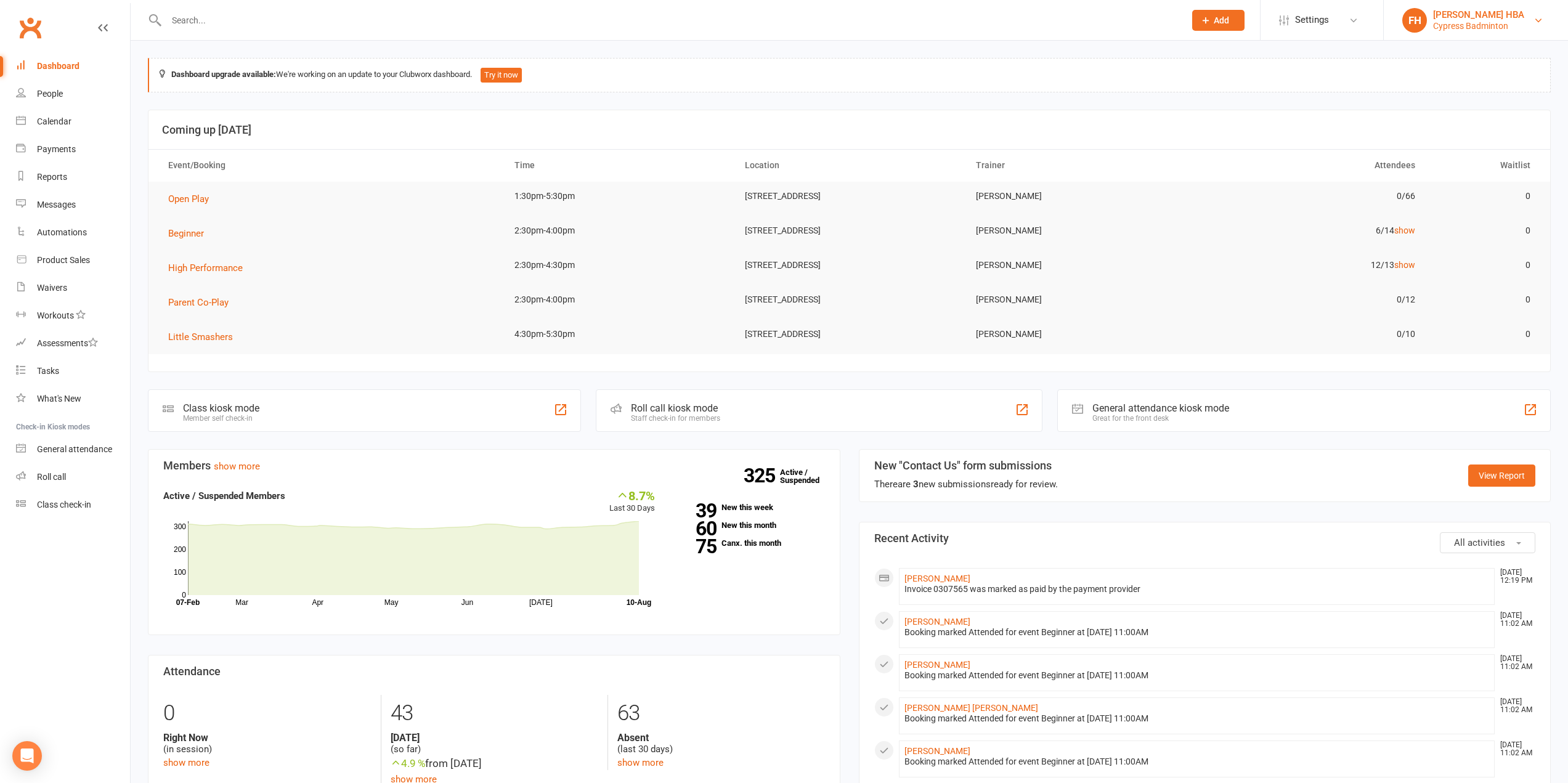
click at [1512, 14] on link "FH Farinha HBA Cypress Badminton" at bounding box center [1476, 20] width 147 height 25
click at [1473, 108] on link "Switch to: [US_STATE]-Badminton" at bounding box center [1477, 113] width 185 height 28
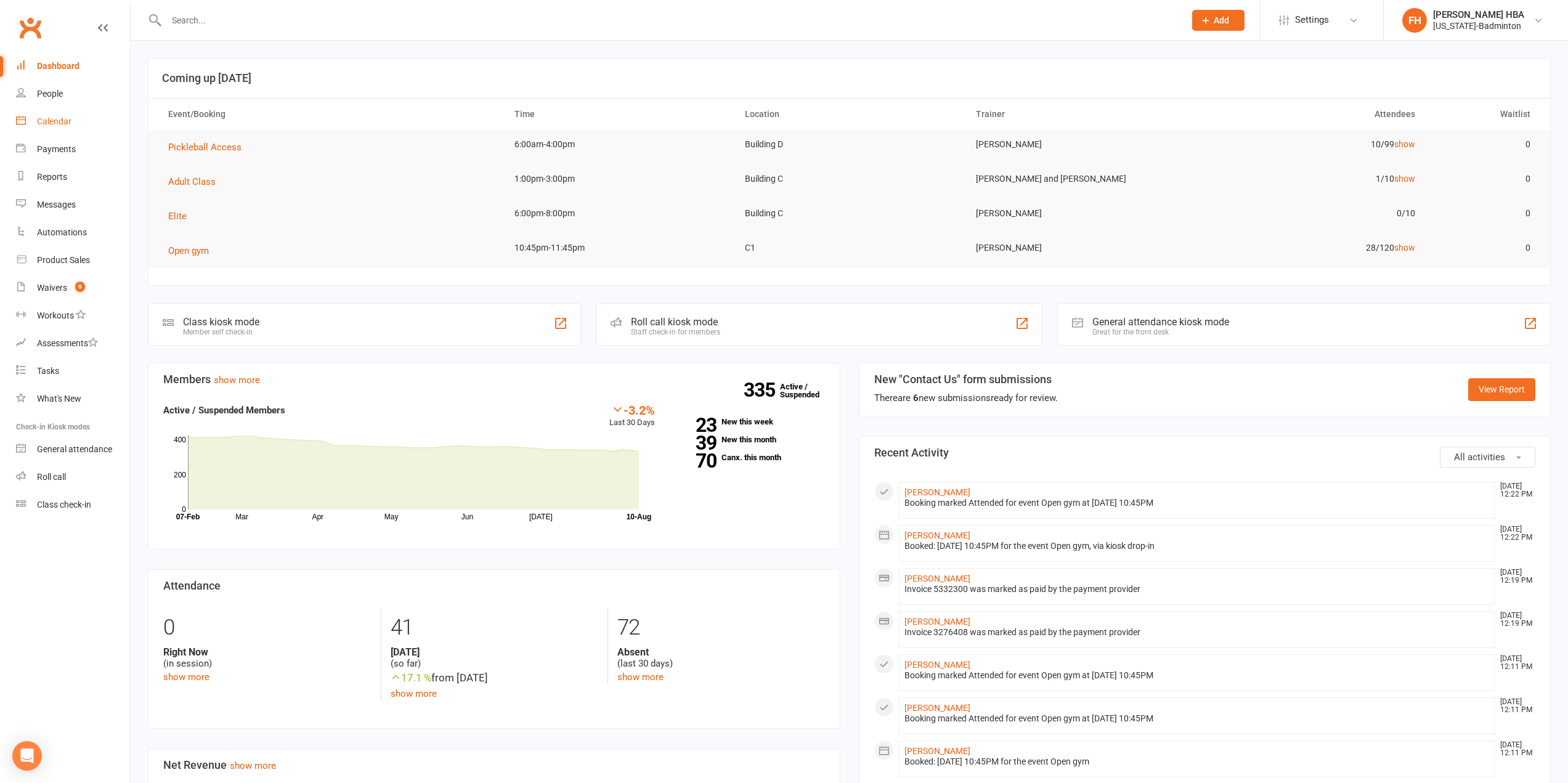
click at [96, 124] on link "Calendar" at bounding box center [73, 121] width 114 height 27
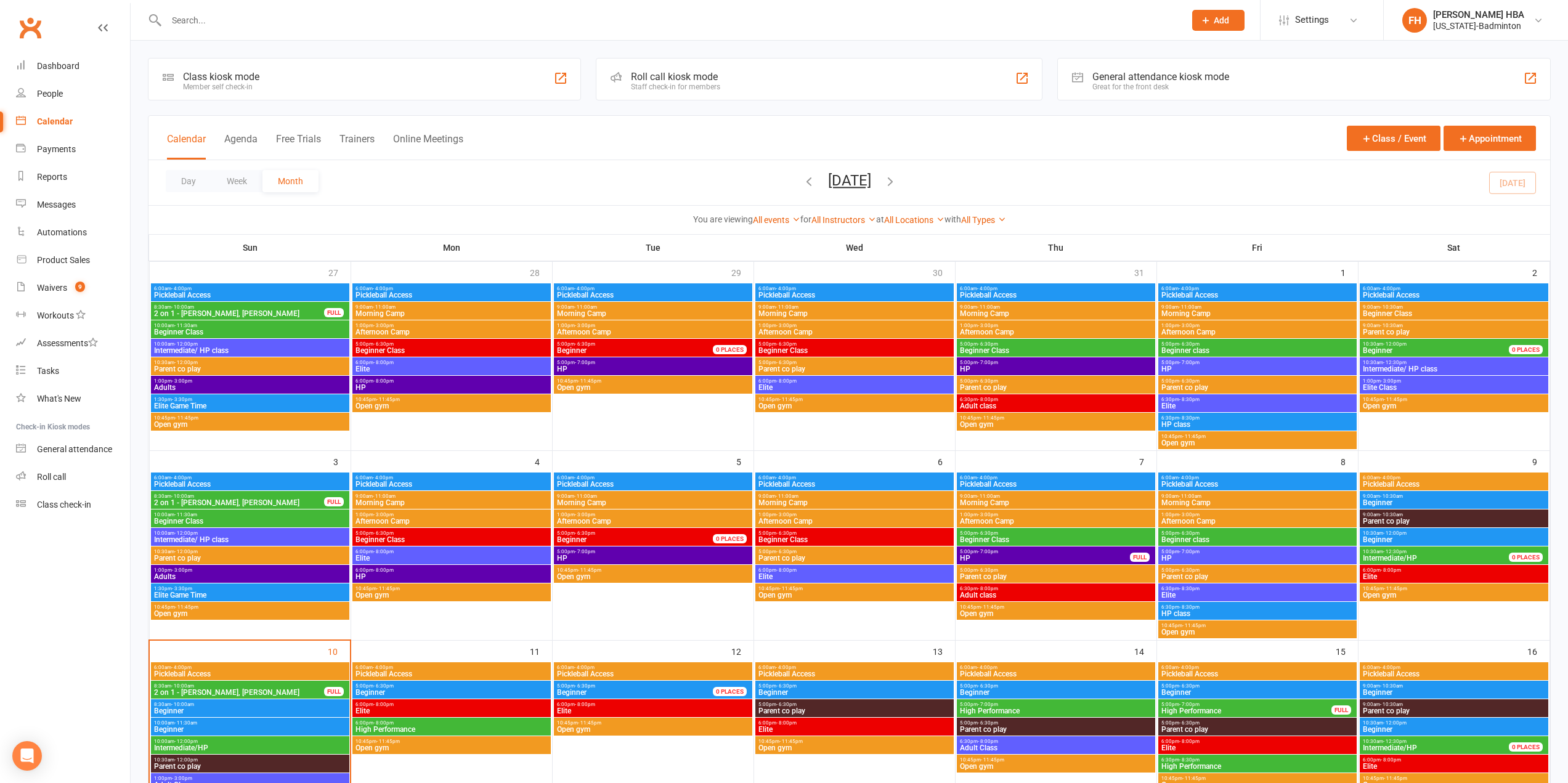
click at [1447, 5] on li "FH Farinha HBA Texas-Badminton Signed in as: Texas-Badminton Switch to: Cypress…" at bounding box center [1476, 20] width 185 height 40
click at [1444, 20] on div "Texas-Badminton" at bounding box center [1479, 26] width 91 height 11
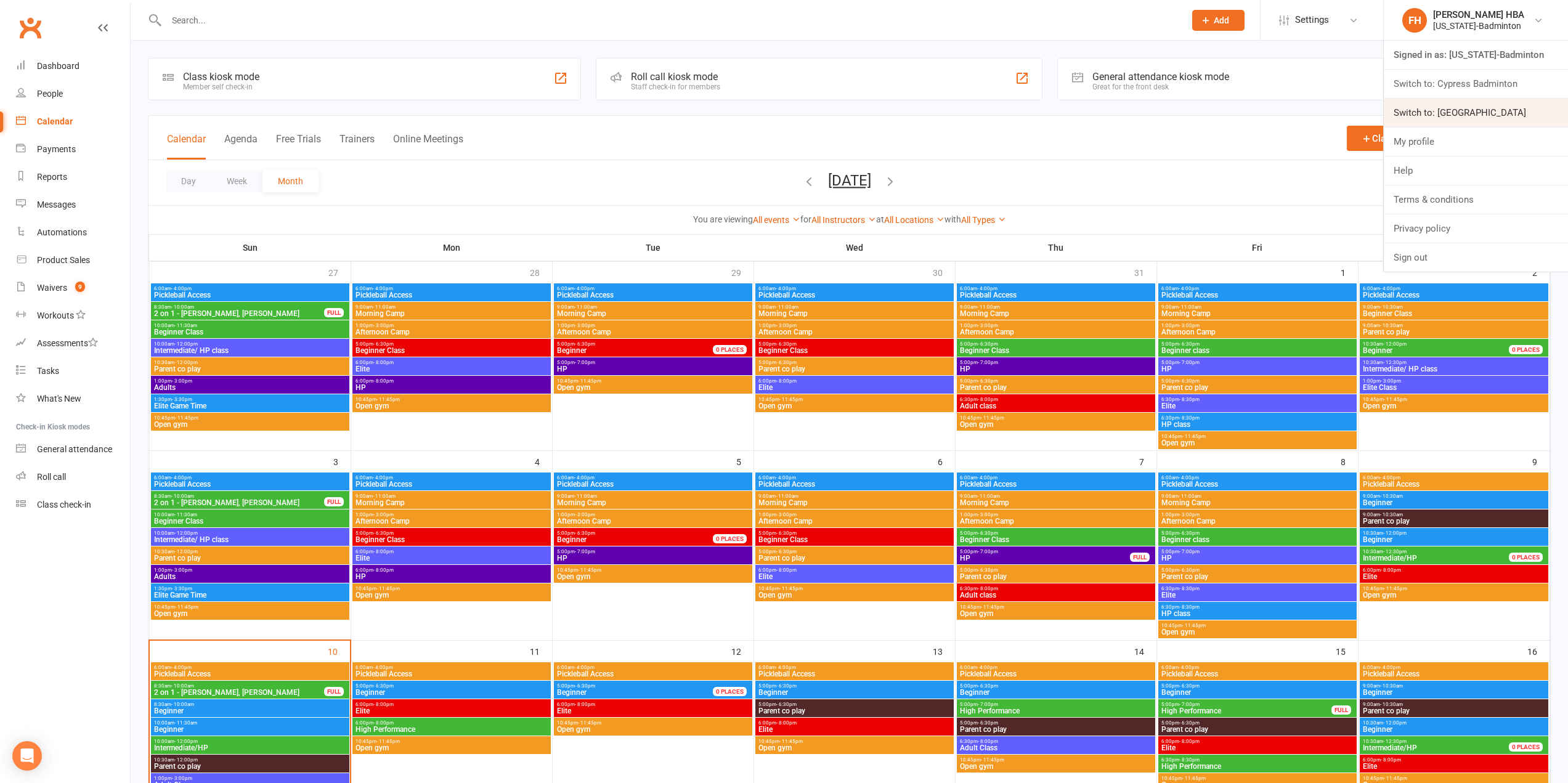
click at [1444, 110] on link "Switch to: [GEOGRAPHIC_DATA]" at bounding box center [1477, 113] width 185 height 28
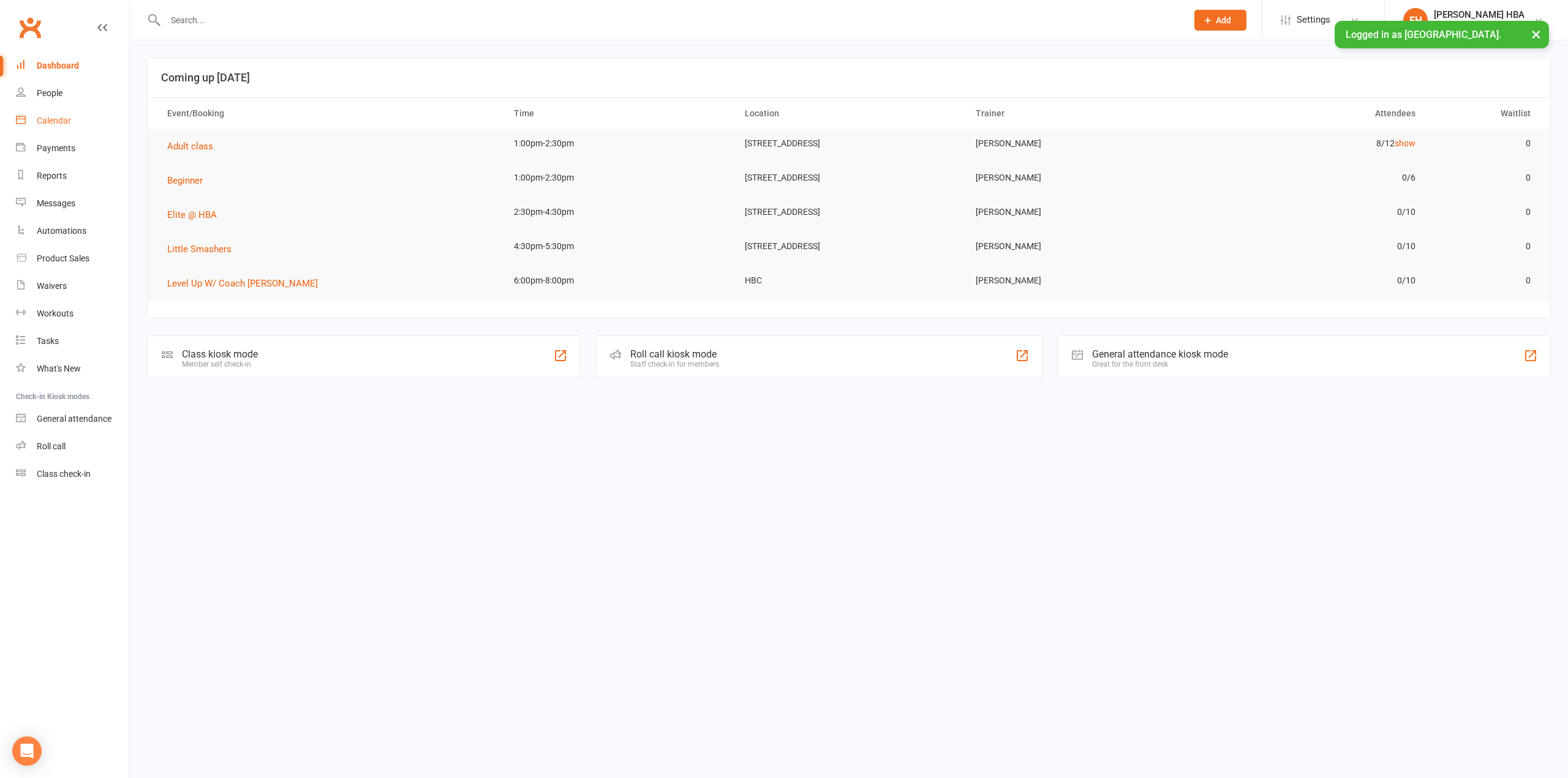
click at [61, 127] on link "Calendar" at bounding box center [72, 120] width 113 height 27
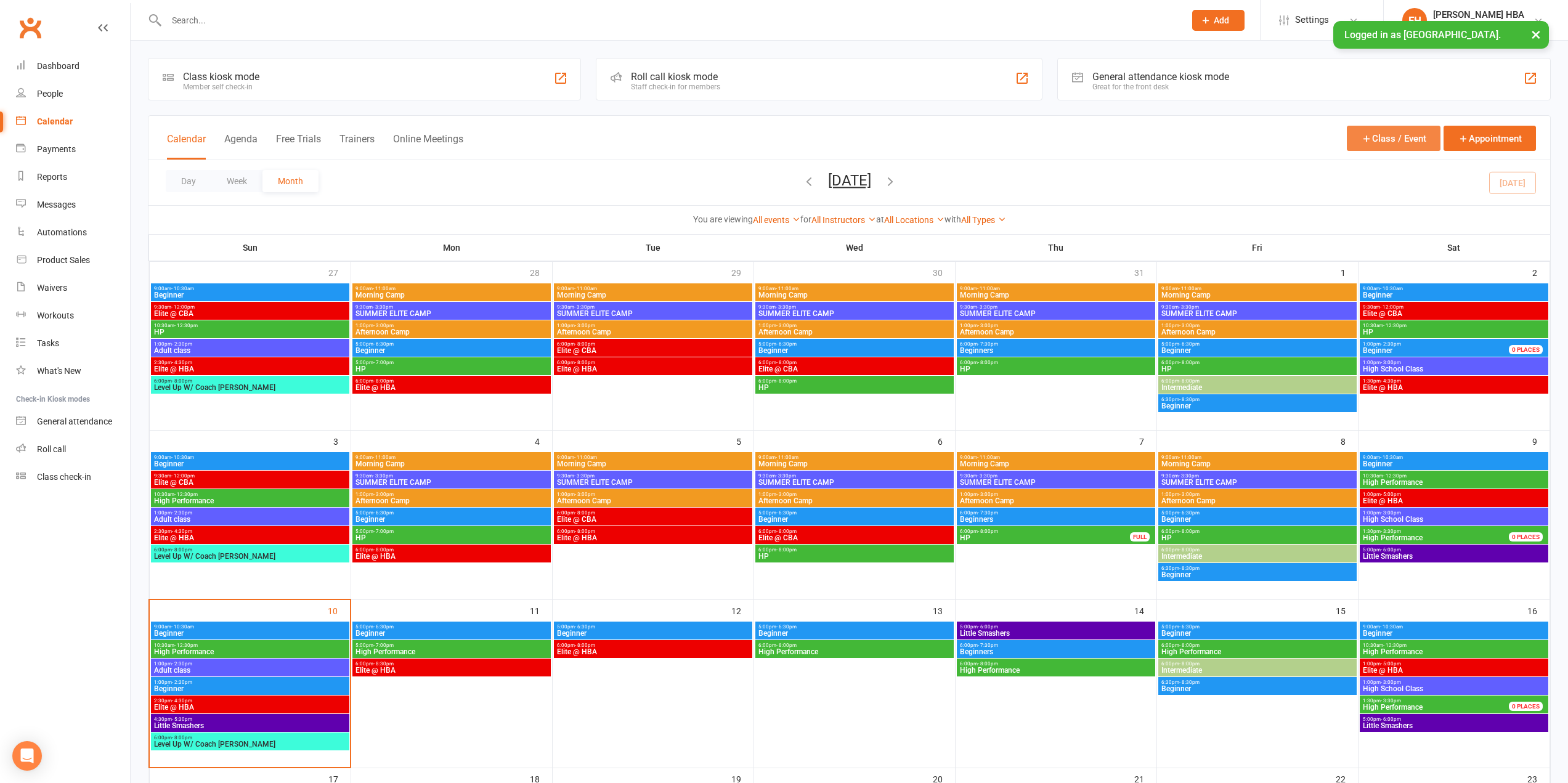
click at [1367, 138] on icon "button" at bounding box center [1366, 138] width 11 height 11
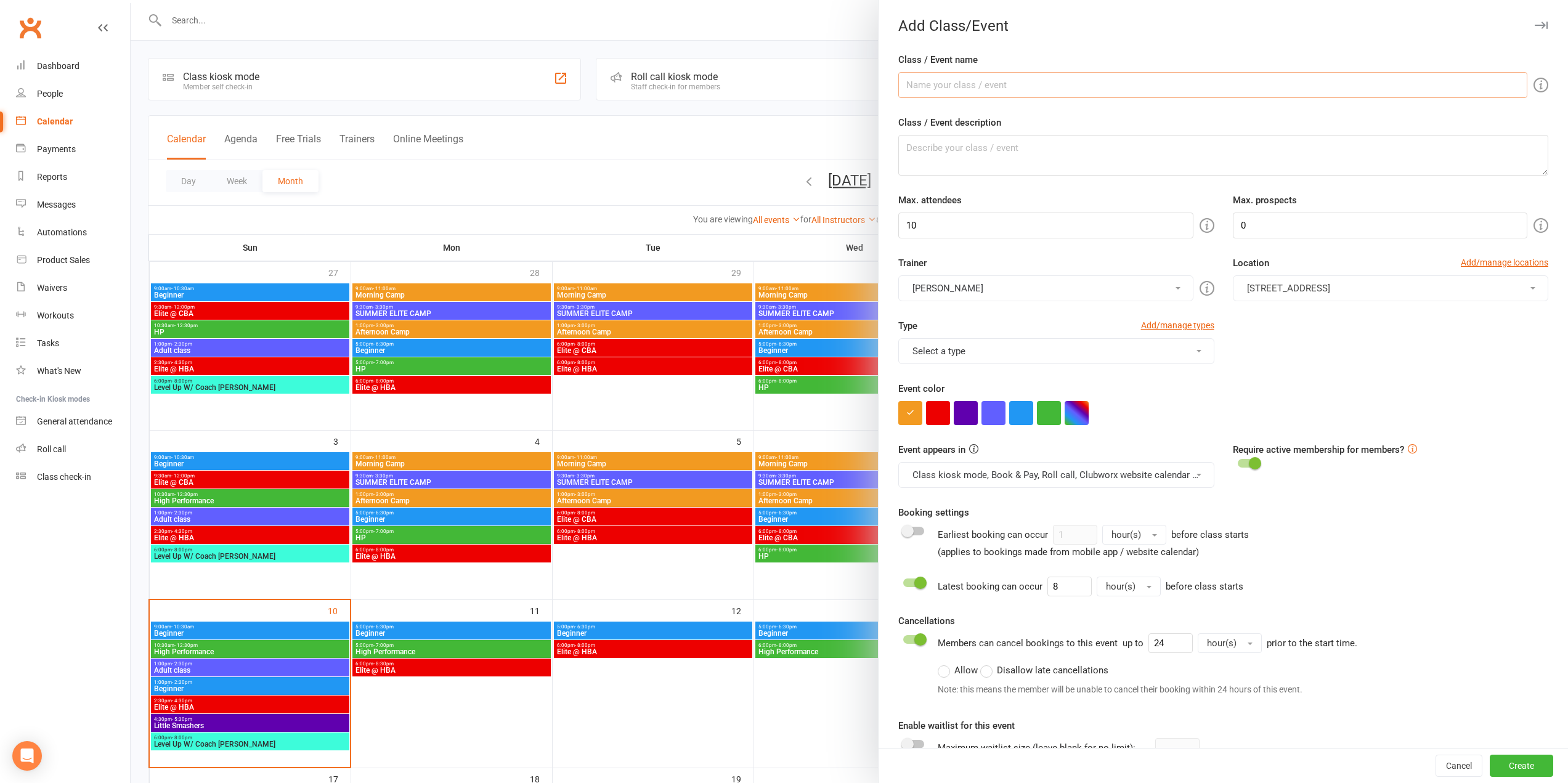
click at [1108, 86] on input "Class / Event name" at bounding box center [1213, 84] width 629 height 26
type input "Elite @ CBA"
click at [945, 411] on button "button" at bounding box center [938, 413] width 24 height 24
click at [1288, 296] on button "[STREET_ADDRESS]" at bounding box center [1390, 288] width 315 height 26
click at [1278, 343] on span "[STREET_ADDRESS]" at bounding box center [1285, 343] width 83 height 11
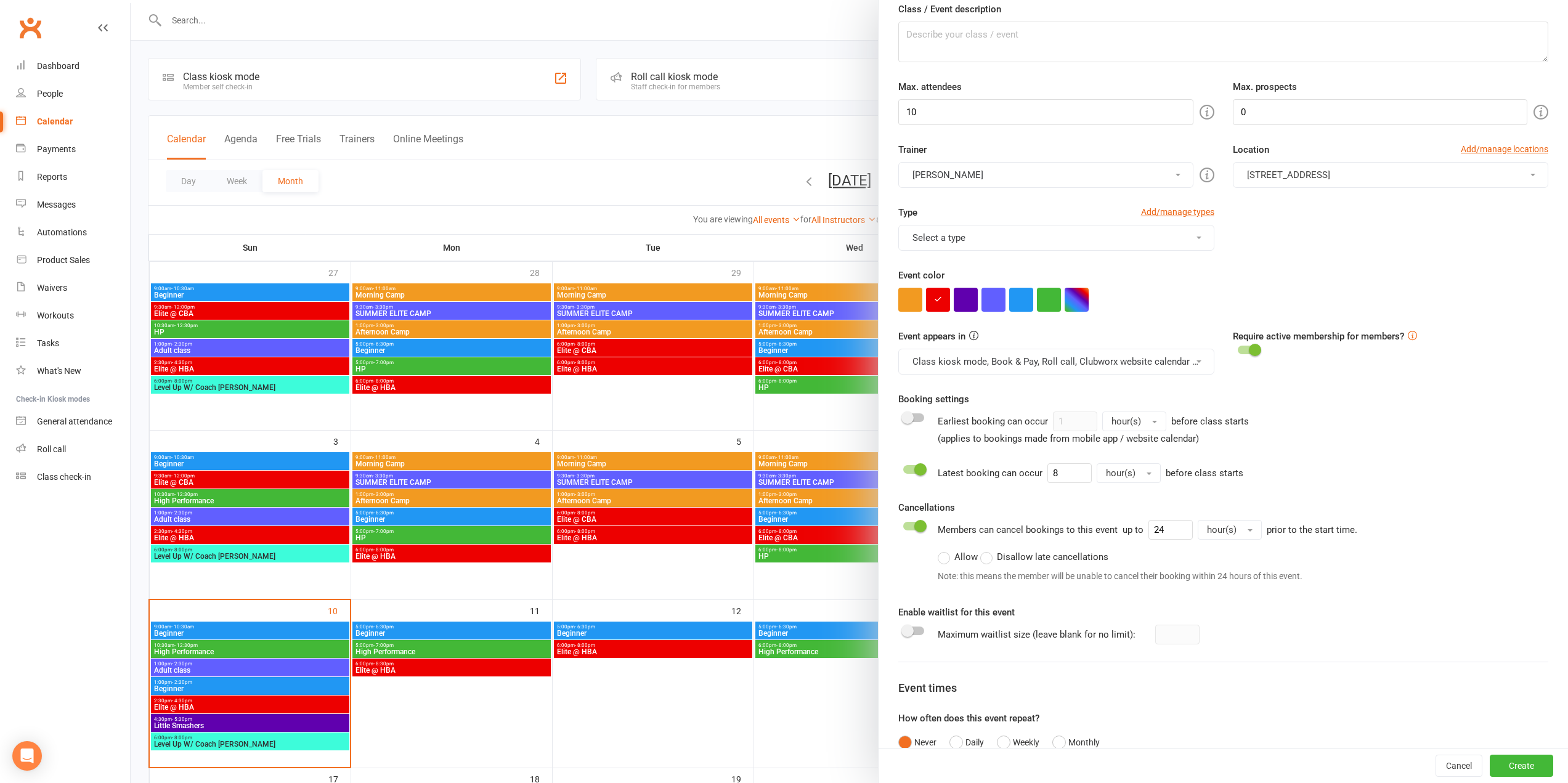
scroll to position [203, 0]
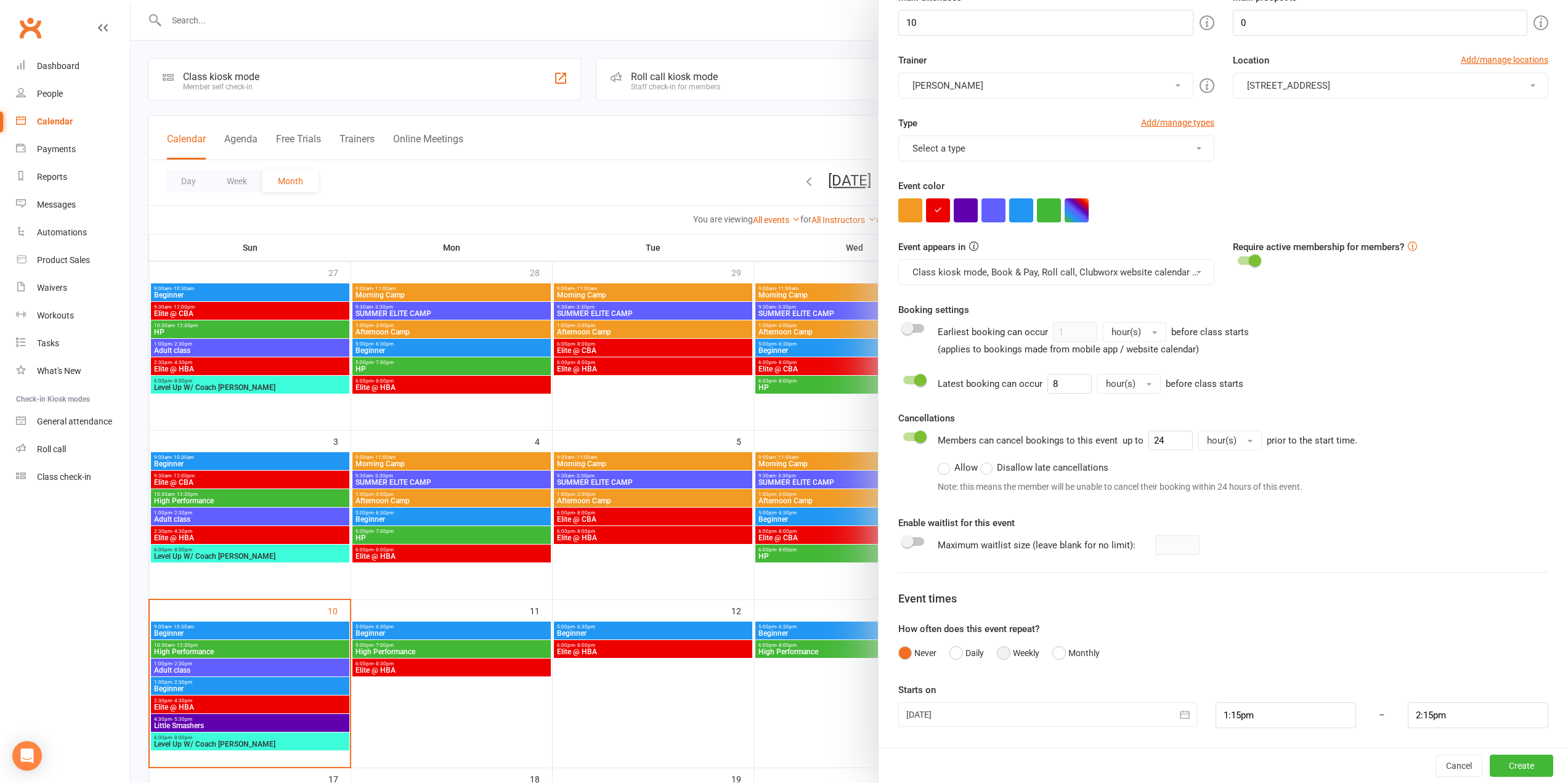
click at [1012, 655] on button "Weekly" at bounding box center [1018, 653] width 42 height 23
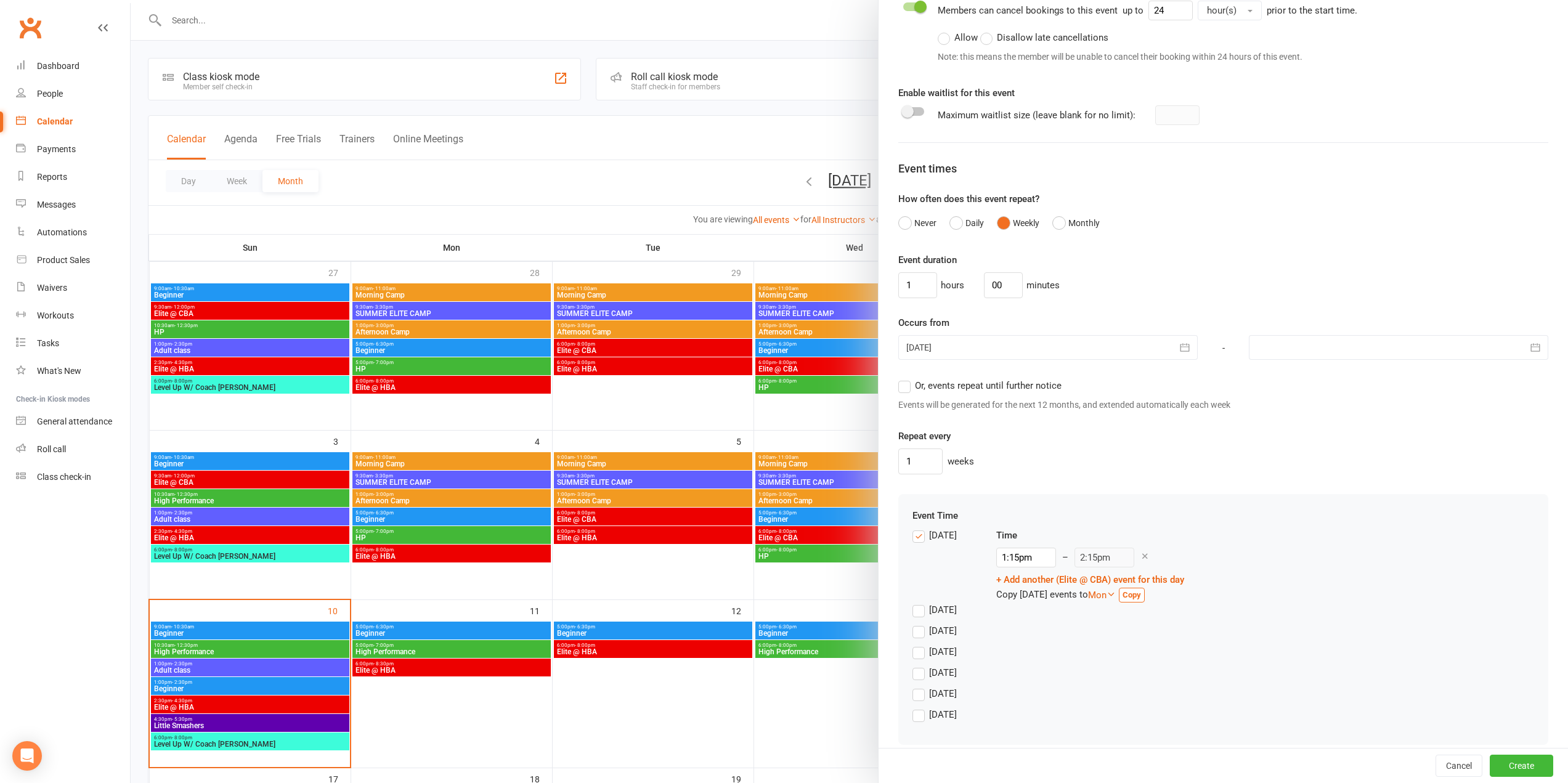
scroll to position [634, 0]
drag, startPoint x: 906, startPoint y: 287, endPoint x: 881, endPoint y: 286, distance: 25.0
click at [881, 286] on div "Class / Event name Elite @ CBA Class / Event description Max. attendees 10 Max.…" at bounding box center [1224, 89] width 690 height 1343
type input "2"
click at [968, 344] on div at bounding box center [1048, 347] width 300 height 25
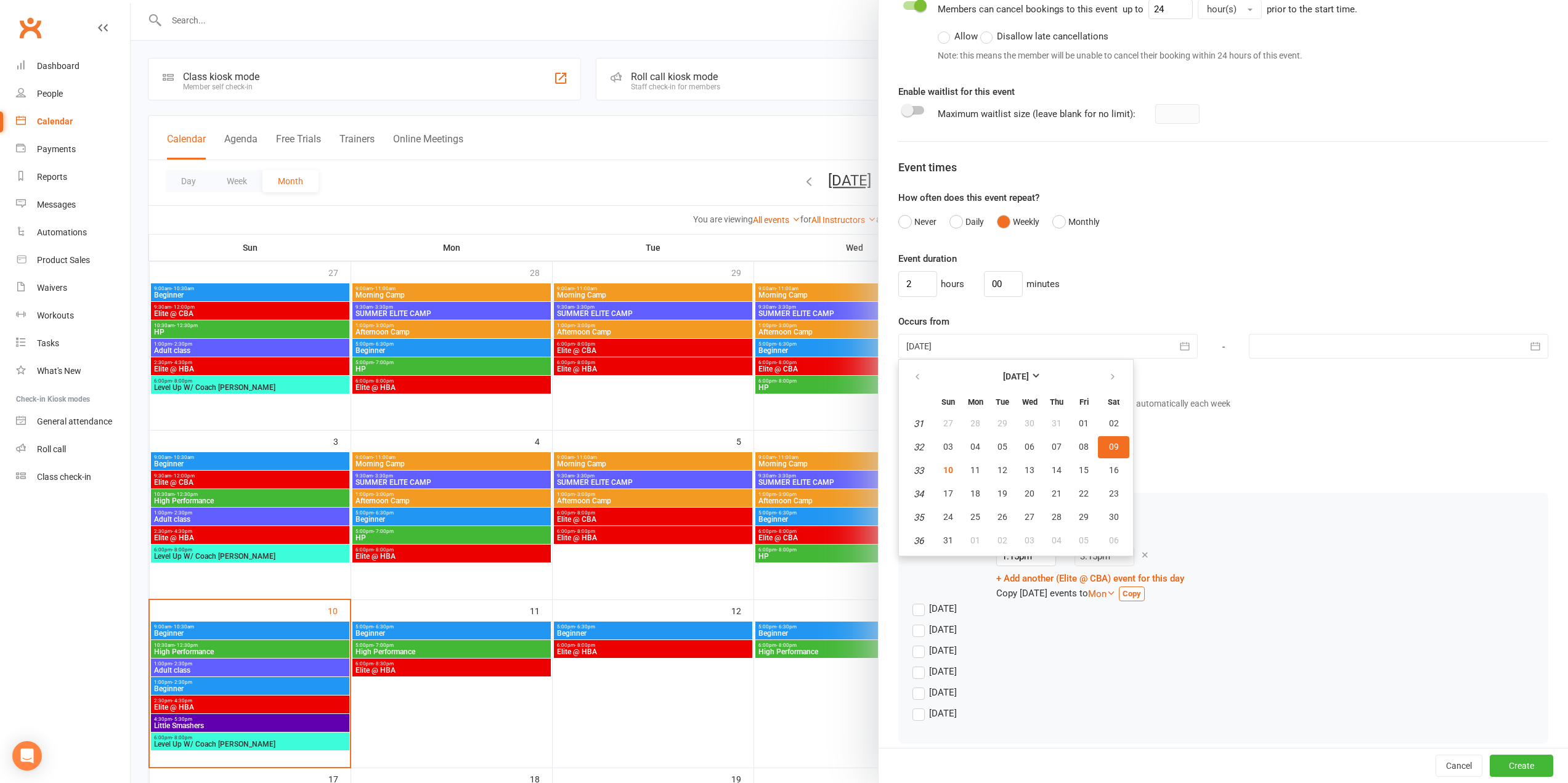
click at [1118, 449] on button "09" at bounding box center [1114, 447] width 31 height 22
type input "09 Aug 2025"
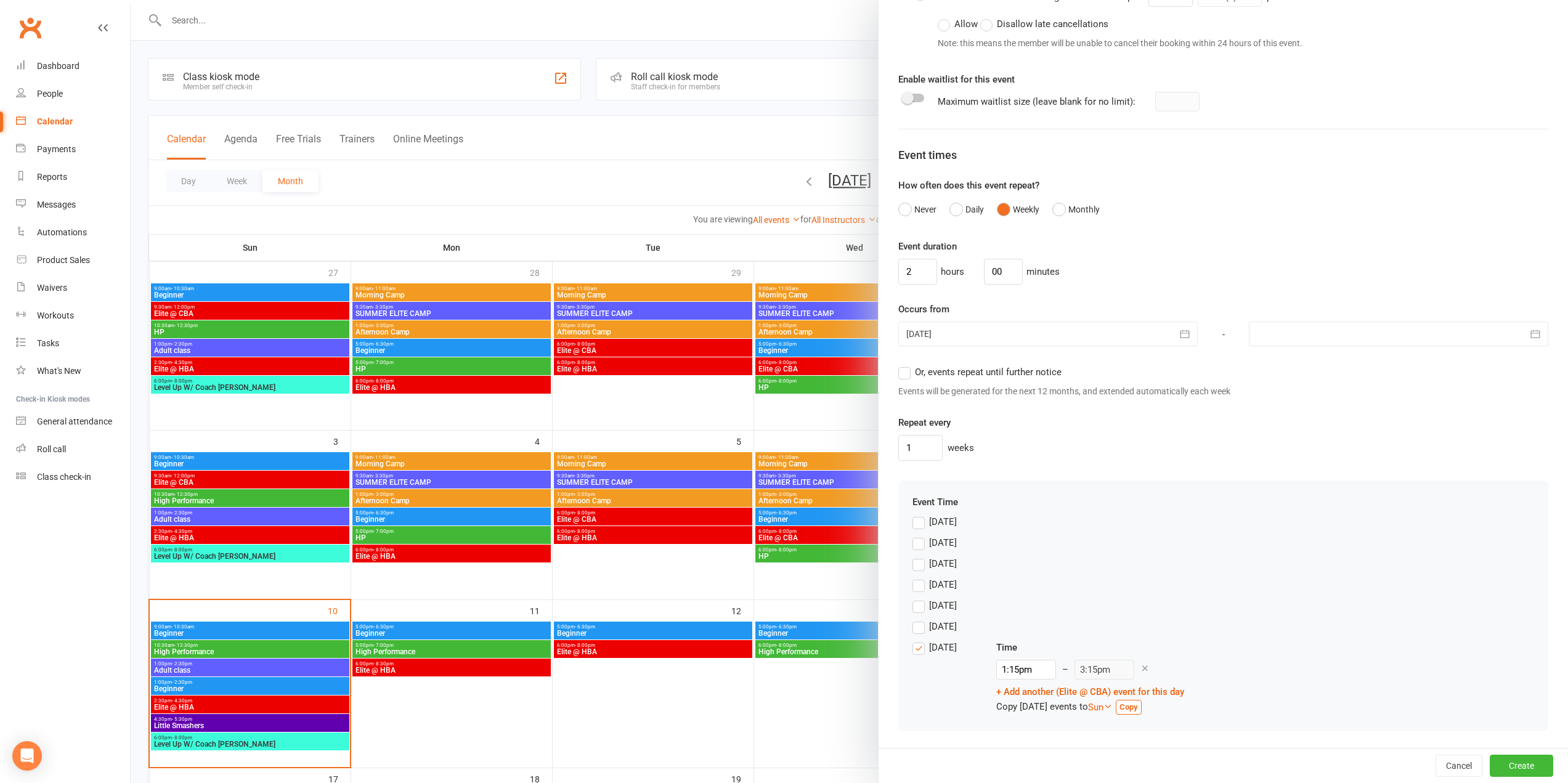
scroll to position [647, 0]
click at [1021, 670] on input "1:15pm" at bounding box center [1026, 669] width 59 height 20
type input "9:30am"
type input "11:30am"
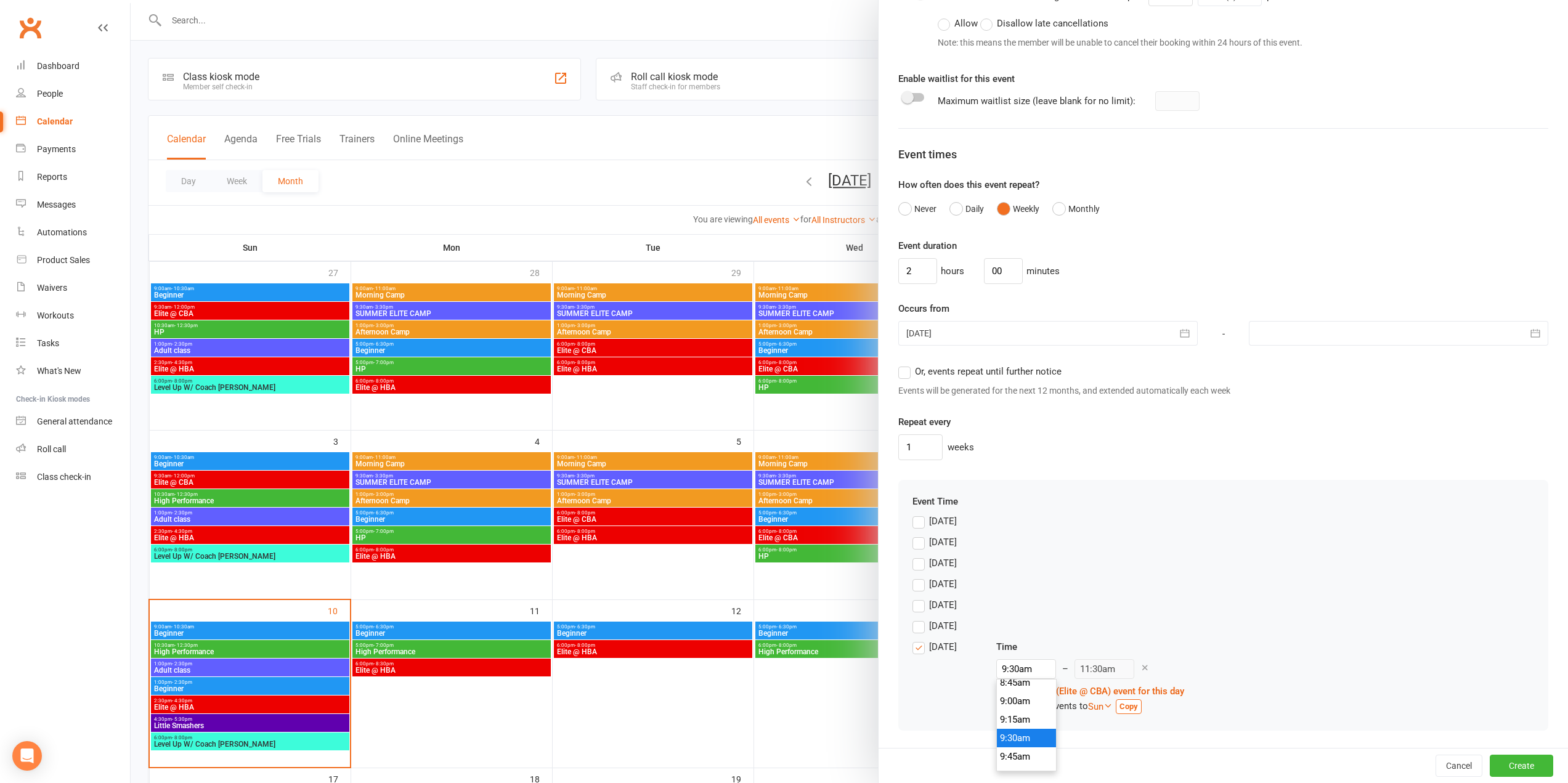
click at [1021, 741] on li "9:30am" at bounding box center [1027, 738] width 59 height 19
click at [984, 268] on input "00" at bounding box center [1003, 271] width 39 height 26
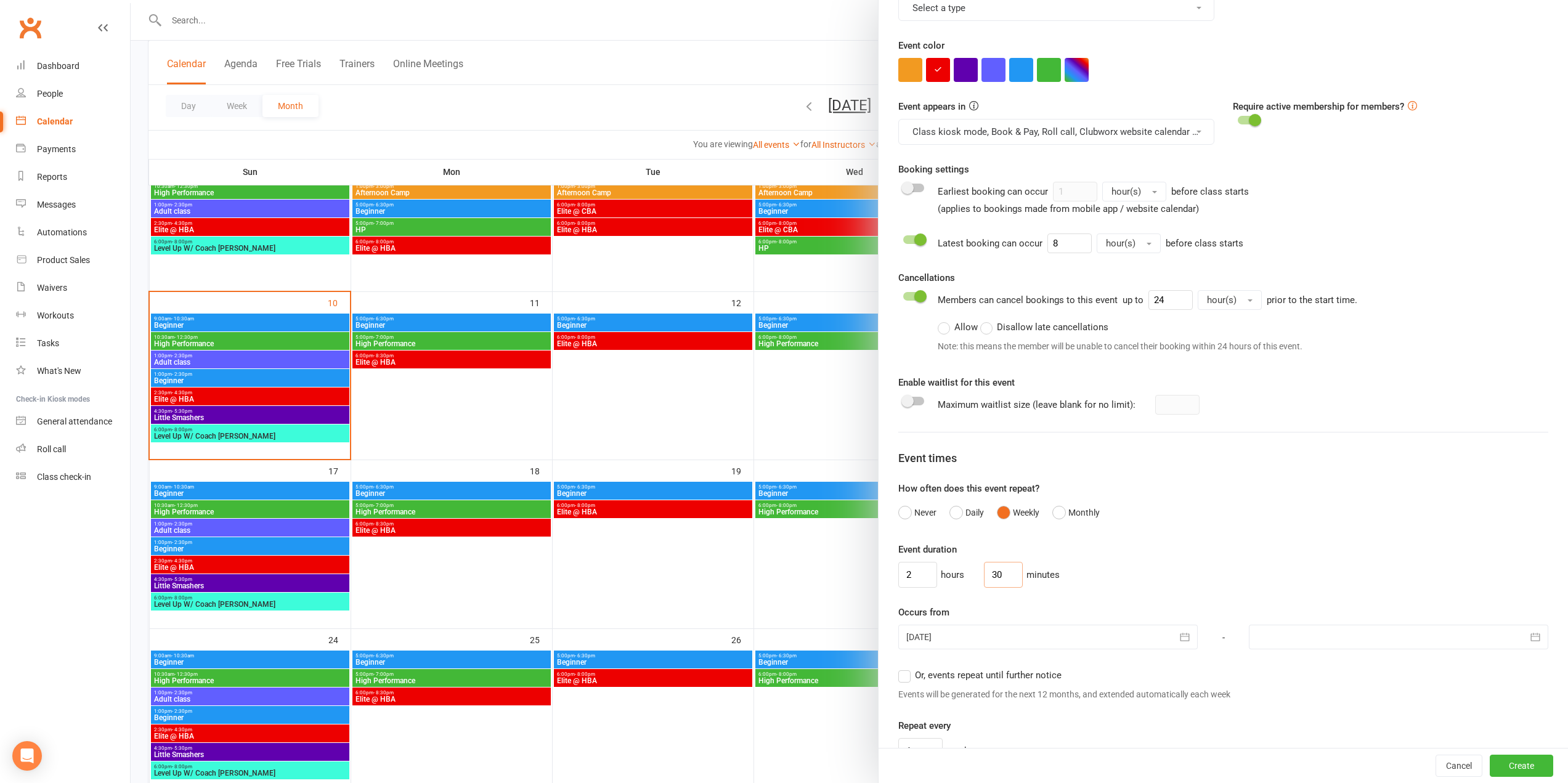
scroll to position [339, 0]
type input "0"
drag, startPoint x: 920, startPoint y: 578, endPoint x: 881, endPoint y: 575, distance: 39.1
click at [881, 575] on div "Class / Event name Elite @ CBA Class / Event description Max. attendees 10 Max.…" at bounding box center [1224, 385] width 690 height 1343
type input "4"
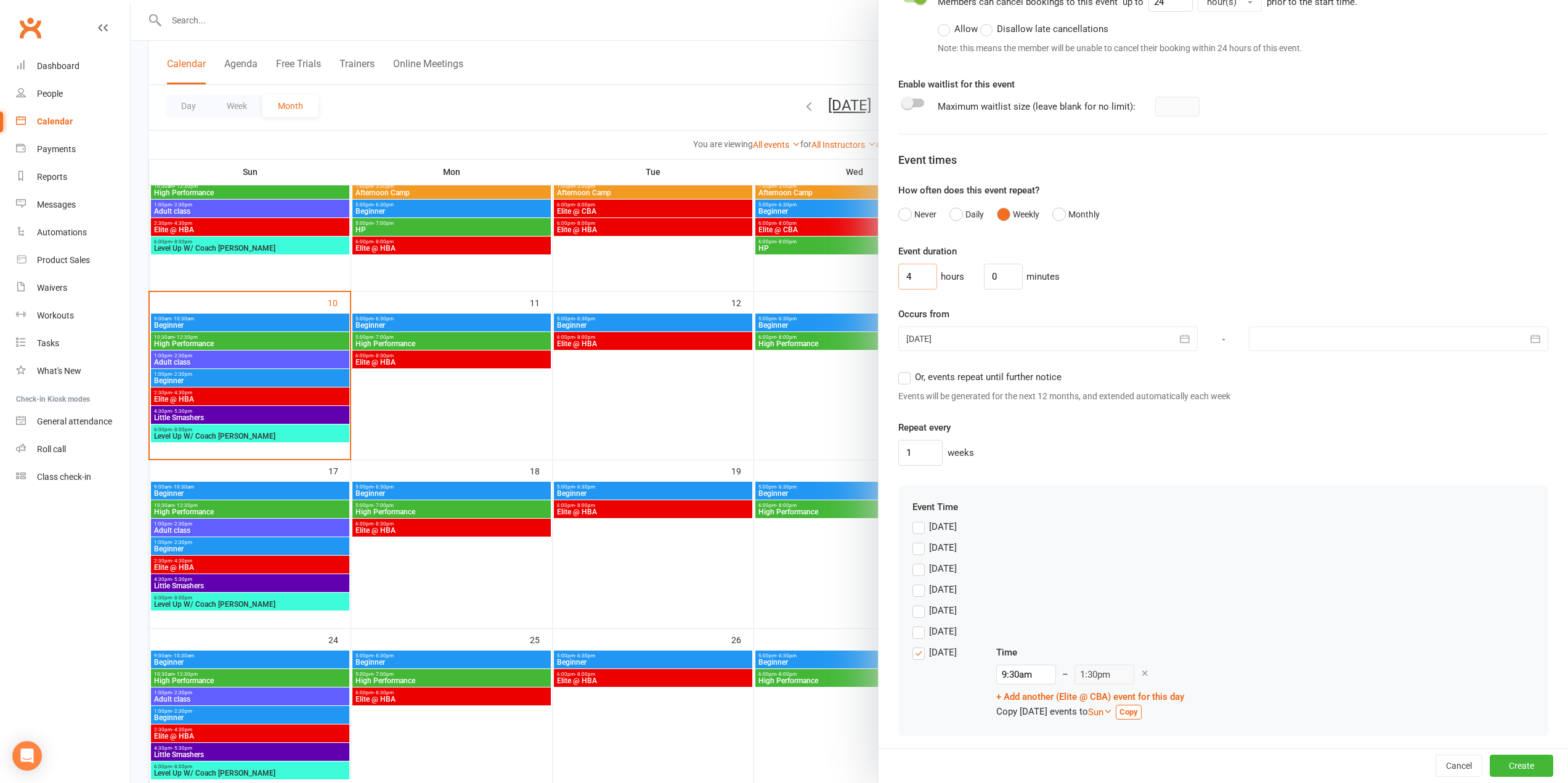
scroll to position [647, 0]
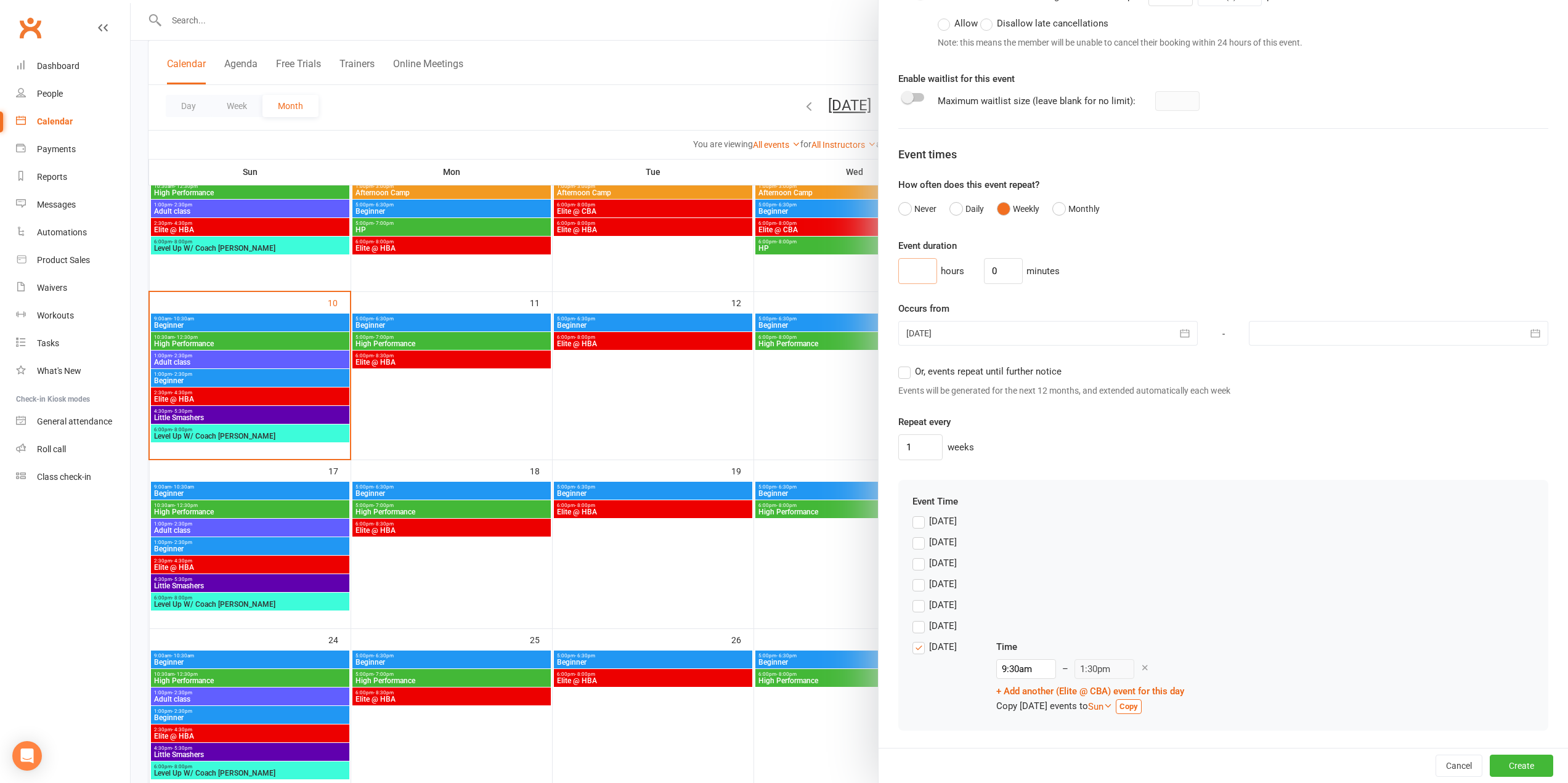
type input "5"
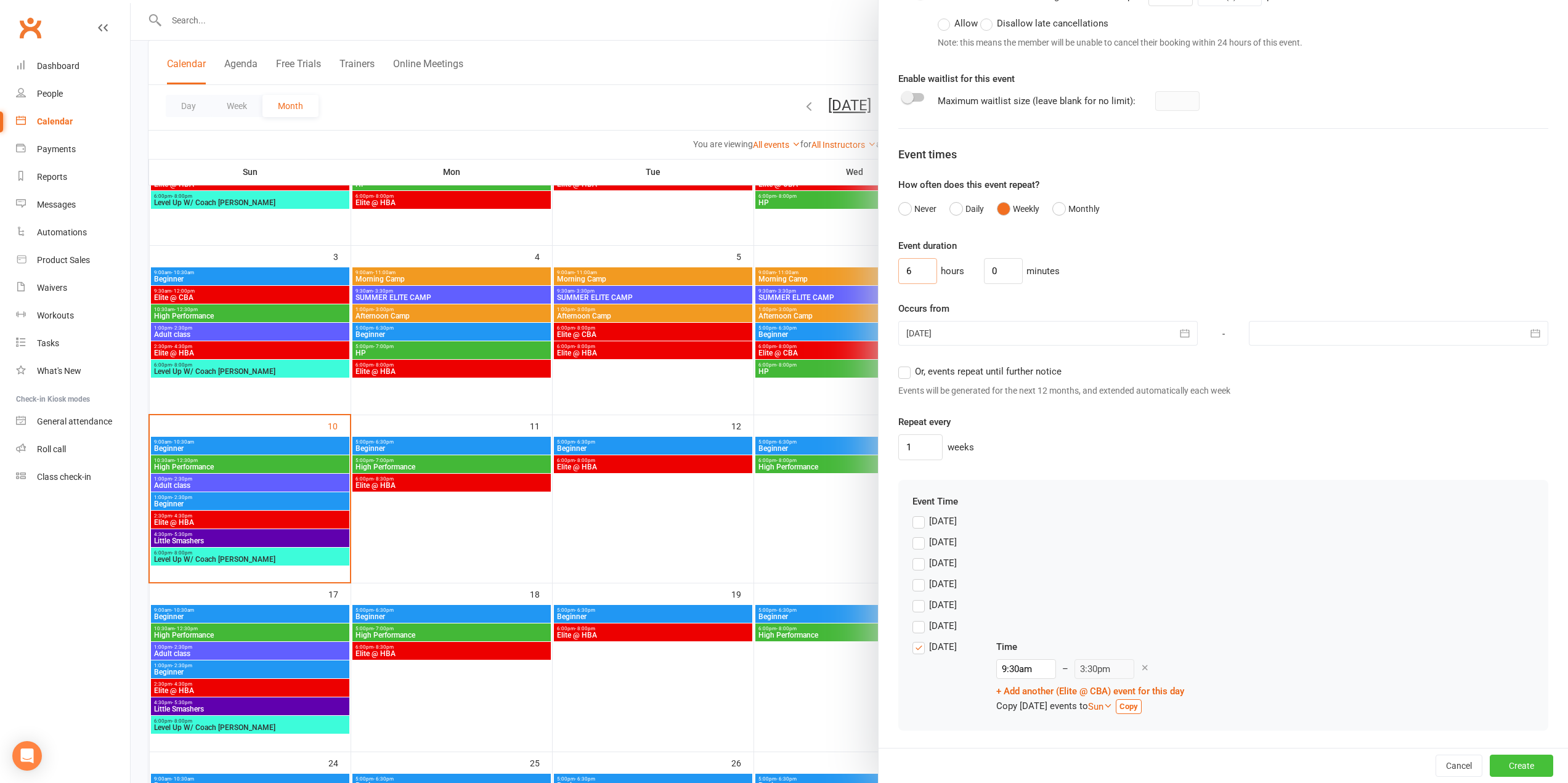
type input "6"
click at [1493, 763] on button "Create" at bounding box center [1521, 766] width 63 height 22
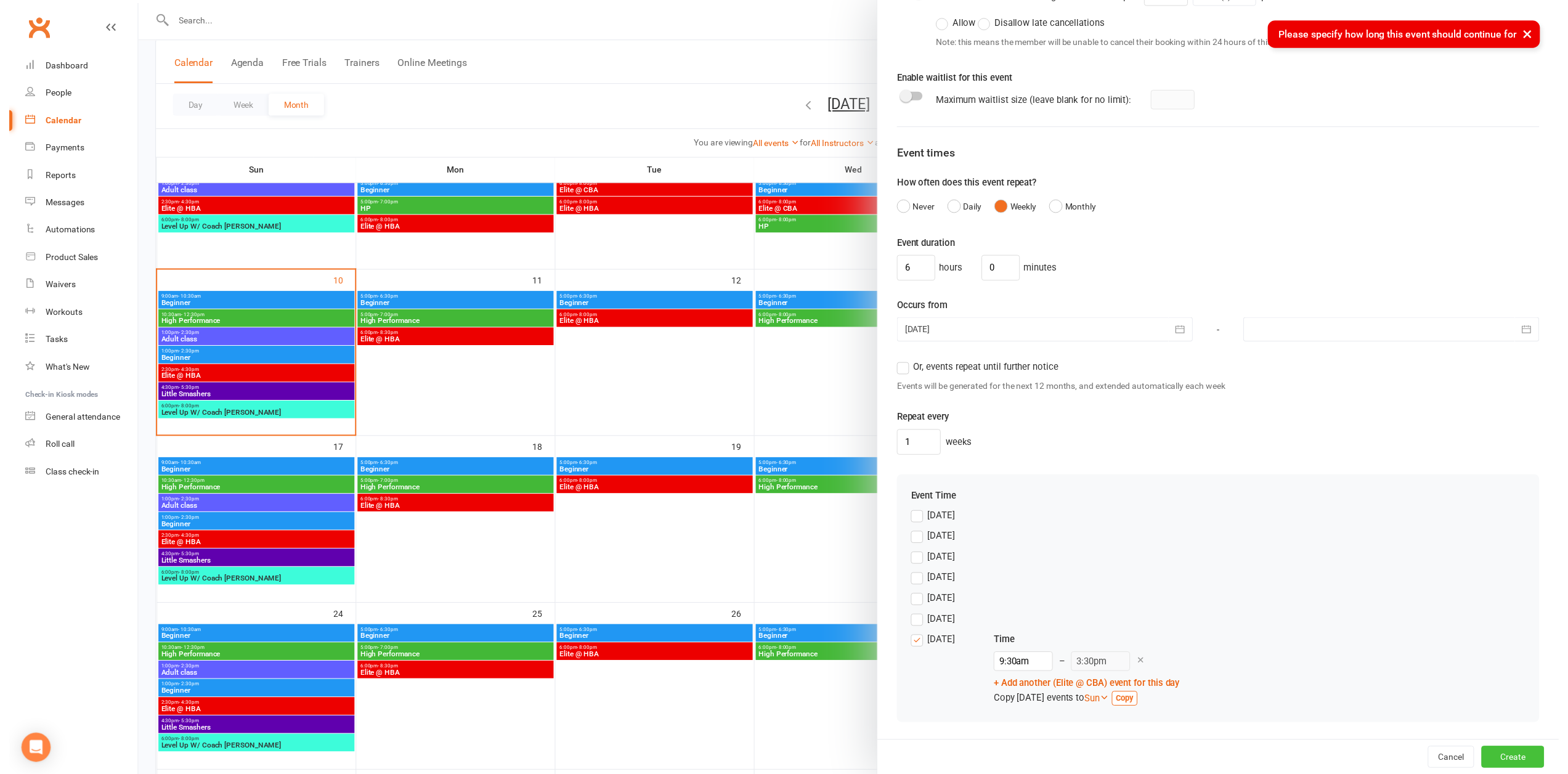
scroll to position [529, 0]
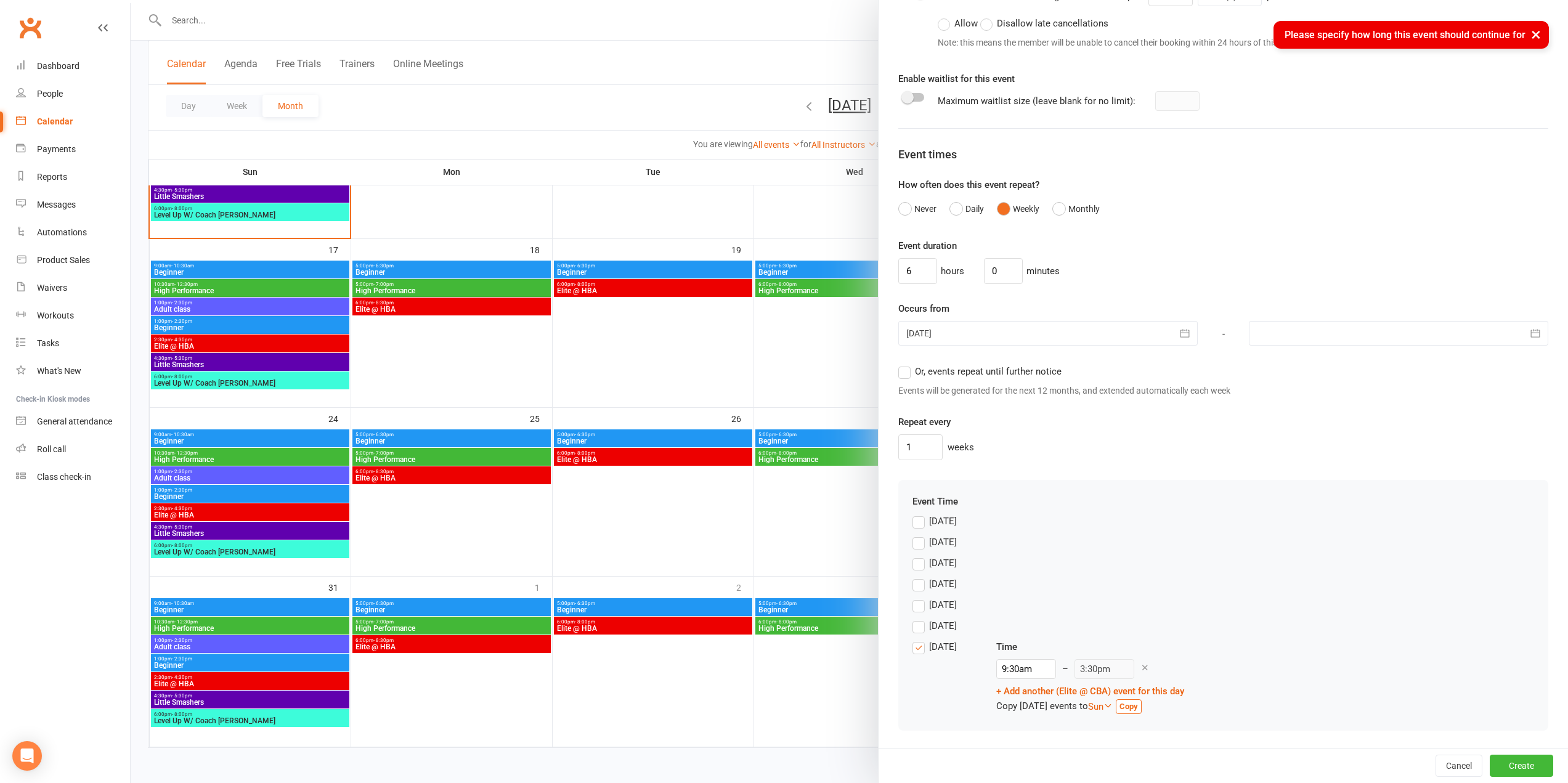
click at [998, 370] on span "Or, events repeat until further notice" at bounding box center [989, 371] width 147 height 13
click at [906, 365] on input "Or, events repeat until further notice" at bounding box center [902, 365] width 8 height 0
click at [1508, 761] on button "Create" at bounding box center [1521, 766] width 63 height 22
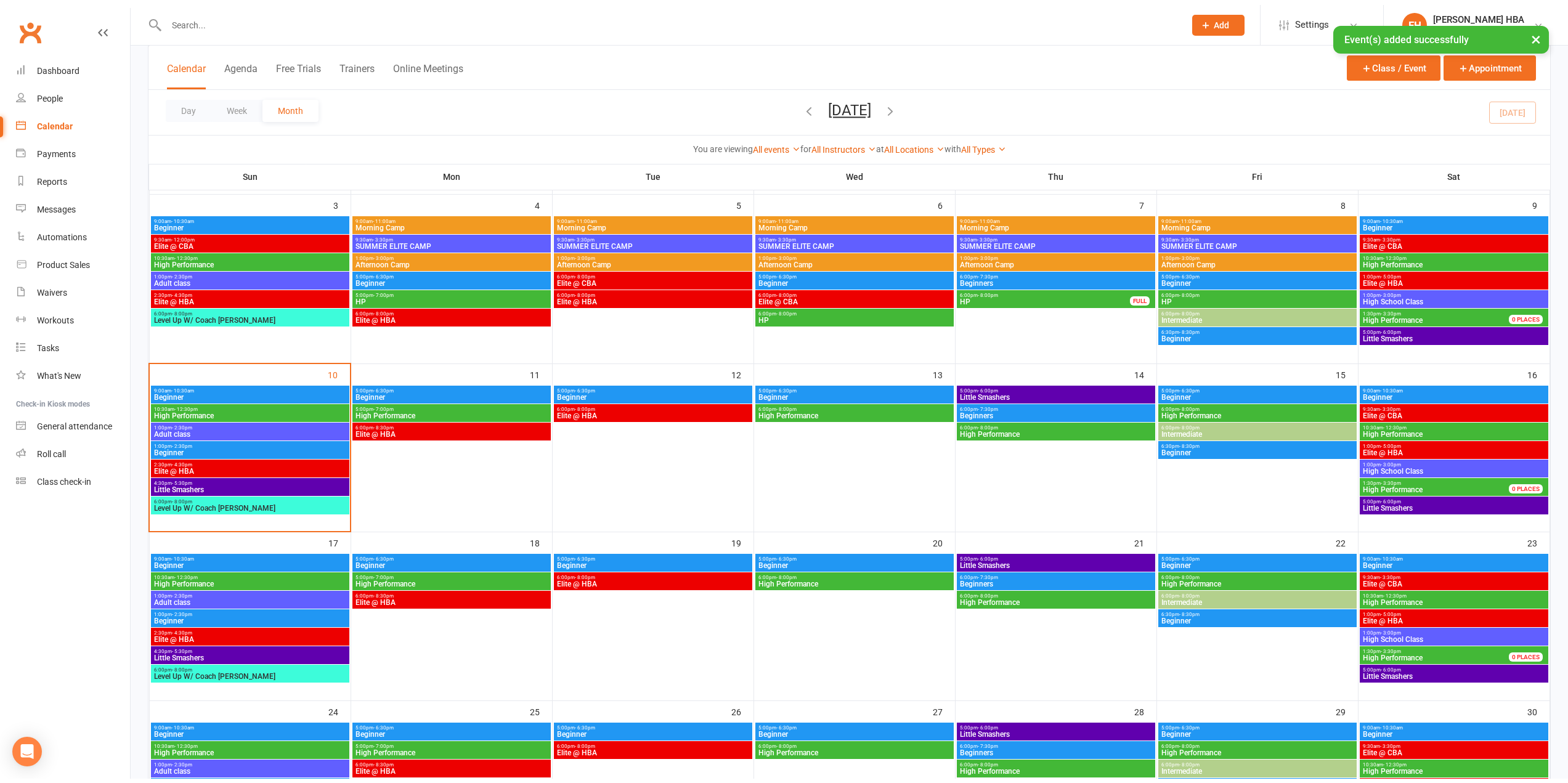
scroll to position [246, 0]
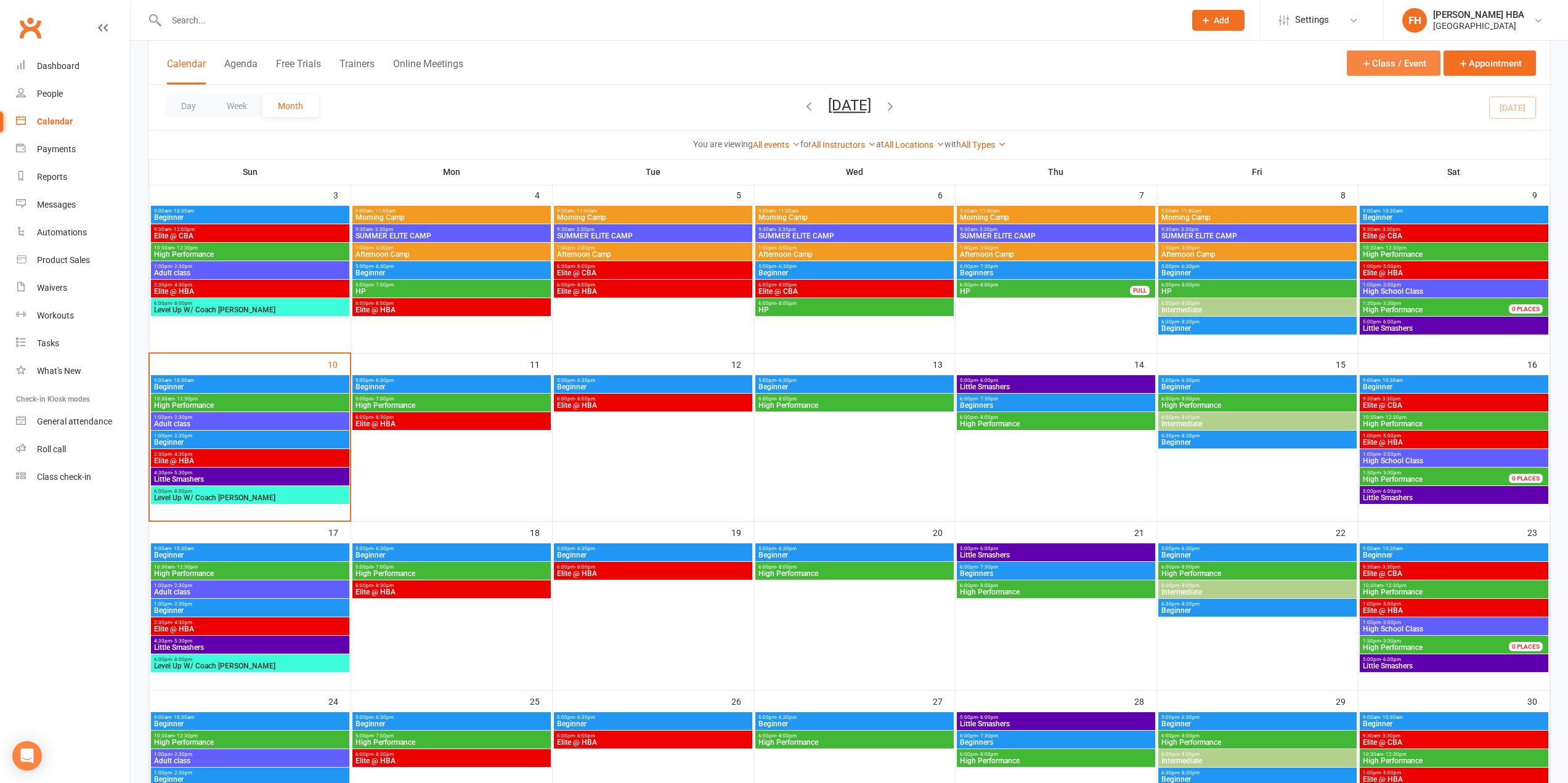
click at [1367, 68] on icon "button" at bounding box center [1366, 63] width 11 height 11
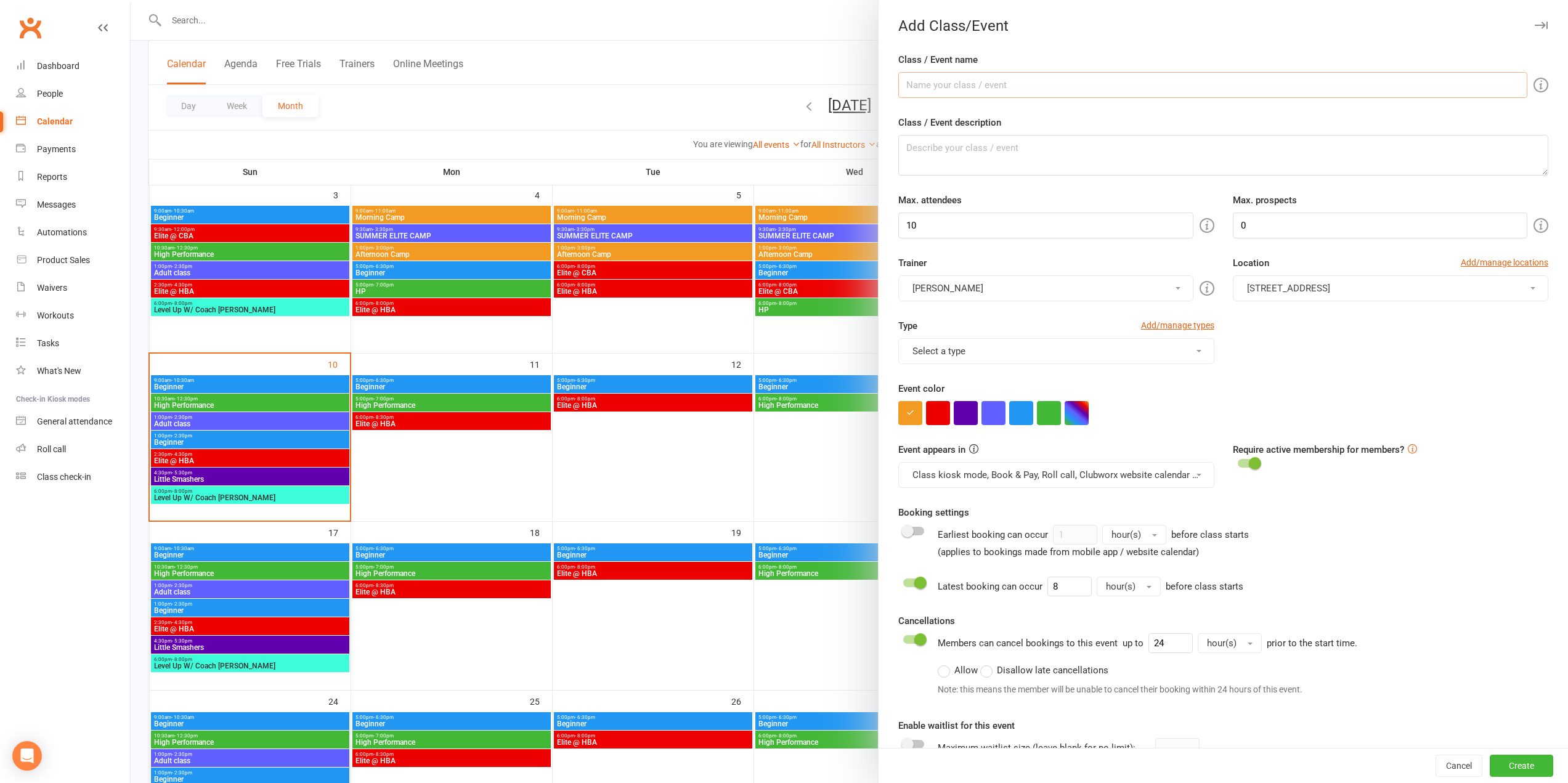
click at [1109, 91] on input "Class / Event name" at bounding box center [1213, 84] width 629 height 26
type input "Elite @ CBA"
click at [932, 402] on button "button" at bounding box center [938, 413] width 24 height 24
click at [934, 414] on icon "button" at bounding box center [938, 412] width 8 height 8
click at [982, 347] on button "Select a type" at bounding box center [1056, 351] width 315 height 26
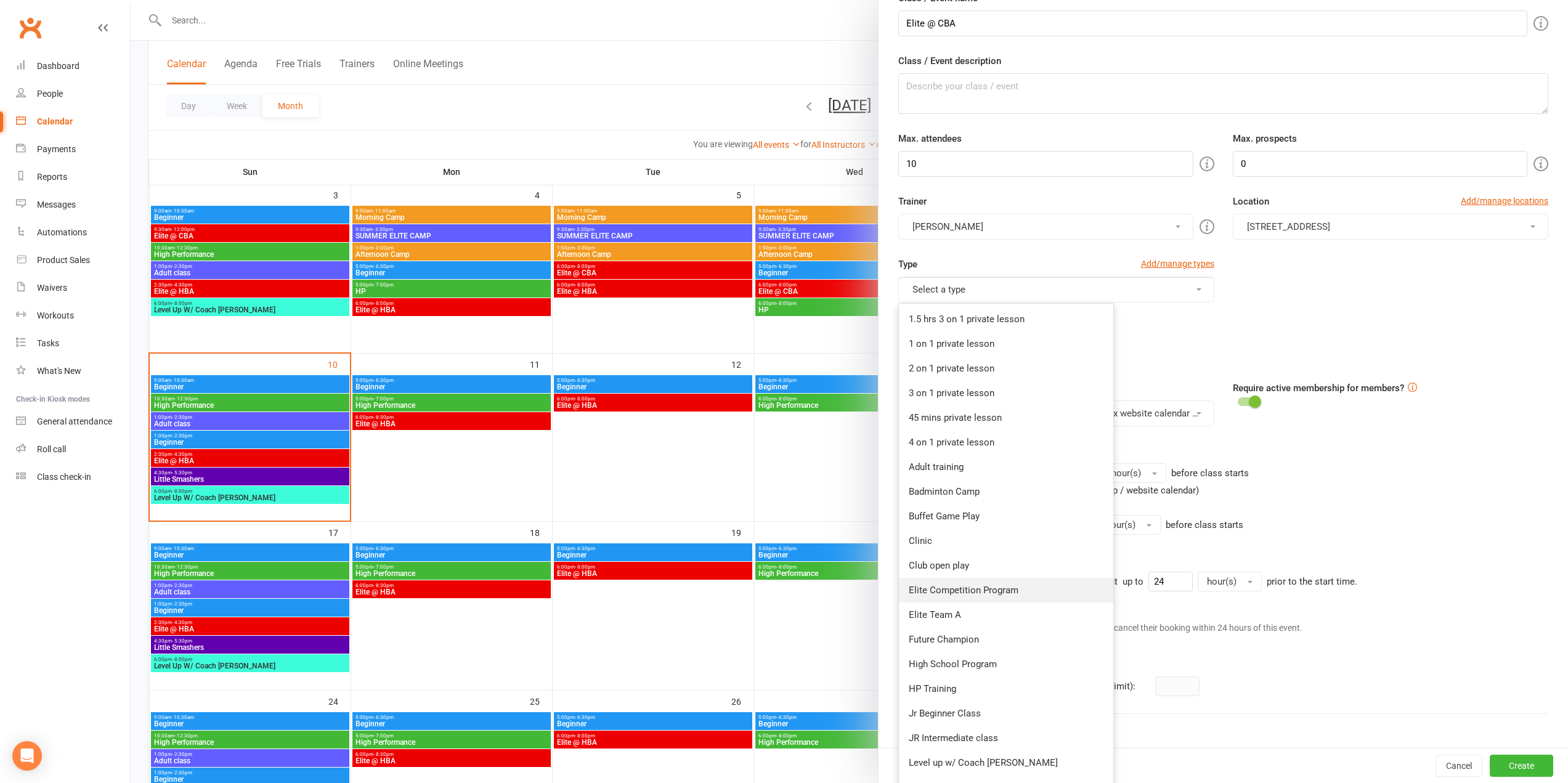
click at [956, 584] on link "Elite Competition Program" at bounding box center [1006, 591] width 214 height 25
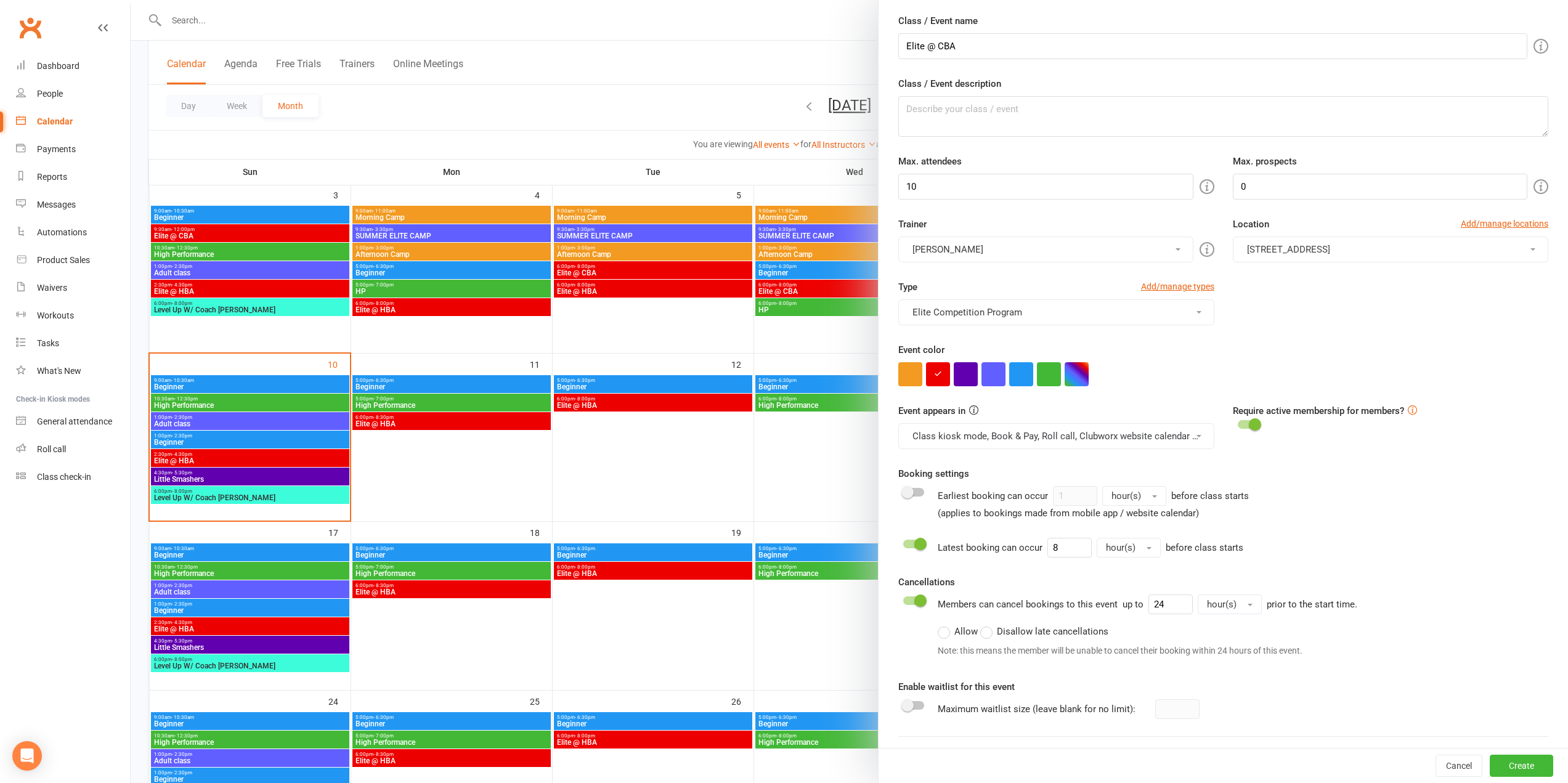
scroll to position [0, 0]
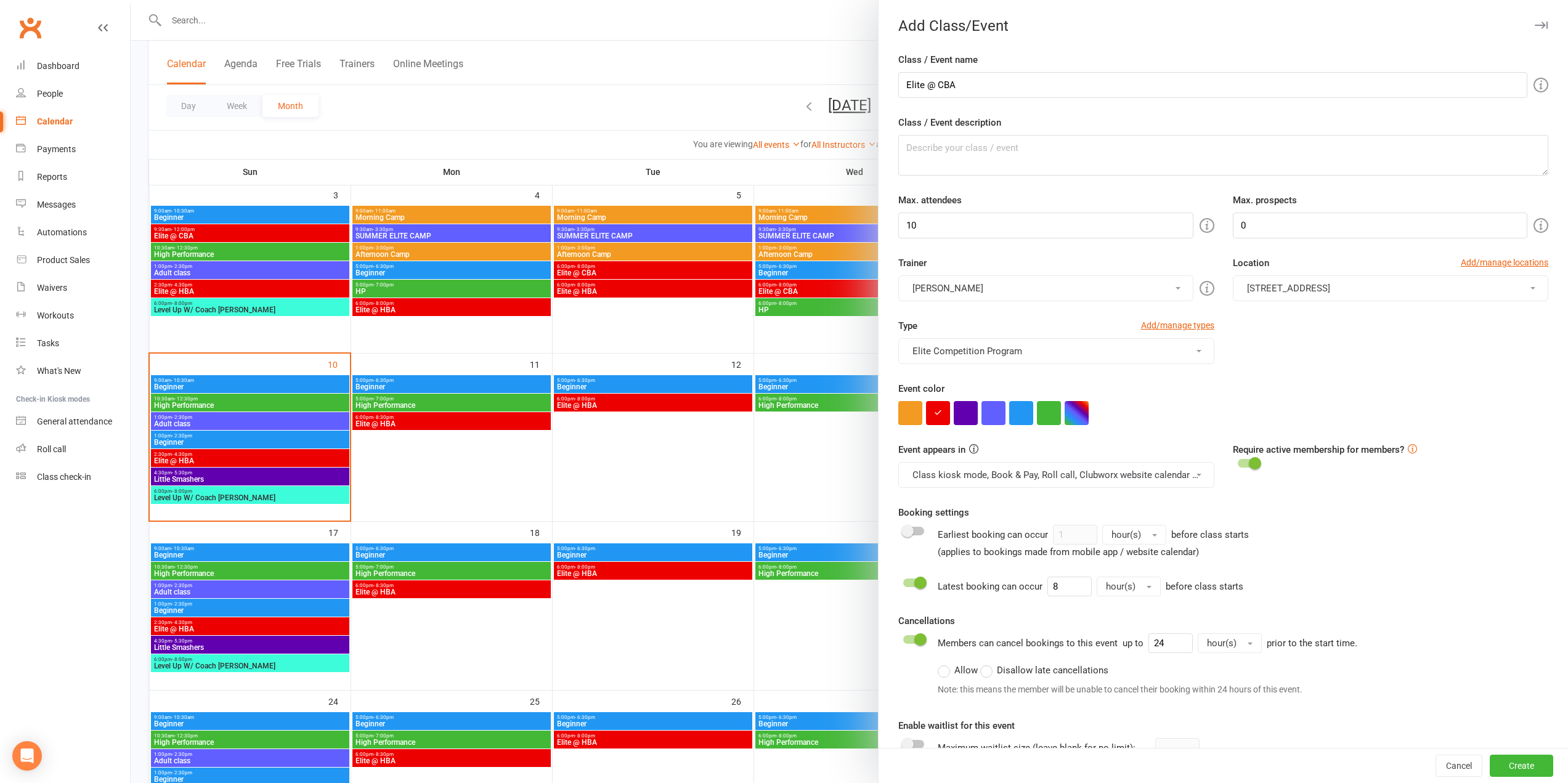
click at [1296, 284] on span "[STREET_ADDRESS]" at bounding box center [1289, 289] width 83 height 11
click at [1288, 344] on span "[STREET_ADDRESS]" at bounding box center [1285, 343] width 83 height 11
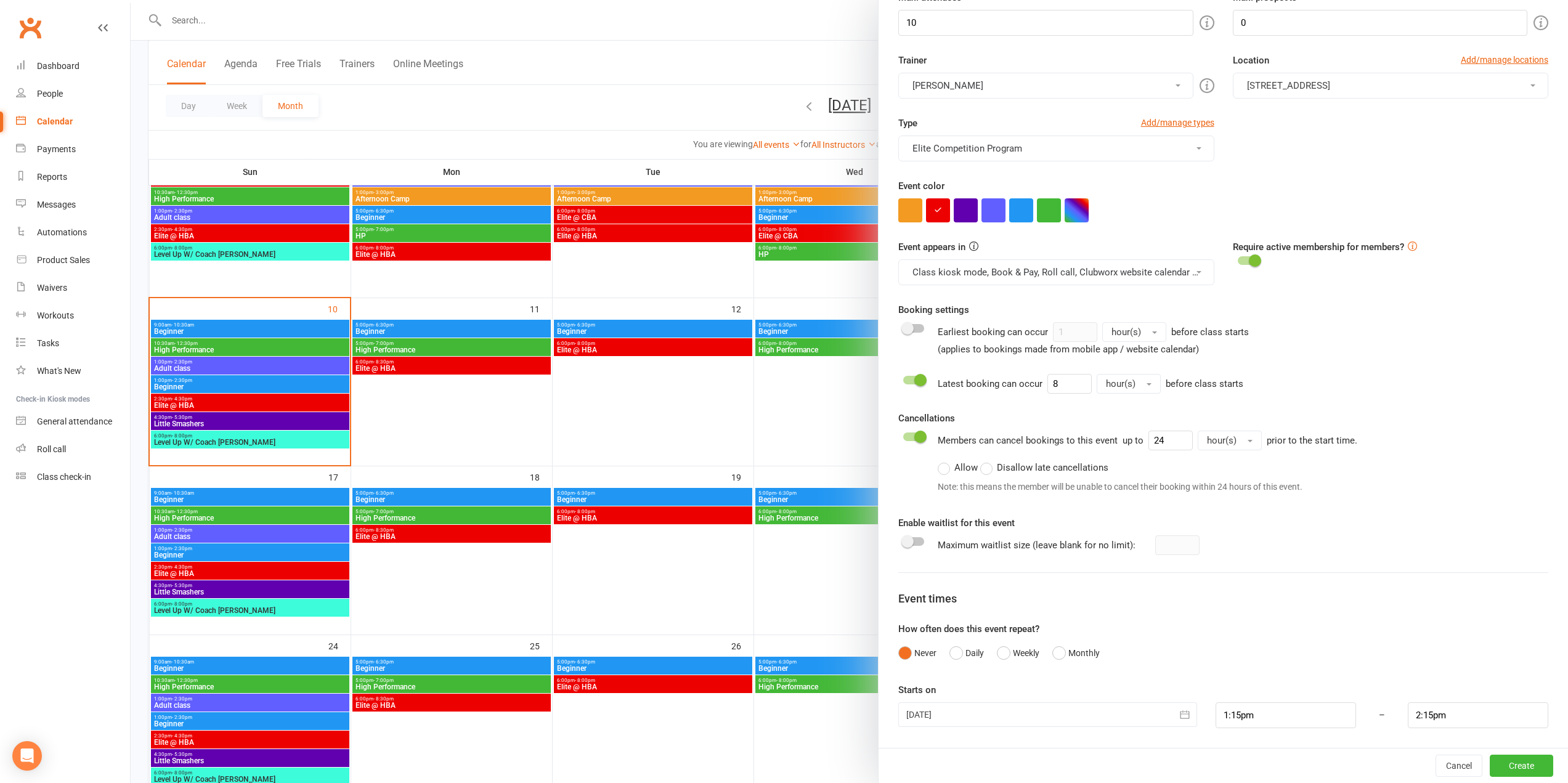
scroll to position [308, 0]
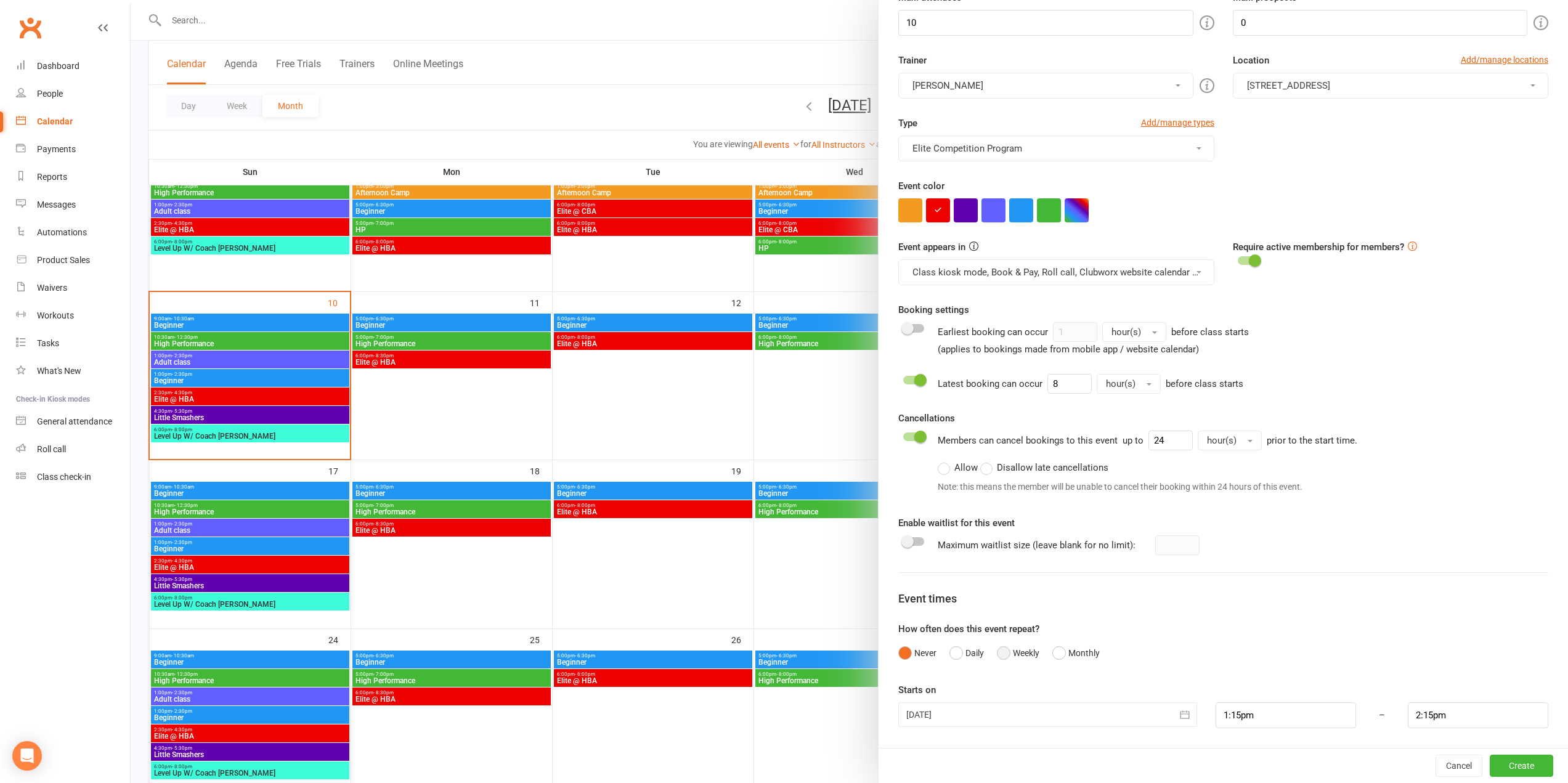
click at [1014, 648] on button "Weekly" at bounding box center [1018, 653] width 42 height 23
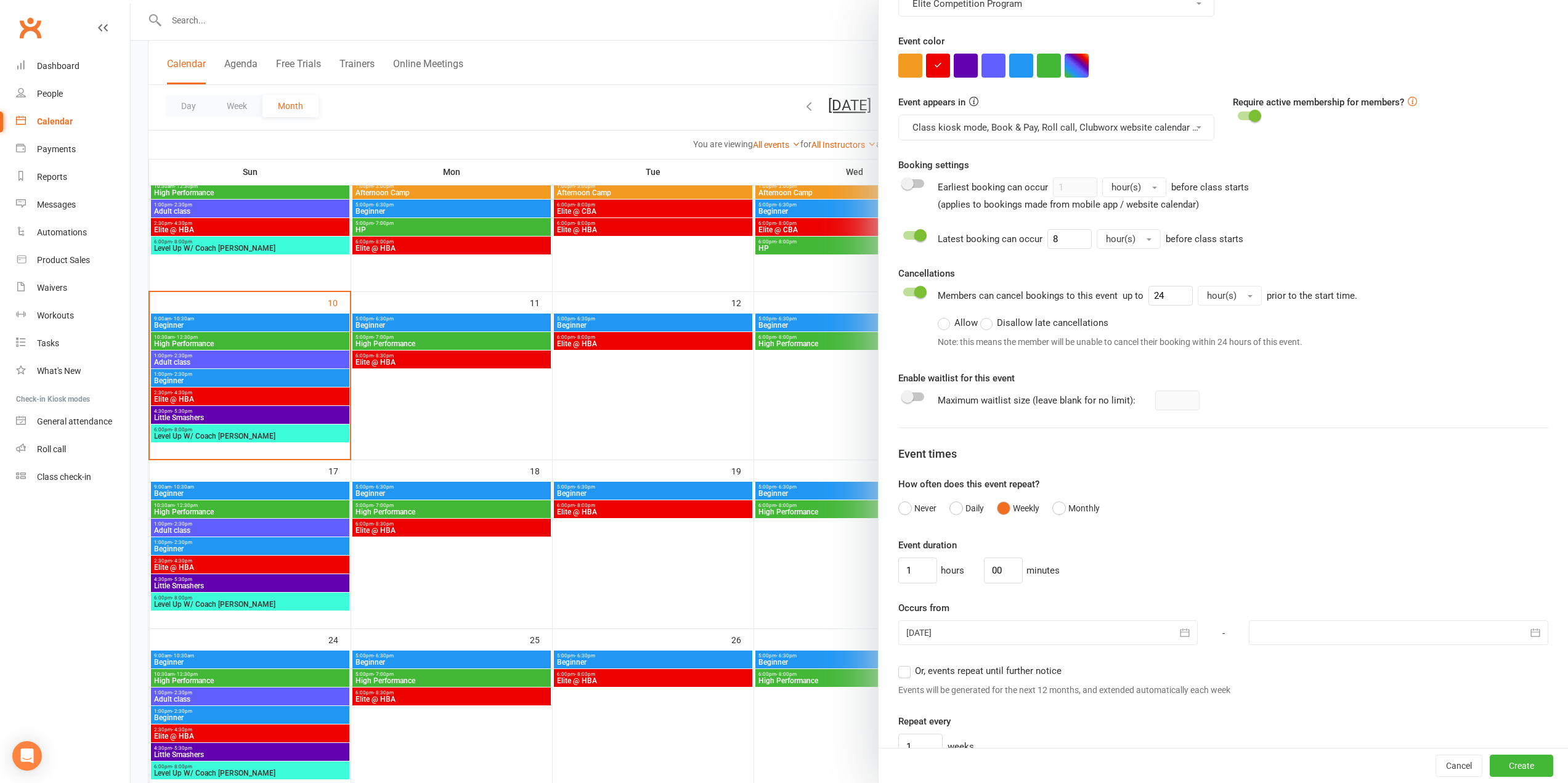
scroll to position [511, 0]
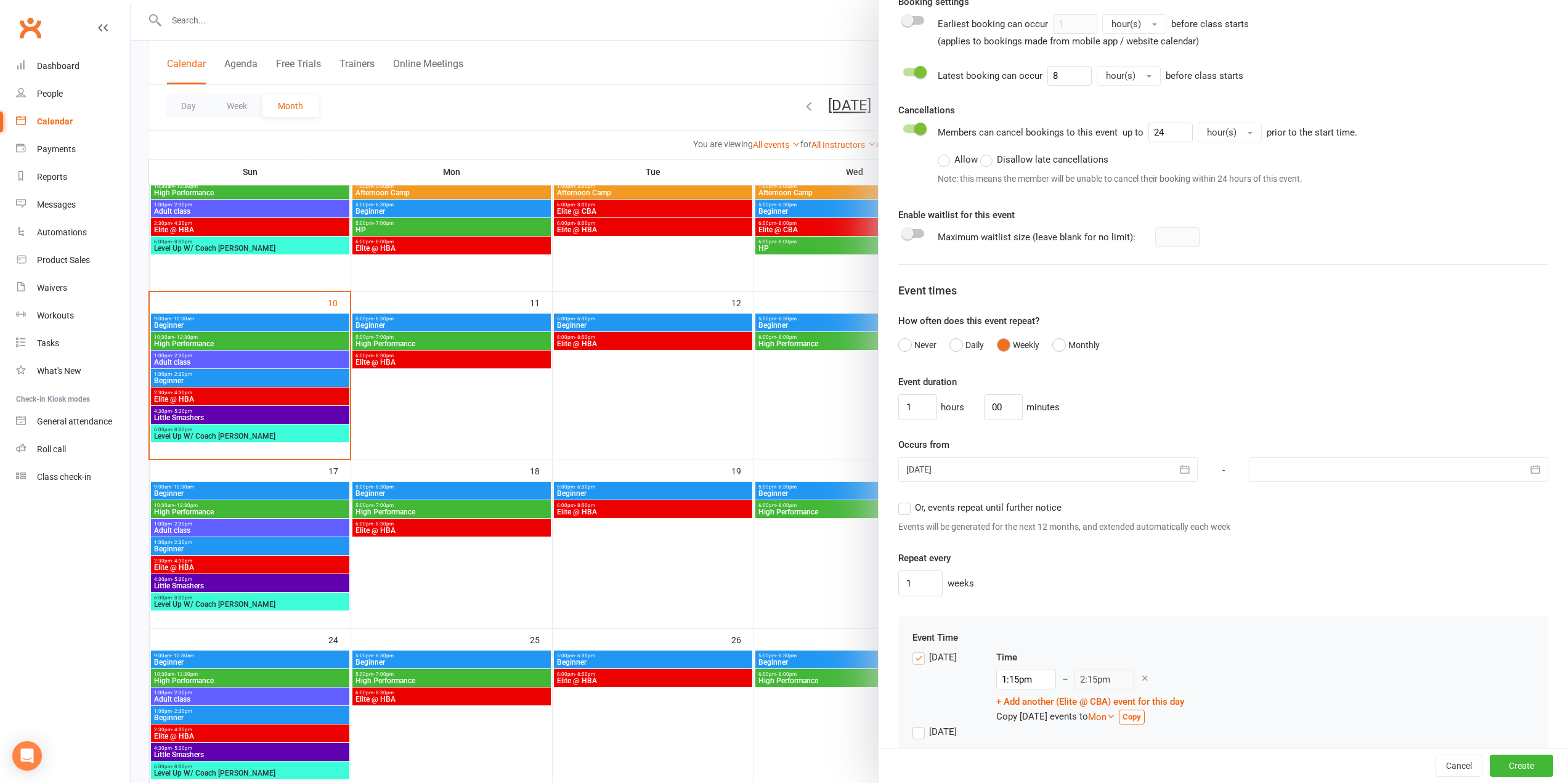
click at [928, 469] on div at bounding box center [1048, 470] width 300 height 25
click at [945, 594] on span "10" at bounding box center [948, 593] width 10 height 10
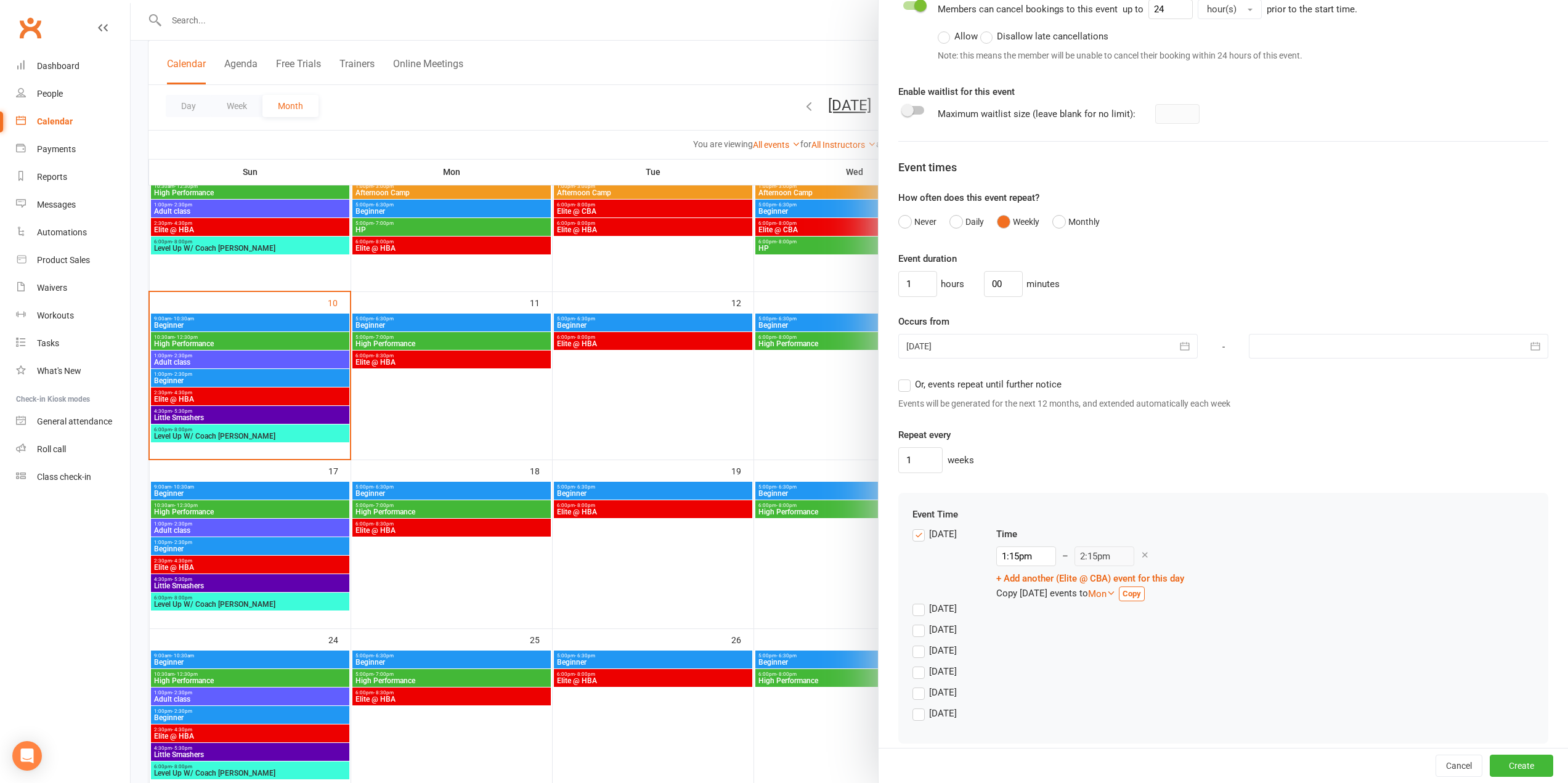
click at [972, 383] on span "Or, events repeat until further notice" at bounding box center [989, 383] width 147 height 13
click at [906, 377] on input "Or, events repeat until further notice" at bounding box center [902, 377] width 8 height 0
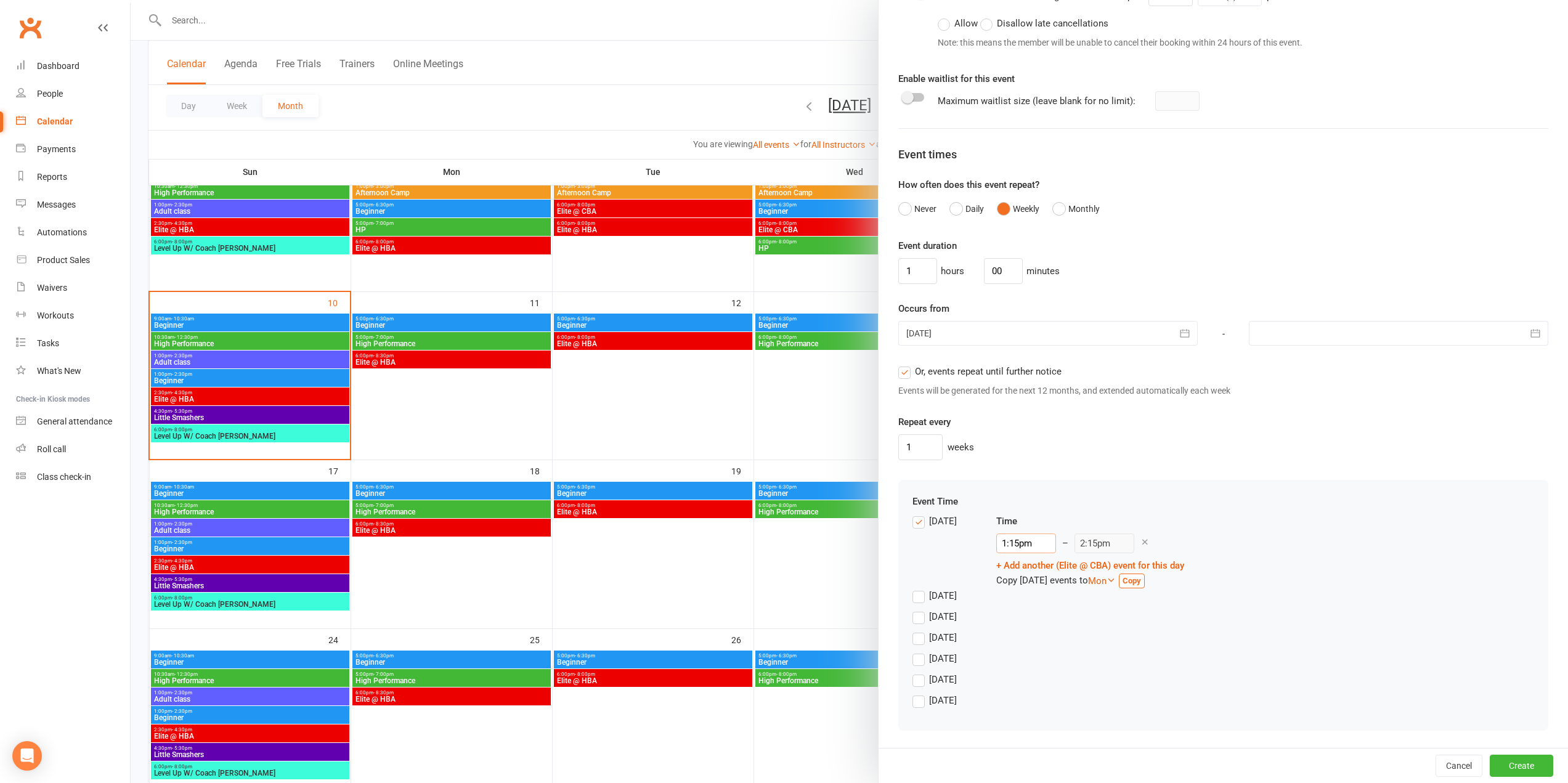
click at [1015, 546] on input "1:15pm" at bounding box center [1026, 543] width 59 height 20
type input "9:30am"
type input "10:30am"
click at [1031, 612] on li "9:30am" at bounding box center [1027, 612] width 59 height 19
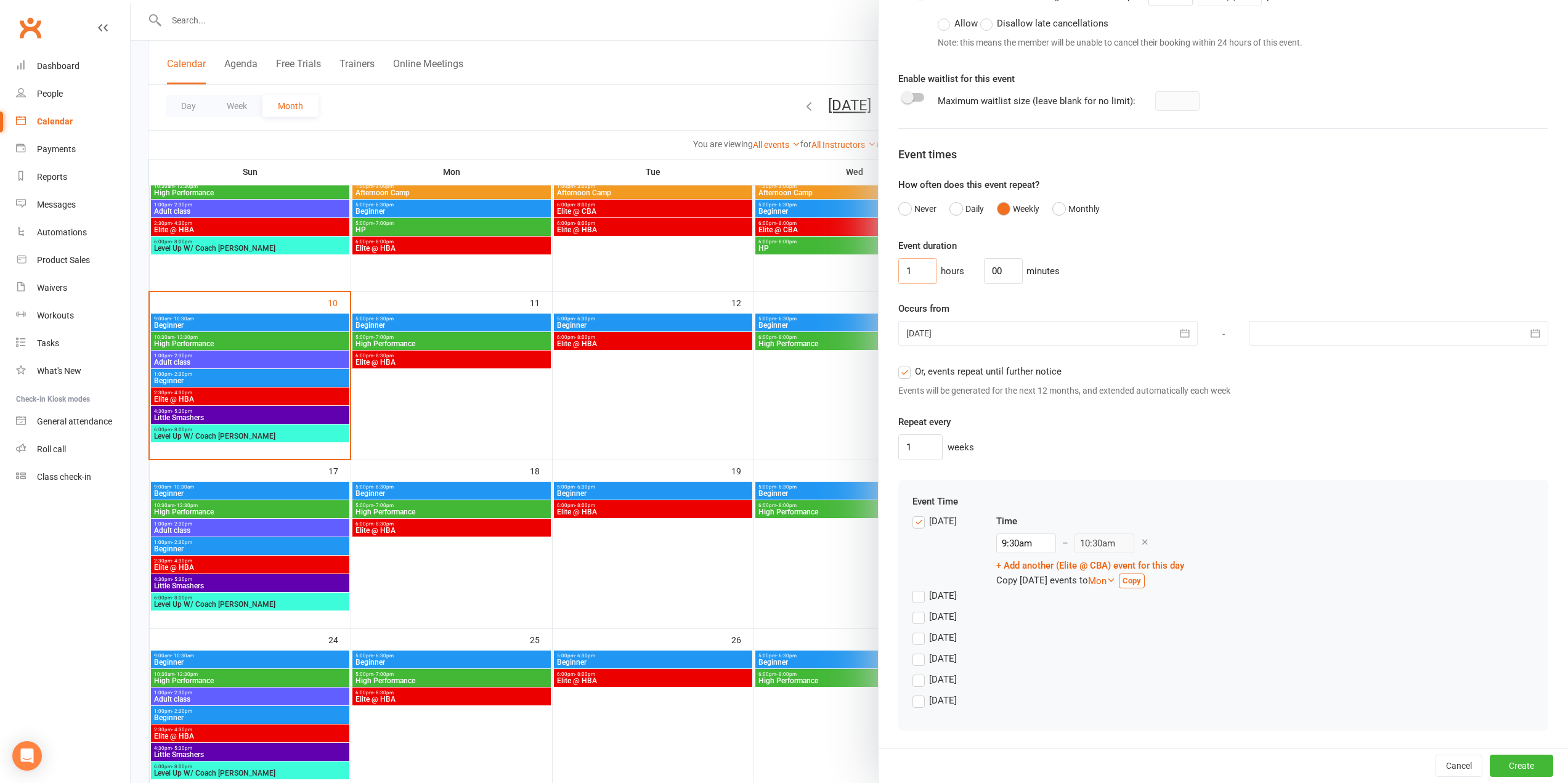
drag, startPoint x: 889, startPoint y: 279, endPoint x: 881, endPoint y: 279, distance: 8.0
click at [881, 279] on div "Class / Event name Elite @ CBA Class / Event description Max. attendees 10 Max.…" at bounding box center [1224, 77] width 690 height 1343
type input "2"
drag, startPoint x: 986, startPoint y: 274, endPoint x: 980, endPoint y: 271, distance: 6.7
click at [984, 271] on input "30" at bounding box center [1003, 271] width 39 height 26
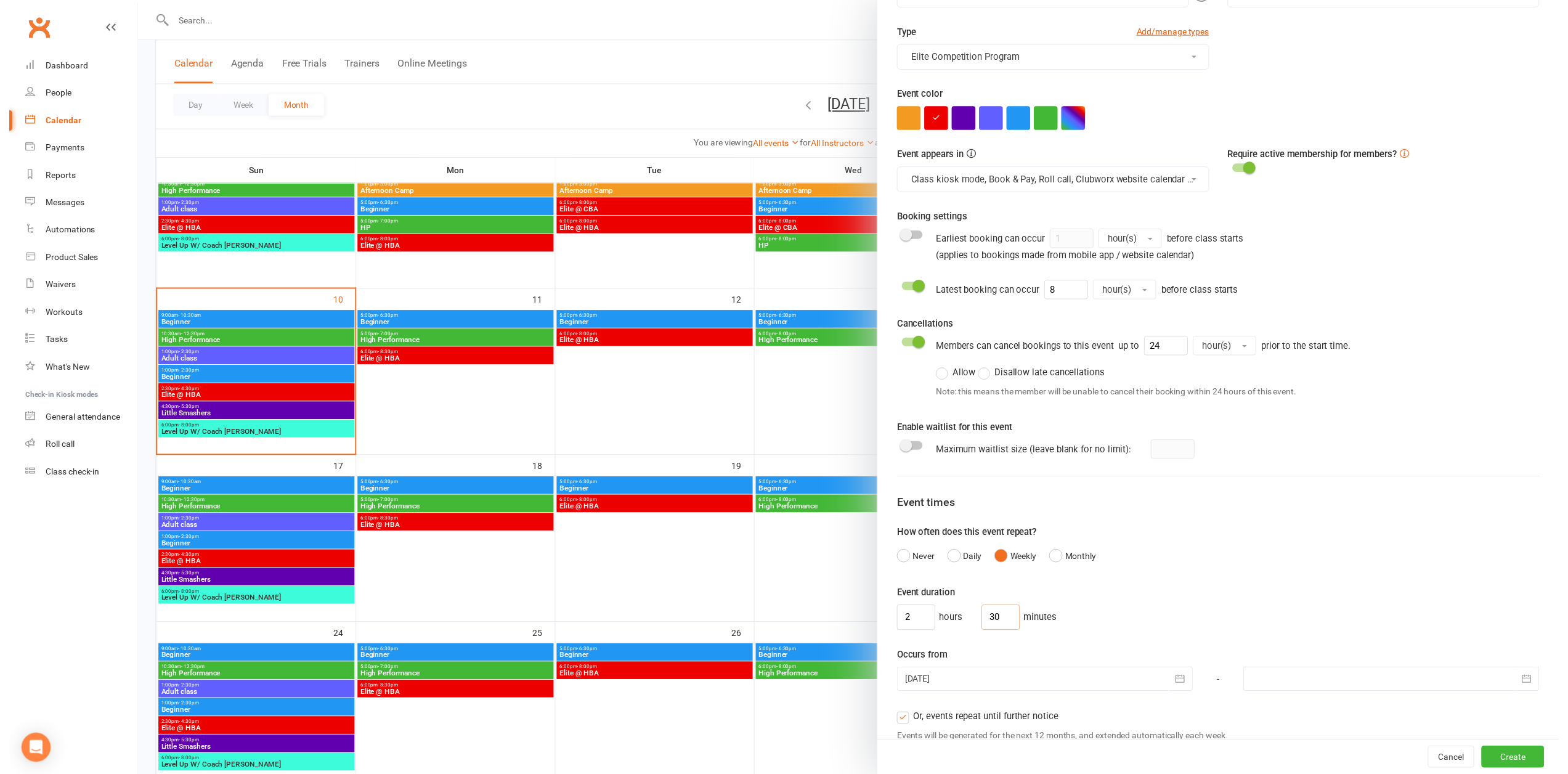
scroll to position [278, 0]
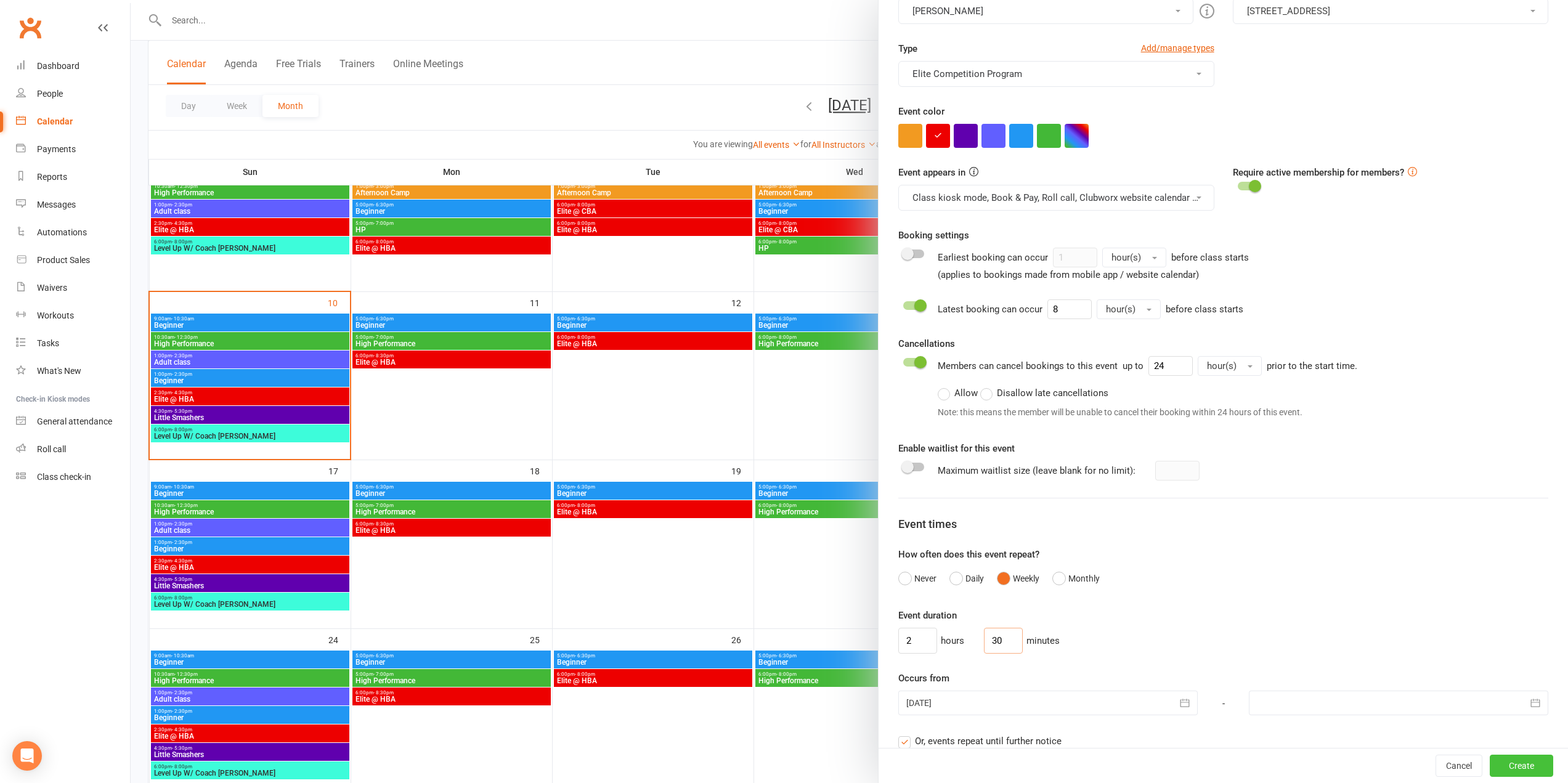
type input "30"
click at [1490, 760] on button "Create" at bounding box center [1521, 766] width 63 height 22
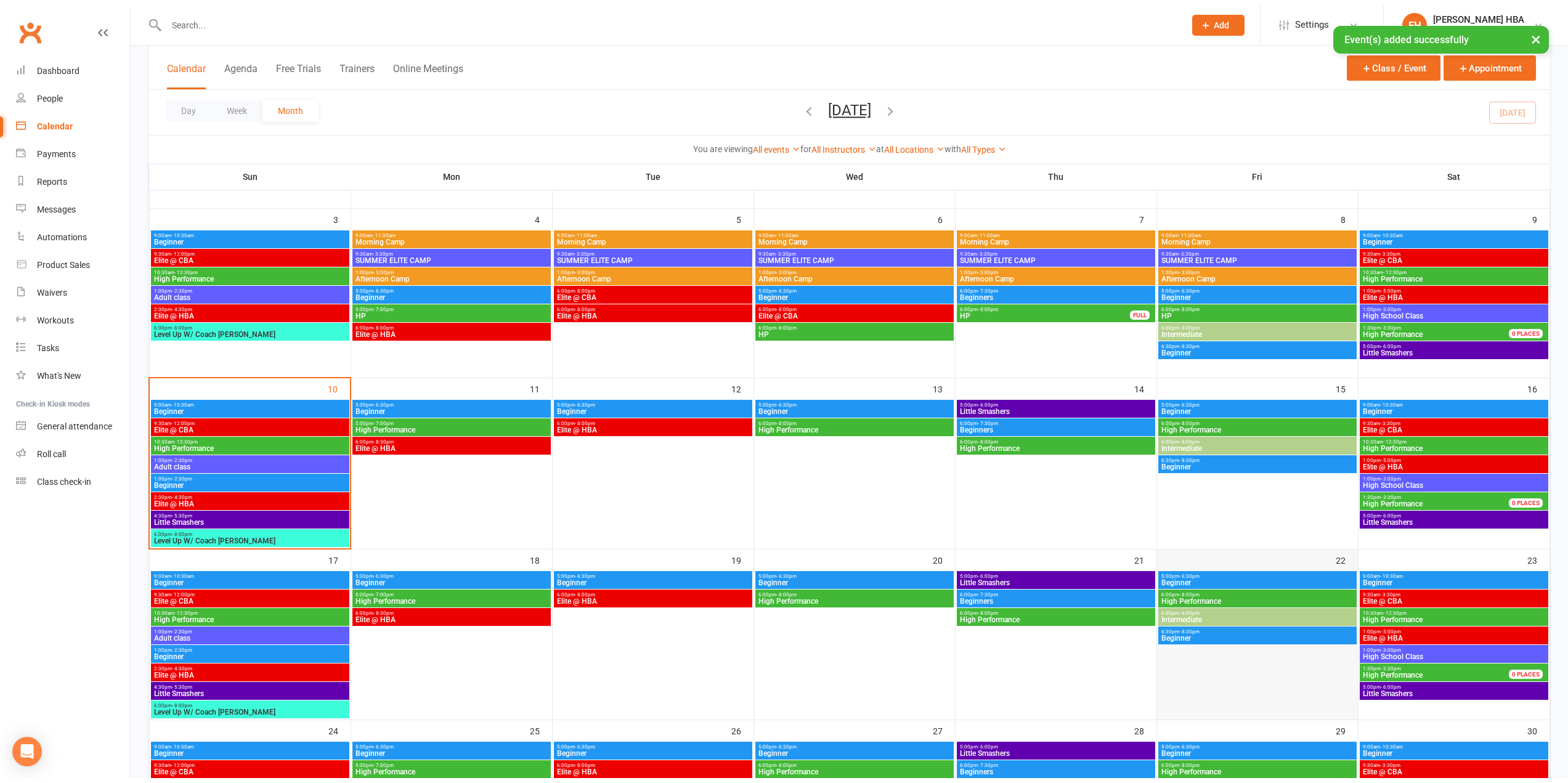
scroll to position [185, 0]
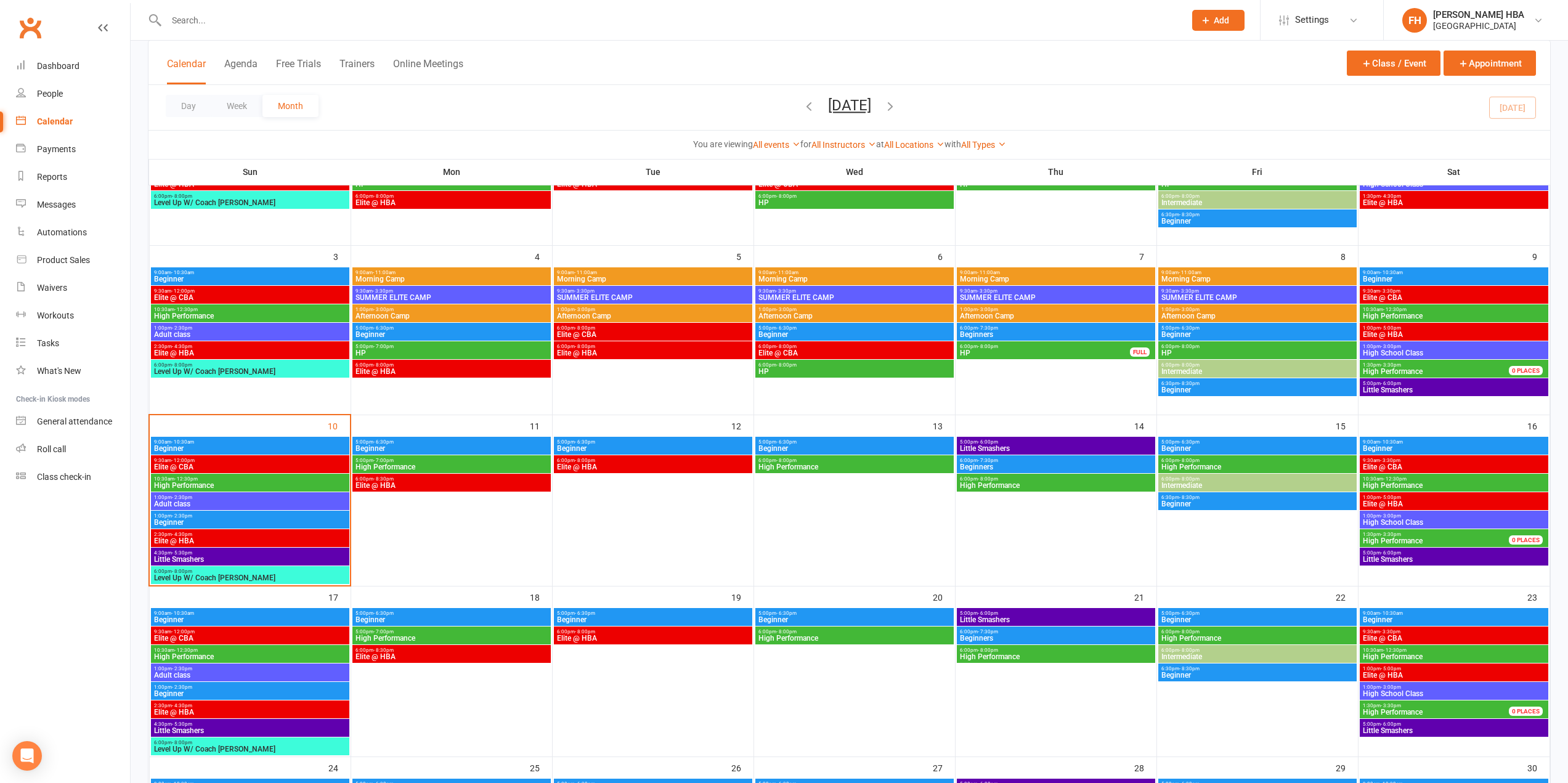
click at [1376, 294] on span "Elite @ CBA" at bounding box center [1455, 297] width 185 height 7
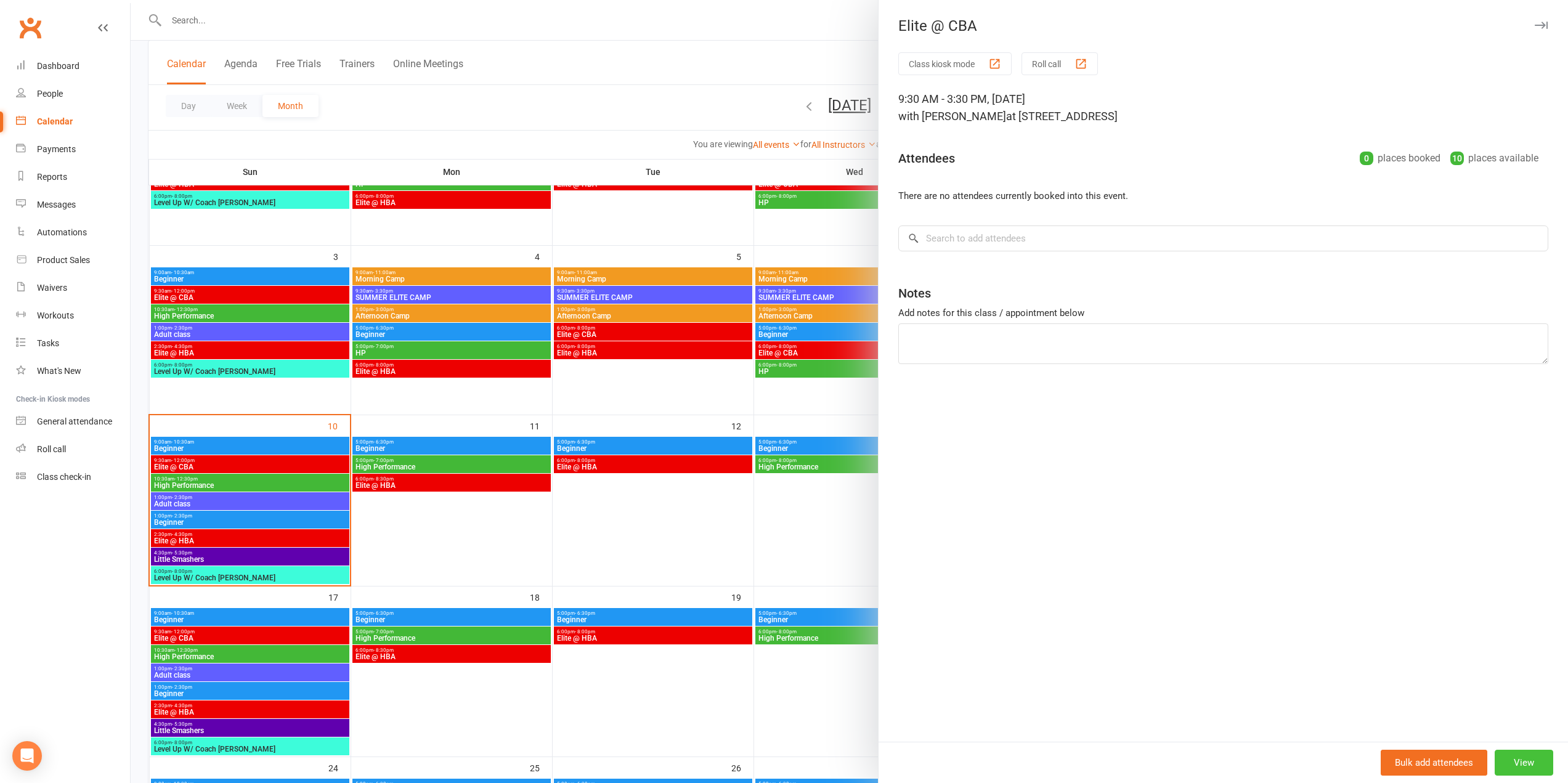
click at [1519, 766] on button "View" at bounding box center [1523, 763] width 59 height 26
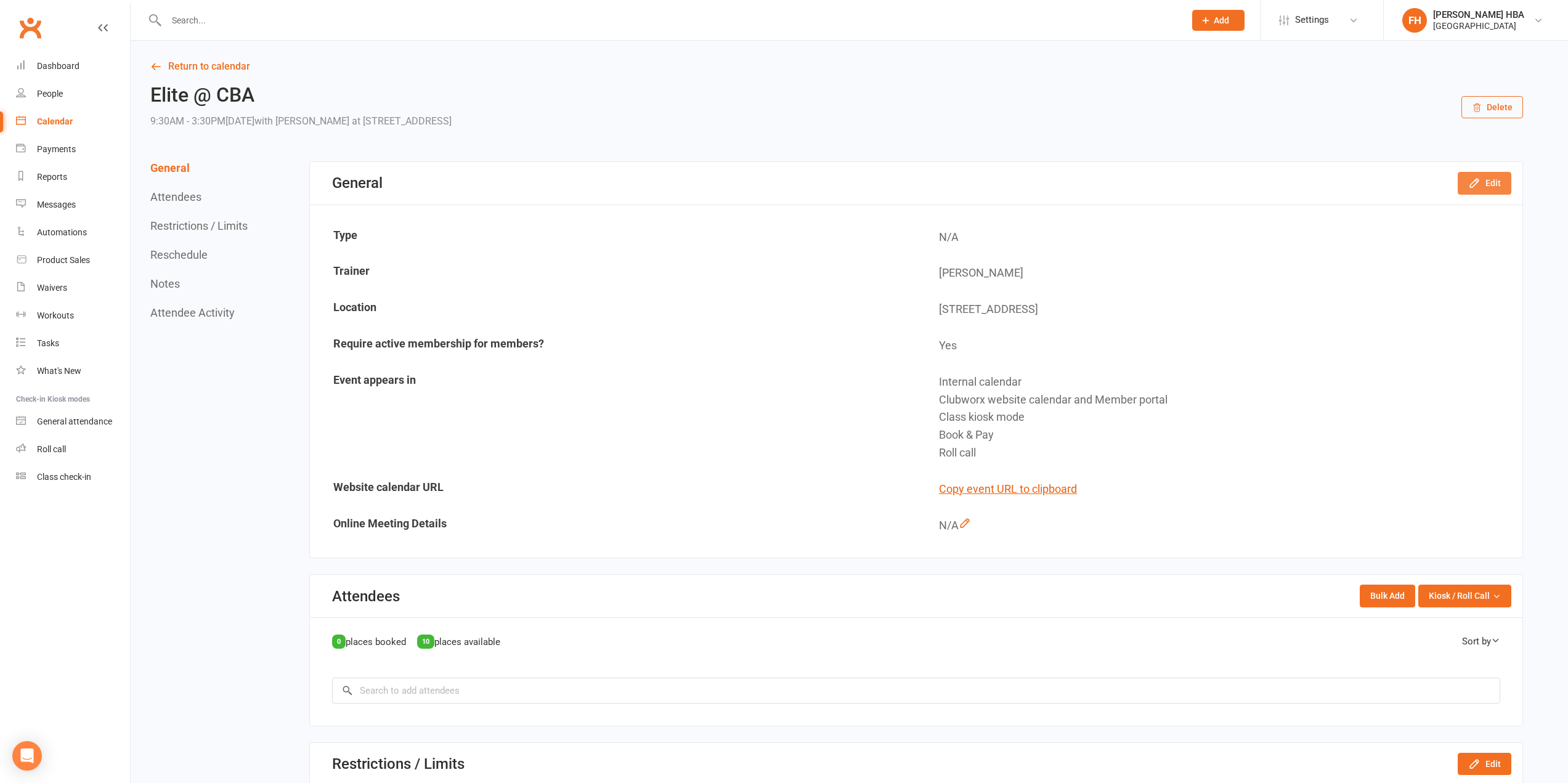
click at [1477, 181] on icon "button" at bounding box center [1475, 183] width 13 height 13
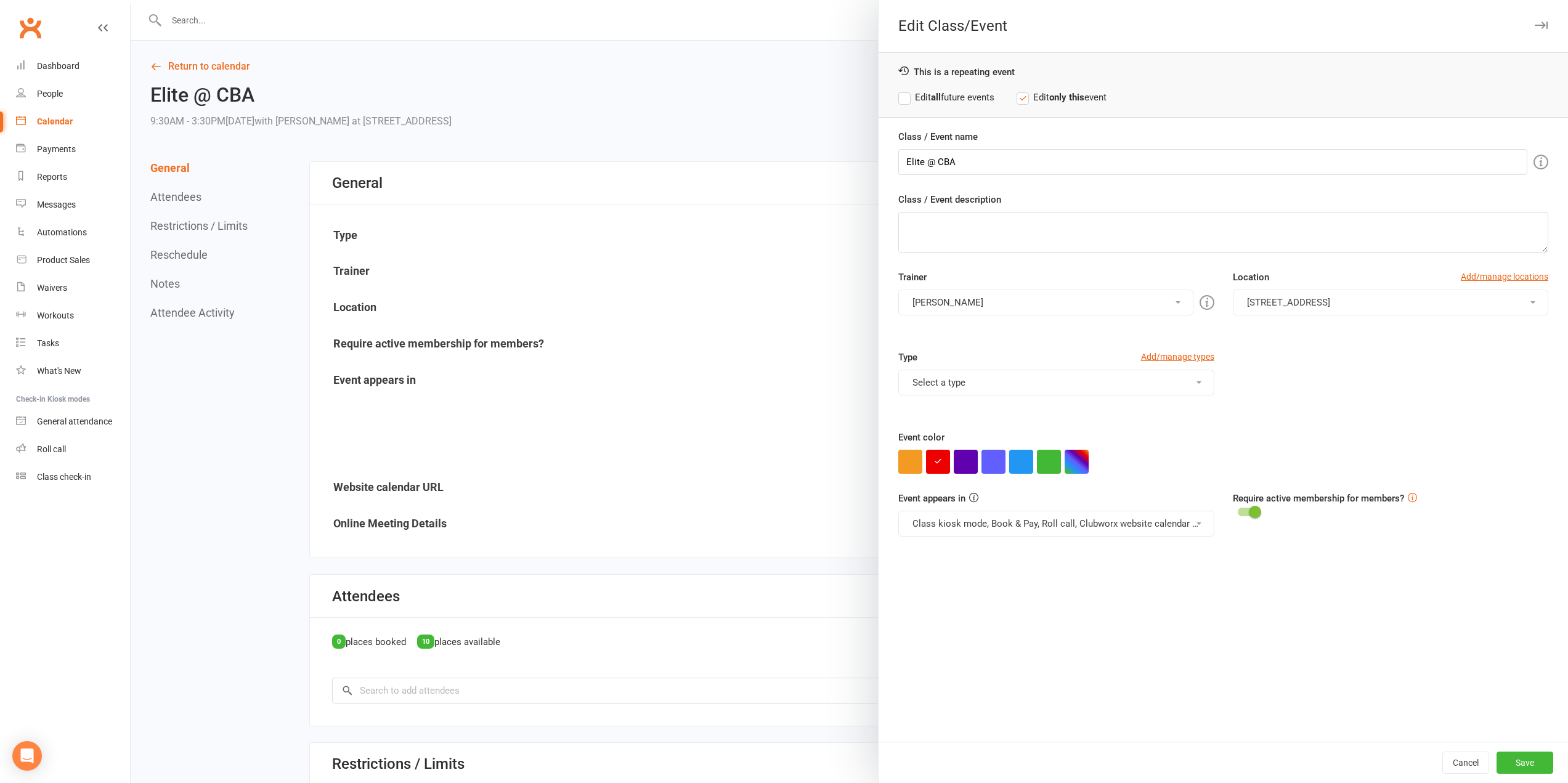
click at [982, 382] on button "Select a type" at bounding box center [1056, 383] width 315 height 26
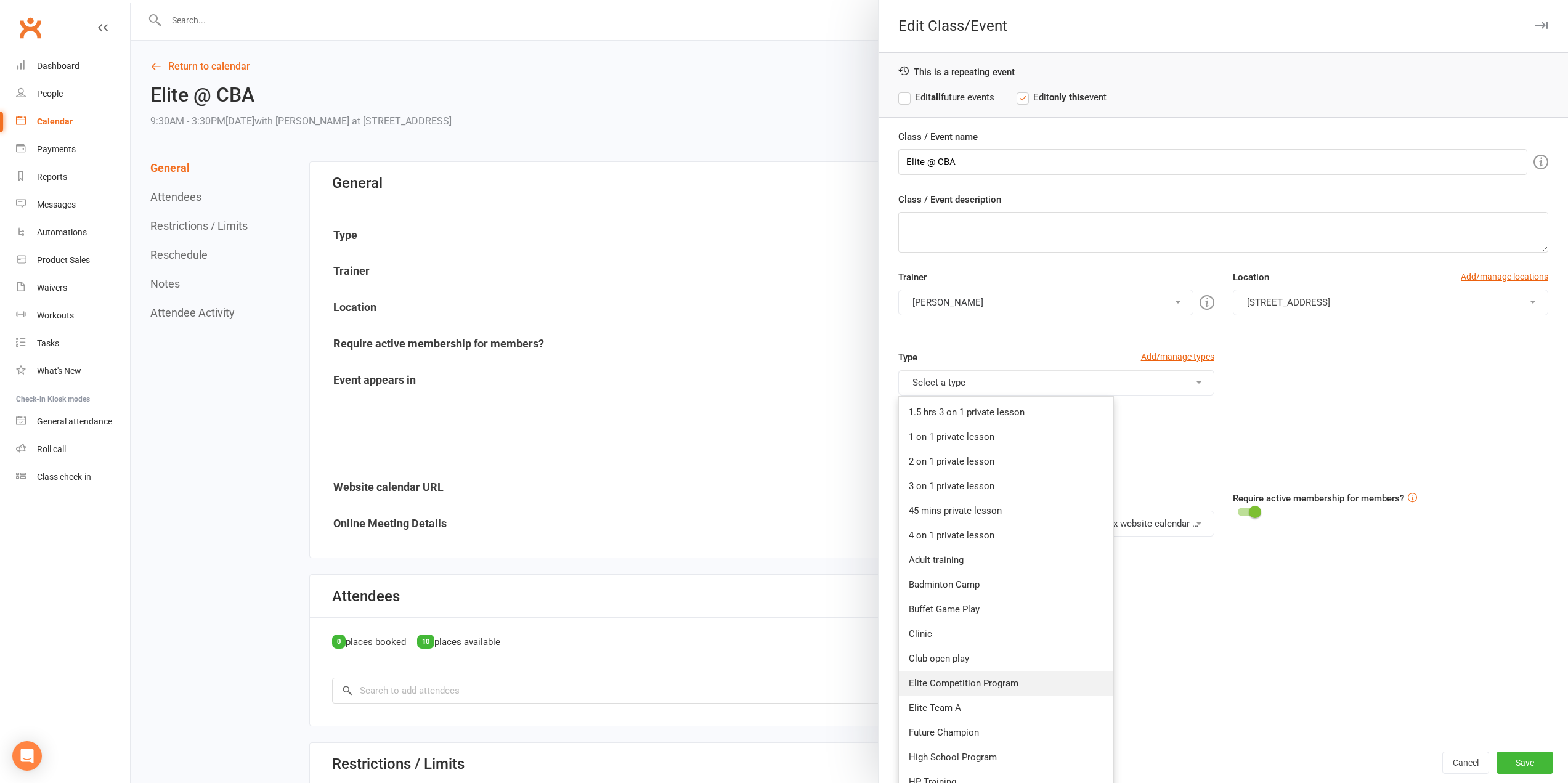
click at [946, 684] on link "Elite Competition Program" at bounding box center [1006, 684] width 214 height 25
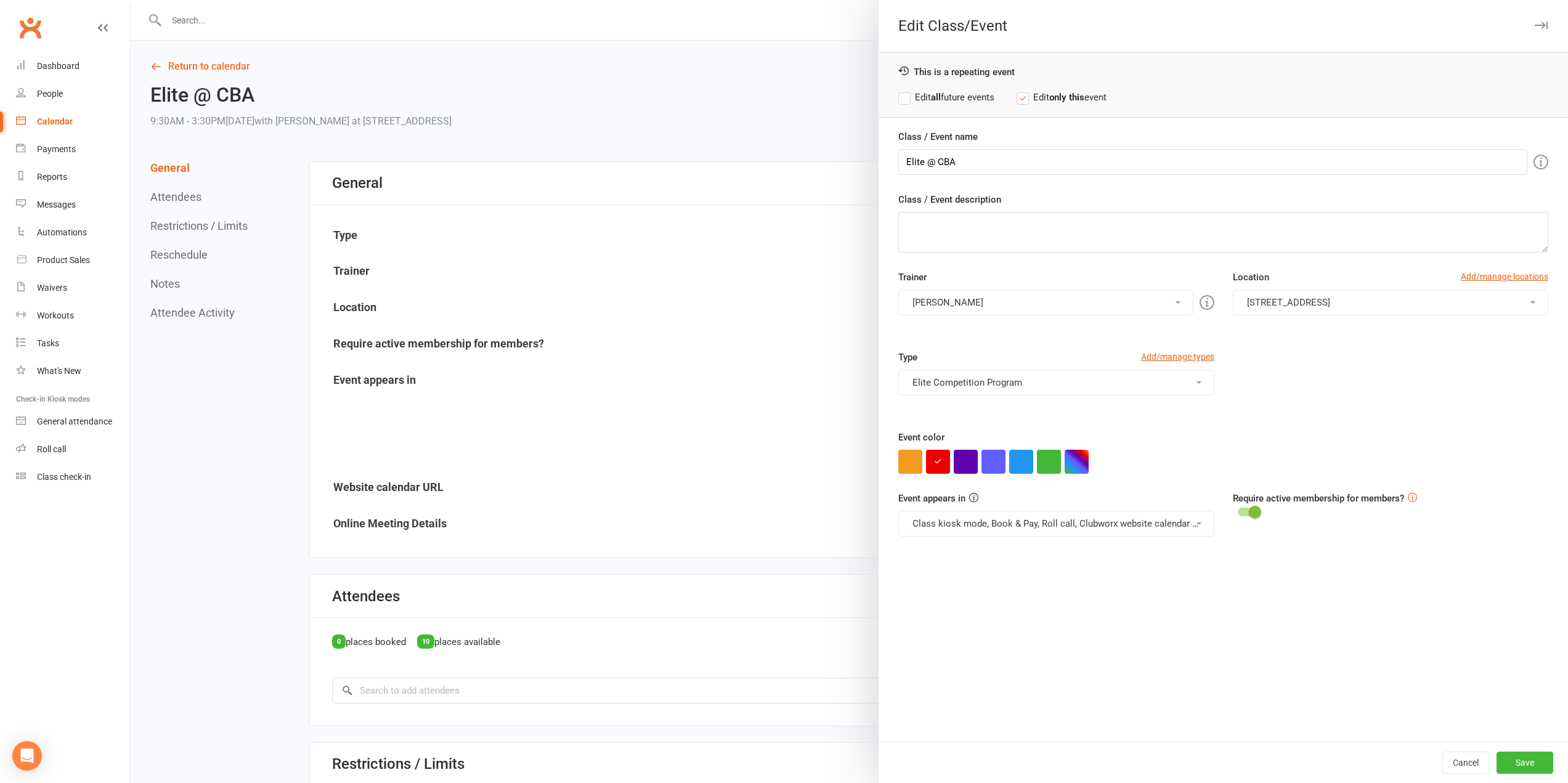
click at [937, 103] on label "Edit all future events" at bounding box center [946, 97] width 96 height 15
click at [1508, 768] on button "Save" at bounding box center [1525, 763] width 56 height 22
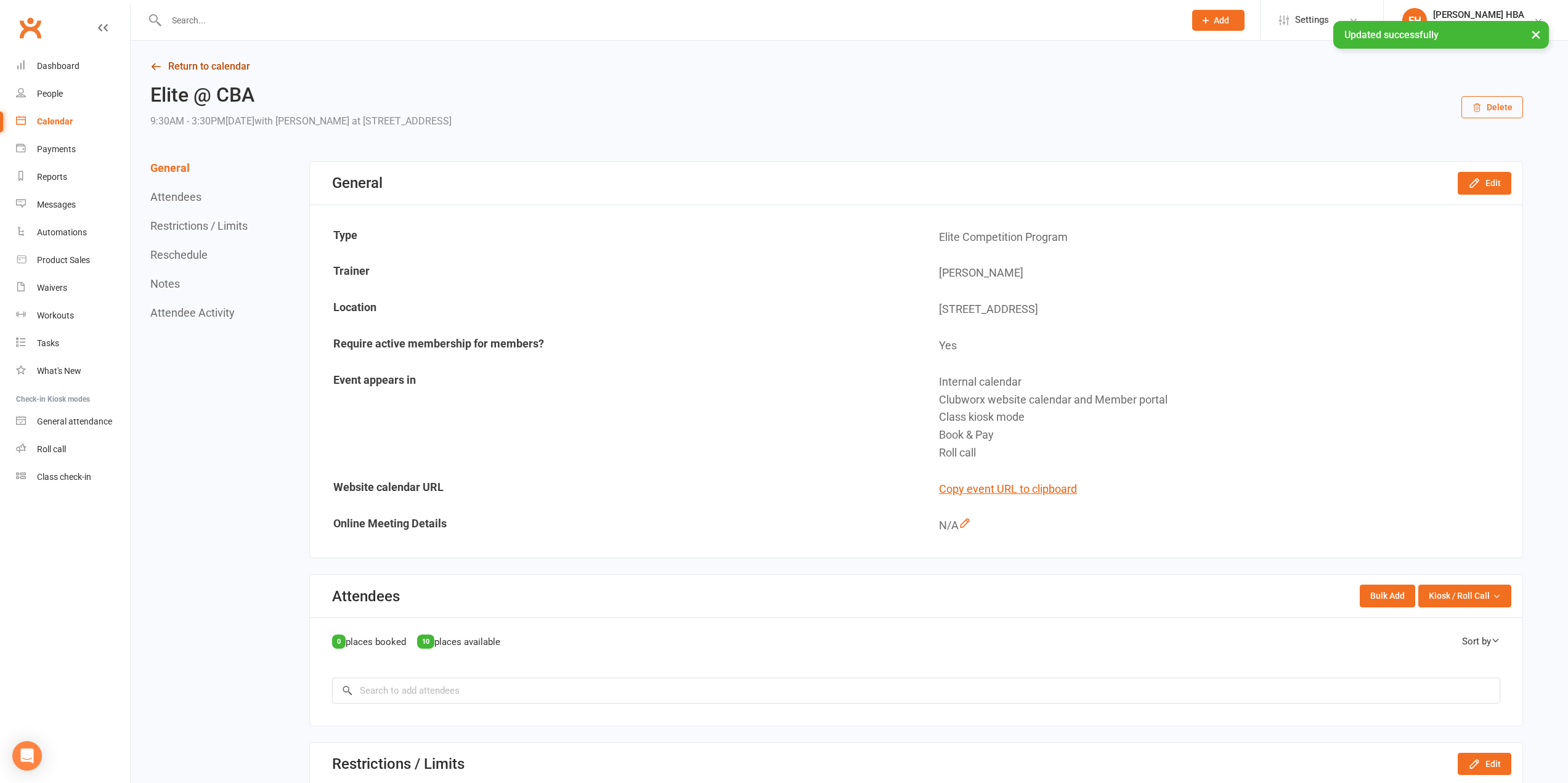
click at [164, 61] on link "Return to calendar" at bounding box center [836, 66] width 1372 height 17
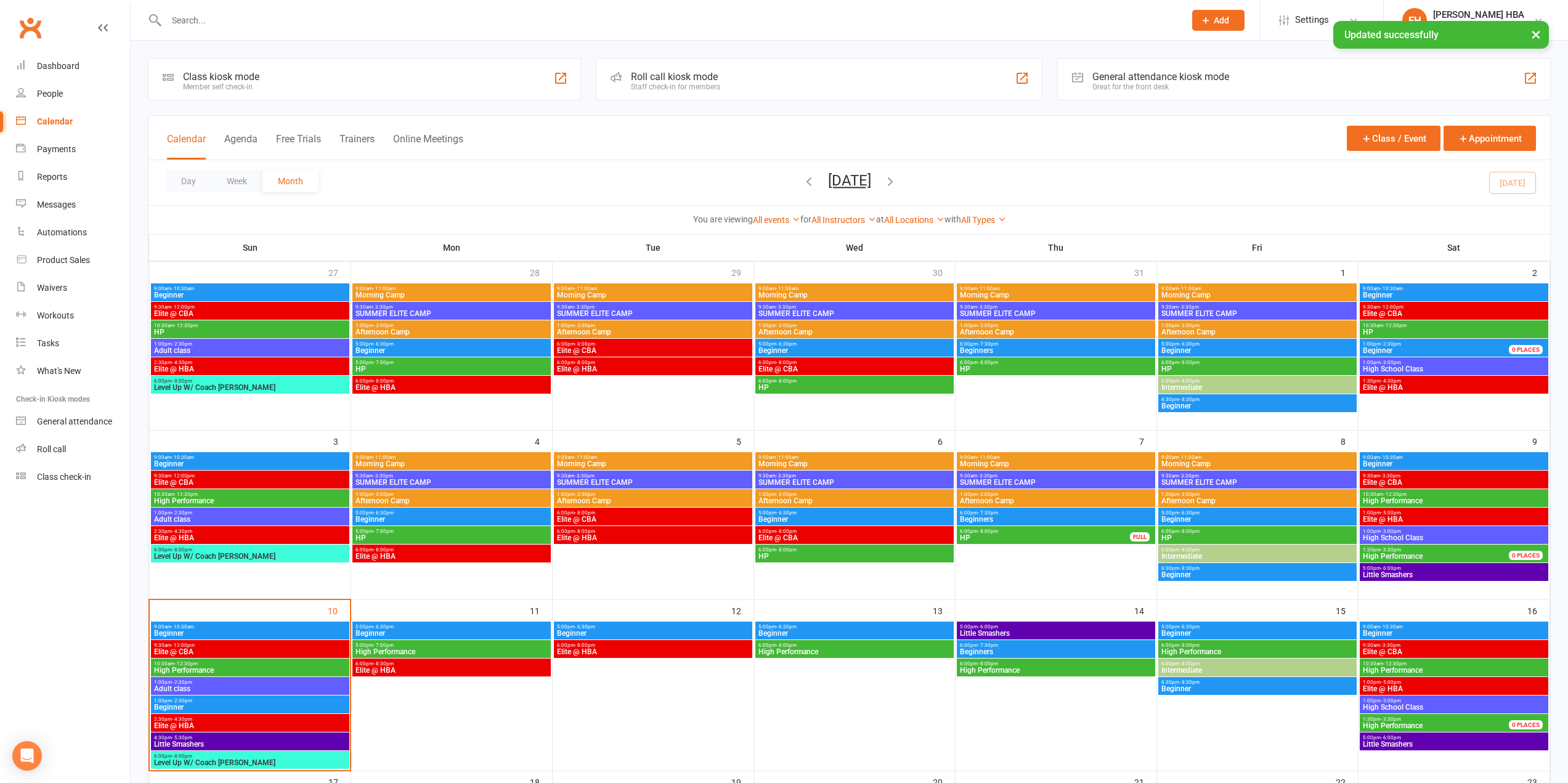
click at [613, 655] on div "6:00pm - 8:00pm Elite @ HBA" at bounding box center [653, 649] width 199 height 18
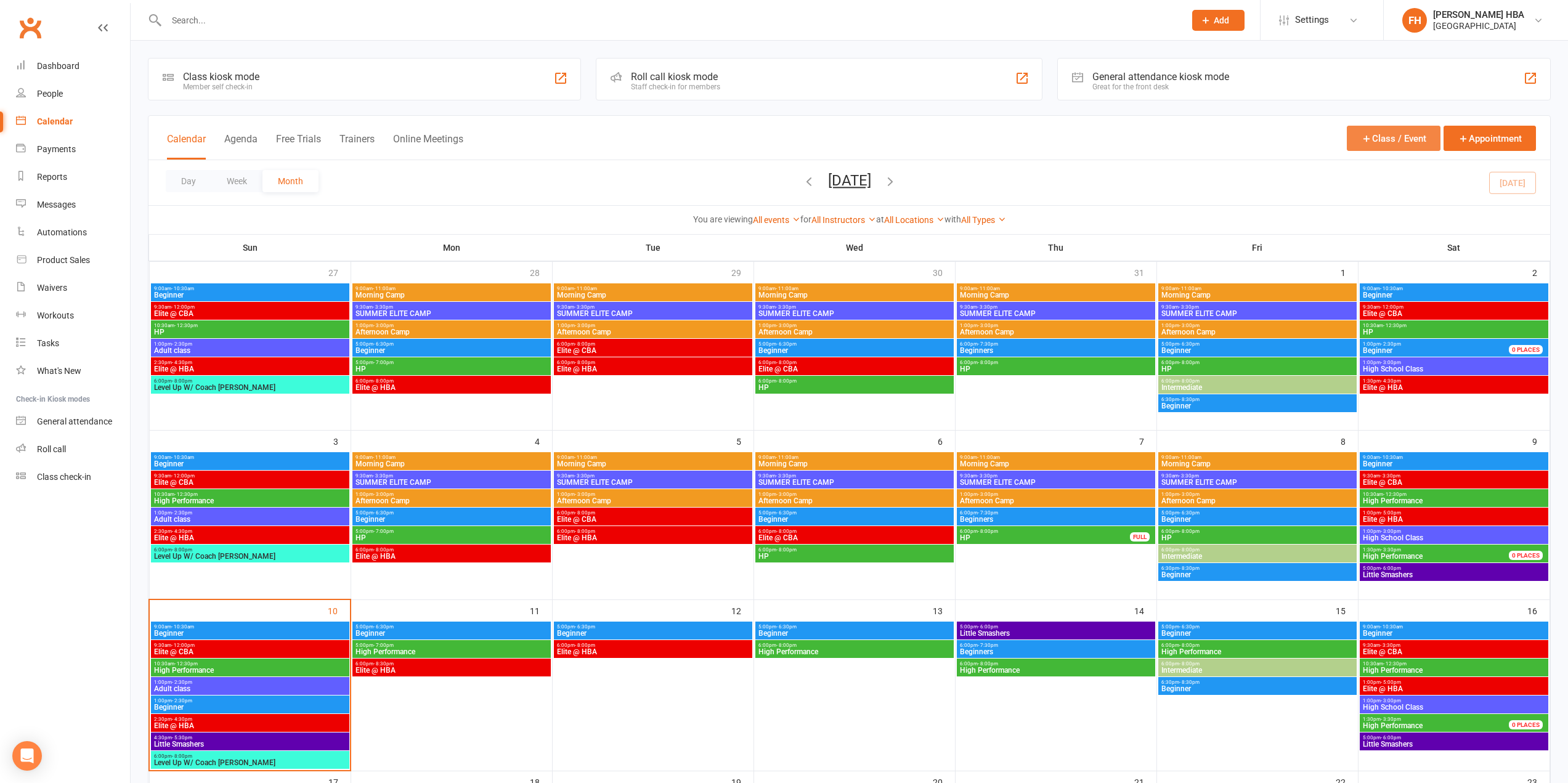
click at [1424, 135] on button "Class / Event" at bounding box center [1394, 138] width 94 height 25
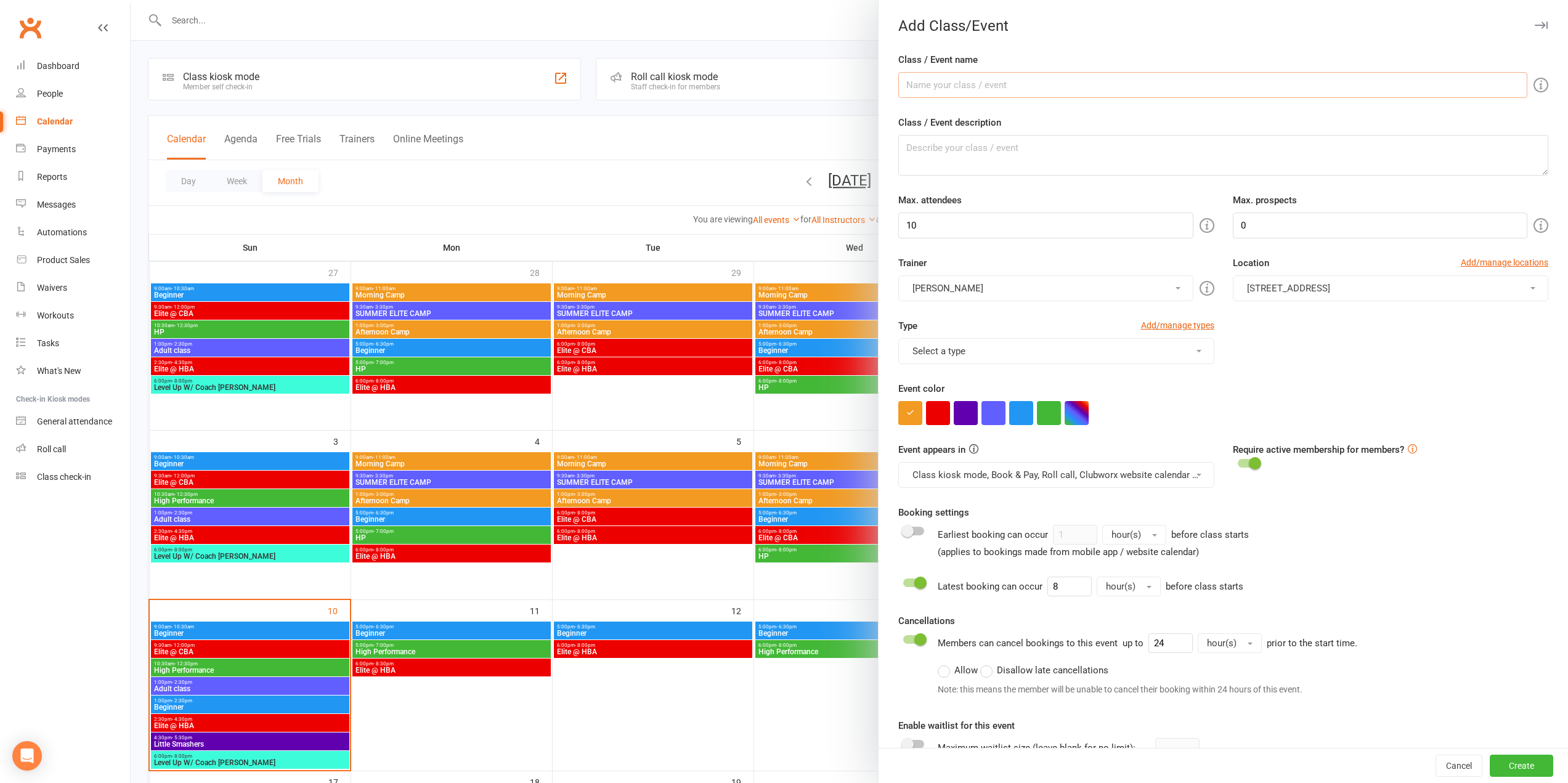
click at [1029, 83] on input "Class / Event name" at bounding box center [1213, 84] width 629 height 26
type input "Elite @ CBA"
click at [945, 408] on button "button" at bounding box center [938, 413] width 24 height 24
click at [963, 352] on button "Select a type" at bounding box center [1056, 351] width 315 height 26
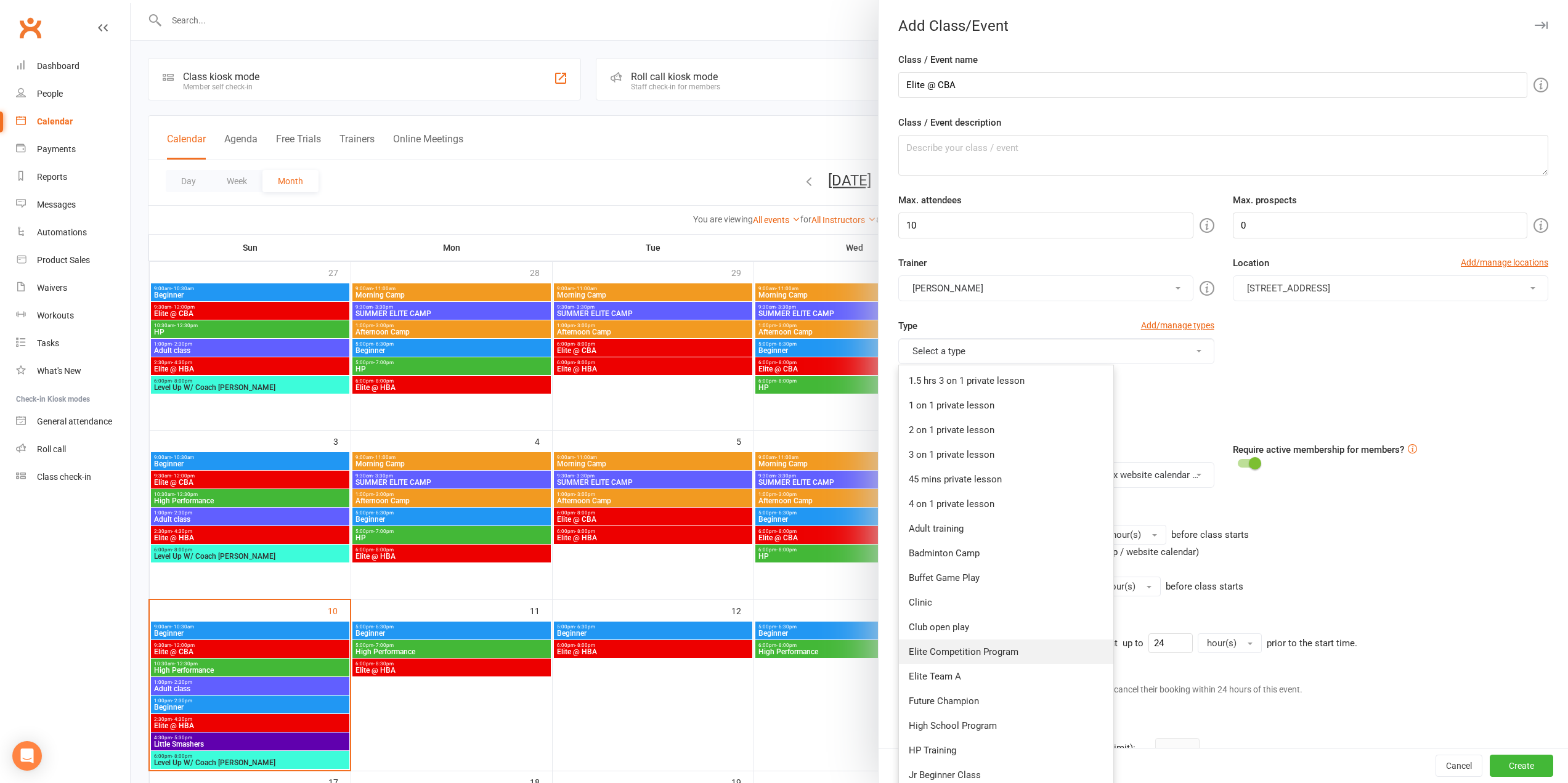
click at [959, 652] on link "Elite Competition Program" at bounding box center [1006, 652] width 214 height 25
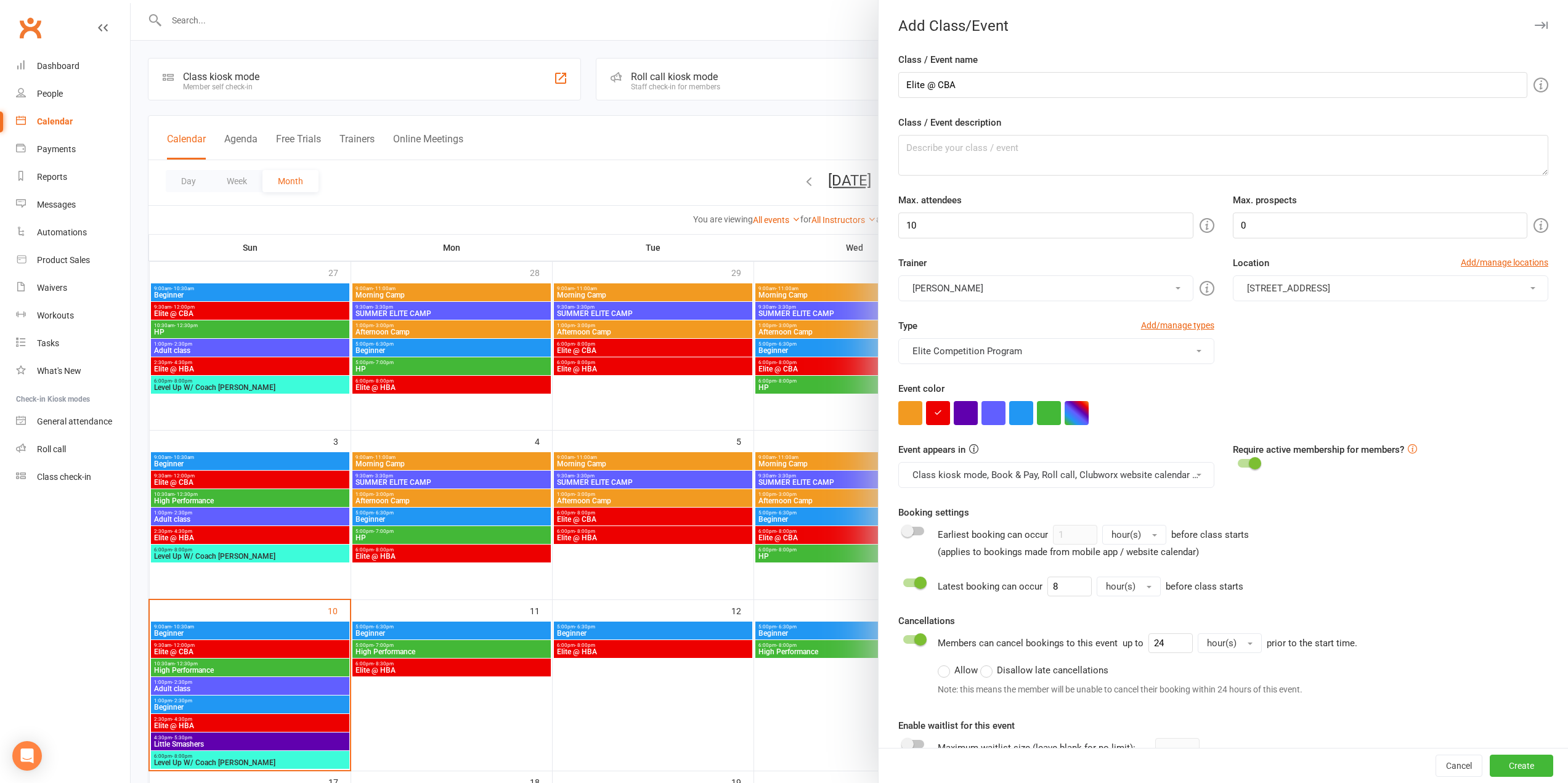
click at [1271, 273] on div "Location Add/manage locations" at bounding box center [1390, 265] width 315 height 20
click at [1271, 287] on span "[STREET_ADDRESS]" at bounding box center [1289, 289] width 83 height 11
click at [1276, 336] on link "[STREET_ADDRESS]" at bounding box center [1294, 343] width 122 height 25
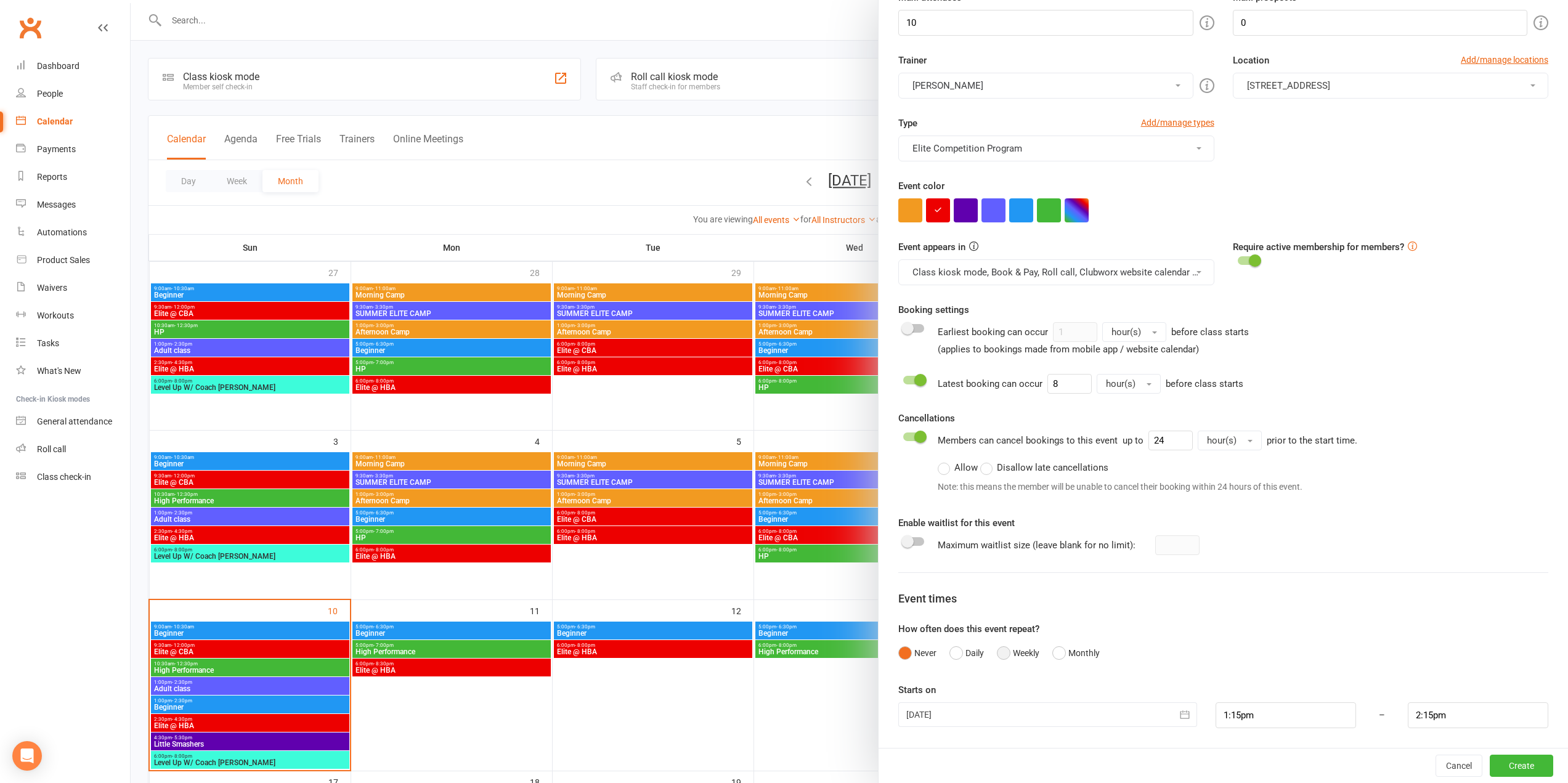
click at [1011, 656] on button "Weekly" at bounding box center [1018, 653] width 42 height 23
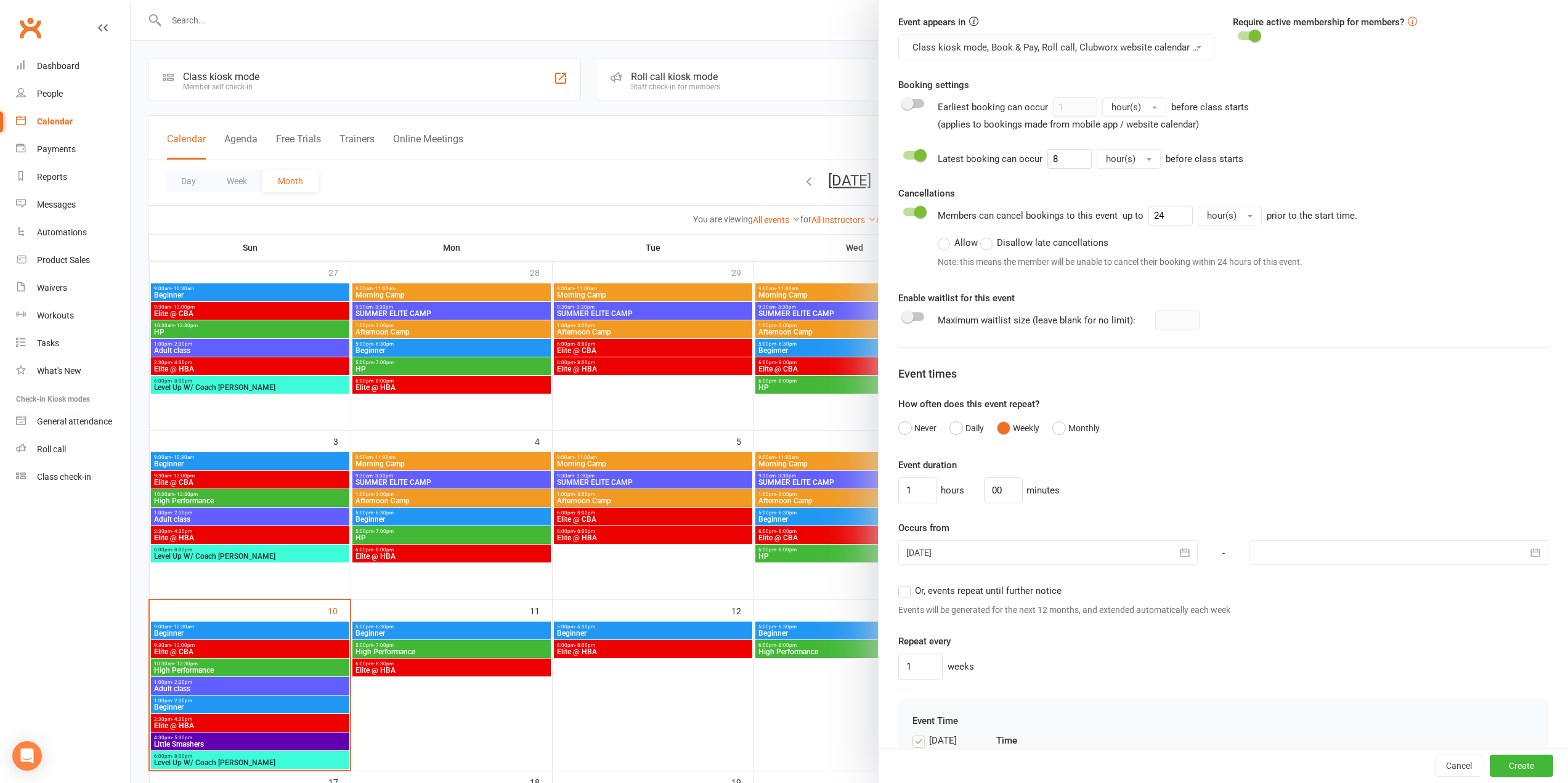
scroll to position [511, 0]
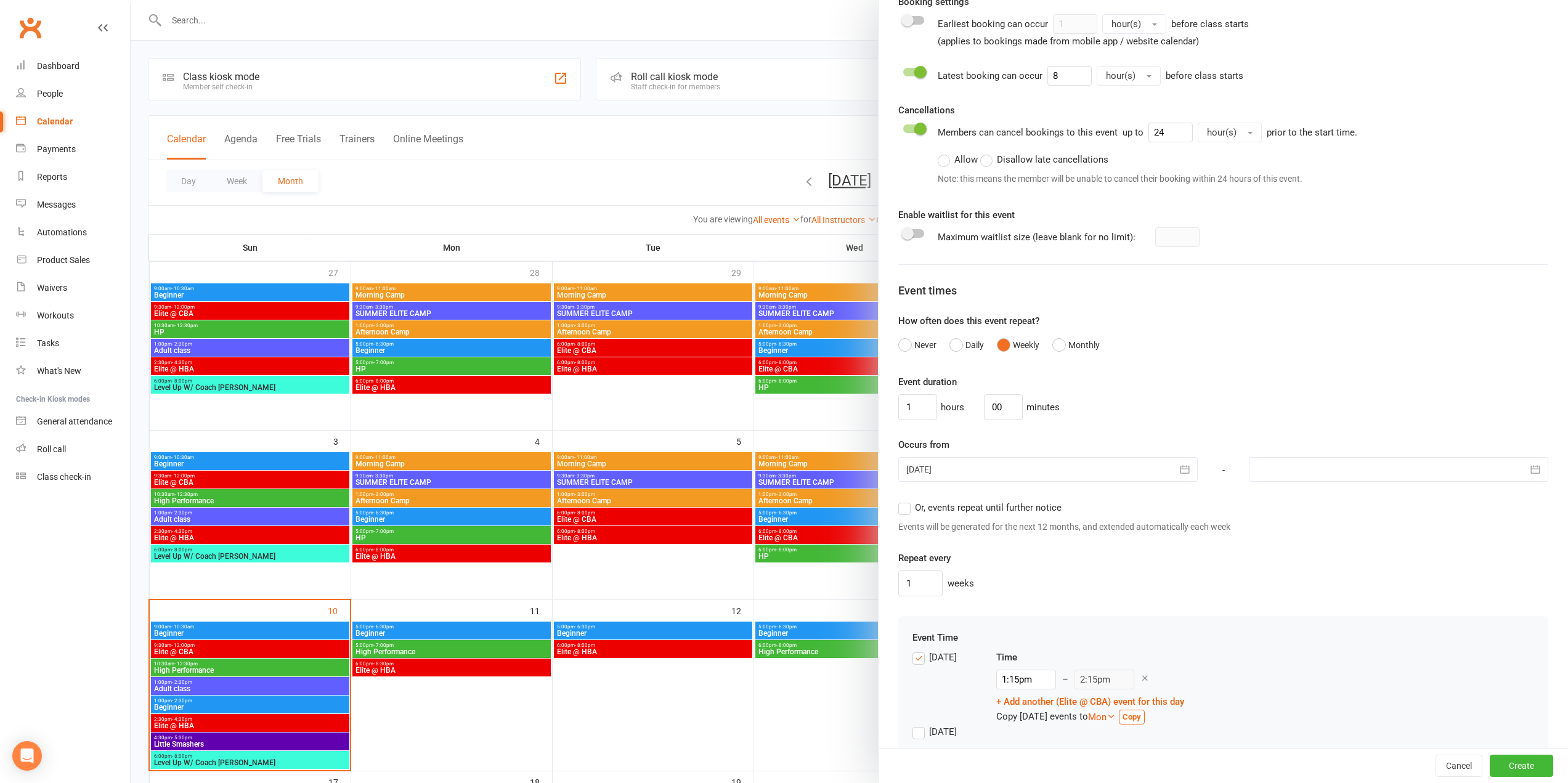
click at [947, 475] on div at bounding box center [1048, 470] width 300 height 25
click at [998, 597] on span "12" at bounding box center [1003, 593] width 10 height 10
type input "12 Aug 2025"
click at [1017, 511] on span "Or, events repeat until further notice" at bounding box center [989, 507] width 147 height 13
click at [906, 501] on input "Or, events repeat until further notice" at bounding box center [902, 501] width 8 height 0
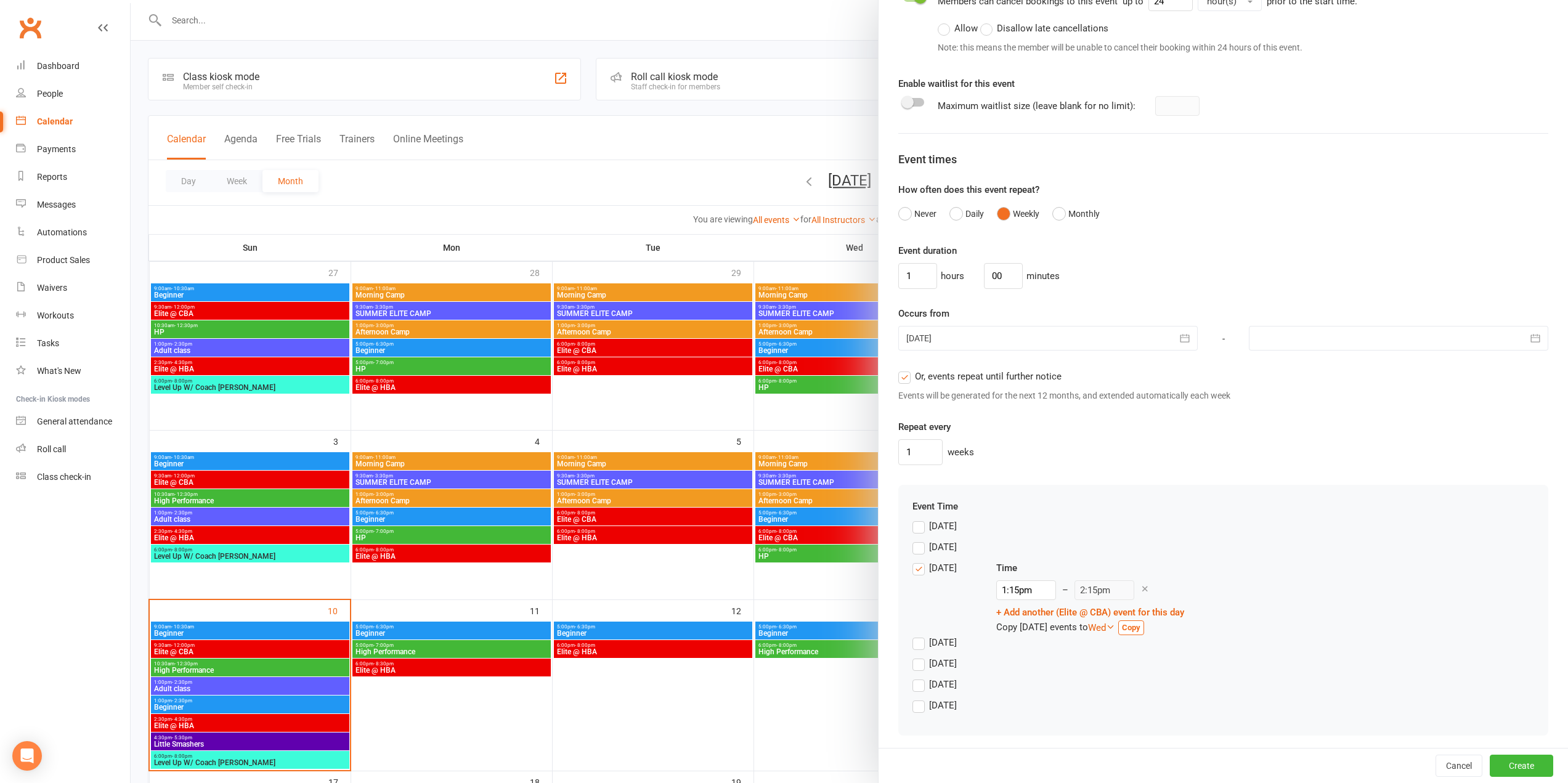
scroll to position [647, 0]
drag, startPoint x: 913, startPoint y: 273, endPoint x: 998, endPoint y: 414, distance: 164.6
click at [886, 297] on div "Class / Event name Elite @ CBA Class / Event description Max. attendees 10 Max.…" at bounding box center [1224, 77] width 690 height 1343
type input "2"
click at [1036, 585] on input "1:15pm" at bounding box center [1026, 585] width 59 height 20
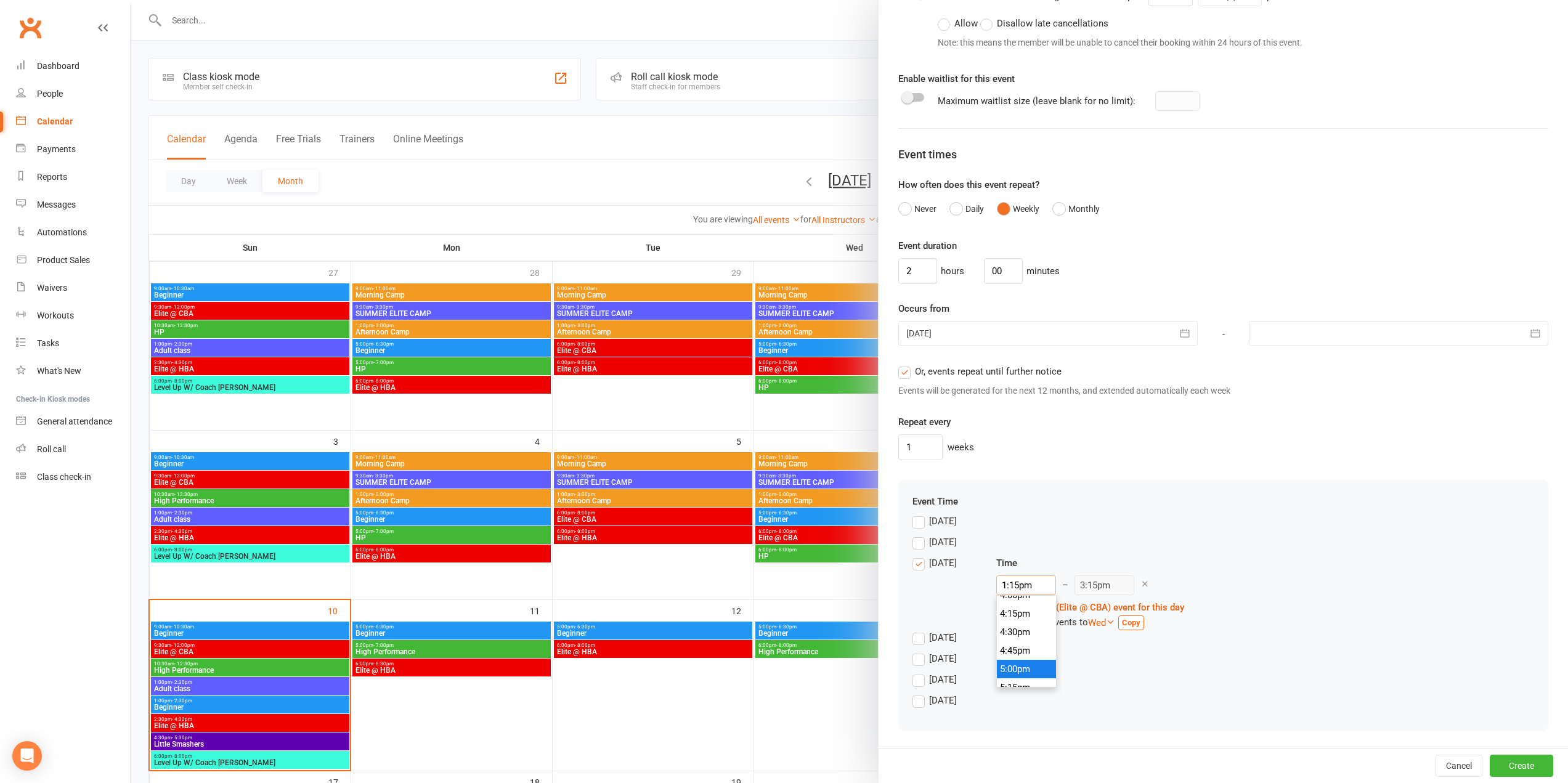
scroll to position [1270, 0]
type input "6:00pm"
type input "8:00pm"
click at [1010, 665] on li "6:00pm" at bounding box center [1027, 667] width 59 height 19
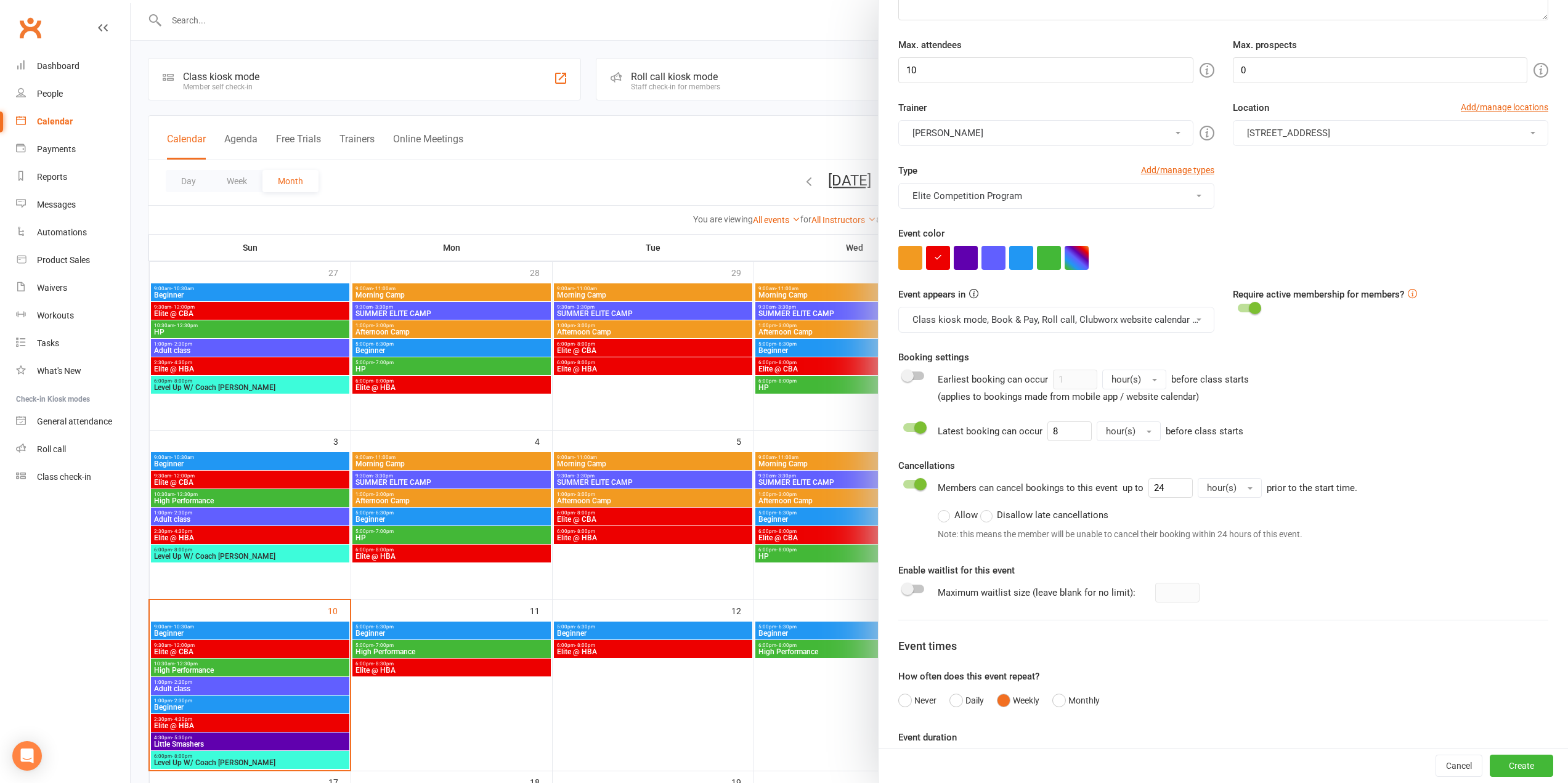
scroll to position [154, 0]
click at [1513, 766] on button "Create" at bounding box center [1521, 766] width 63 height 22
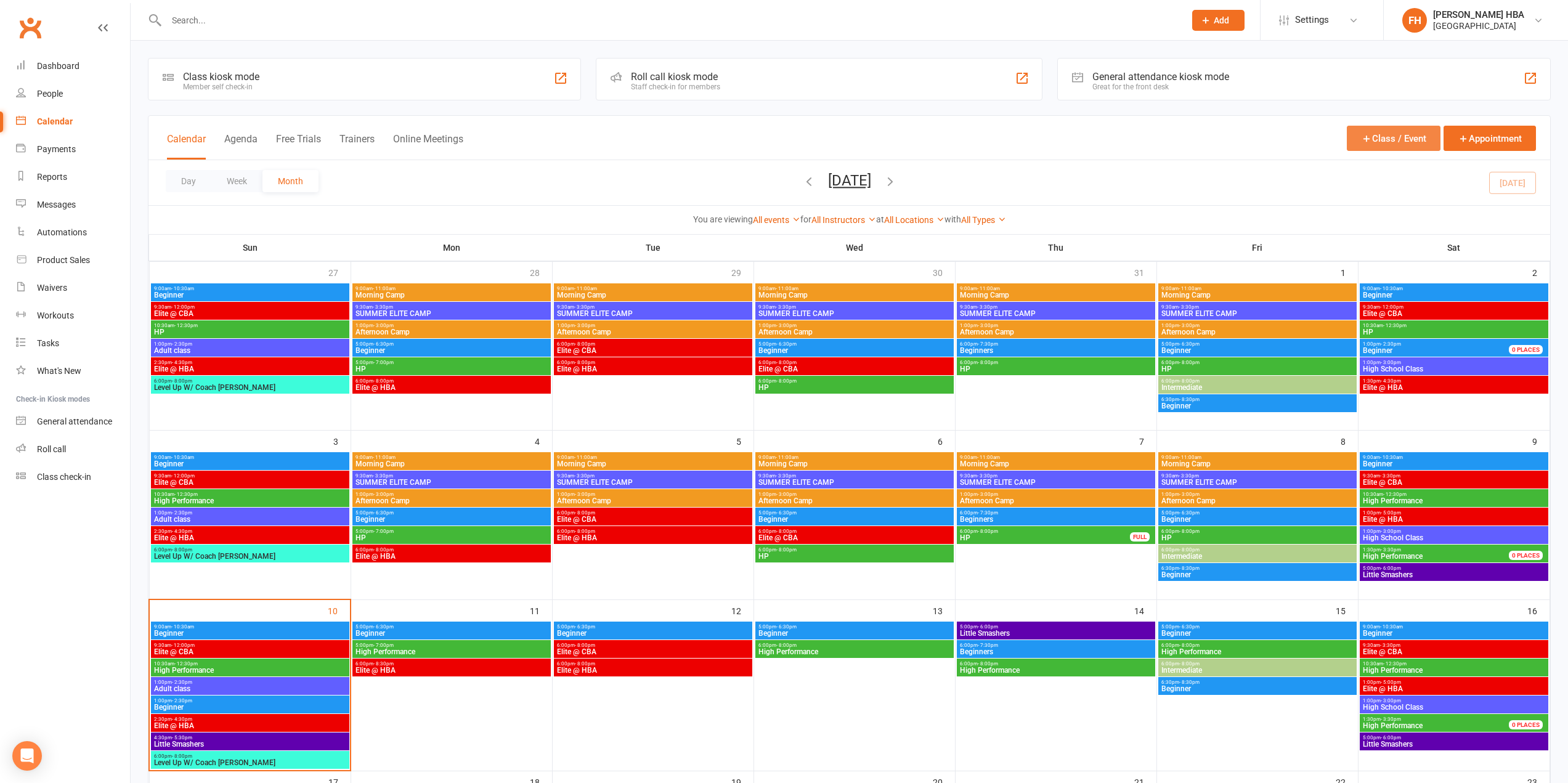
click at [1383, 145] on button "Class / Event" at bounding box center [1394, 138] width 94 height 25
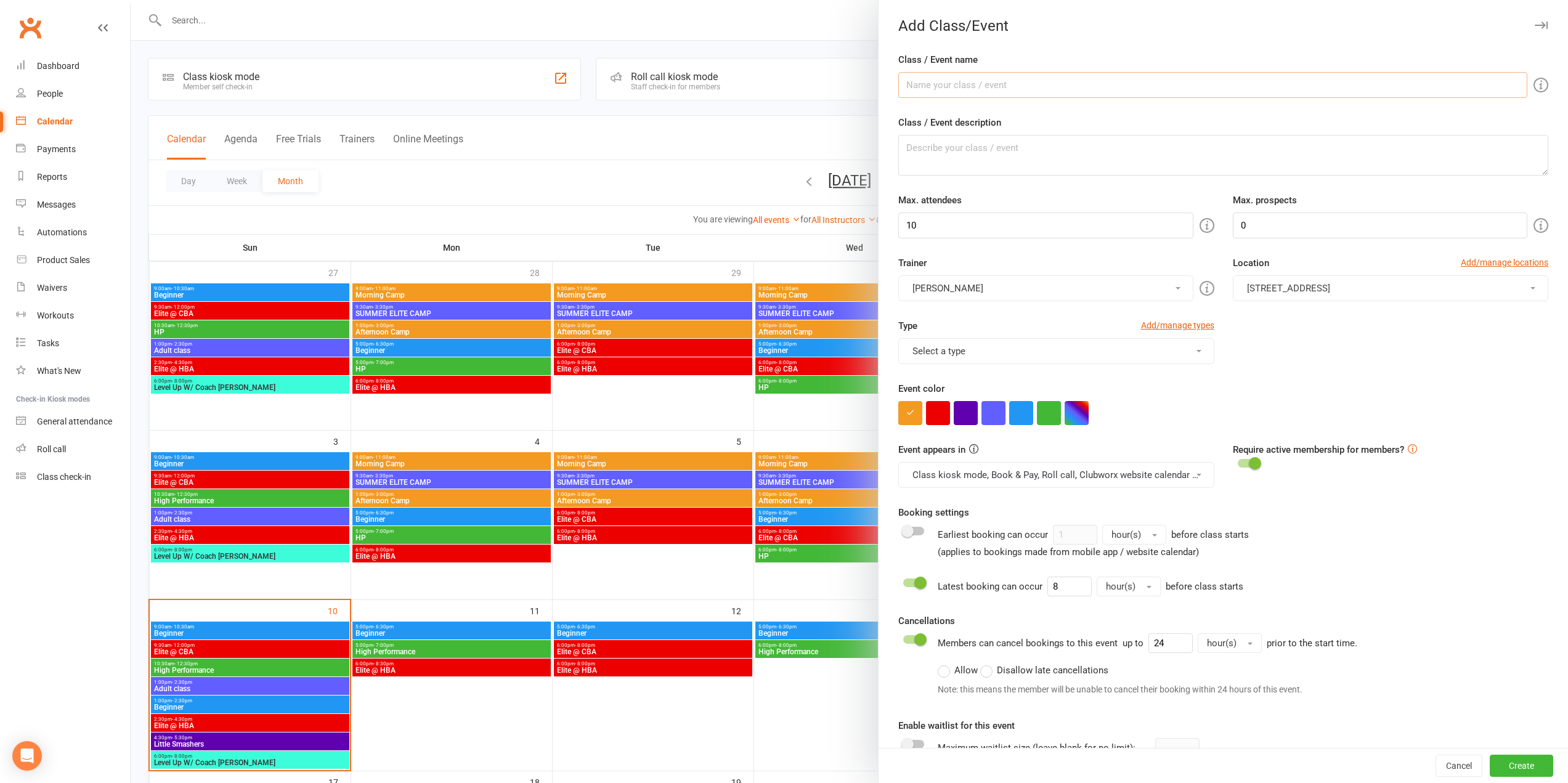
click at [1187, 90] on input "Class / Event name" at bounding box center [1213, 84] width 629 height 26
type input "Elite @ CBA"
click at [1285, 292] on span "[STREET_ADDRESS]" at bounding box center [1289, 289] width 83 height 11
click at [1283, 350] on link "[STREET_ADDRESS]" at bounding box center [1294, 343] width 122 height 25
click at [981, 347] on button "Select a type" at bounding box center [1056, 351] width 315 height 26
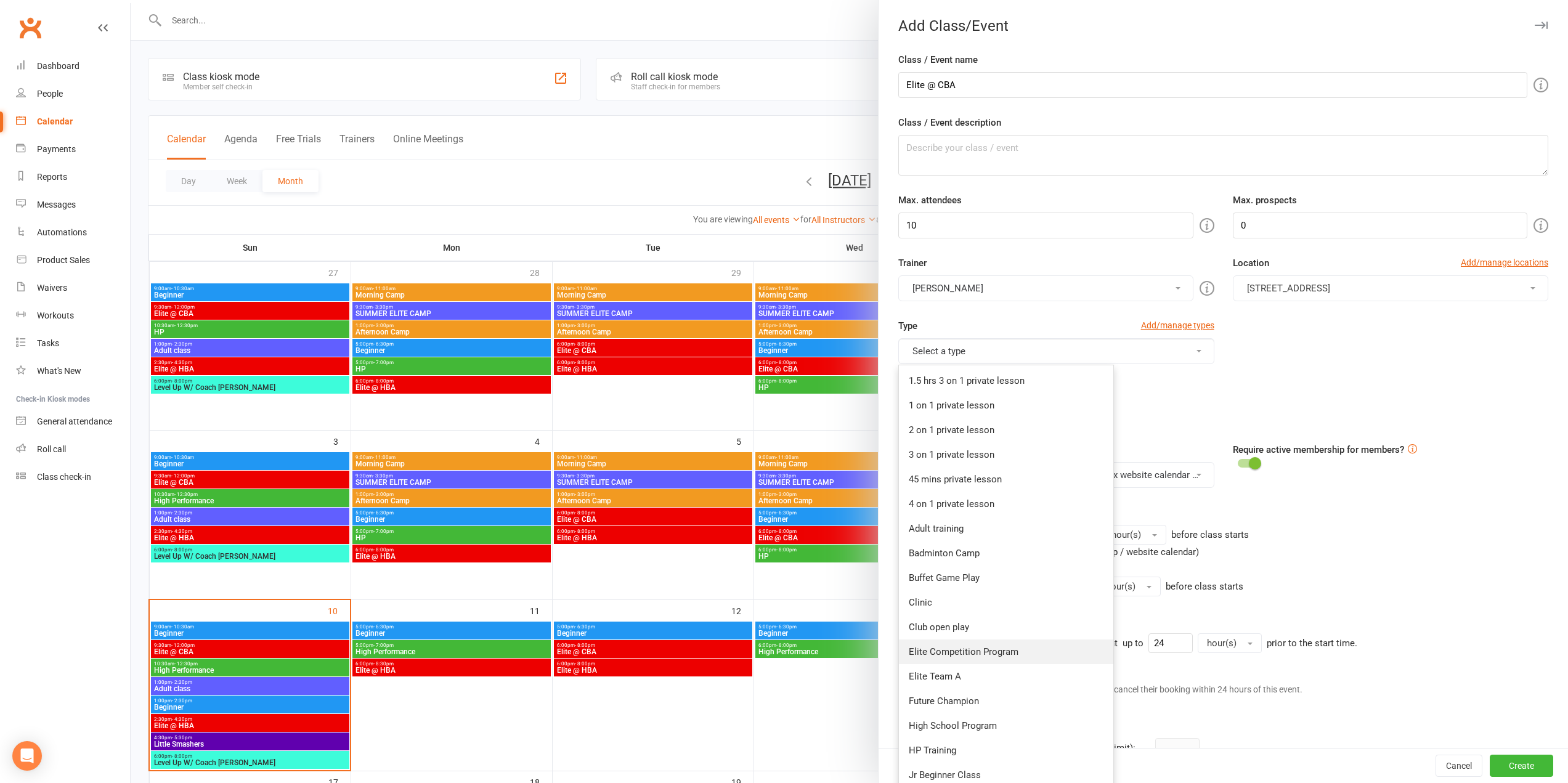
click at [954, 656] on link "Elite Competition Program" at bounding box center [1006, 652] width 214 height 25
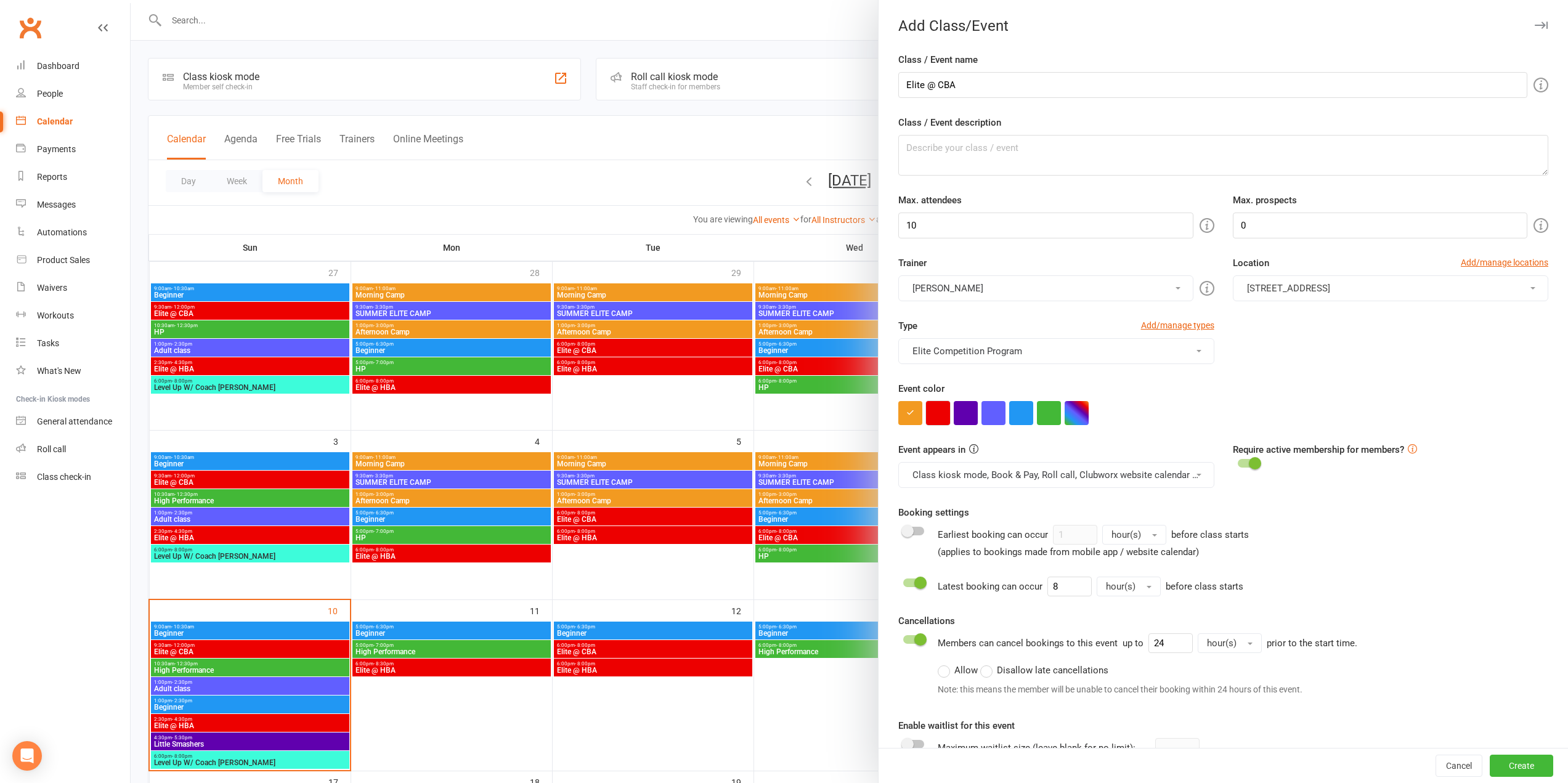
click at [933, 414] on button "button" at bounding box center [938, 413] width 24 height 24
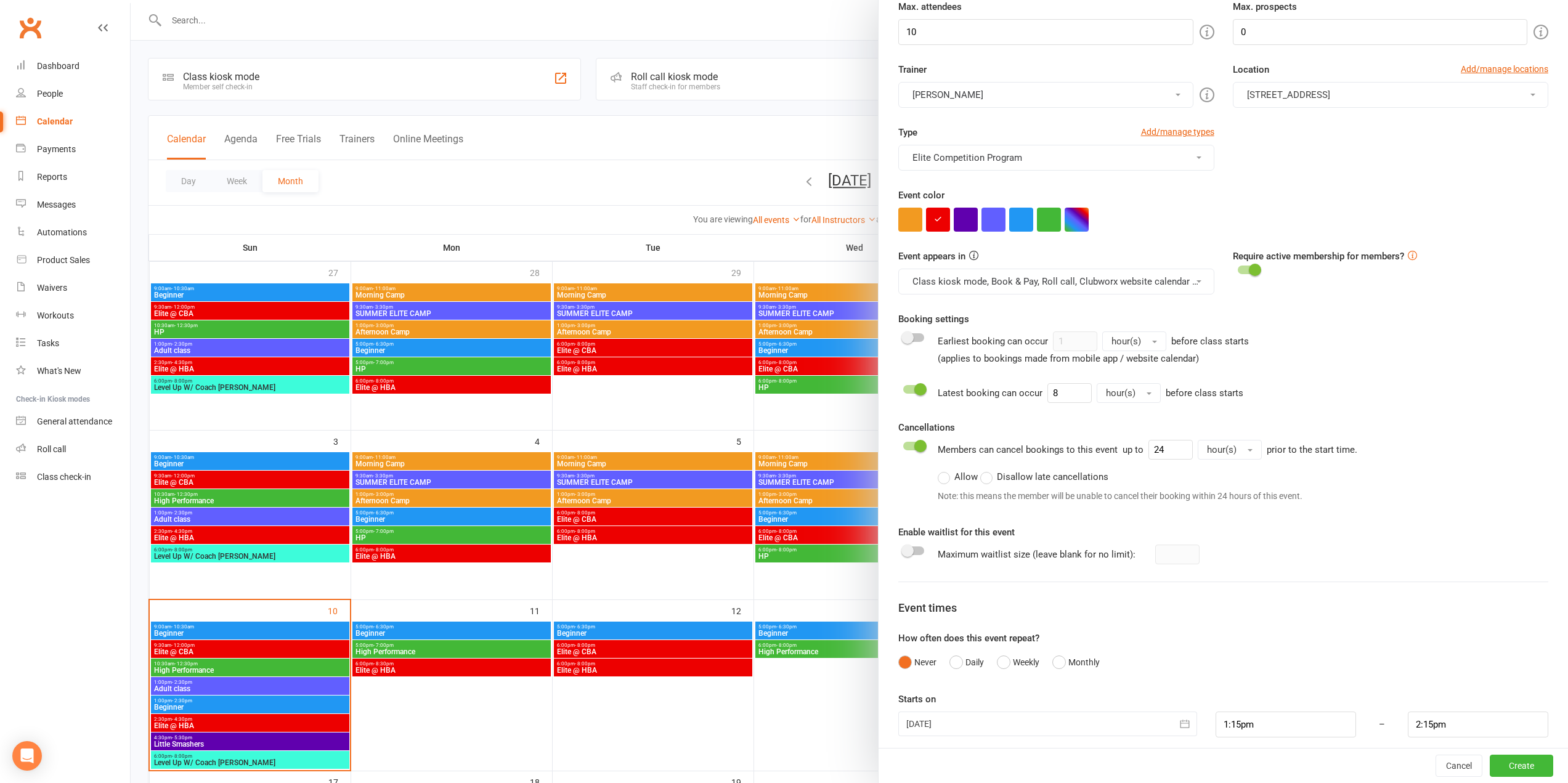
scroll to position [203, 0]
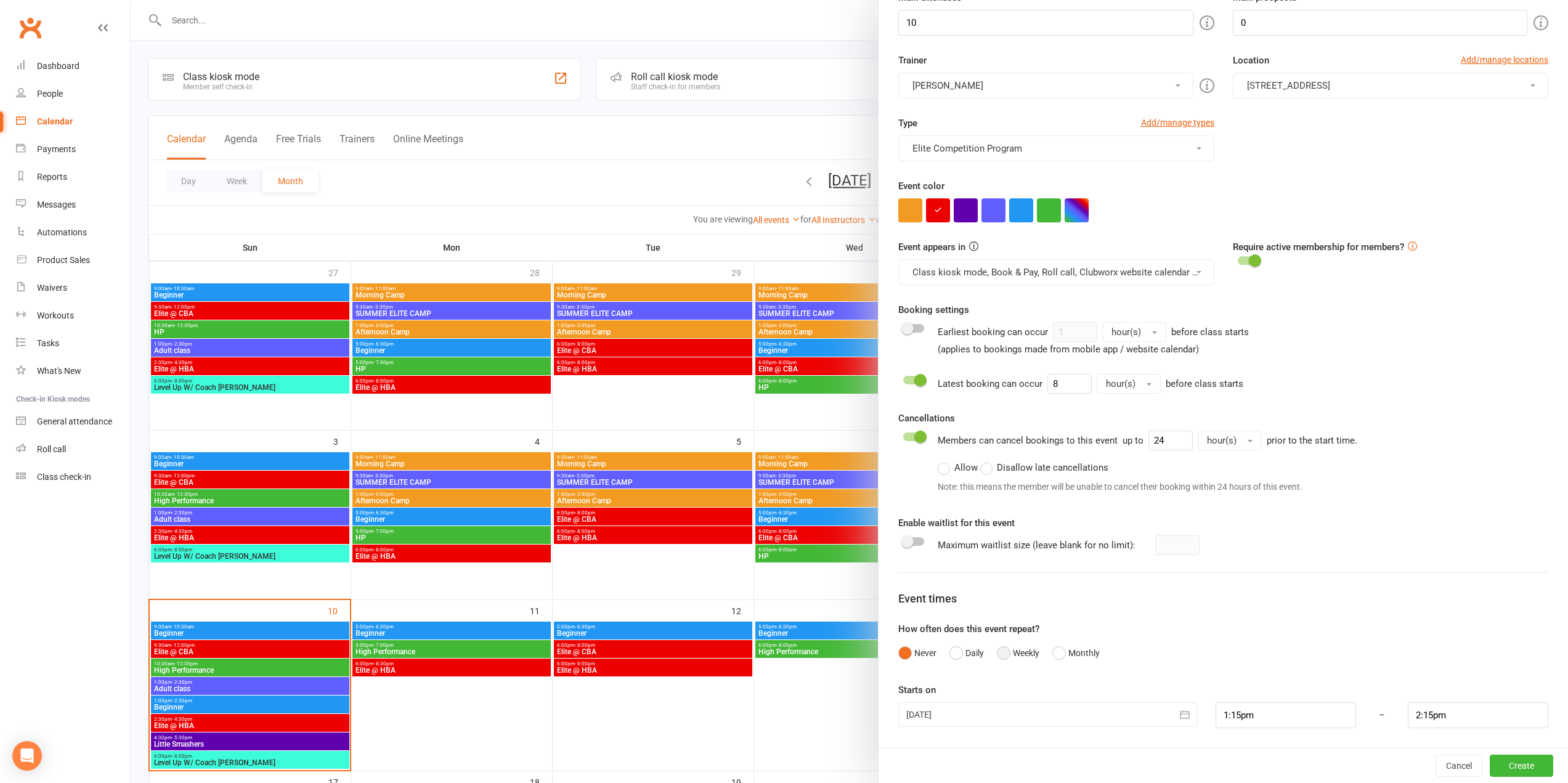
click at [1017, 654] on button "Weekly" at bounding box center [1018, 653] width 42 height 23
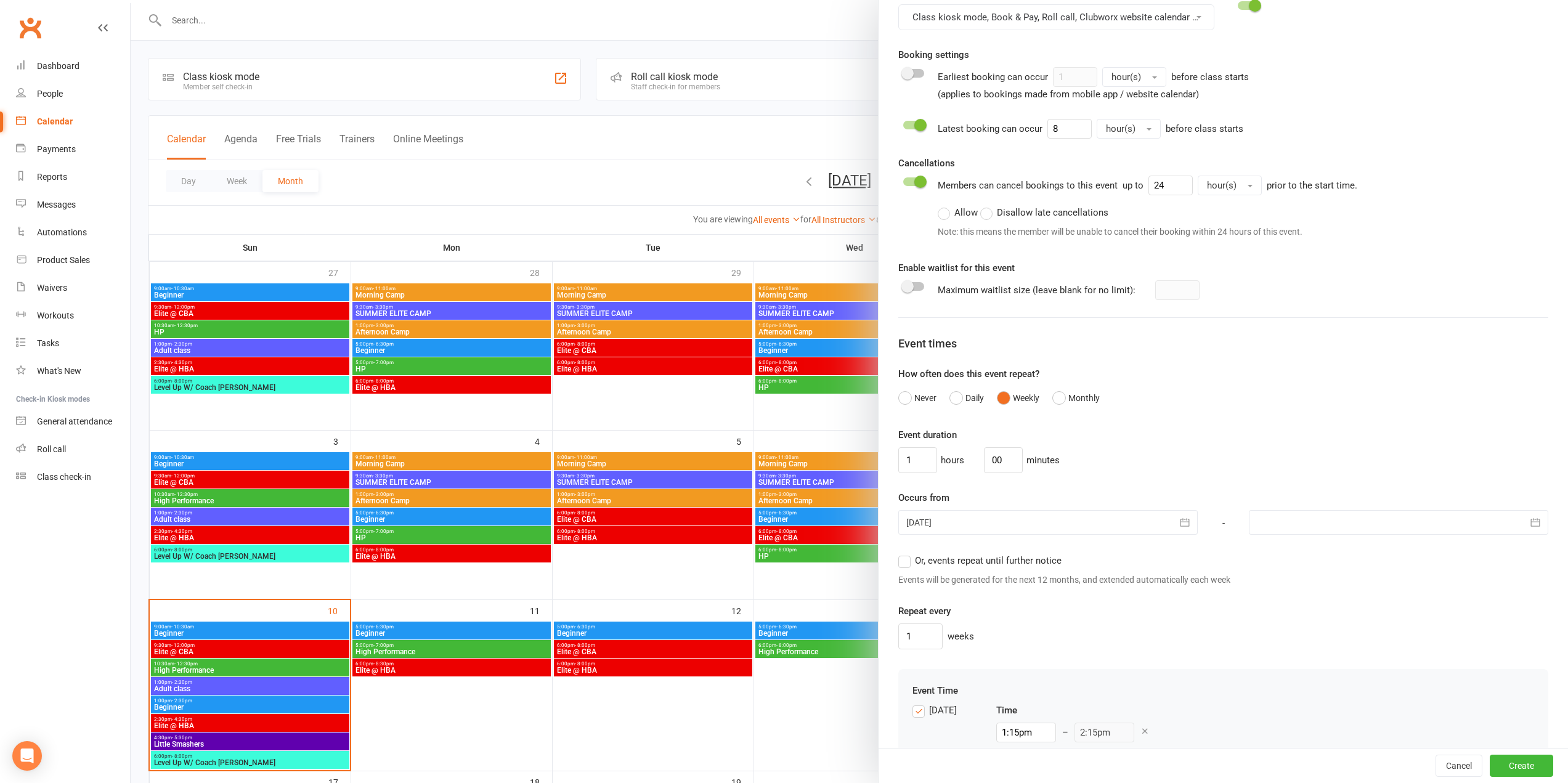
scroll to position [511, 0]
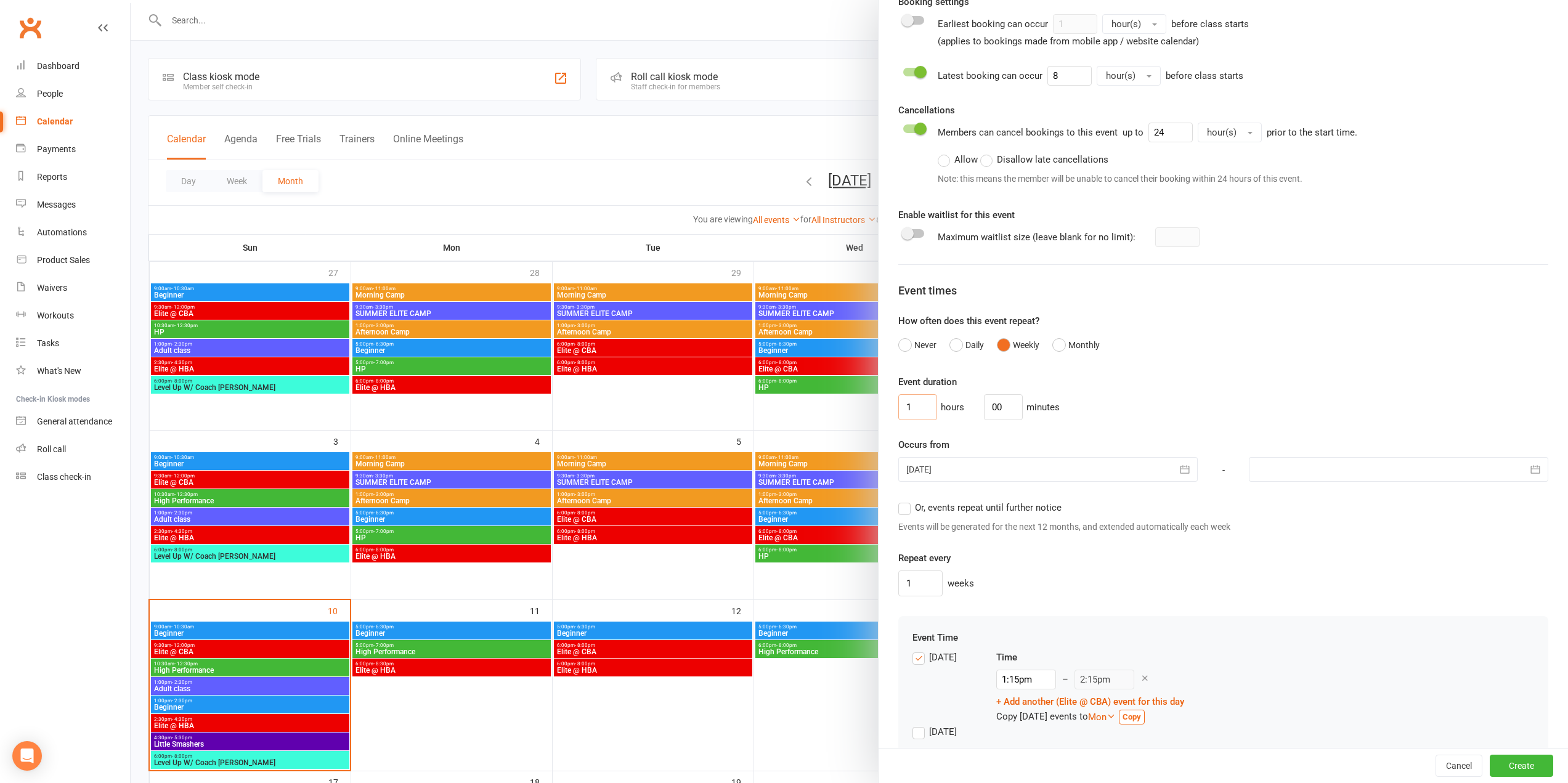
drag, startPoint x: 881, startPoint y: 401, endPoint x: 874, endPoint y: 404, distance: 7.6
click at [879, 404] on div "Class / Event name Elite @ CBA Class / Event description Max. attendees 10 Max.…" at bounding box center [1224, 213] width 690 height 1343
type input "2"
click at [1002, 513] on label "Or, events repeat until further notice" at bounding box center [980, 508] width 163 height 15
click at [906, 501] on input "Or, events repeat until further notice" at bounding box center [902, 501] width 8 height 0
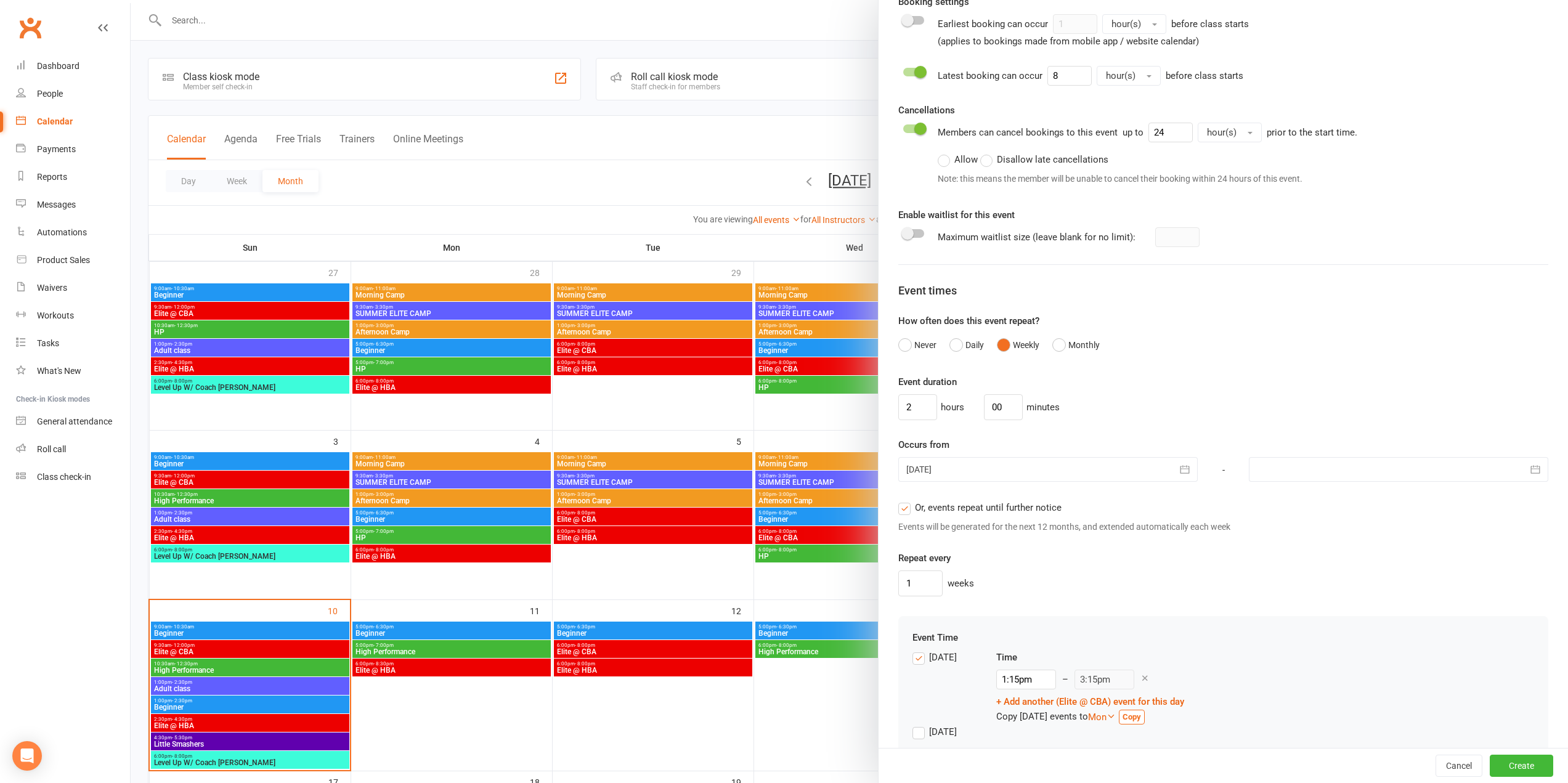
click at [1006, 484] on div "Event duration 2 hours 00 minutes Occurs from 10 Aug 2025 August 2025 Sun Mon T…" at bounding box center [1223, 486] width 650 height 222
click at [1010, 471] on div at bounding box center [1048, 470] width 300 height 25
click at [1024, 600] on button "13" at bounding box center [1029, 594] width 26 height 22
type input "13 Aug 2025"
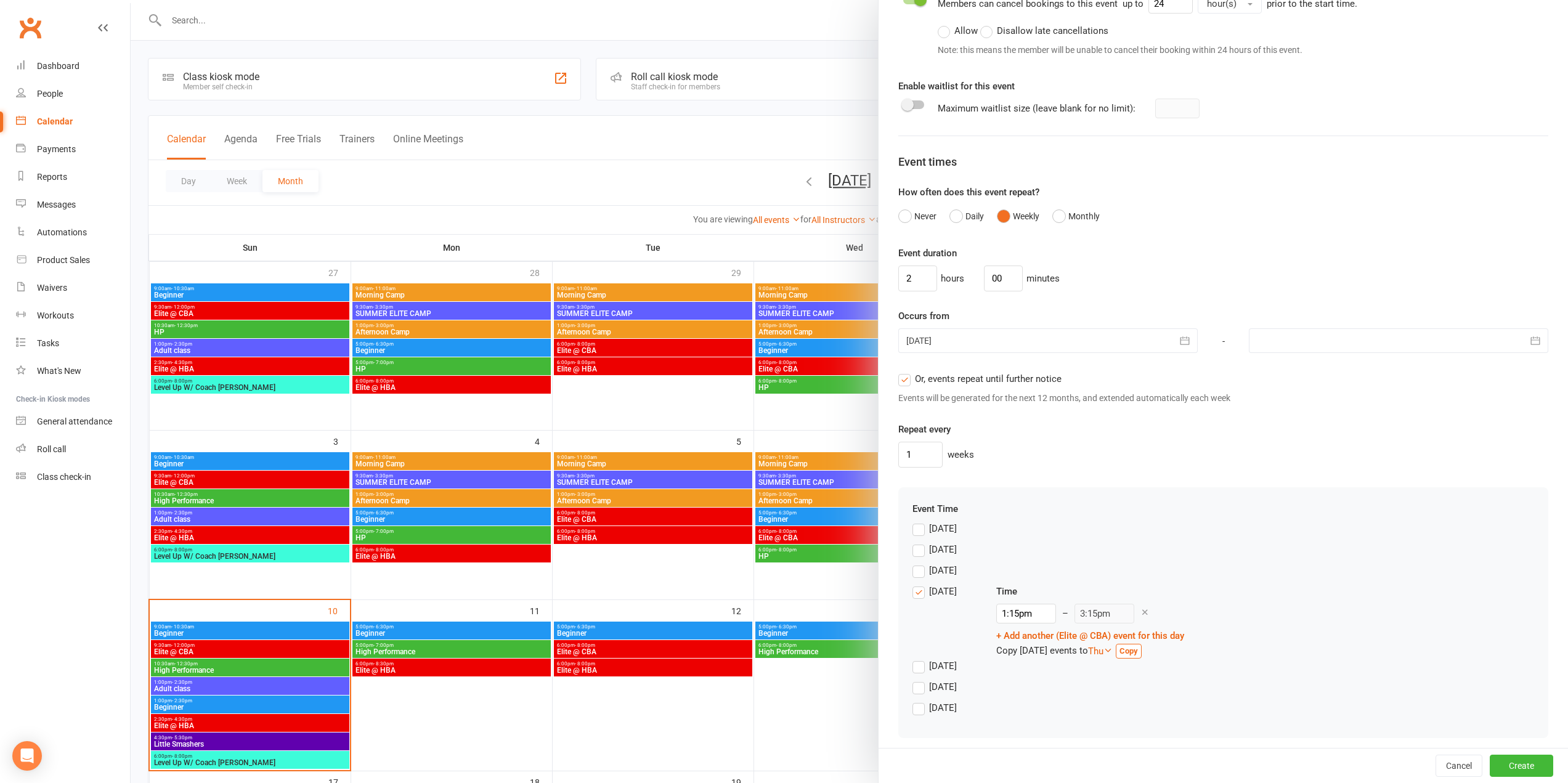
scroll to position [647, 0]
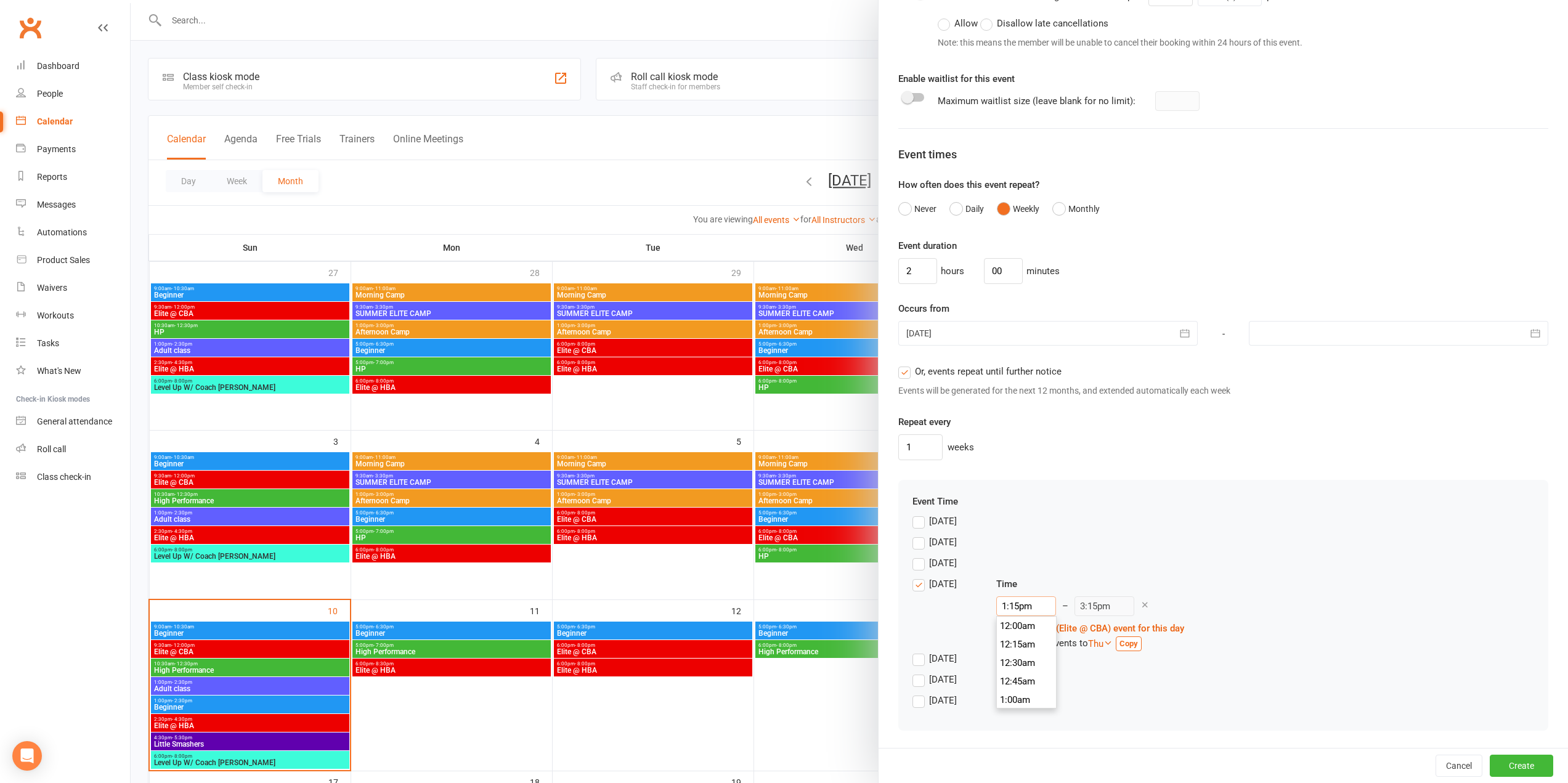
click at [1021, 603] on input "1:15pm" at bounding box center [1026, 606] width 59 height 20
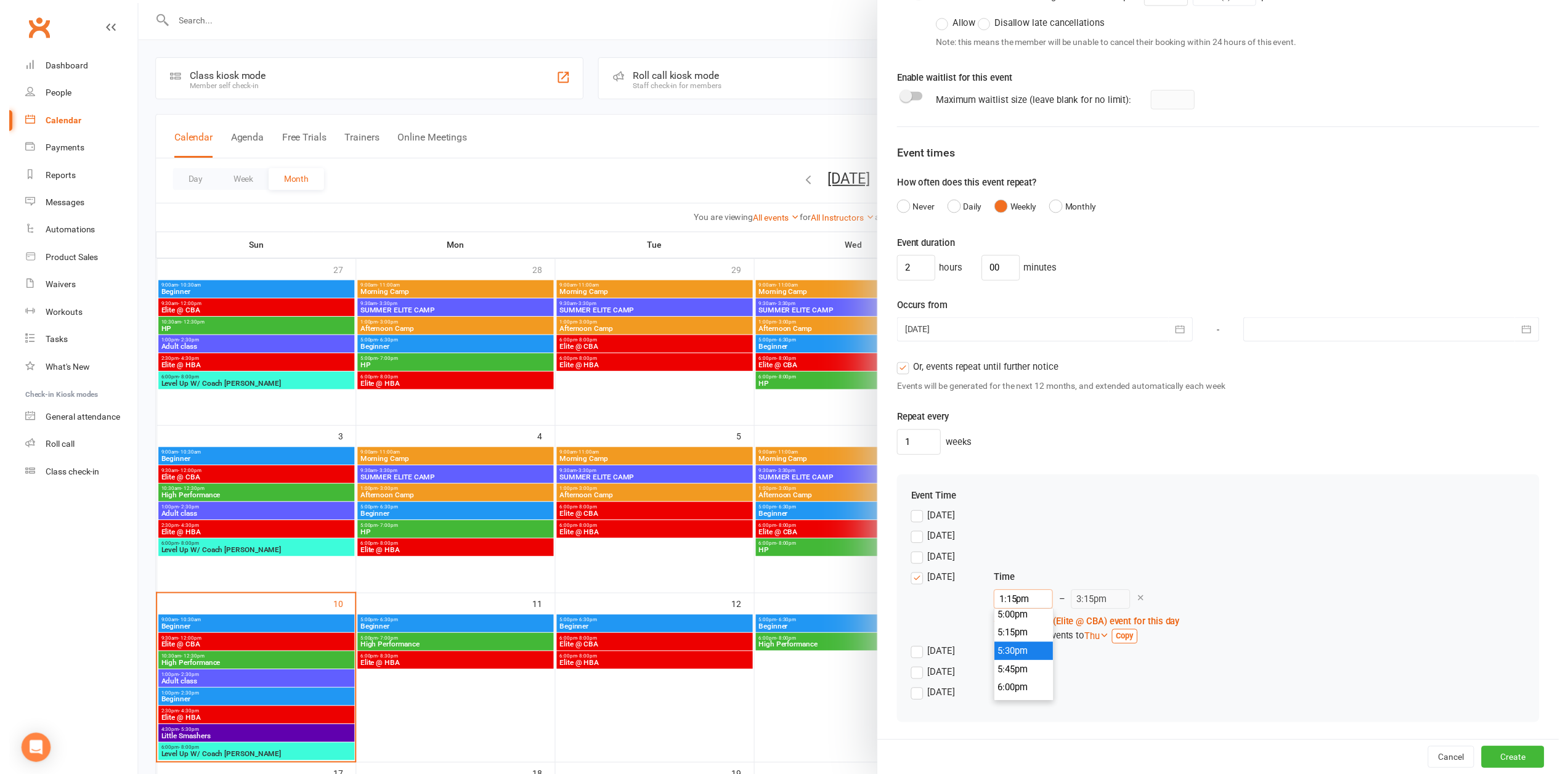
scroll to position [1269, 0]
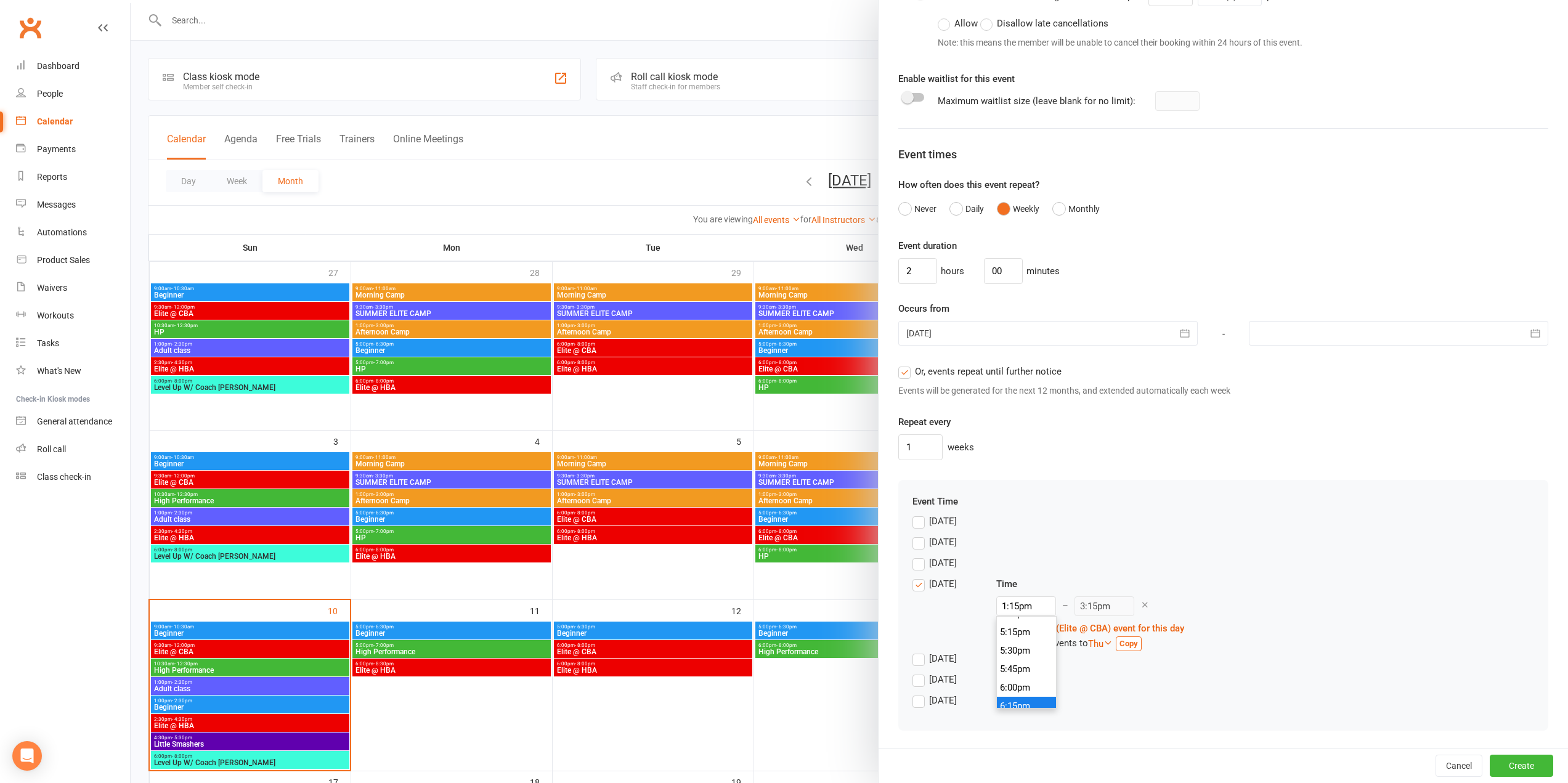
type input "6:15pm"
type input "8:15pm"
click at [1018, 704] on li "6:15pm" at bounding box center [1027, 706] width 59 height 19
click at [1526, 766] on button "Create" at bounding box center [1521, 766] width 63 height 22
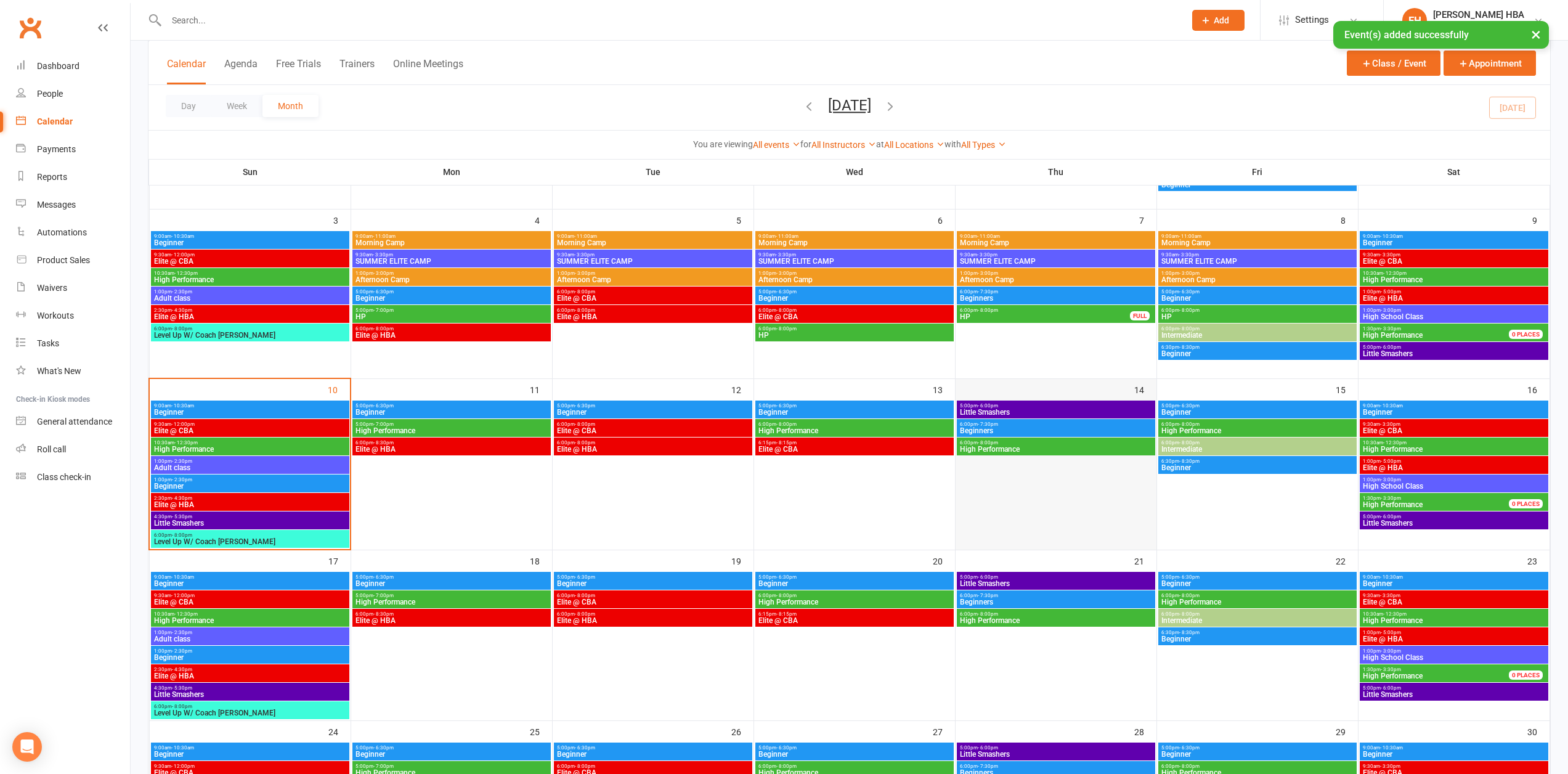
scroll to position [246, 0]
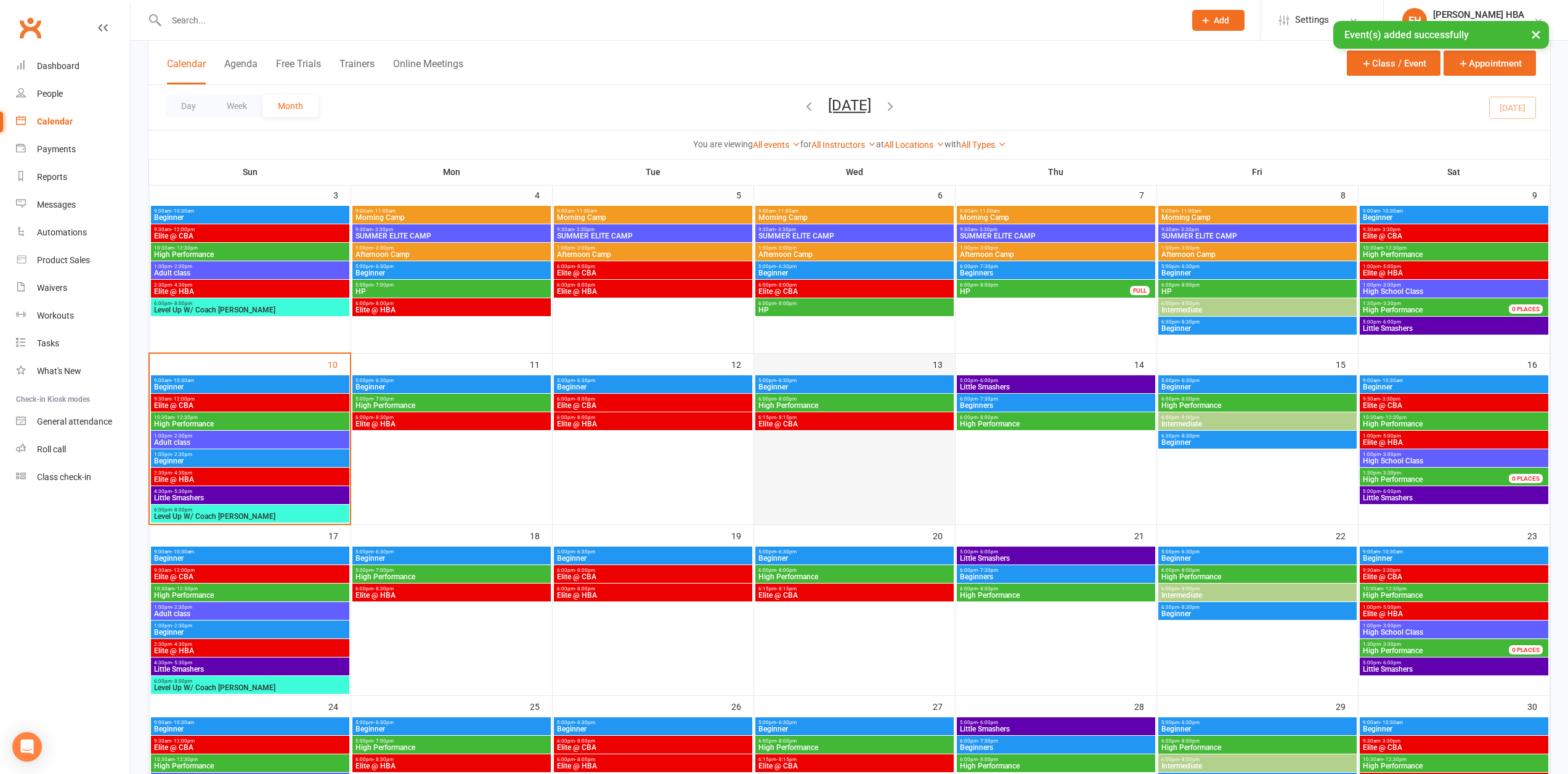
click at [868, 430] on div at bounding box center [855, 449] width 199 height 148
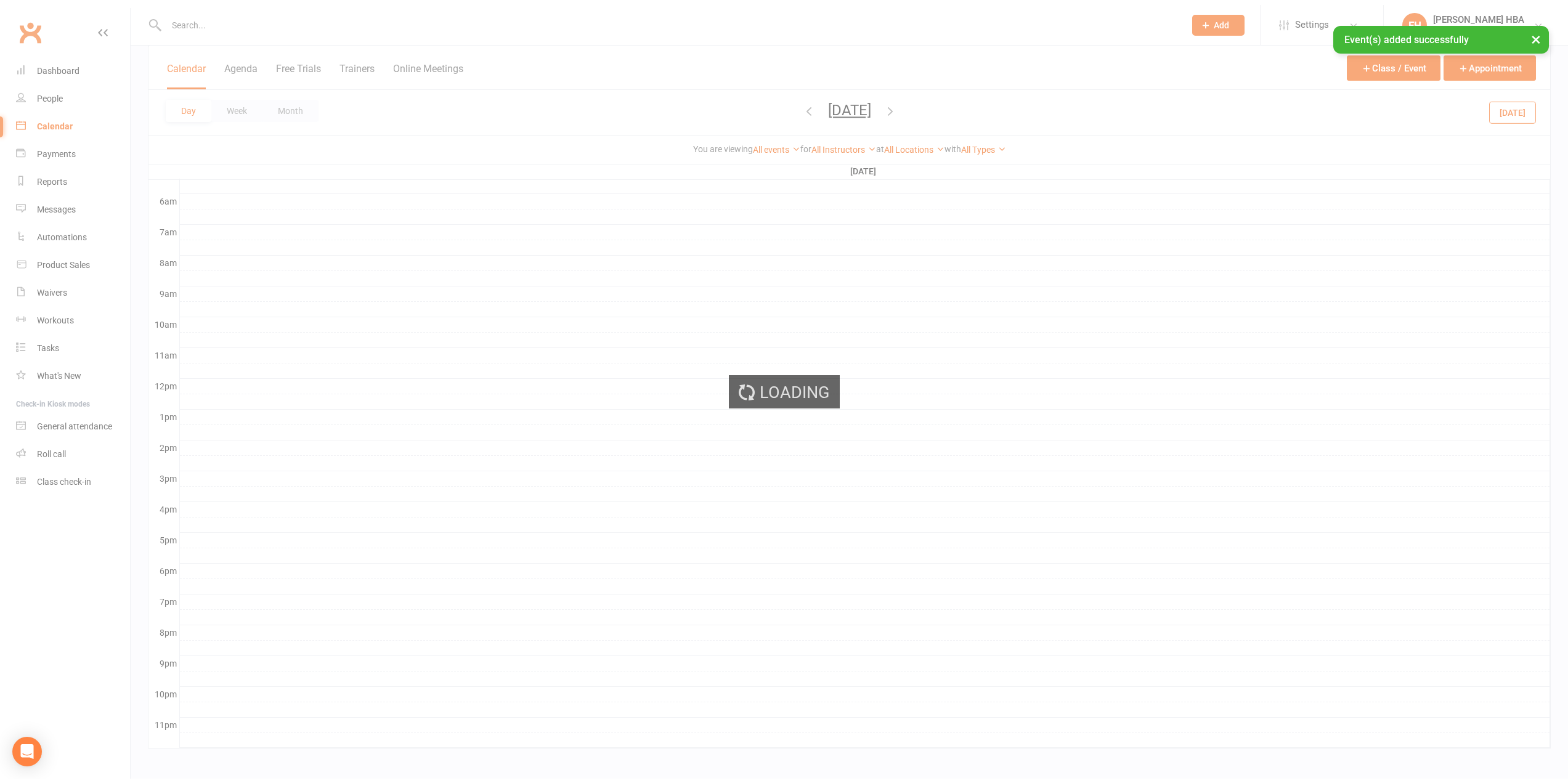
scroll to position [242, 0]
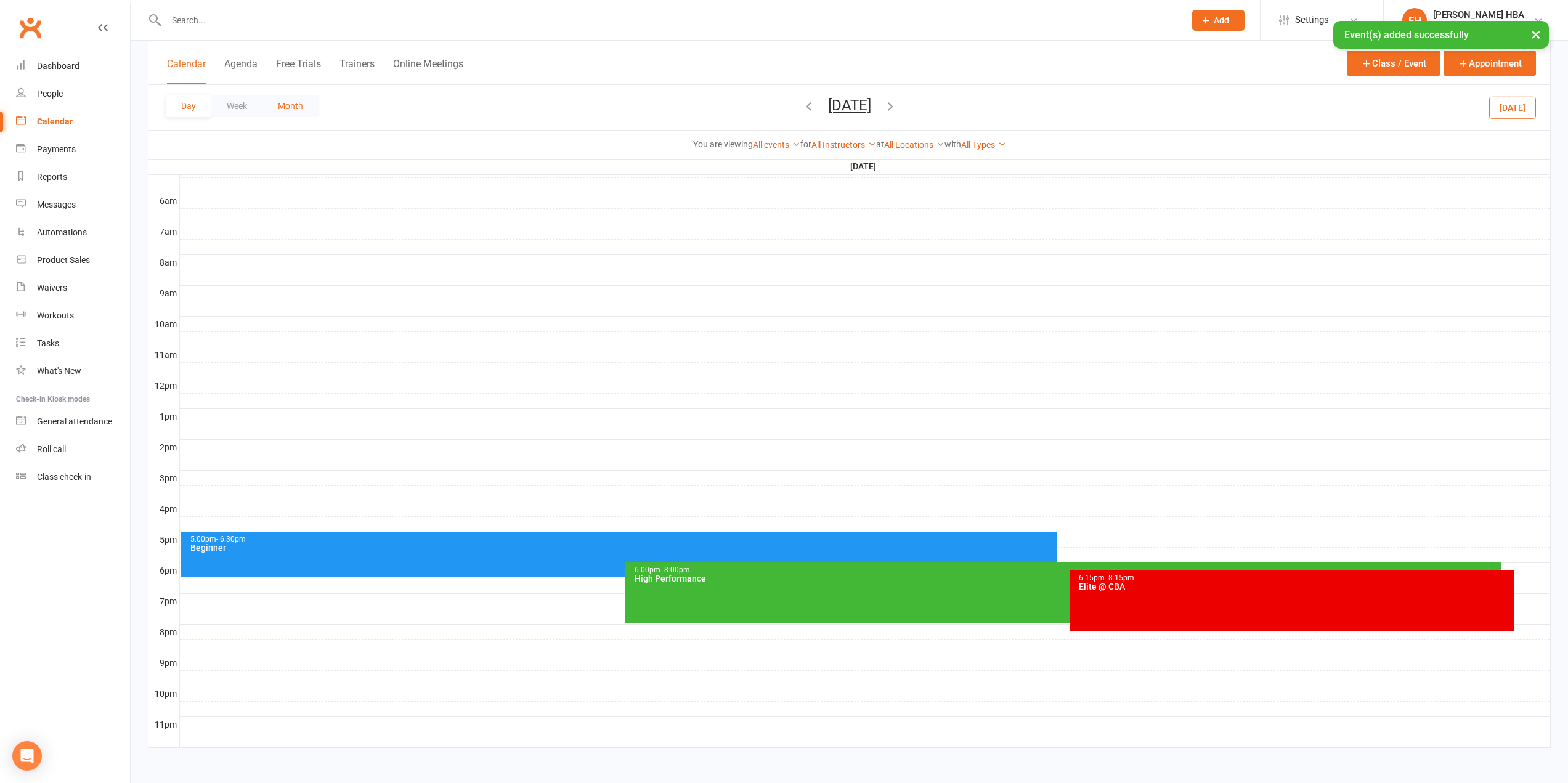
click at [303, 102] on button "Month" at bounding box center [291, 106] width 56 height 22
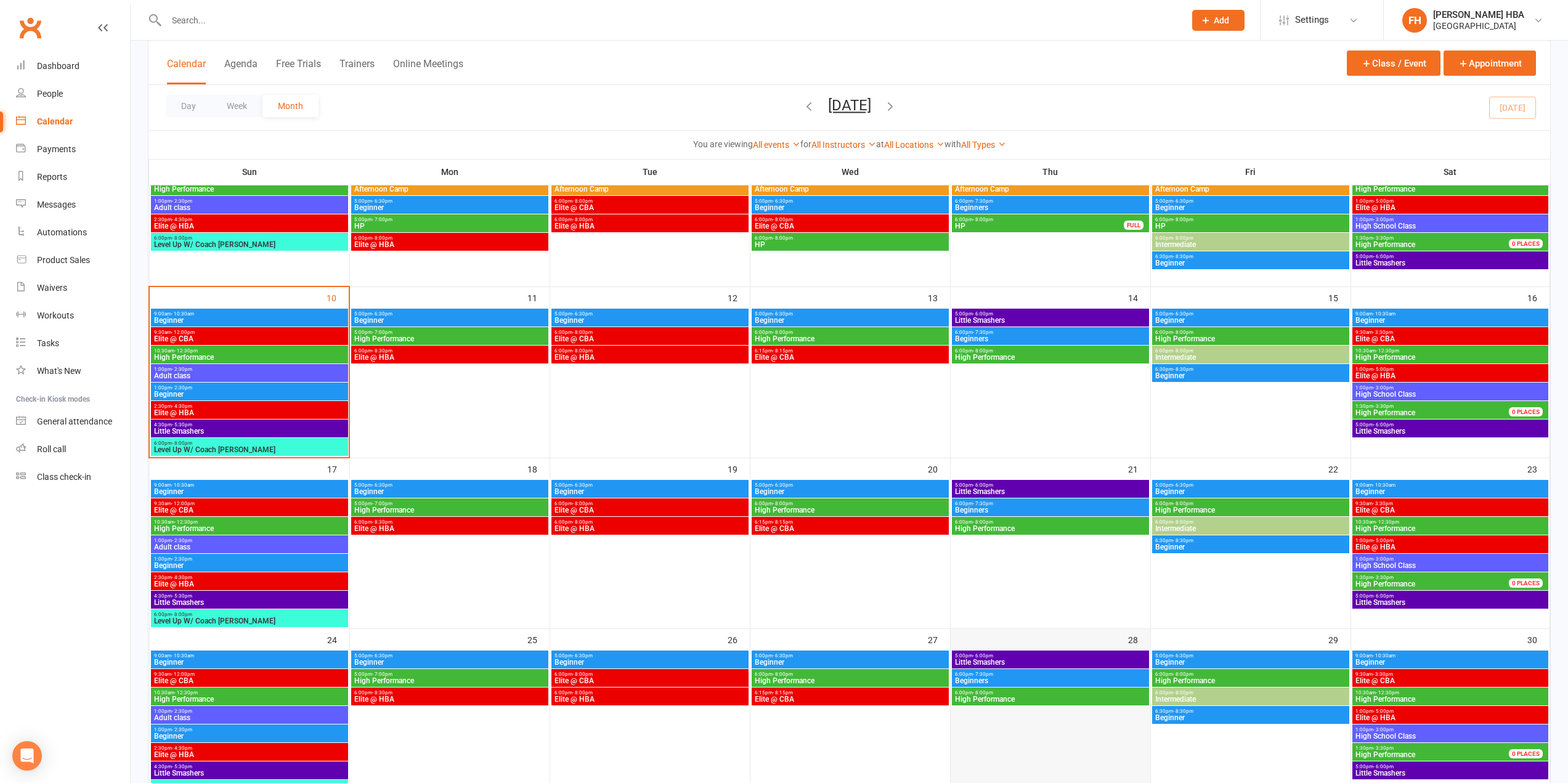
scroll to position [225, 0]
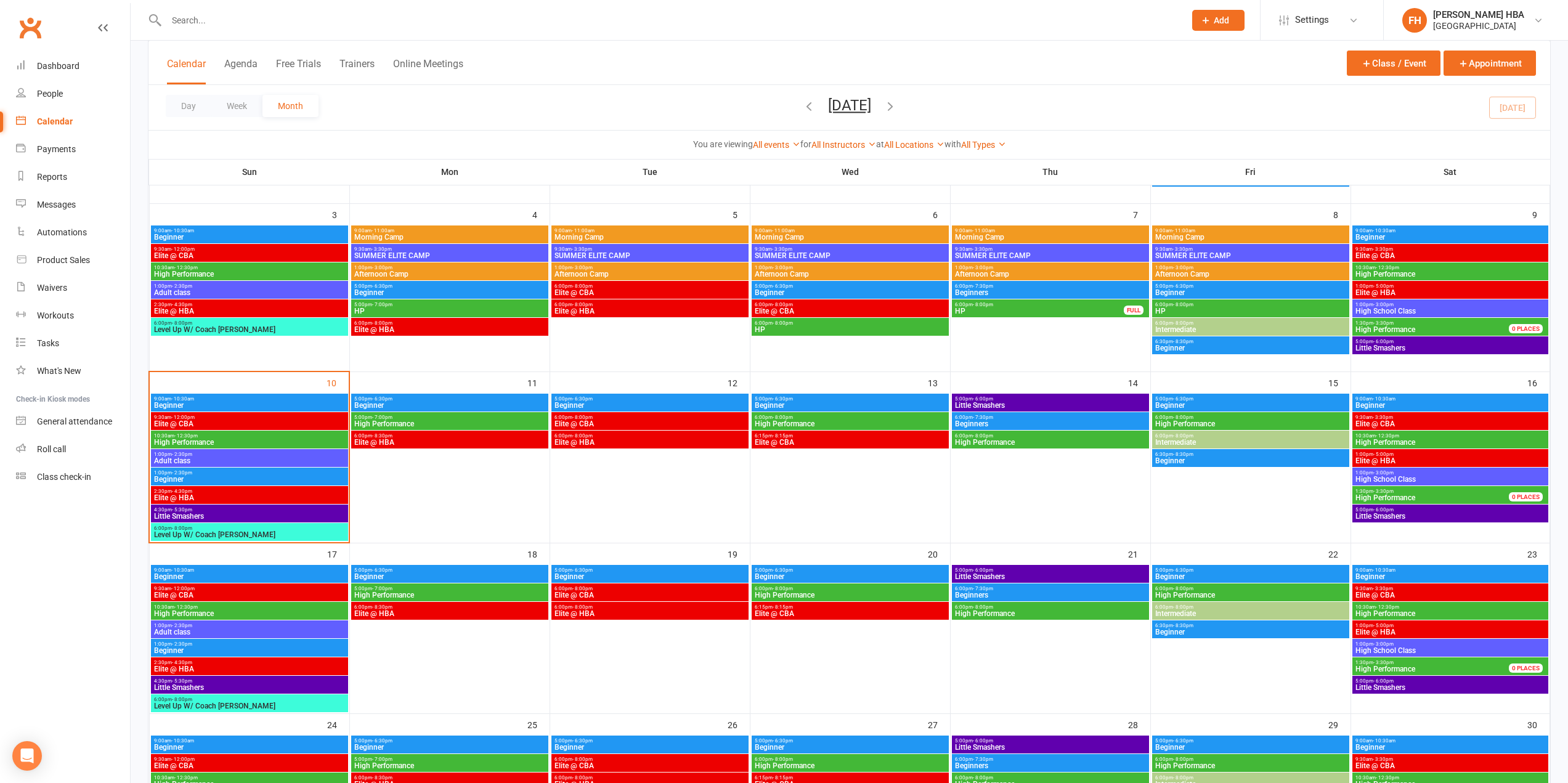
click at [841, 436] on span "6:15pm - 8:15pm" at bounding box center [850, 436] width 192 height 5
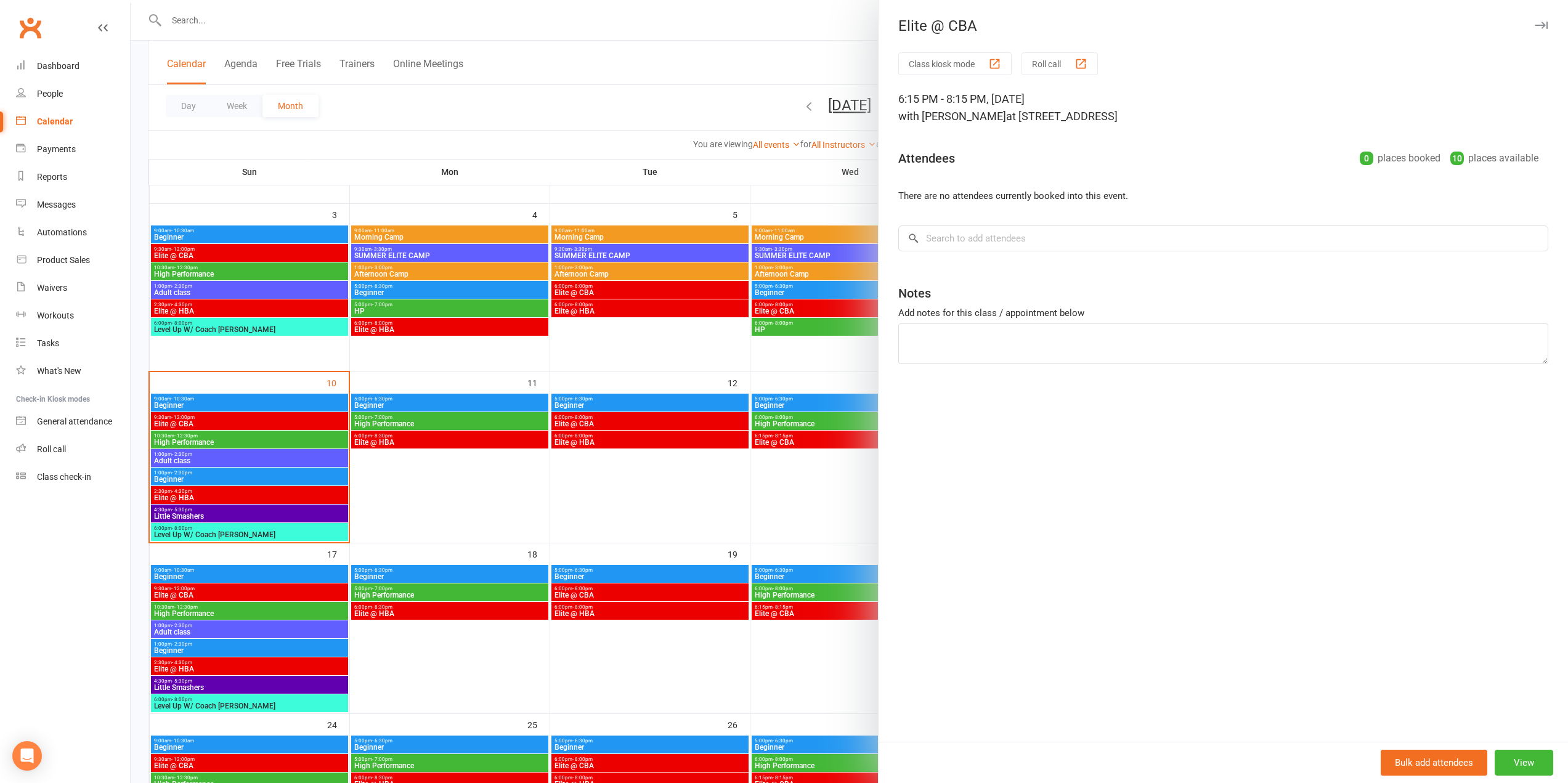
click at [841, 437] on div at bounding box center [849, 391] width 1437 height 783
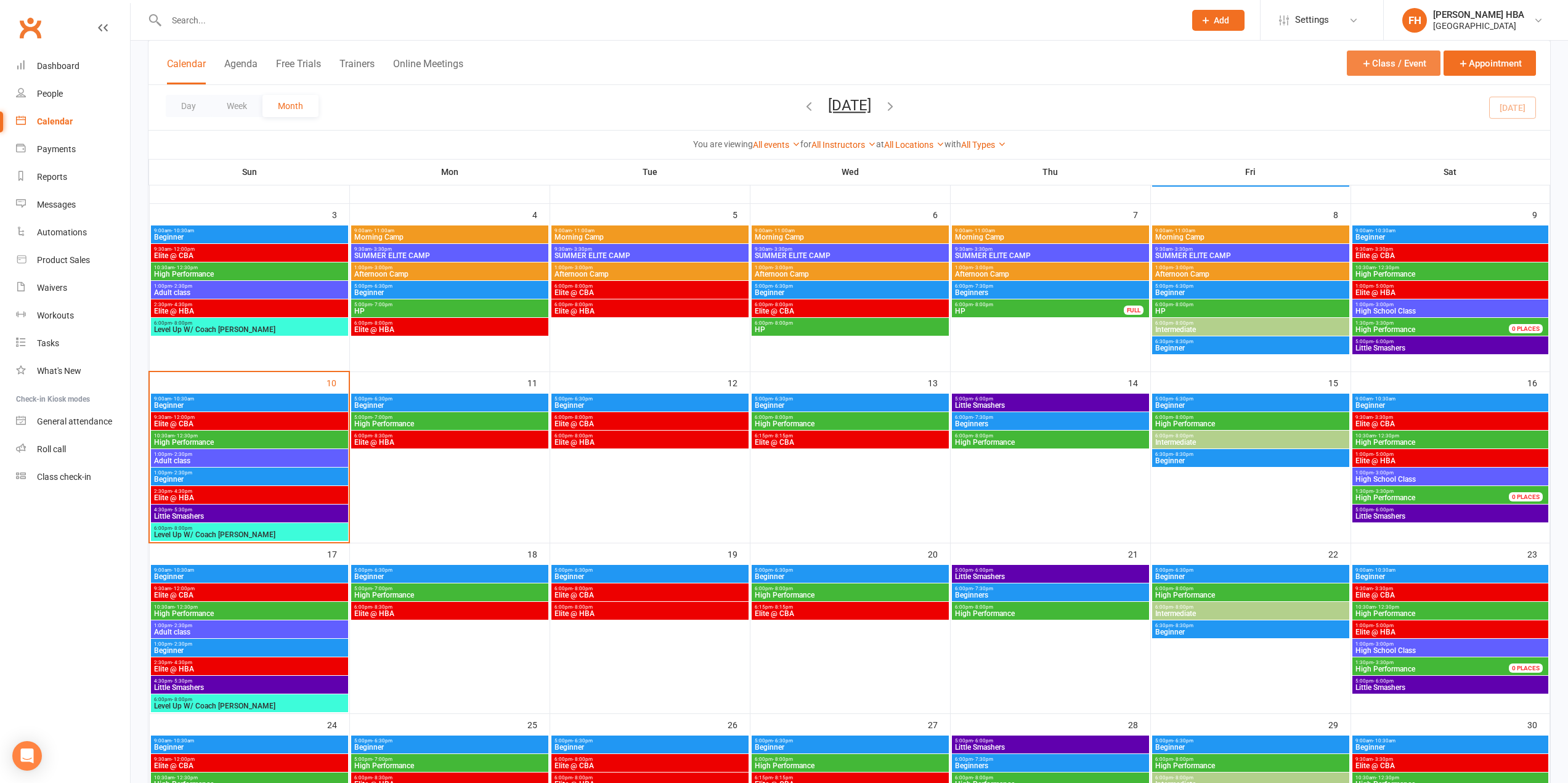
click at [1370, 61] on icon "button" at bounding box center [1366, 63] width 11 height 11
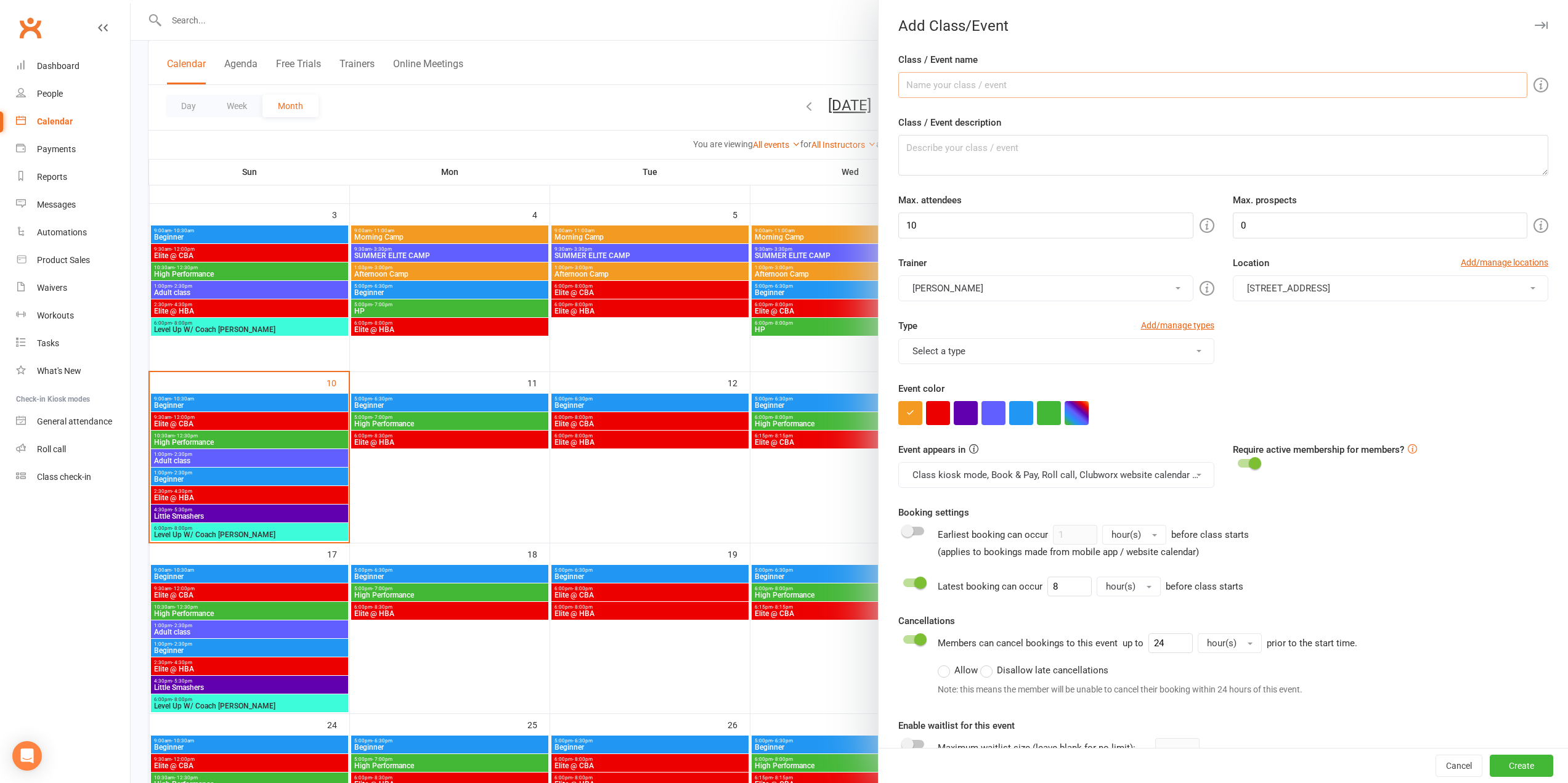
click at [1037, 77] on input "Class / Event name" at bounding box center [1213, 84] width 629 height 26
type input "Elite @ TXB"
click at [1305, 293] on span "[STREET_ADDRESS]" at bounding box center [1289, 289] width 83 height 11
click at [1301, 366] on span "[STREET_ADDRESS]" at bounding box center [1285, 367] width 83 height 11
click at [980, 350] on button "Select a type" at bounding box center [1056, 351] width 315 height 26
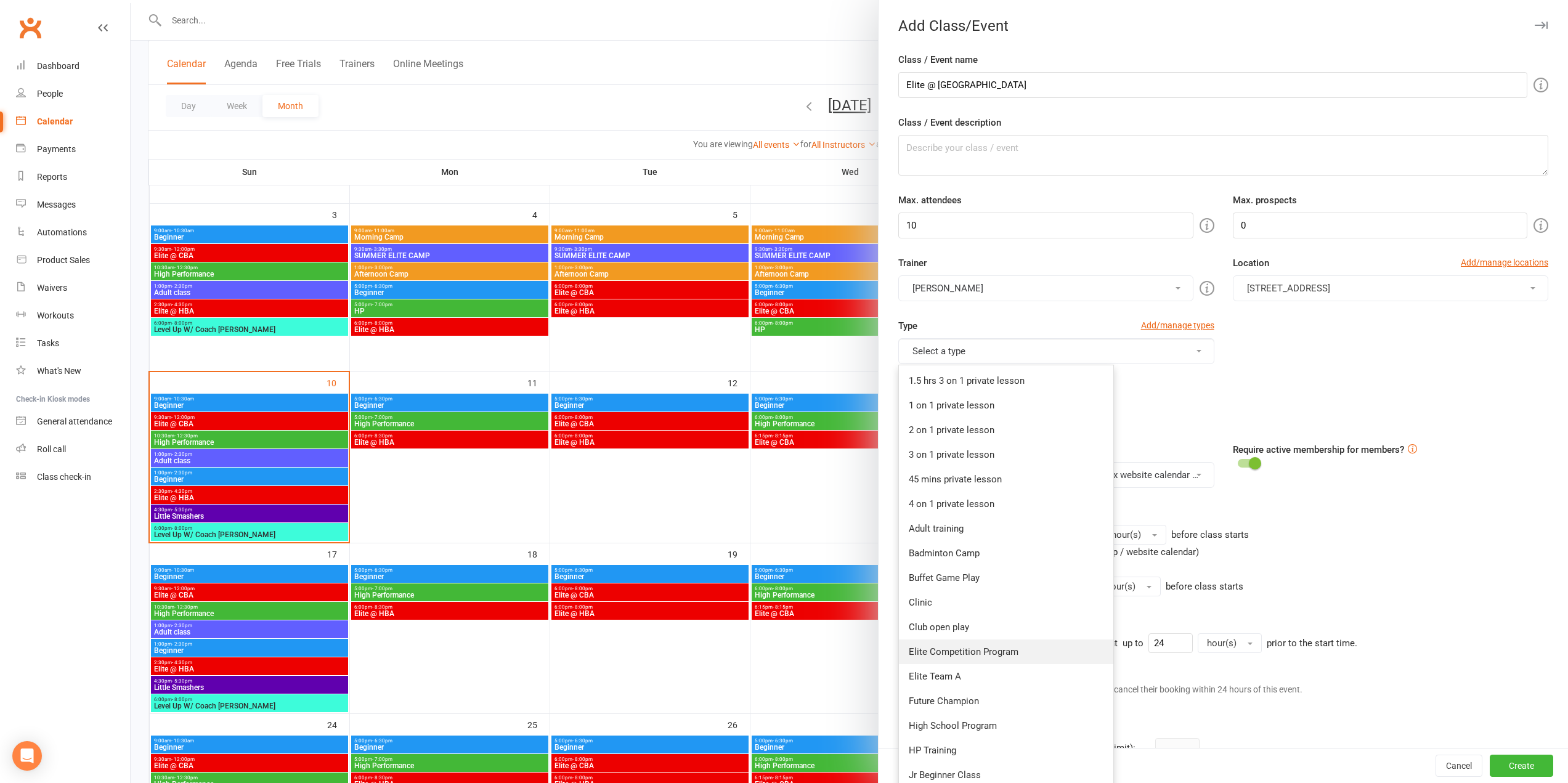
click at [961, 646] on link "Elite Competition Program" at bounding box center [1006, 652] width 214 height 25
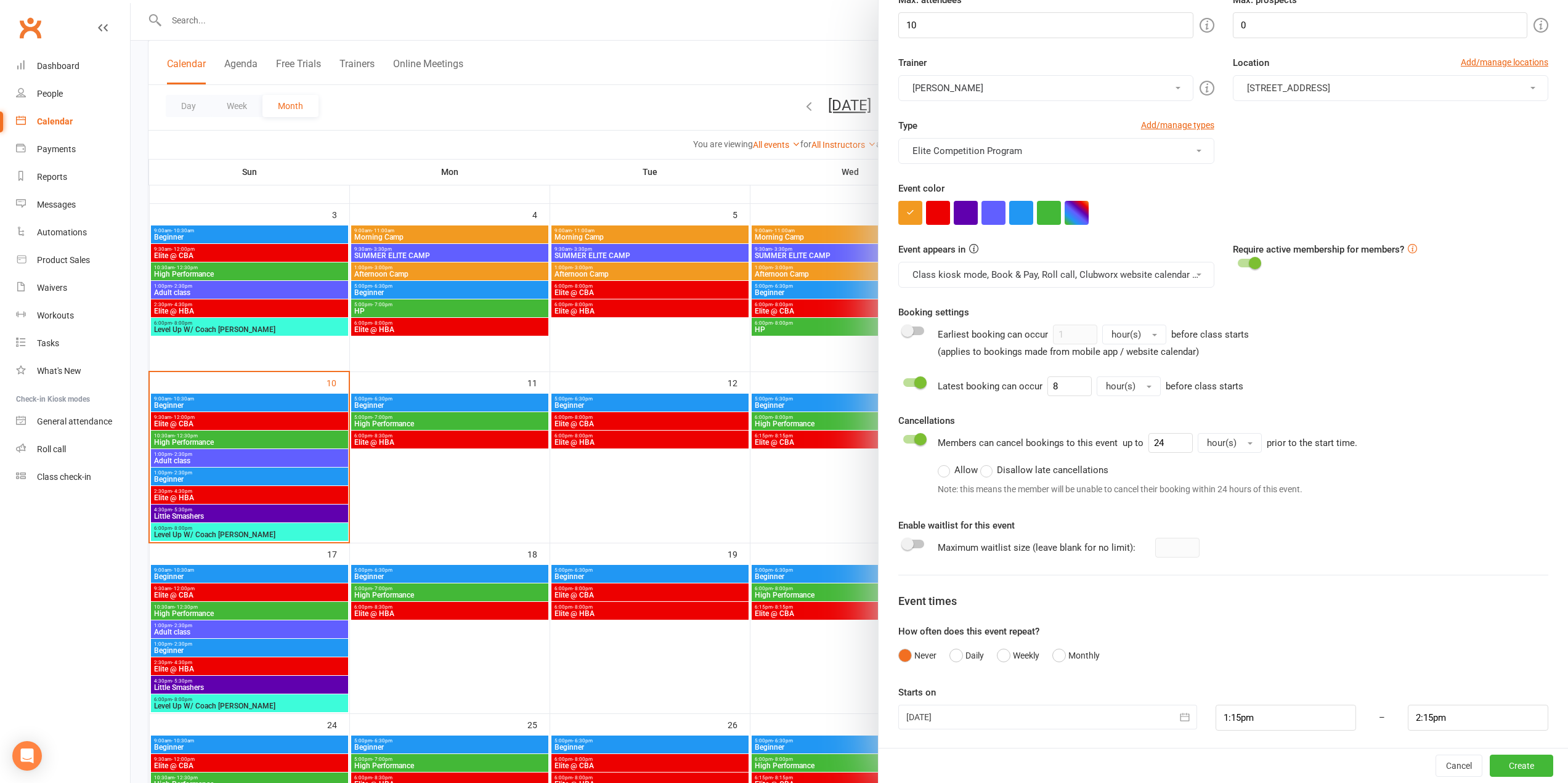
scroll to position [203, 0]
click at [1018, 659] on button "Weekly" at bounding box center [1018, 653] width 42 height 23
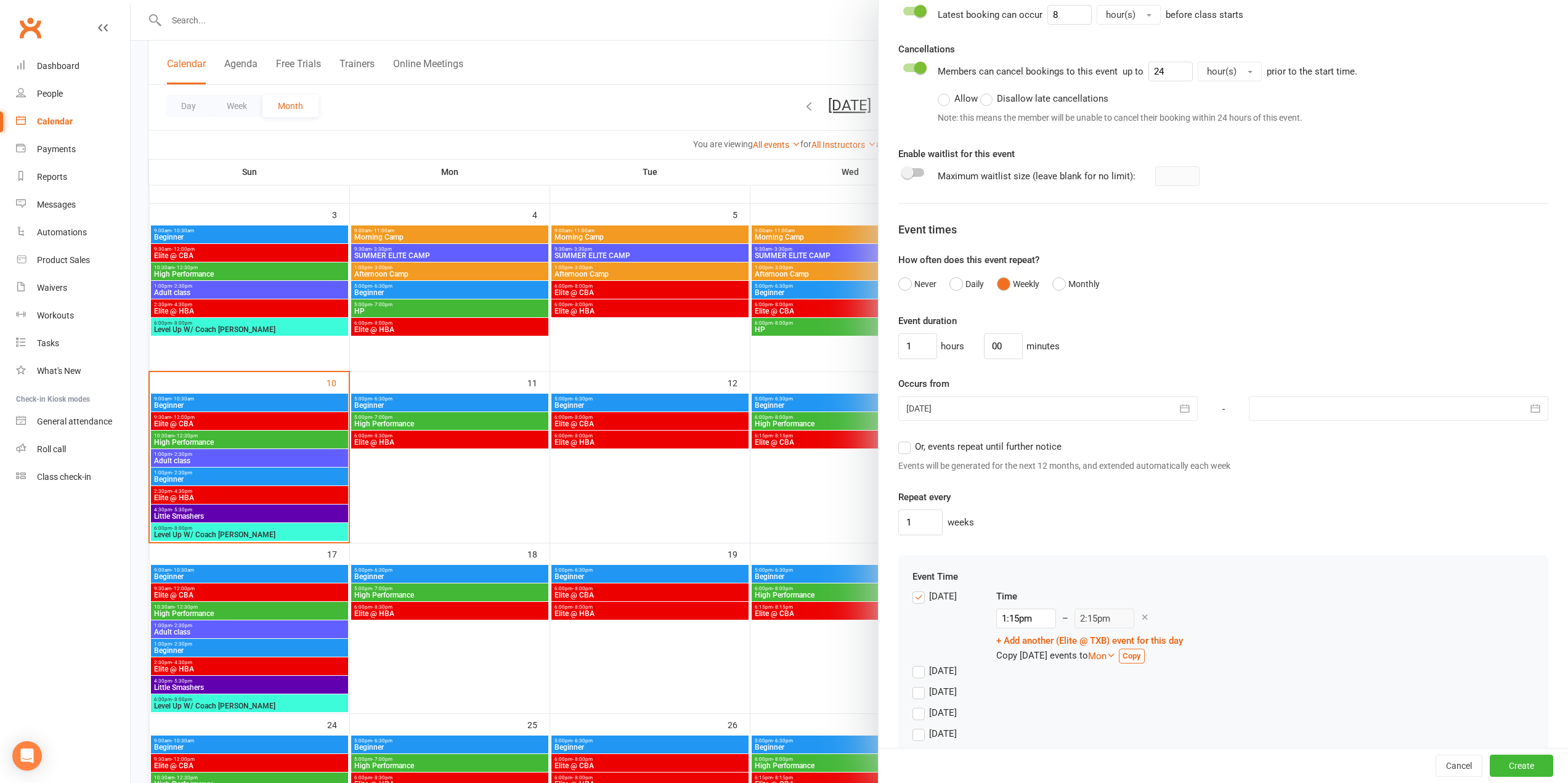
scroll to position [573, 0]
click at [928, 445] on span "Or, events repeat until further notice" at bounding box center [989, 445] width 147 height 13
click at [906, 439] on input "Or, events repeat until further notice" at bounding box center [902, 439] width 8 height 0
drag, startPoint x: 917, startPoint y: 344, endPoint x: 889, endPoint y: 346, distance: 28.1
click at [889, 346] on div "Class / Event name Elite @ TXB Class / Event description Max. attendees 10 Max.…" at bounding box center [1224, 151] width 690 height 1343
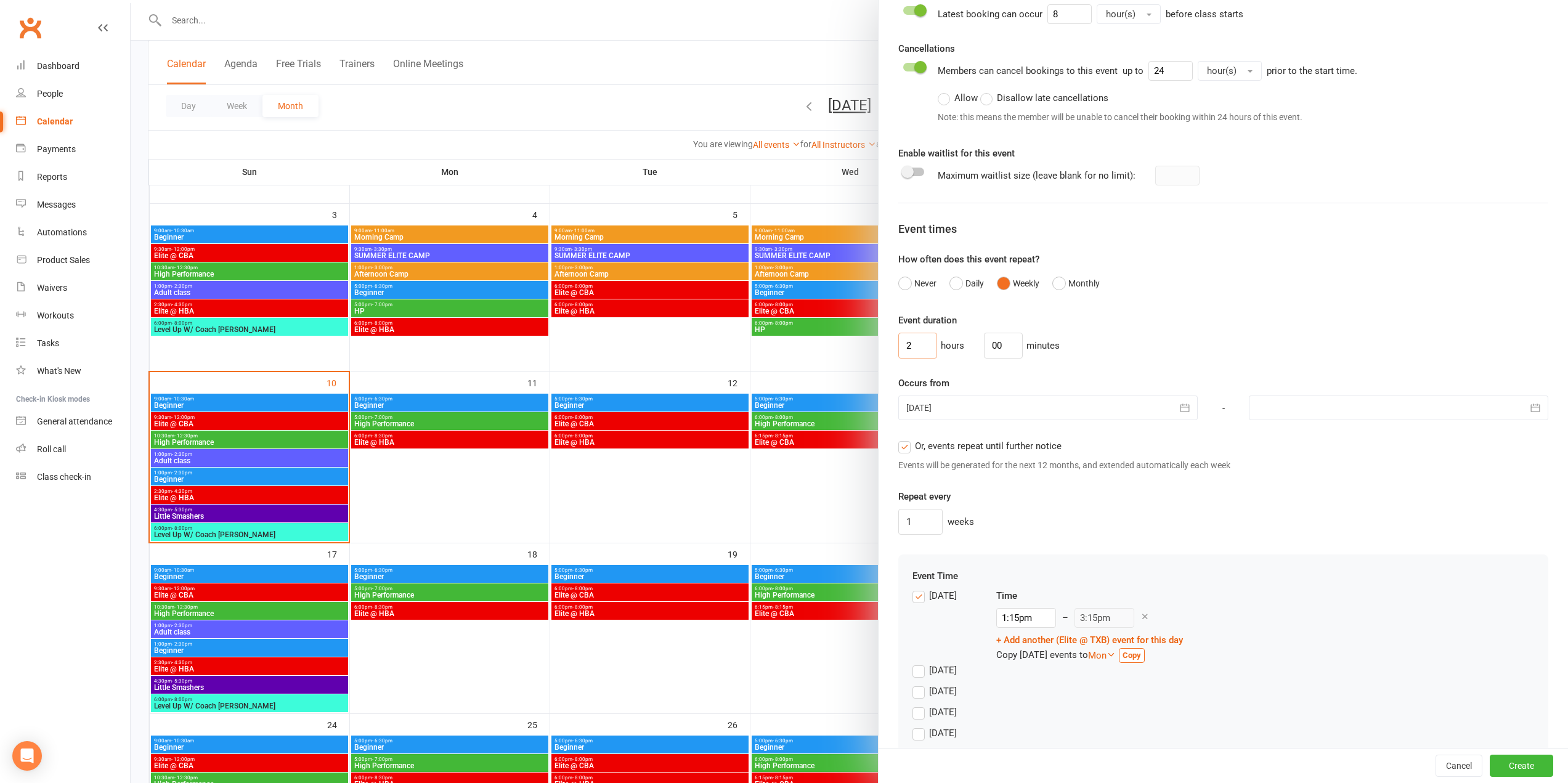
type input "2"
click at [987, 405] on div at bounding box center [1048, 408] width 300 height 25
click at [1111, 513] on span "09" at bounding box center [1114, 508] width 10 height 10
type input "09 Aug 2025"
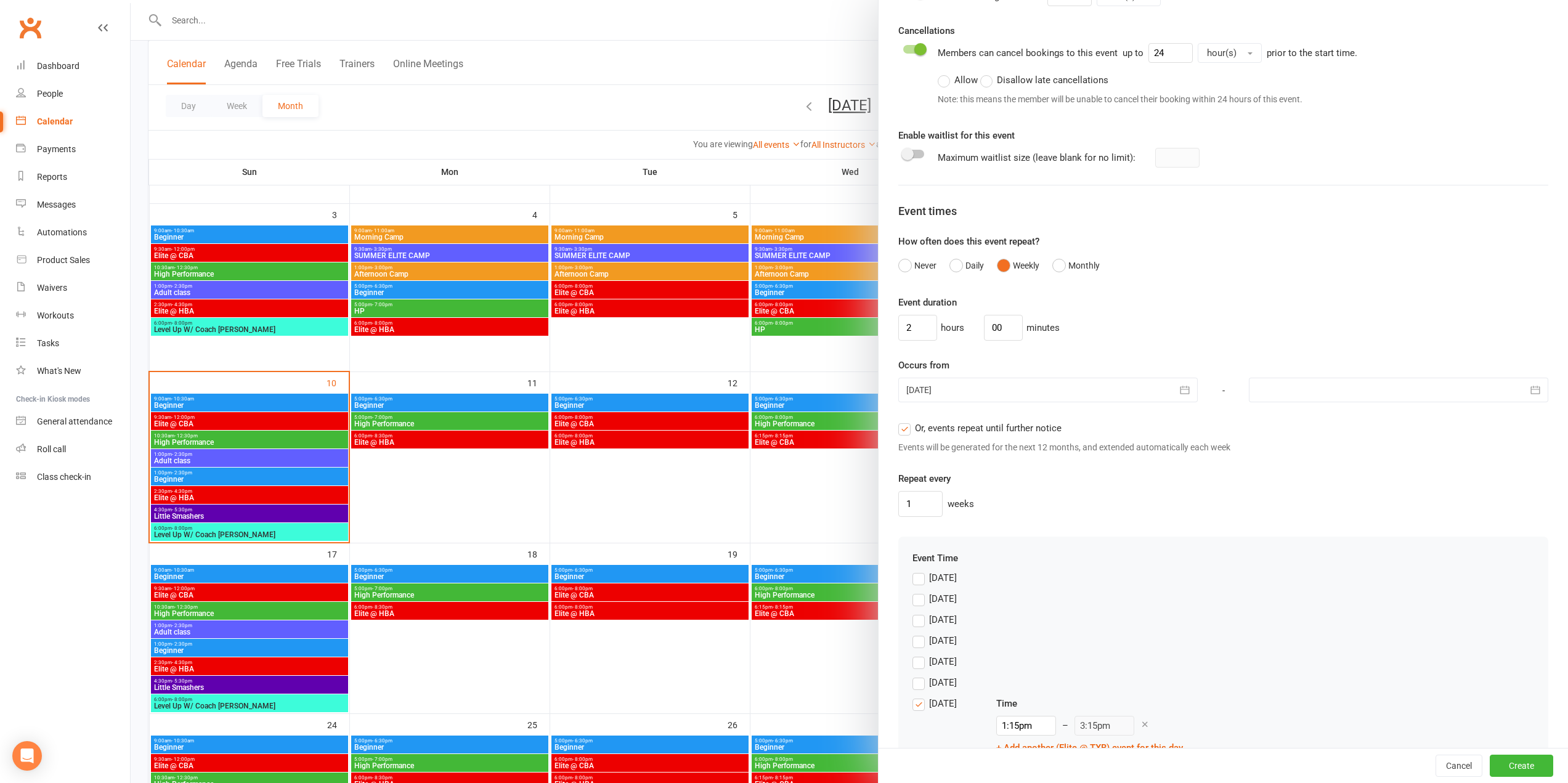
scroll to position [647, 0]
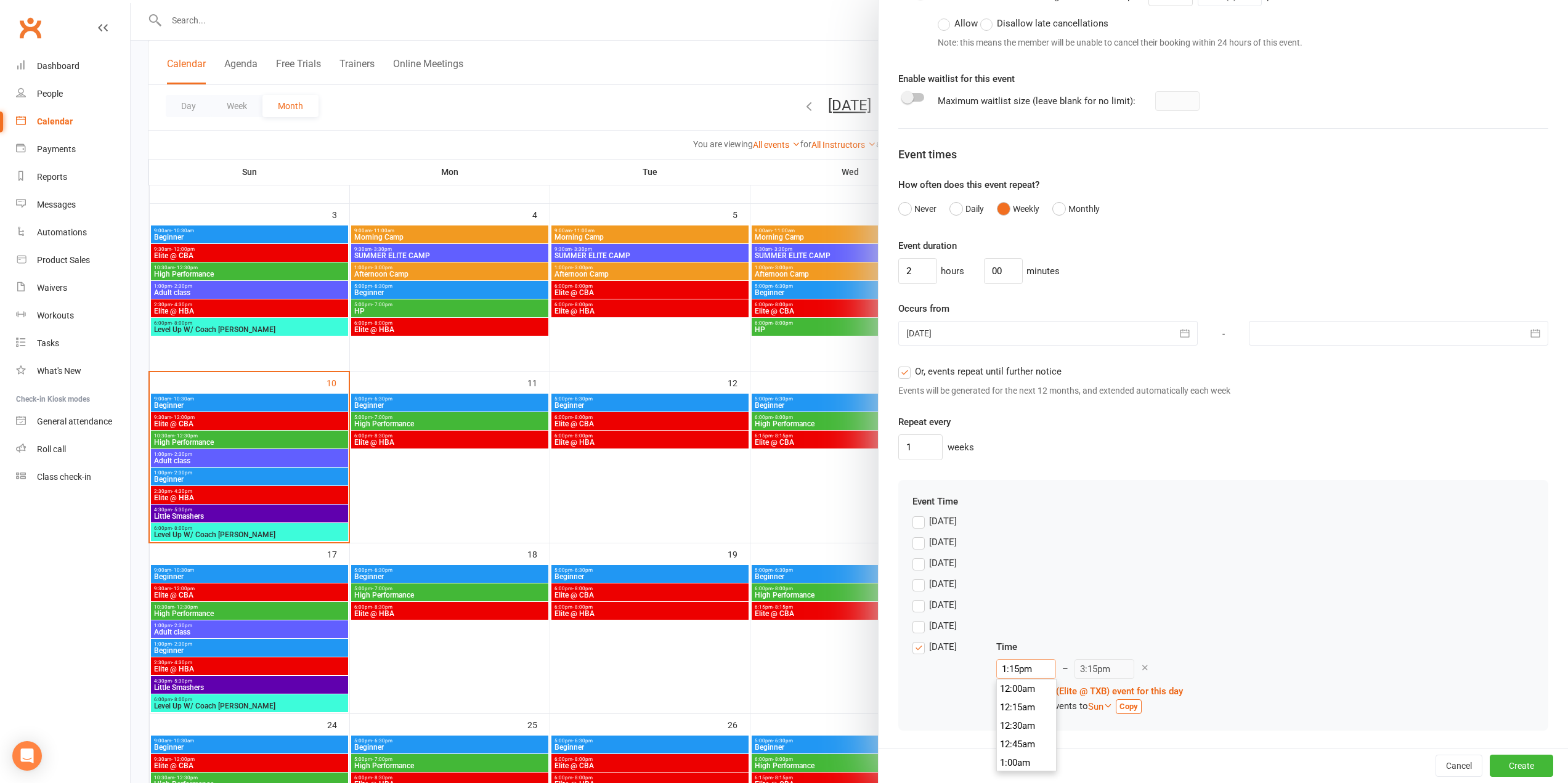
click at [1025, 674] on input "1:15pm" at bounding box center [1026, 669] width 59 height 20
type input "6:00pm"
type input "8:00pm"
click at [1029, 748] on li "6:00pm" at bounding box center [1027, 751] width 59 height 19
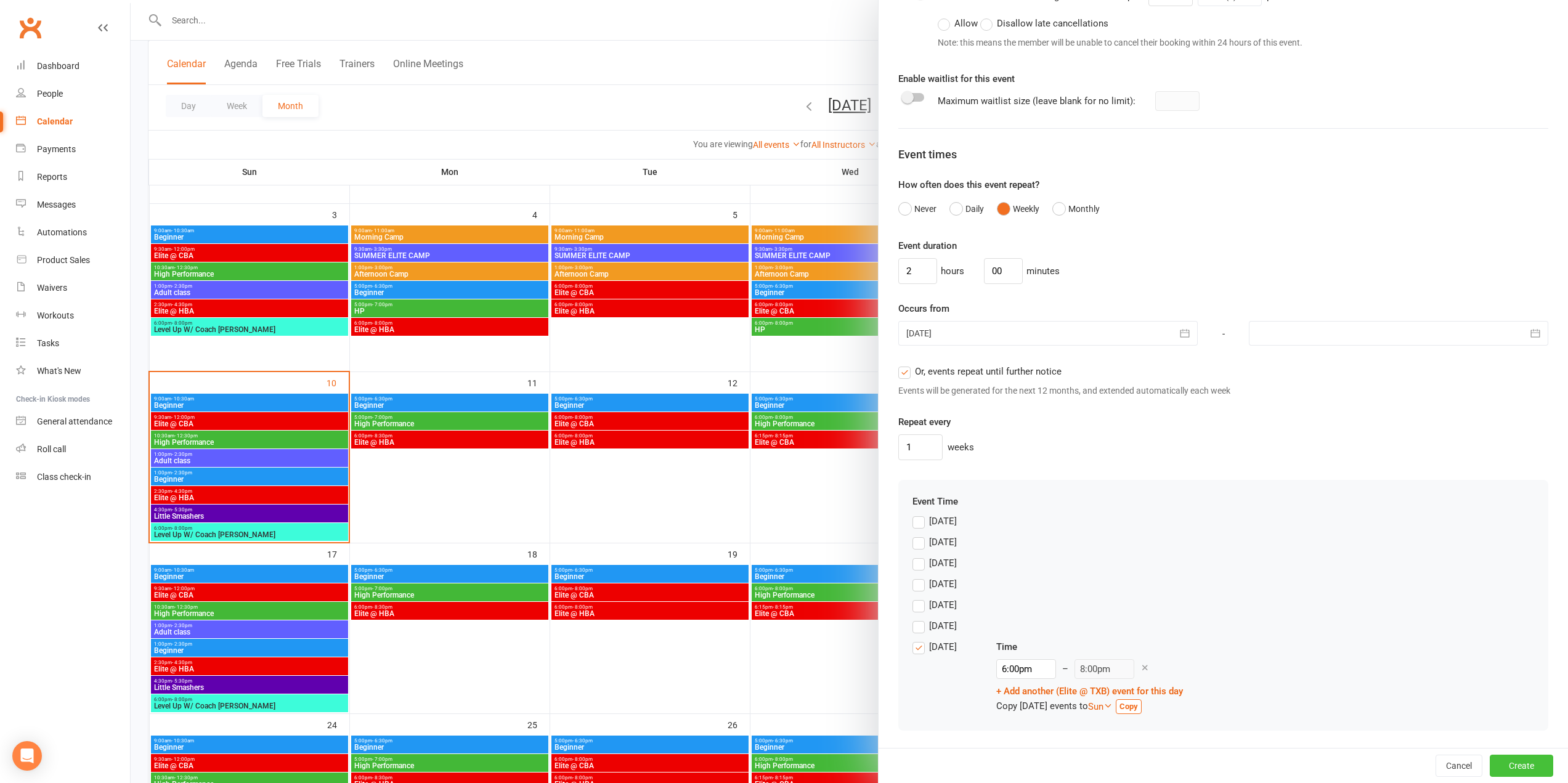
click at [1505, 763] on button "Create" at bounding box center [1521, 766] width 63 height 22
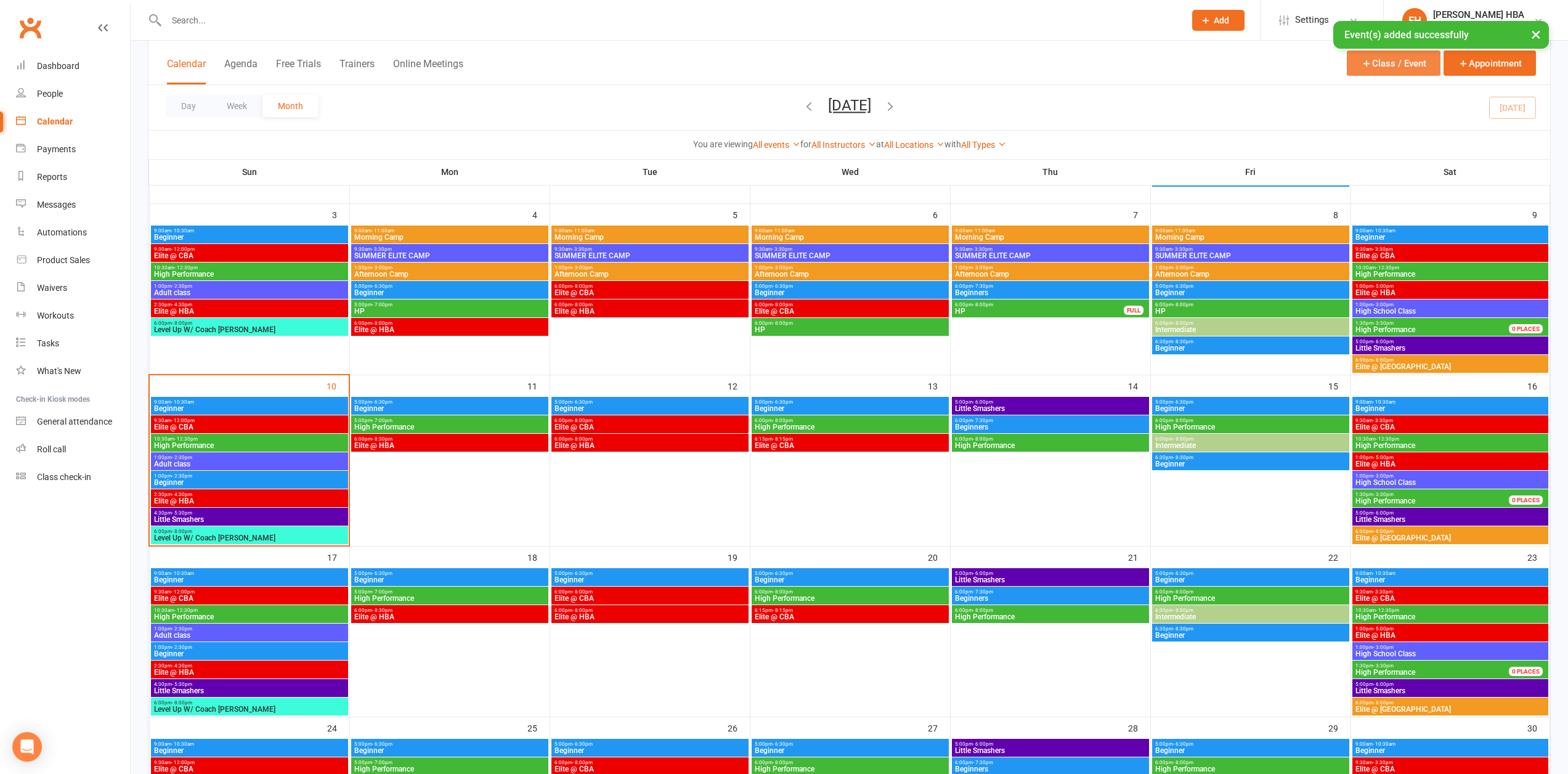
click at [1401, 63] on button "Class / Event" at bounding box center [1394, 63] width 94 height 25
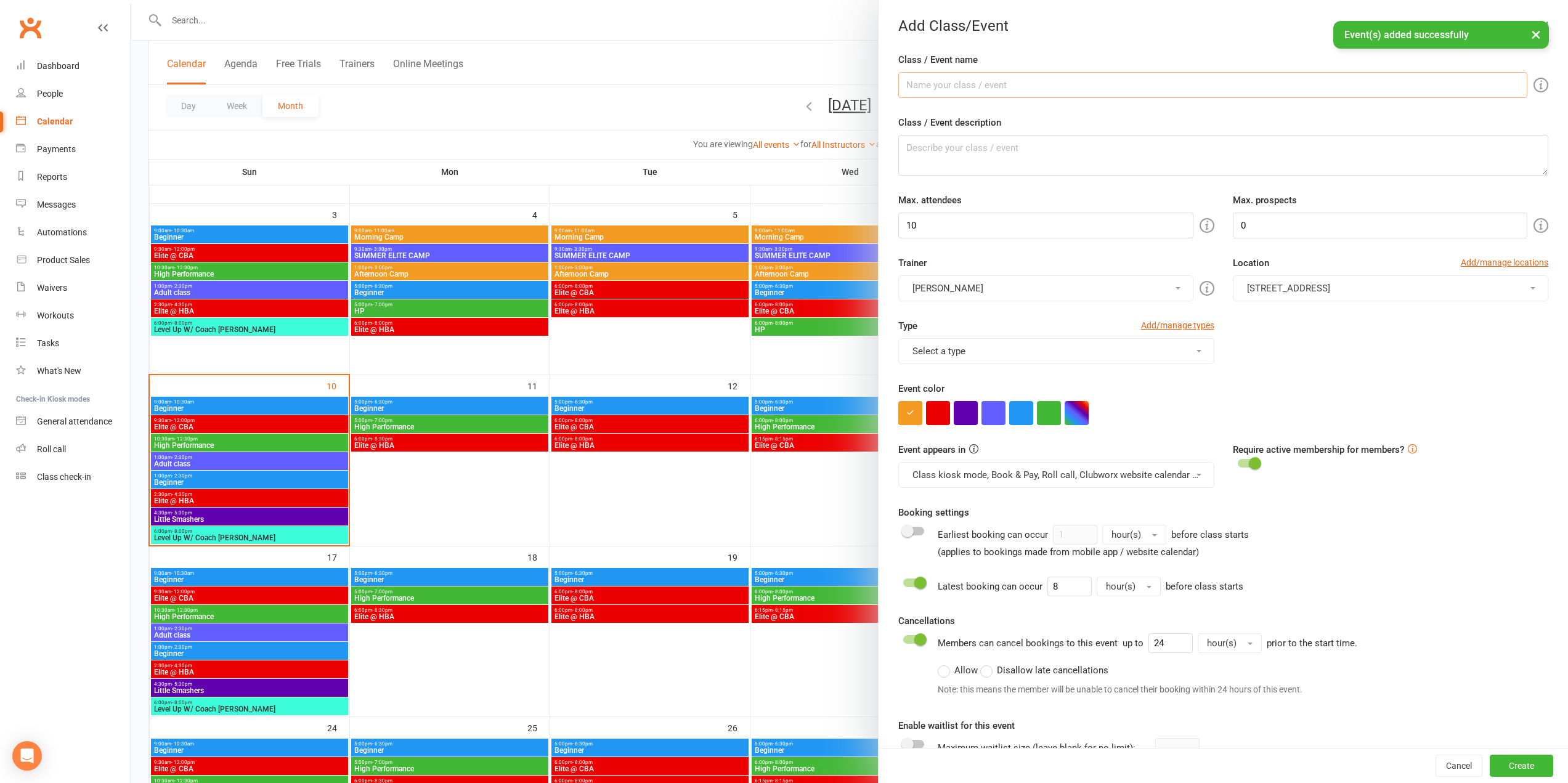
click at [1012, 92] on input "Class / Event name" at bounding box center [1213, 84] width 629 height 26
paste input "Elite @ TXB"
type input "Elite @ TXB"
click at [936, 417] on button "button" at bounding box center [938, 413] width 24 height 24
click at [997, 344] on button "Select a type" at bounding box center [1056, 351] width 315 height 26
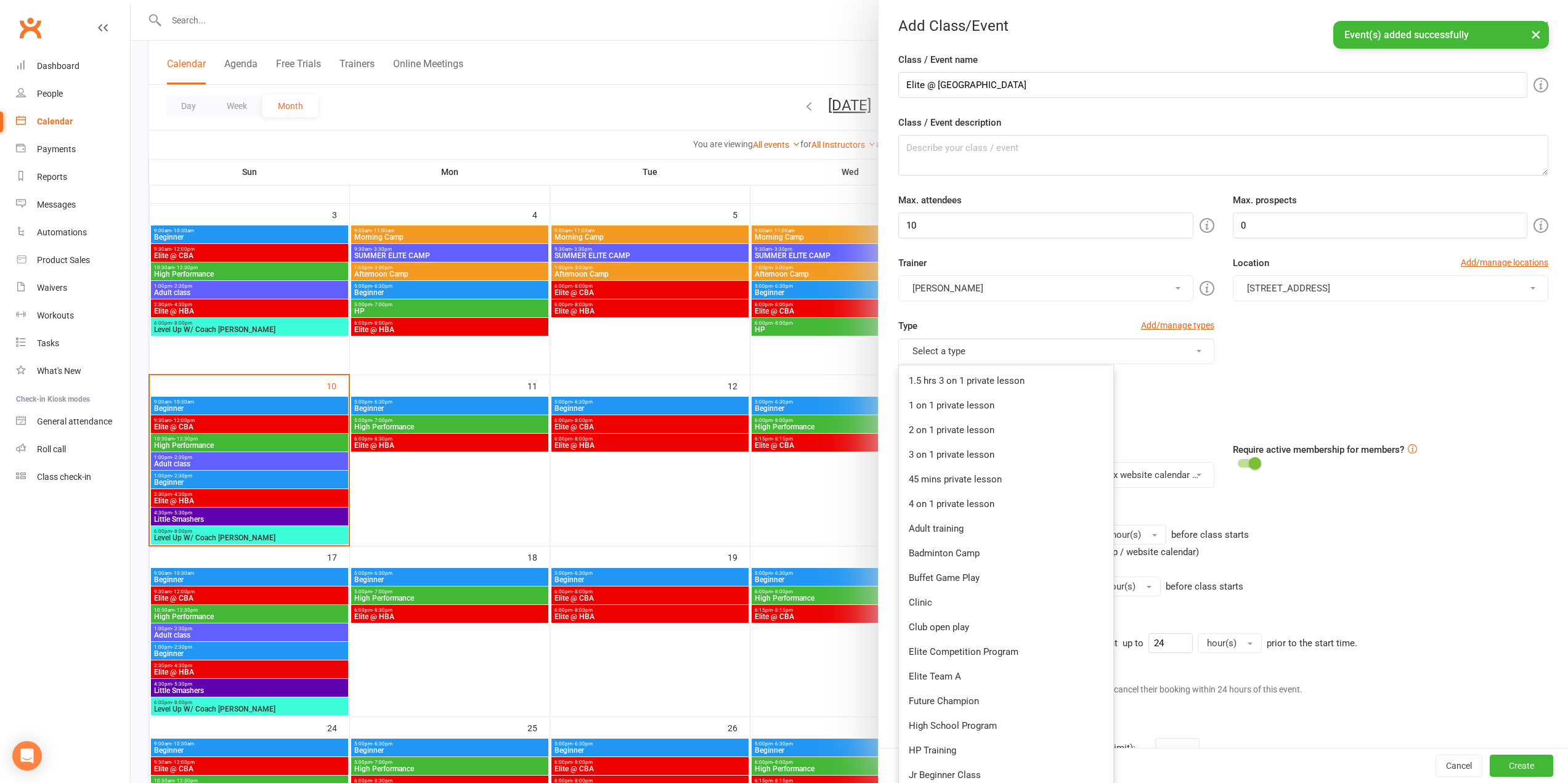
drag, startPoint x: 969, startPoint y: 648, endPoint x: 974, endPoint y: 626, distance: 22.6
click at [970, 648] on link "Elite Competition Program" at bounding box center [1006, 652] width 214 height 25
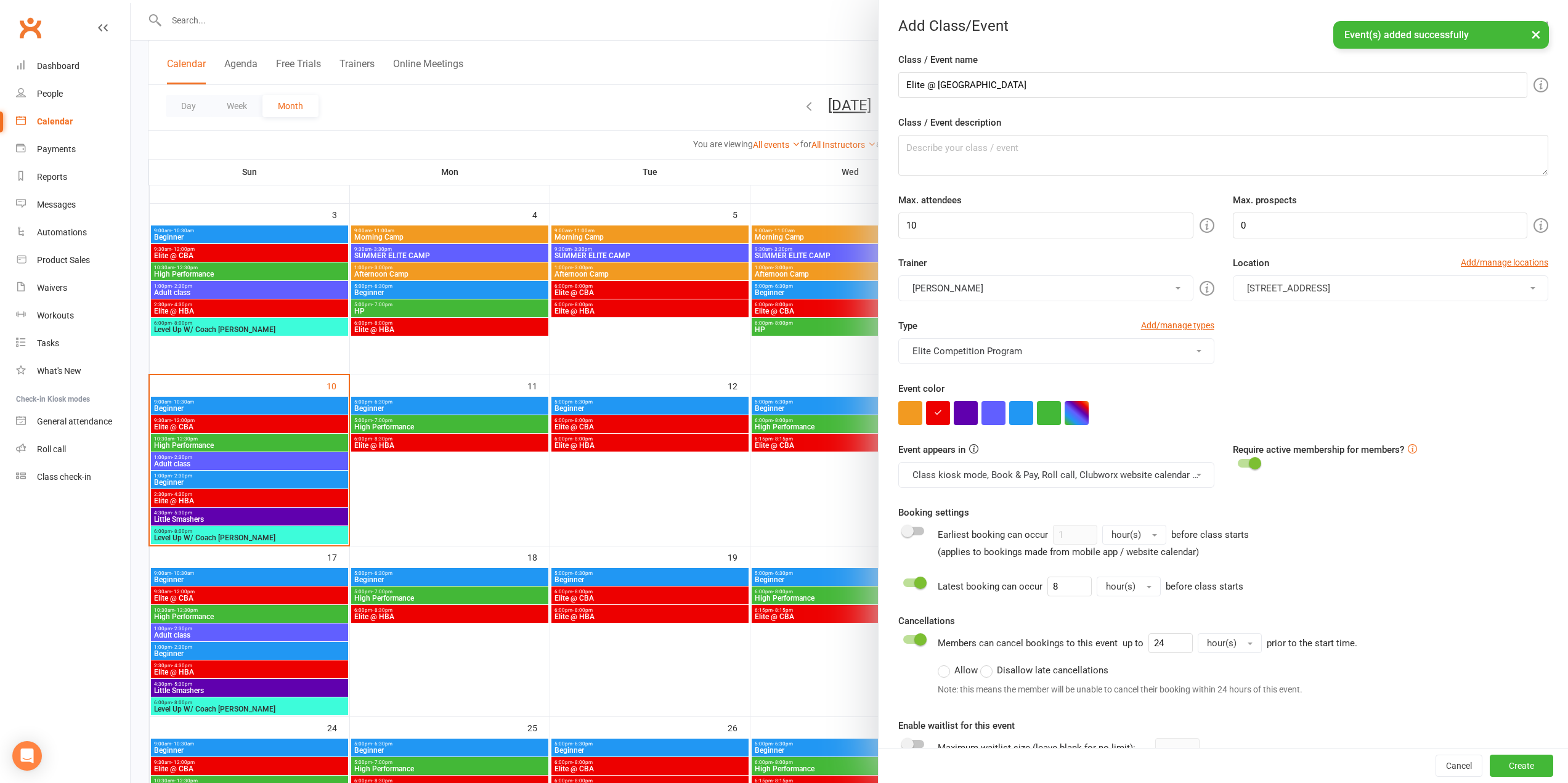
click at [1330, 286] on span "[STREET_ADDRESS]" at bounding box center [1289, 289] width 83 height 11
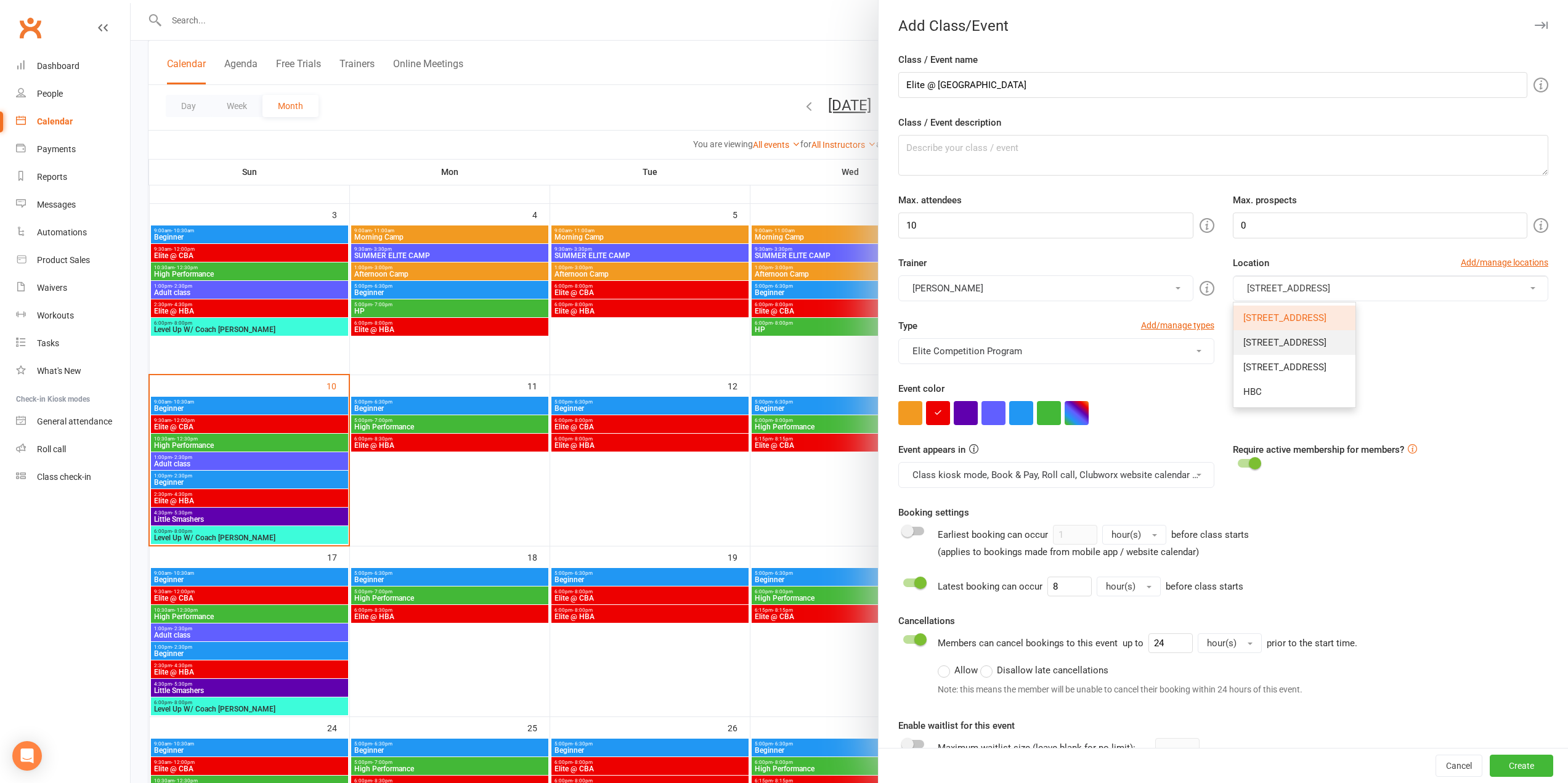
click at [1336, 332] on link "[STREET_ADDRESS]" at bounding box center [1294, 343] width 122 height 25
click at [1330, 288] on span "[STREET_ADDRESS]" at bounding box center [1289, 289] width 83 height 11
click at [1333, 357] on link "[STREET_ADDRESS]" at bounding box center [1294, 368] width 122 height 25
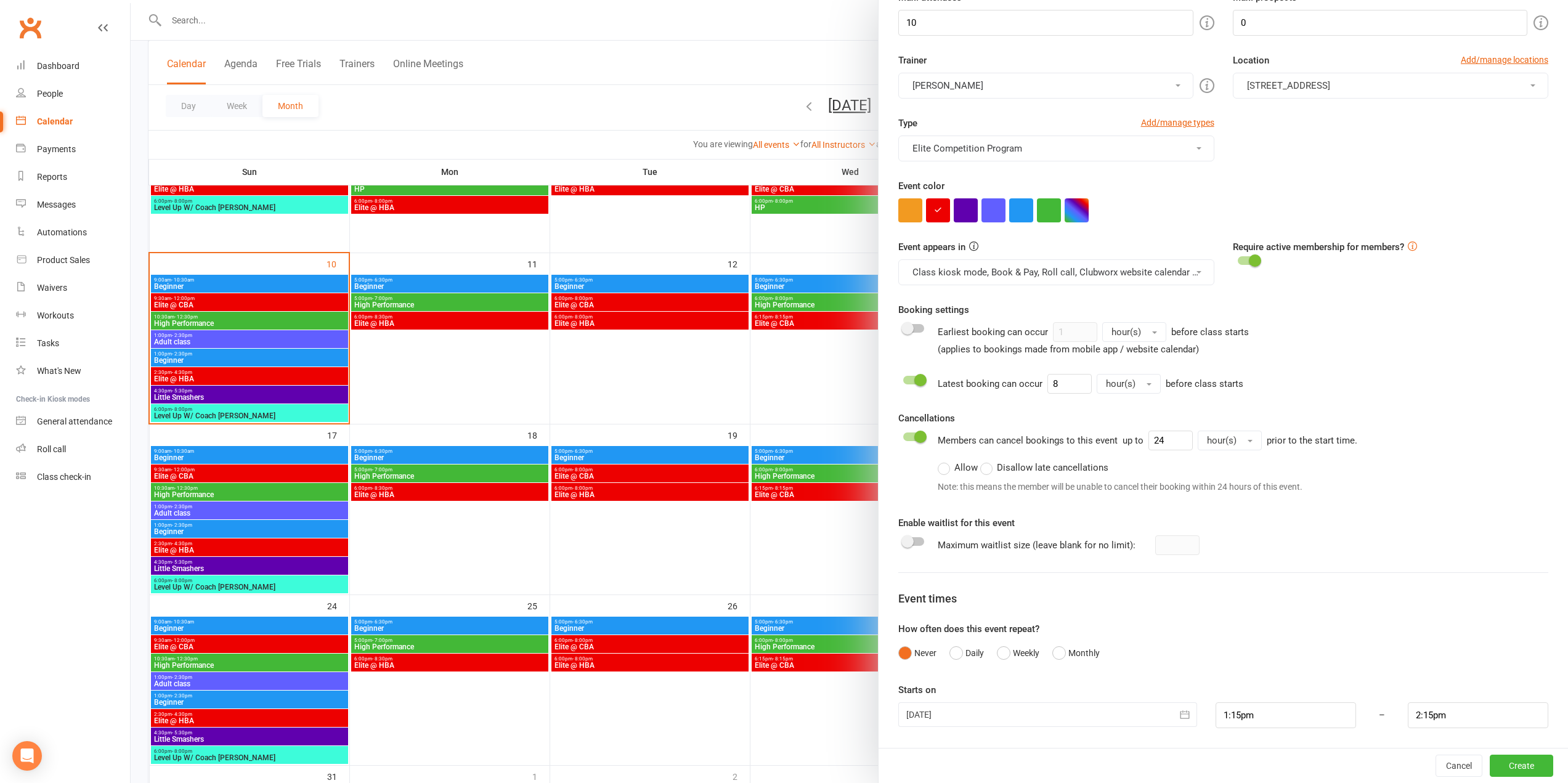
scroll to position [349, 0]
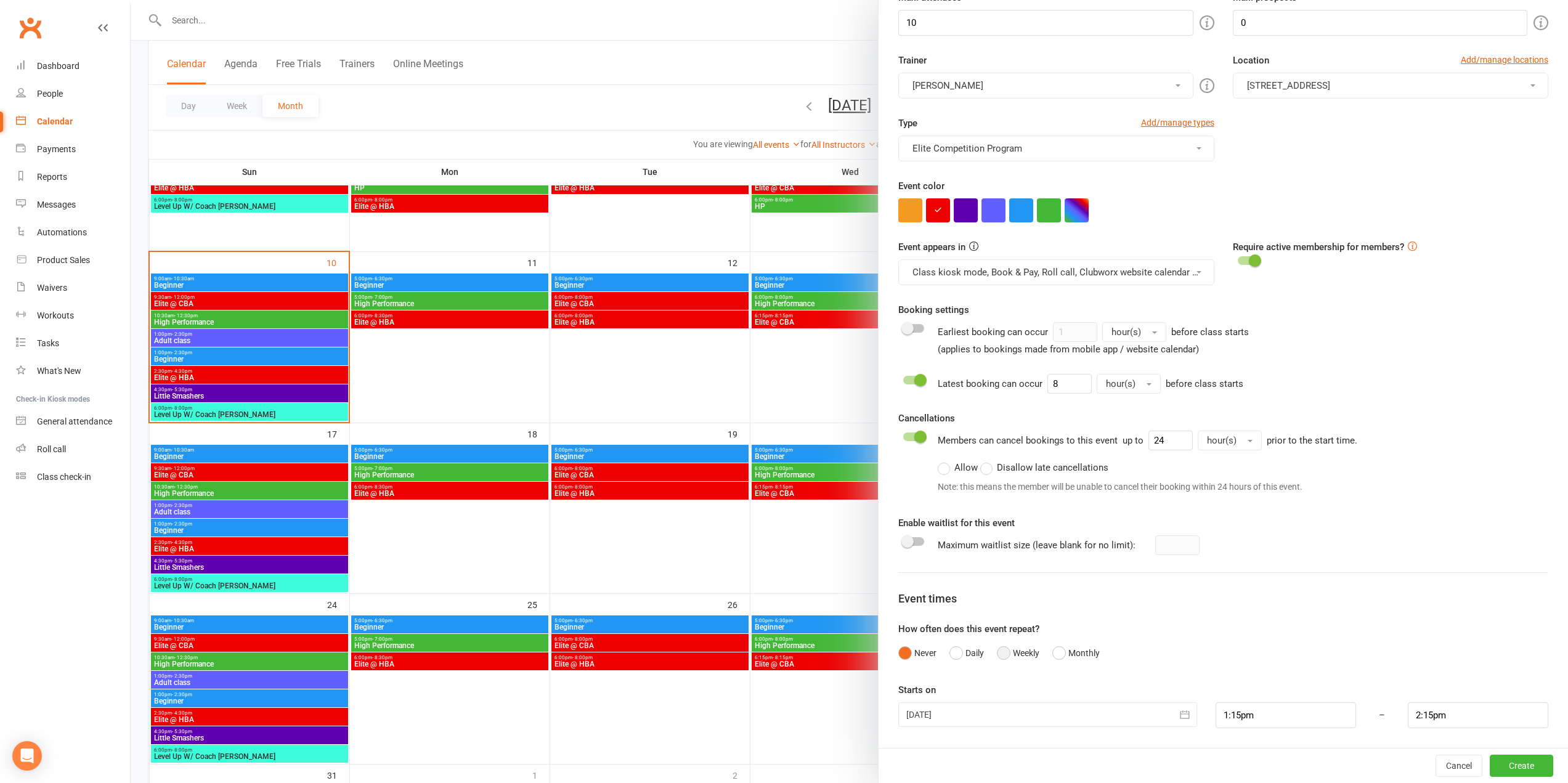
click at [998, 652] on button "Weekly" at bounding box center [1018, 653] width 42 height 23
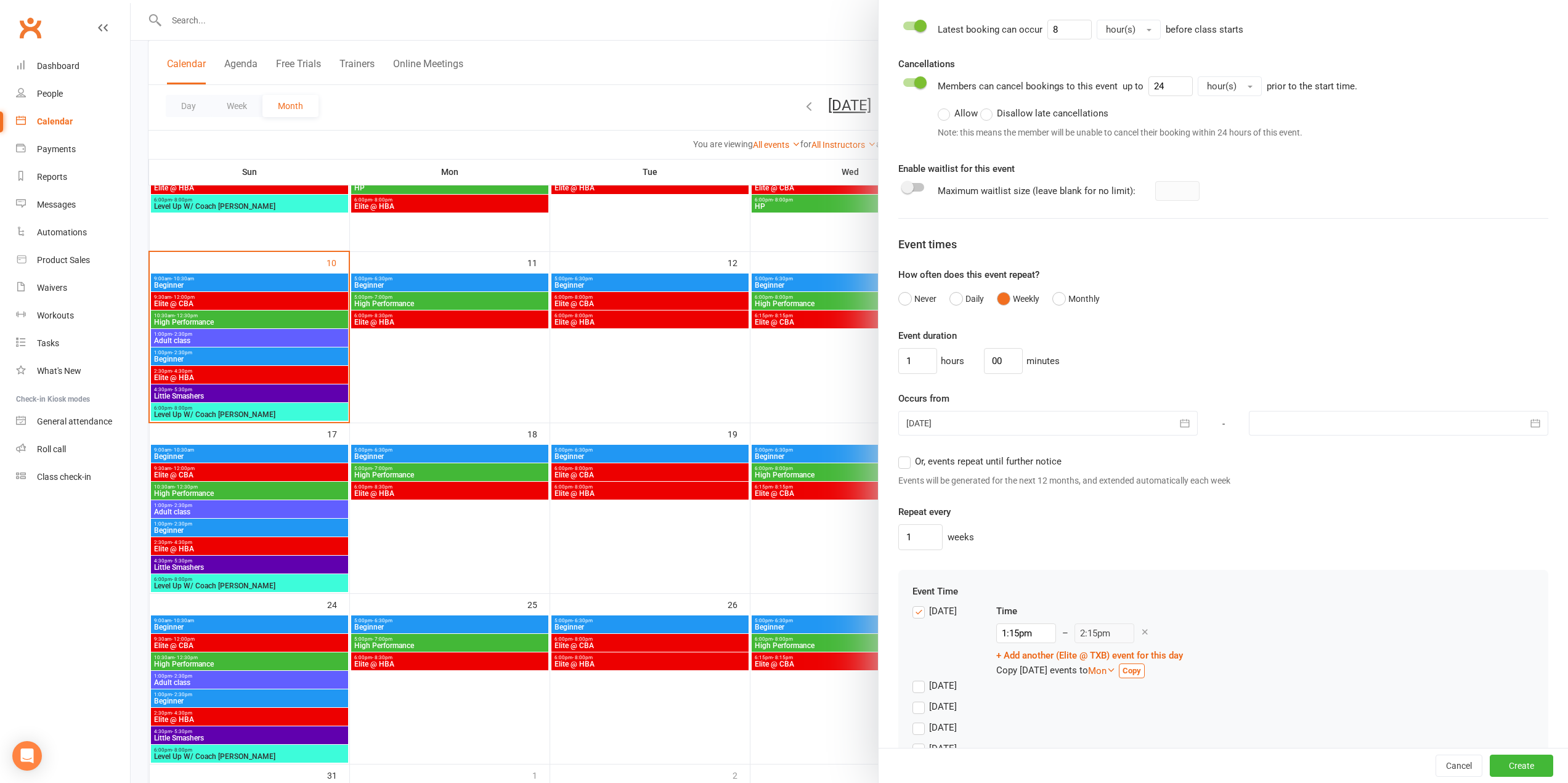
scroll to position [573, 0]
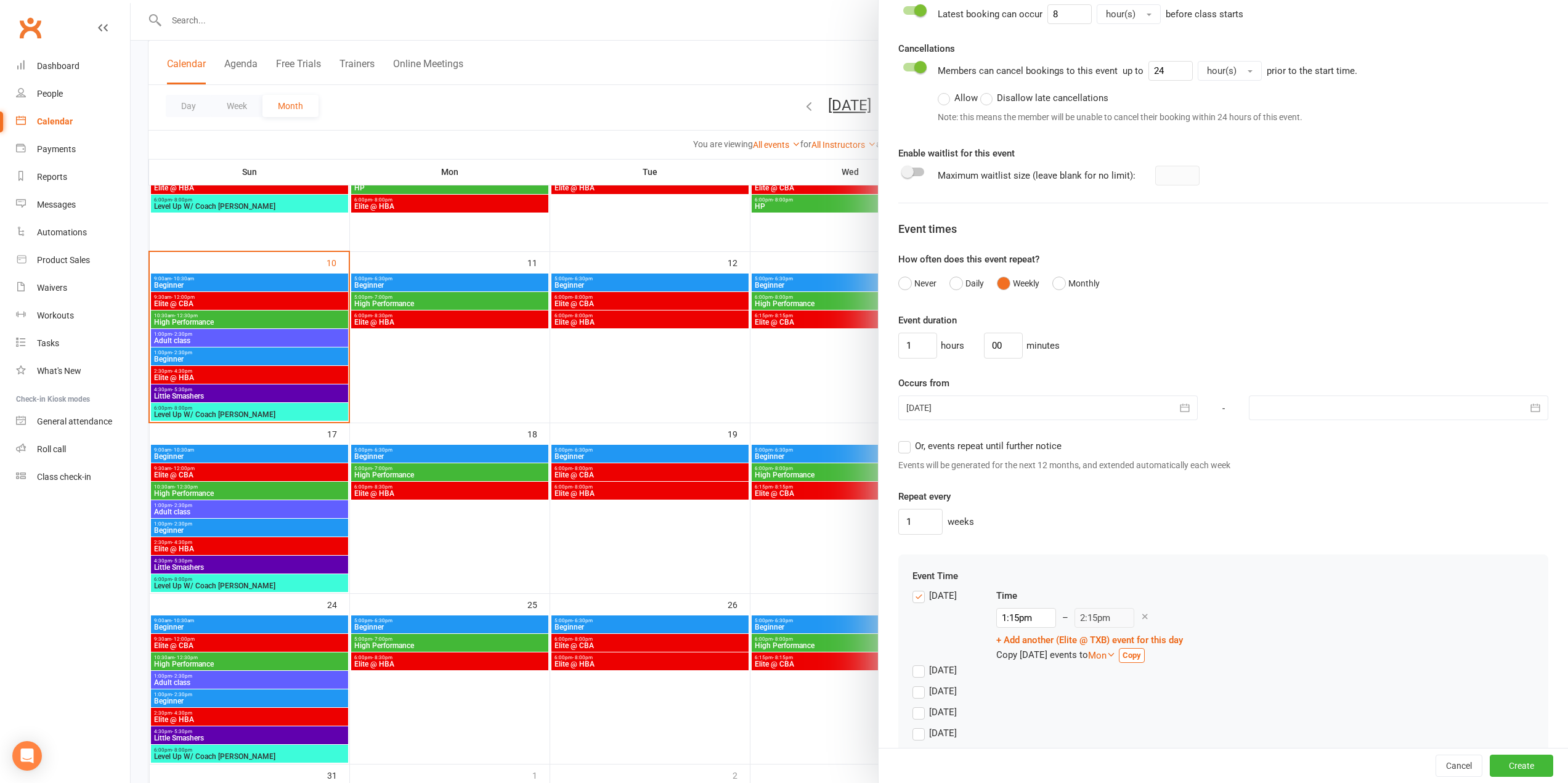
drag, startPoint x: 934, startPoint y: 406, endPoint x: 943, endPoint y: 420, distance: 16.6
click at [935, 406] on div at bounding box center [1048, 408] width 300 height 25
click at [935, 530] on button "10" at bounding box center [948, 533] width 26 height 22
drag, startPoint x: 917, startPoint y: 350, endPoint x: 925, endPoint y: 434, distance: 84.4
click at [881, 365] on div "Class / Event name Elite @ TXB Class / Event description Max. attendees 10 Max.…" at bounding box center [1224, 151] width 690 height 1343
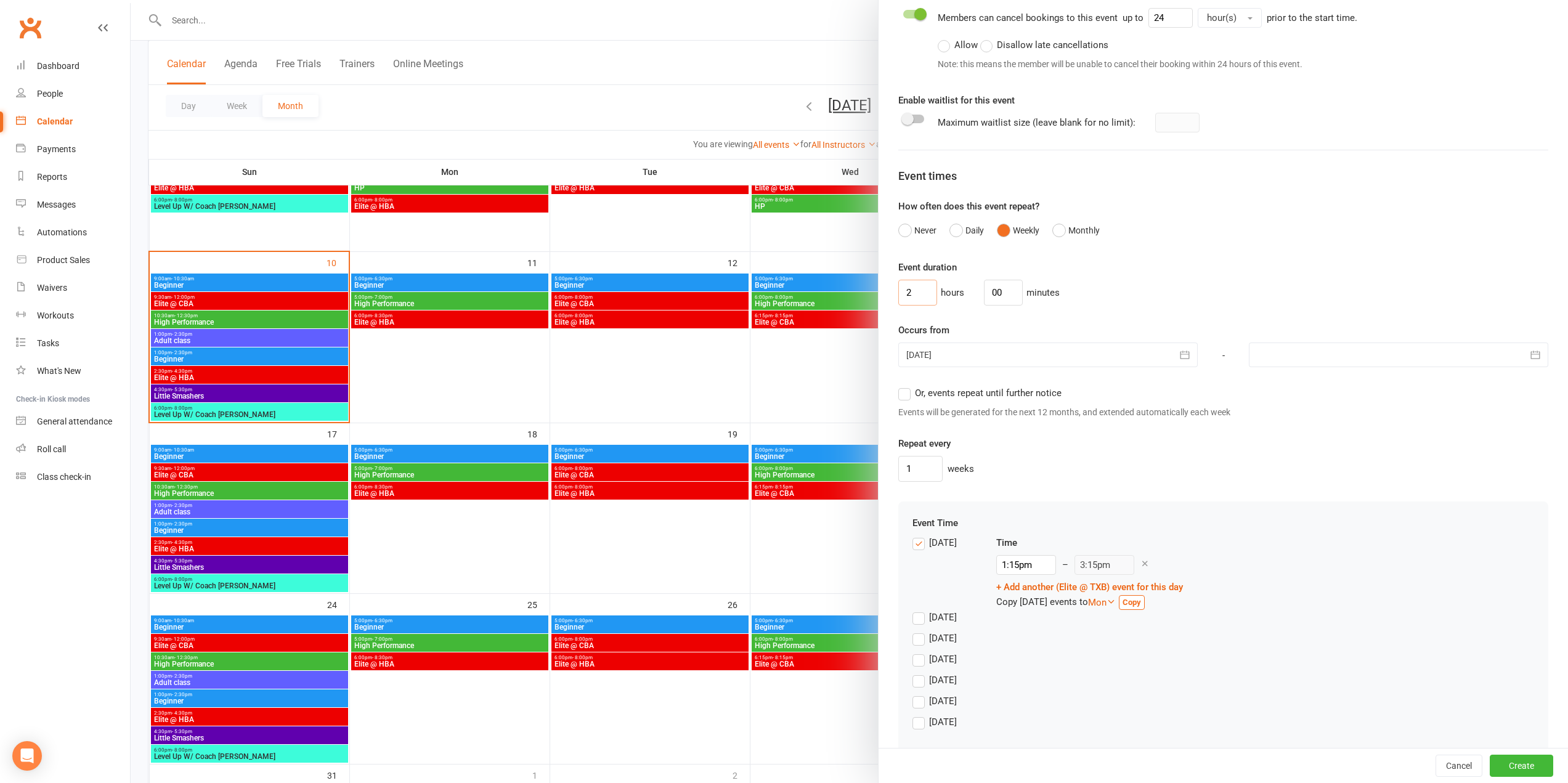
scroll to position [647, 0]
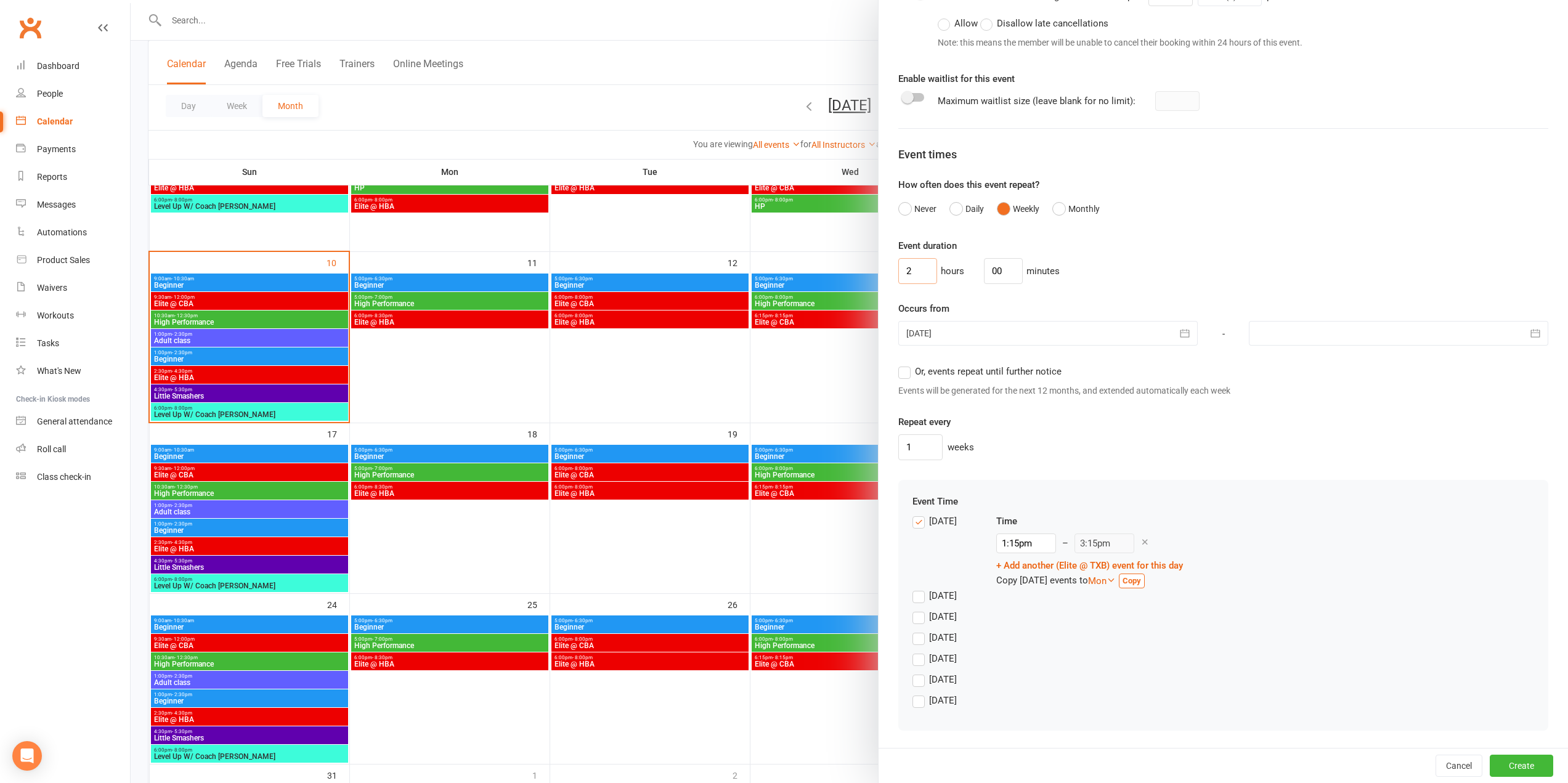
type input "2"
drag, startPoint x: 994, startPoint y: 382, endPoint x: 997, endPoint y: 372, distance: 10.4
click at [997, 372] on div "Or, events repeat until further notice Events will be generated for the next 12…" at bounding box center [1223, 381] width 650 height 34
click at [997, 372] on span "Or, events repeat until further notice" at bounding box center [989, 371] width 147 height 13
click at [906, 365] on input "Or, events repeat until further notice" at bounding box center [902, 365] width 8 height 0
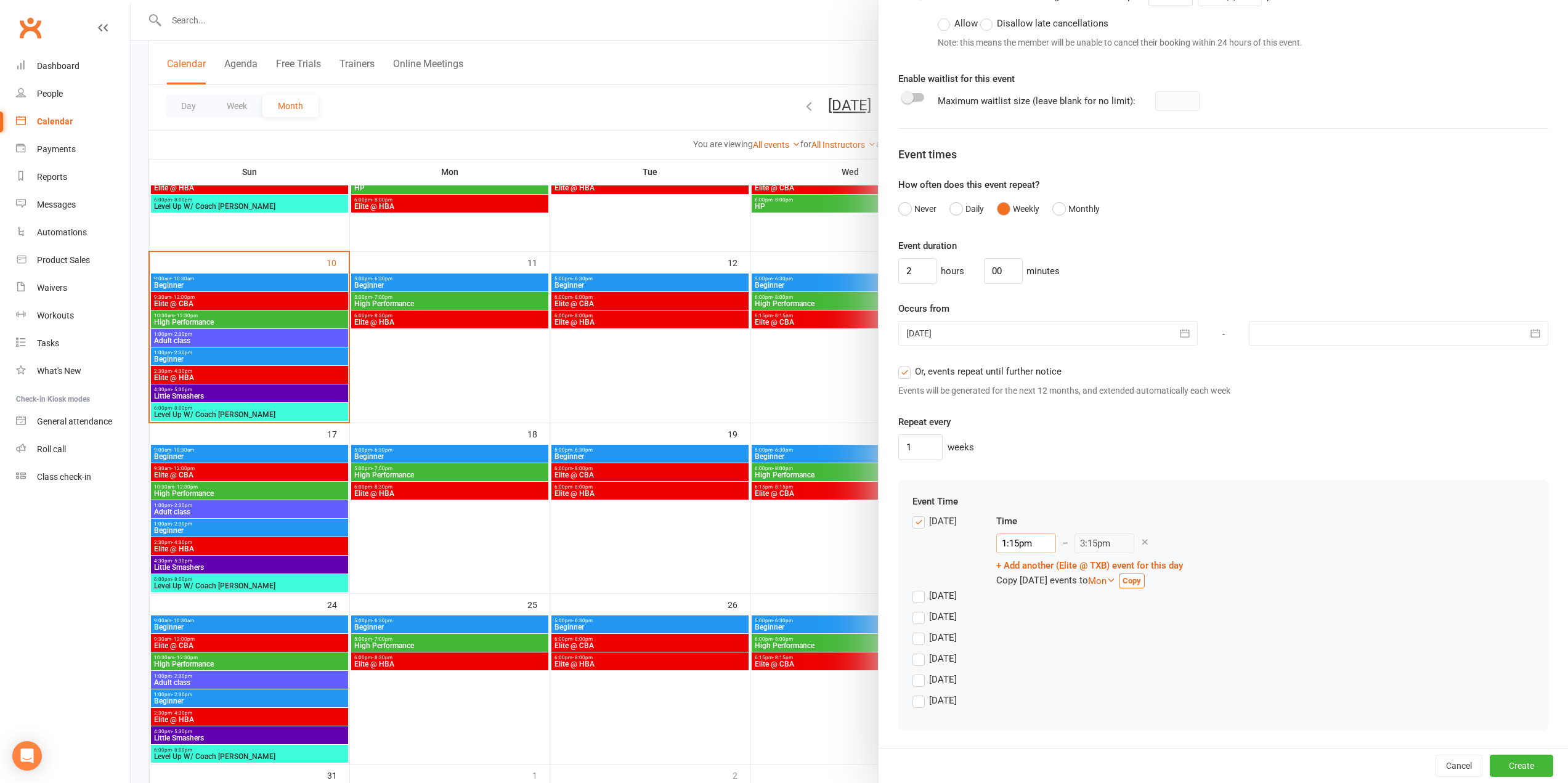
click at [1030, 544] on input "1:15pm" at bounding box center [1026, 543] width 59 height 20
type input "6:00pm"
type input "8:00pm"
click at [1022, 566] on li "6:00pm" at bounding box center [1027, 563] width 59 height 19
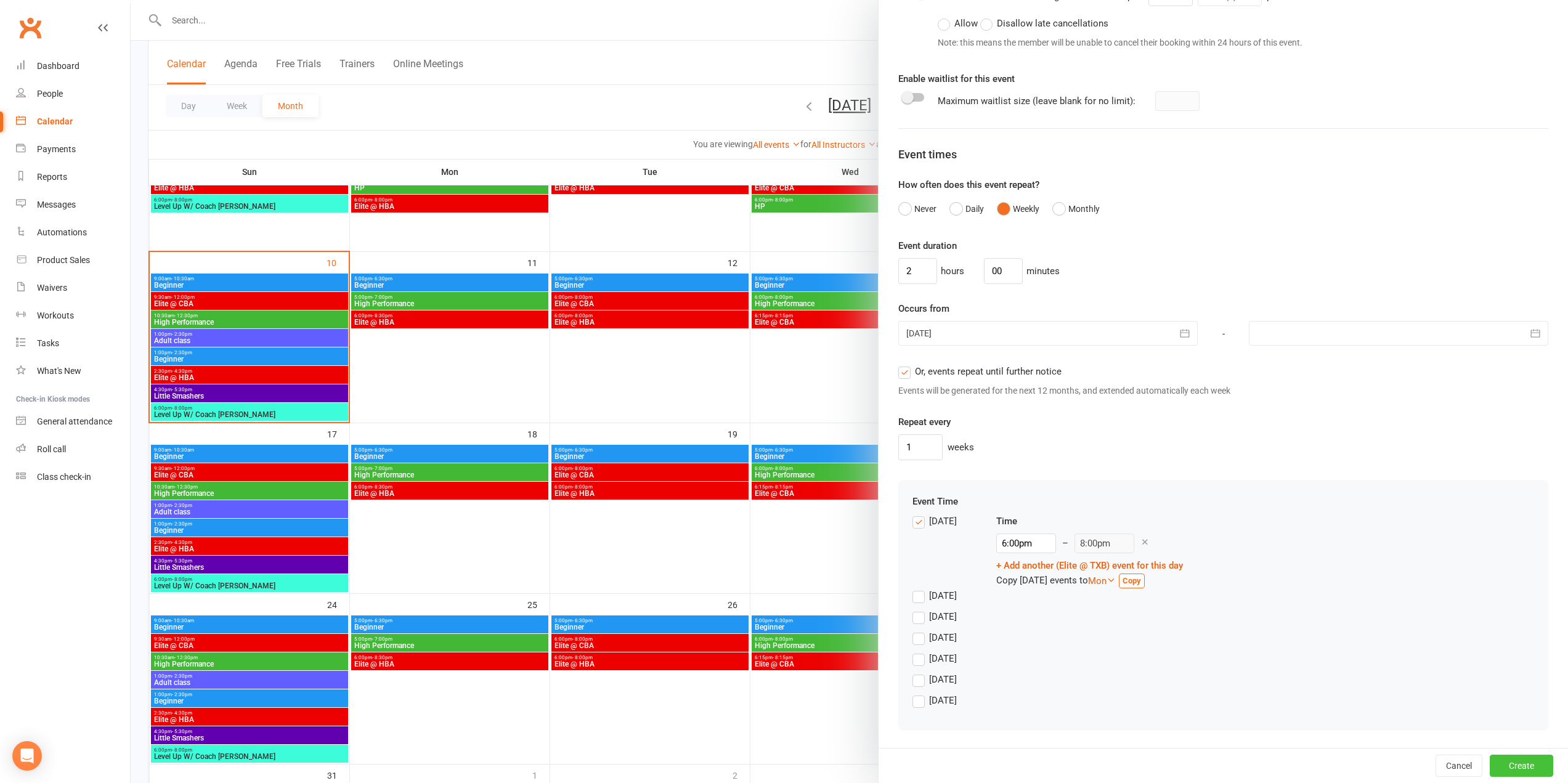
click at [1503, 767] on button "Create" at bounding box center [1521, 766] width 63 height 22
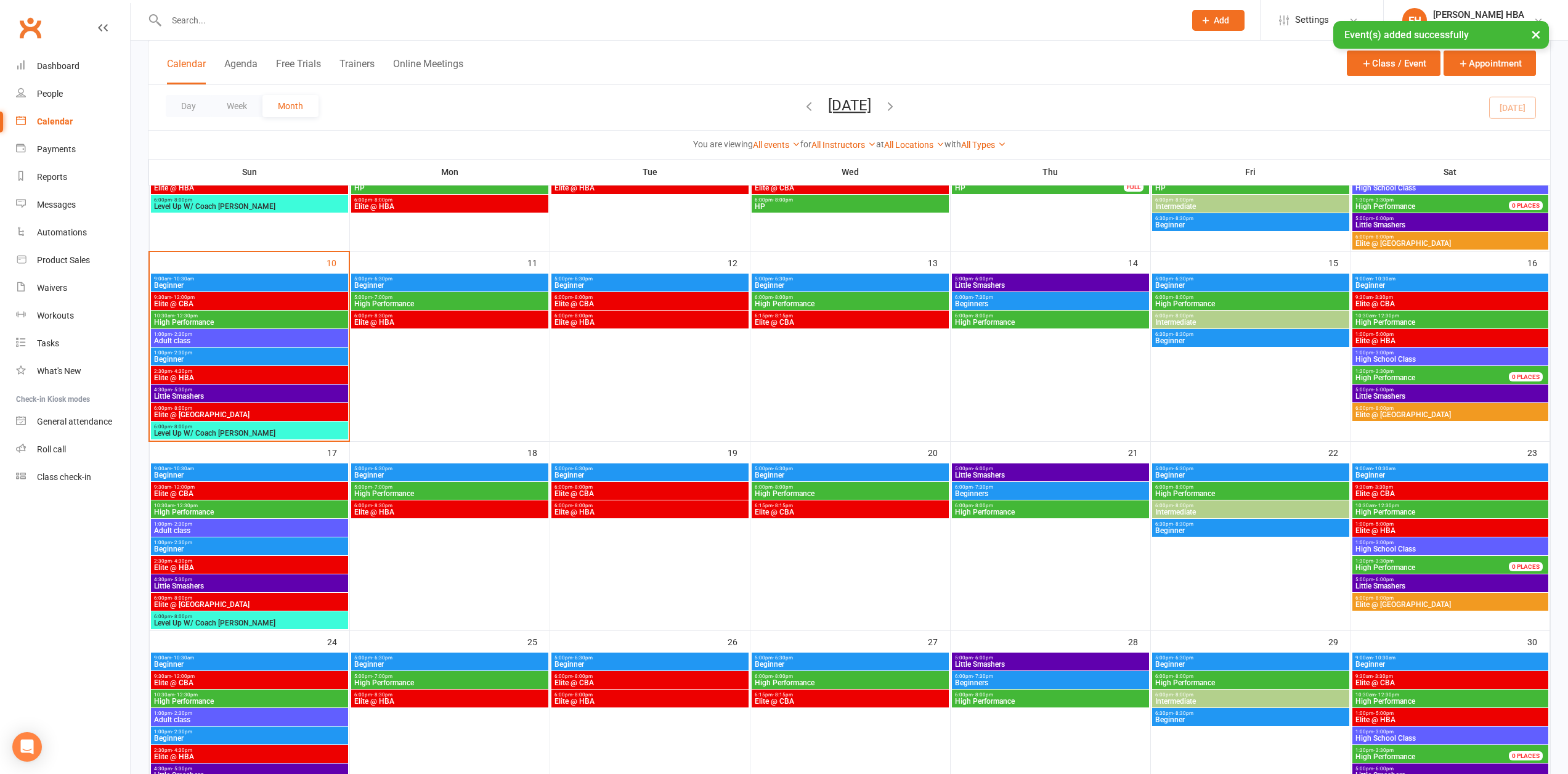
click at [185, 407] on span "- 8:00pm" at bounding box center [182, 407] width 20 height 5
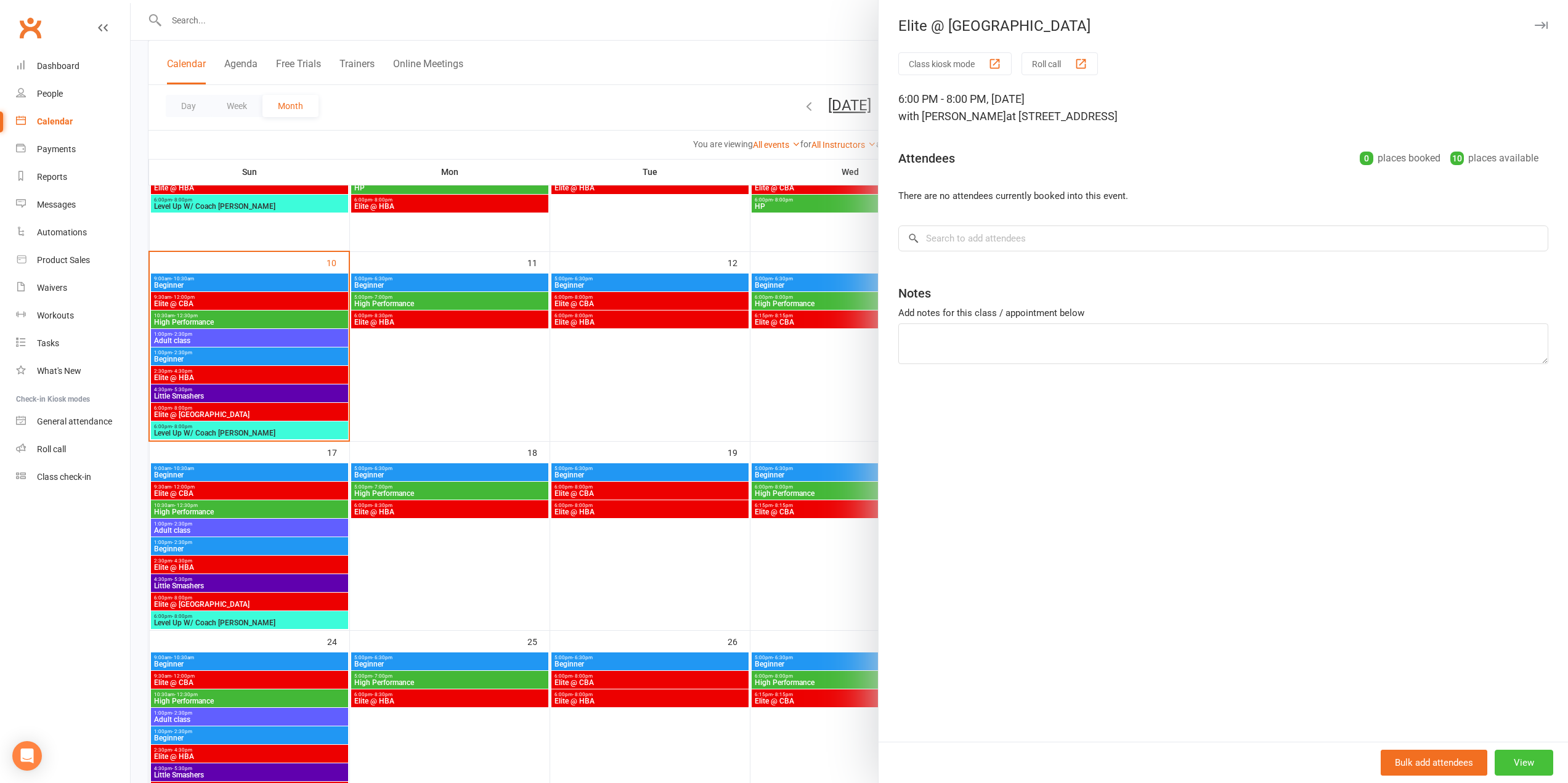
click at [1494, 755] on button "View" at bounding box center [1523, 763] width 59 height 26
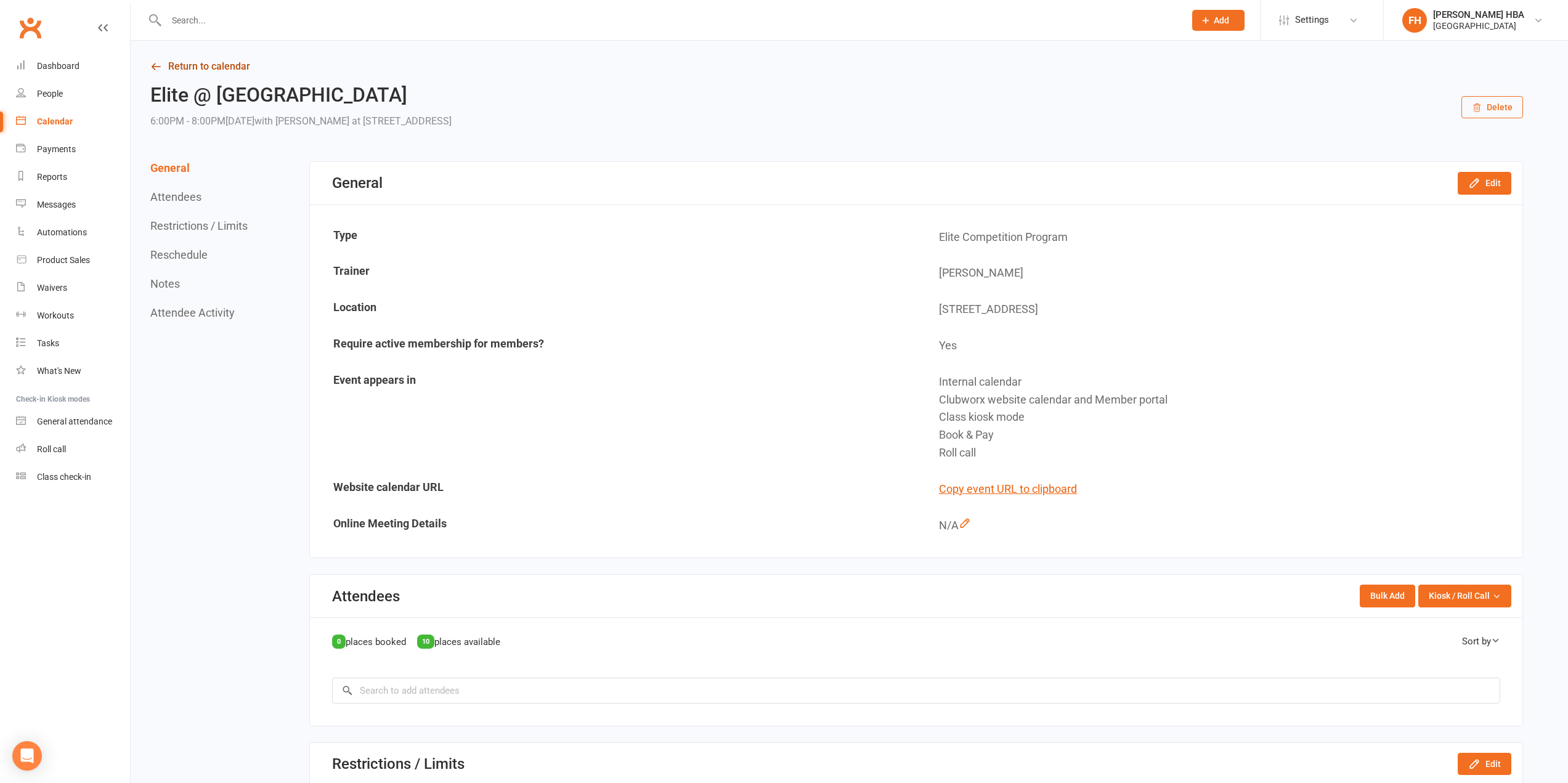
drag, startPoint x: 227, startPoint y: 60, endPoint x: 243, endPoint y: 63, distance: 16.3
click at [227, 60] on link "Return to calendar" at bounding box center [836, 66] width 1372 height 17
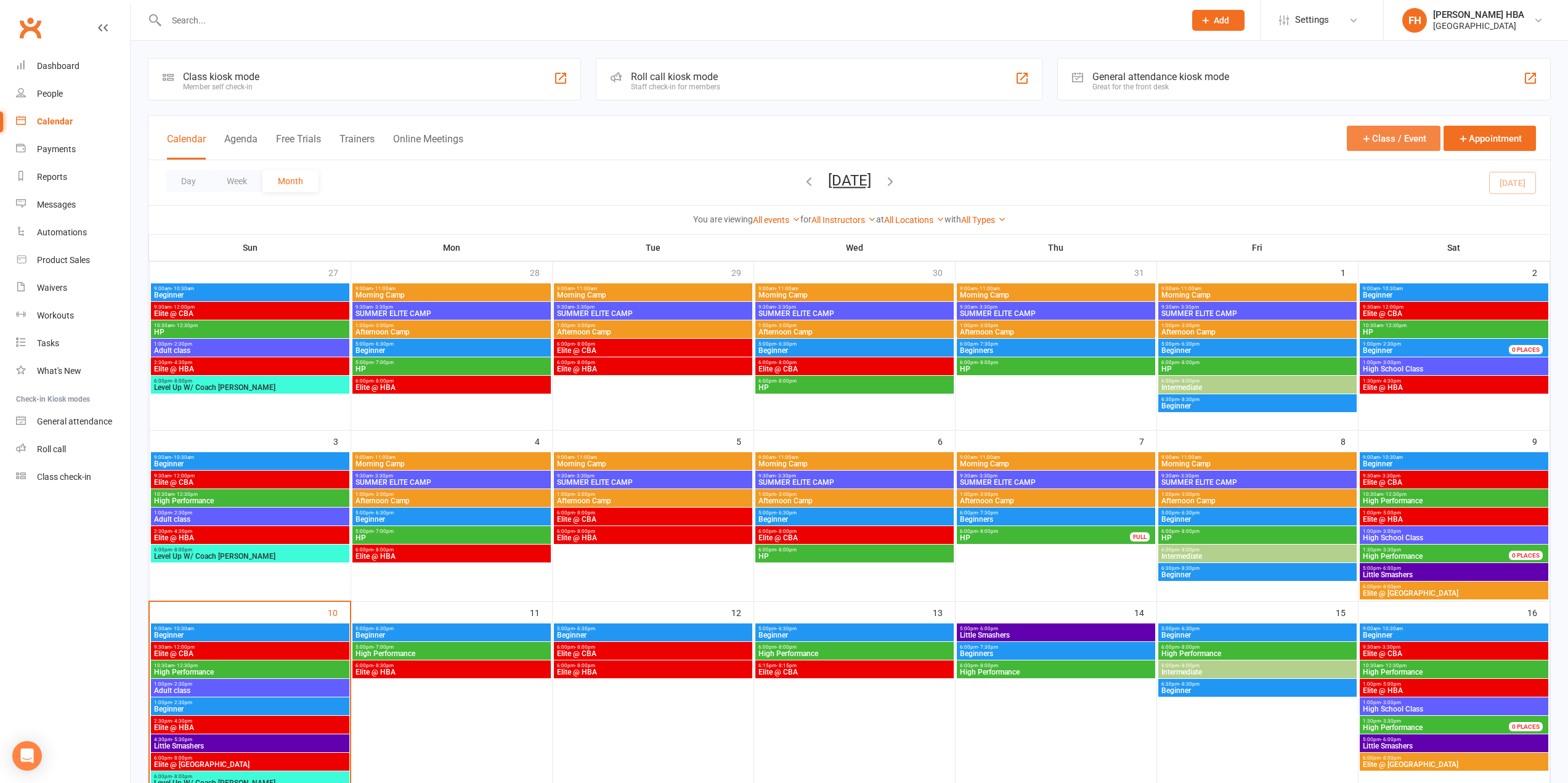
click at [1367, 133] on icon "button" at bounding box center [1366, 138] width 11 height 11
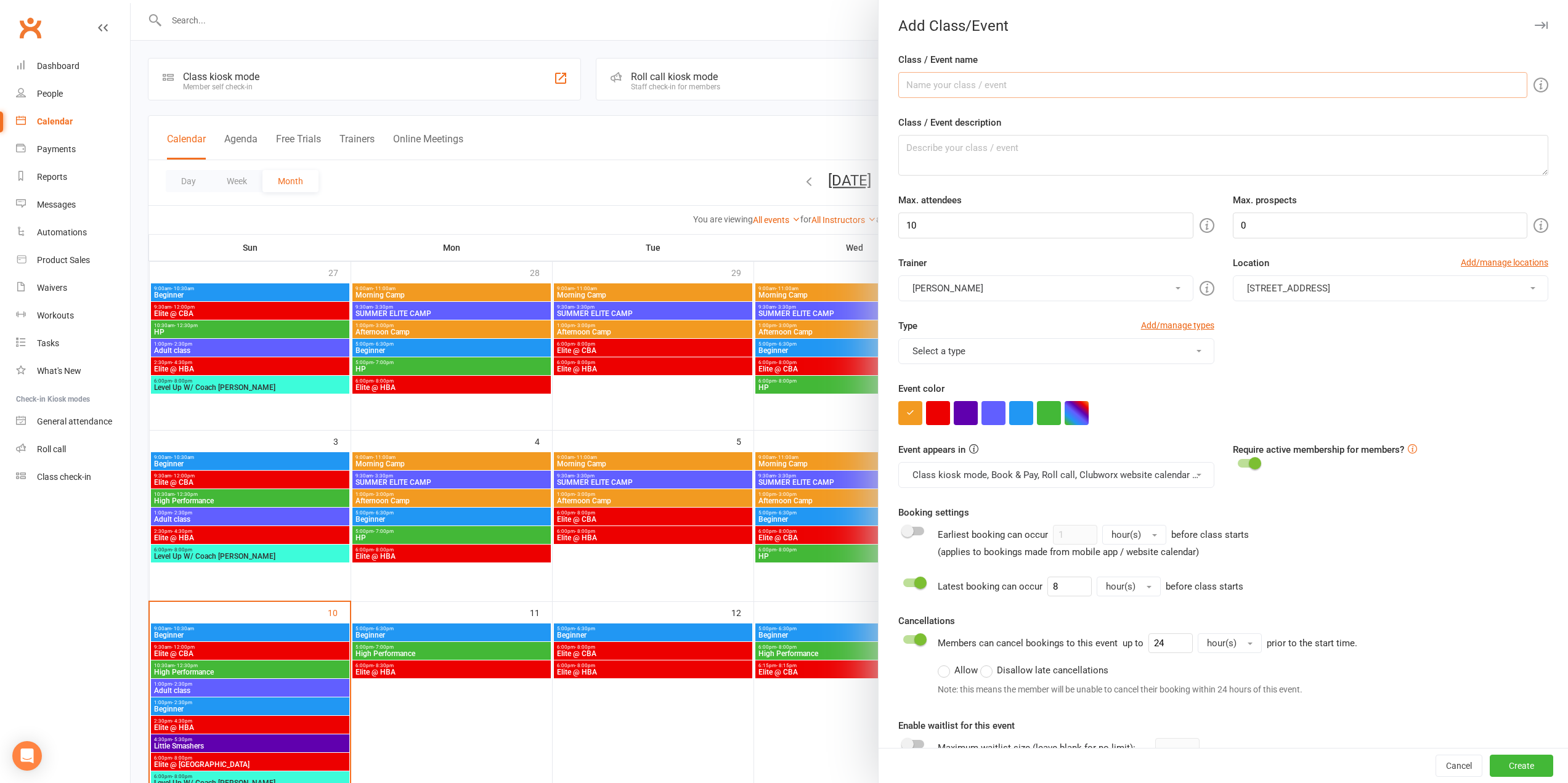
click at [971, 86] on input "Class / Event name" at bounding box center [1213, 84] width 629 height 26
paste input "Elite @ TXB"
type input "Elite @ TXB"
click at [933, 416] on button "button" at bounding box center [938, 413] width 24 height 24
click at [971, 372] on div "Type Add/manage types Select a type 1.5 hrs 3 on 1 private lesson 1 on 1 privat…" at bounding box center [1223, 350] width 669 height 63
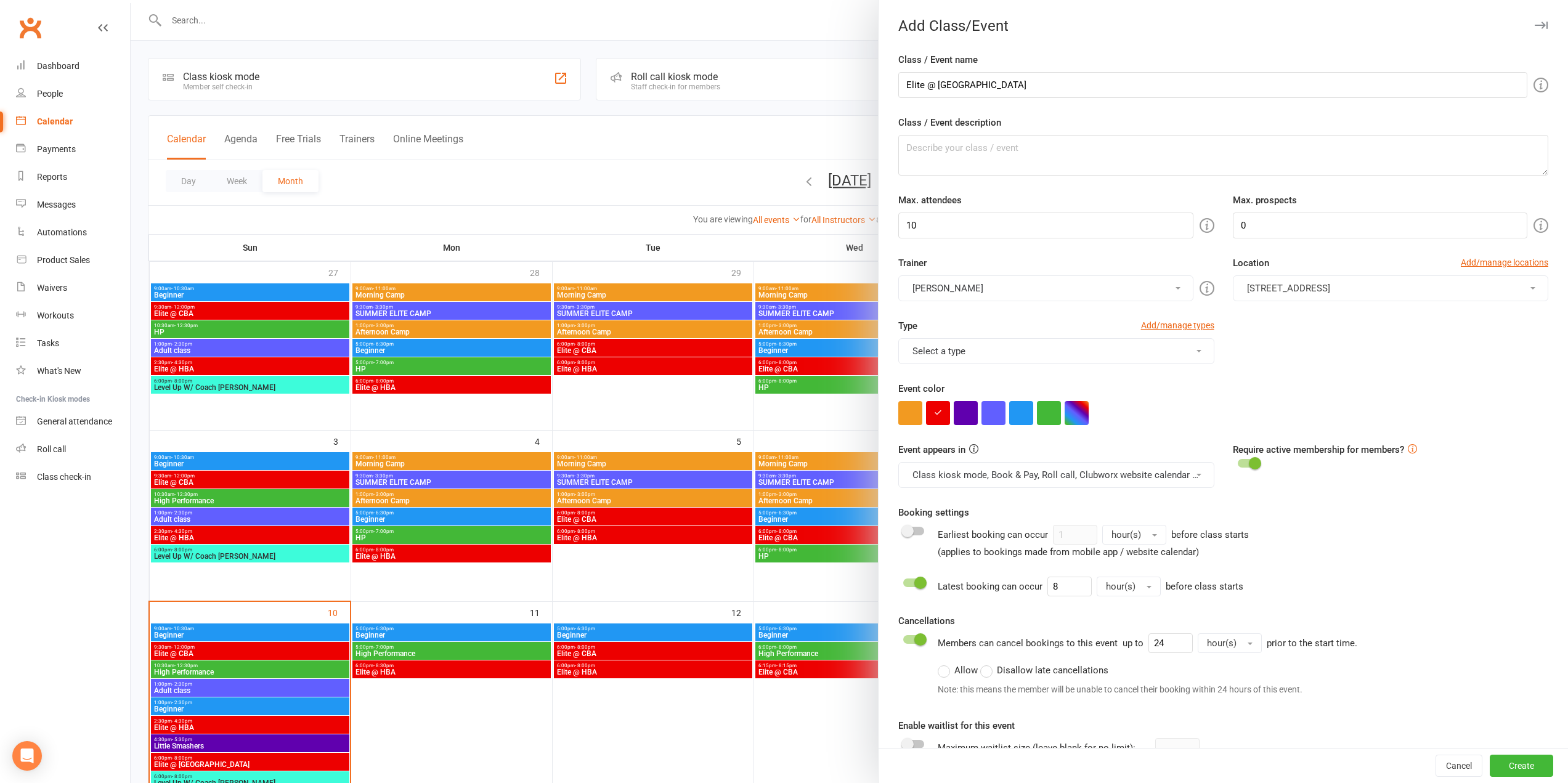
drag, startPoint x: 974, startPoint y: 366, endPoint x: 976, endPoint y: 375, distance: 9.2
click at [974, 366] on div "Type Add/manage types Select a type 1.5 hrs 3 on 1 private lesson 1 on 1 privat…" at bounding box center [1223, 350] width 669 height 63
click at [986, 356] on button "Select a type" at bounding box center [1056, 351] width 315 height 26
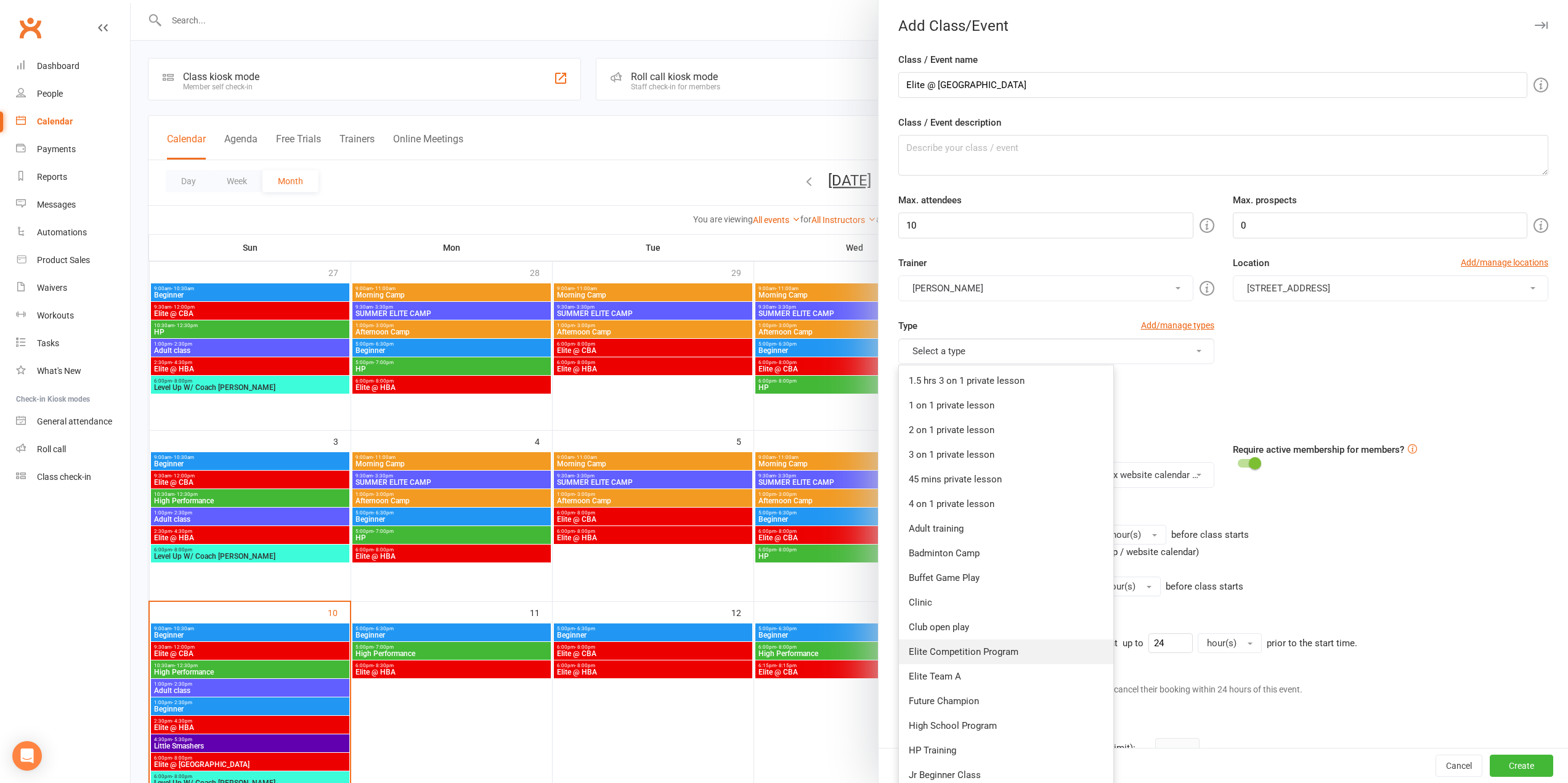
click at [969, 653] on link "Elite Competition Program" at bounding box center [1006, 652] width 214 height 25
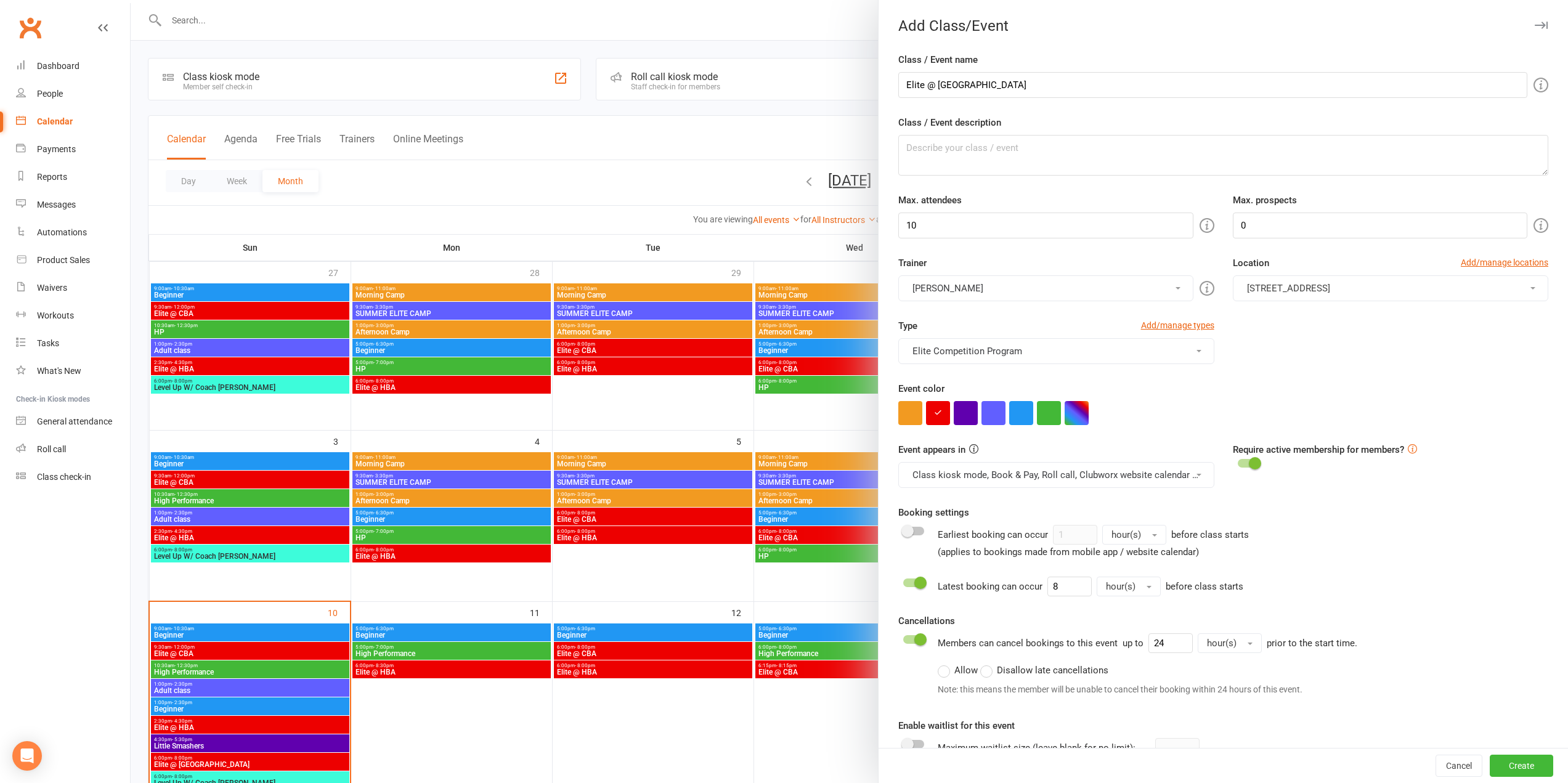
click at [1317, 293] on span "[STREET_ADDRESS]" at bounding box center [1289, 289] width 83 height 11
click at [1297, 372] on span "[STREET_ADDRESS]" at bounding box center [1285, 367] width 83 height 11
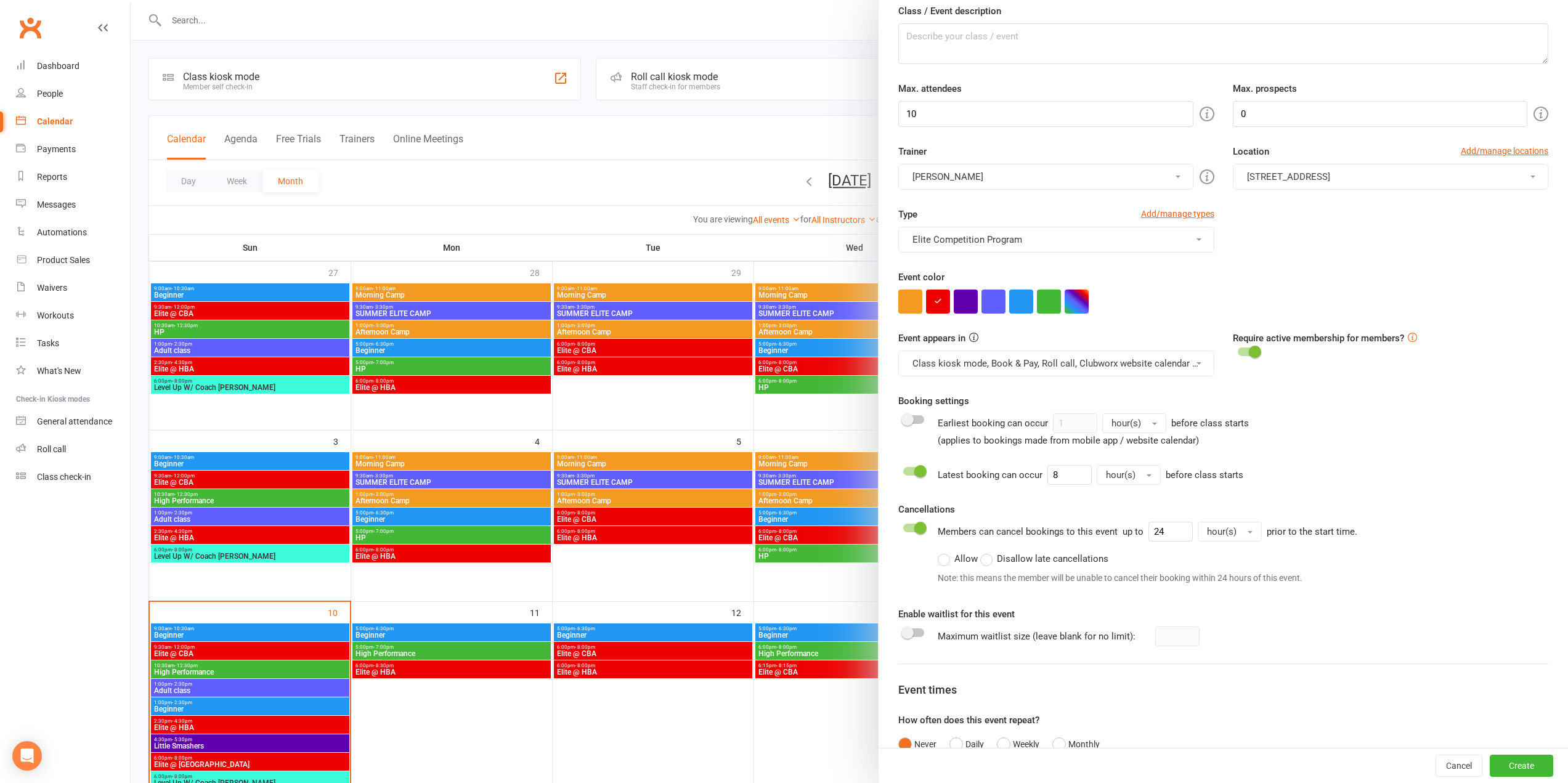
scroll to position [203, 0]
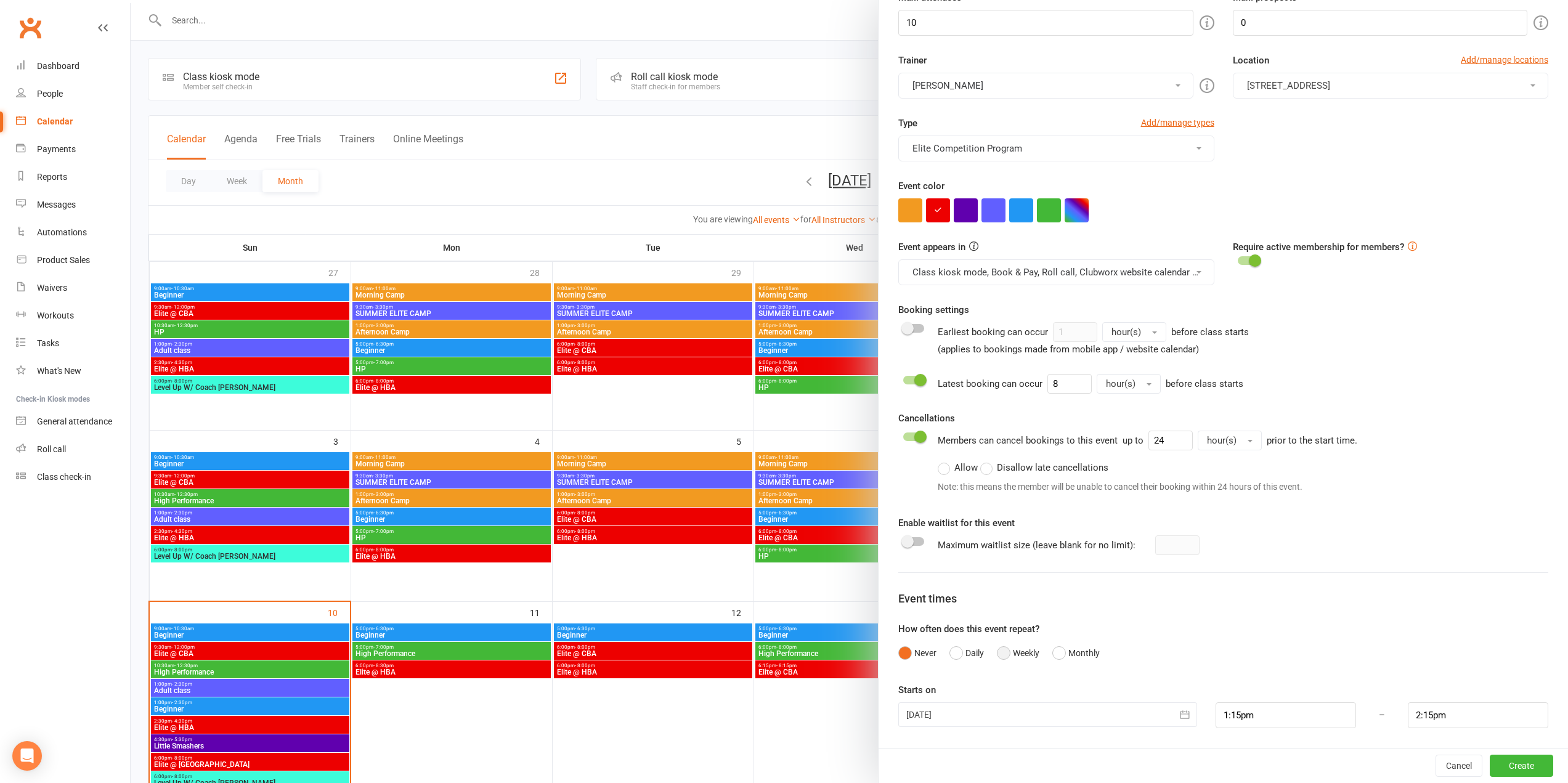
click at [1010, 655] on button "Weekly" at bounding box center [1018, 653] width 42 height 23
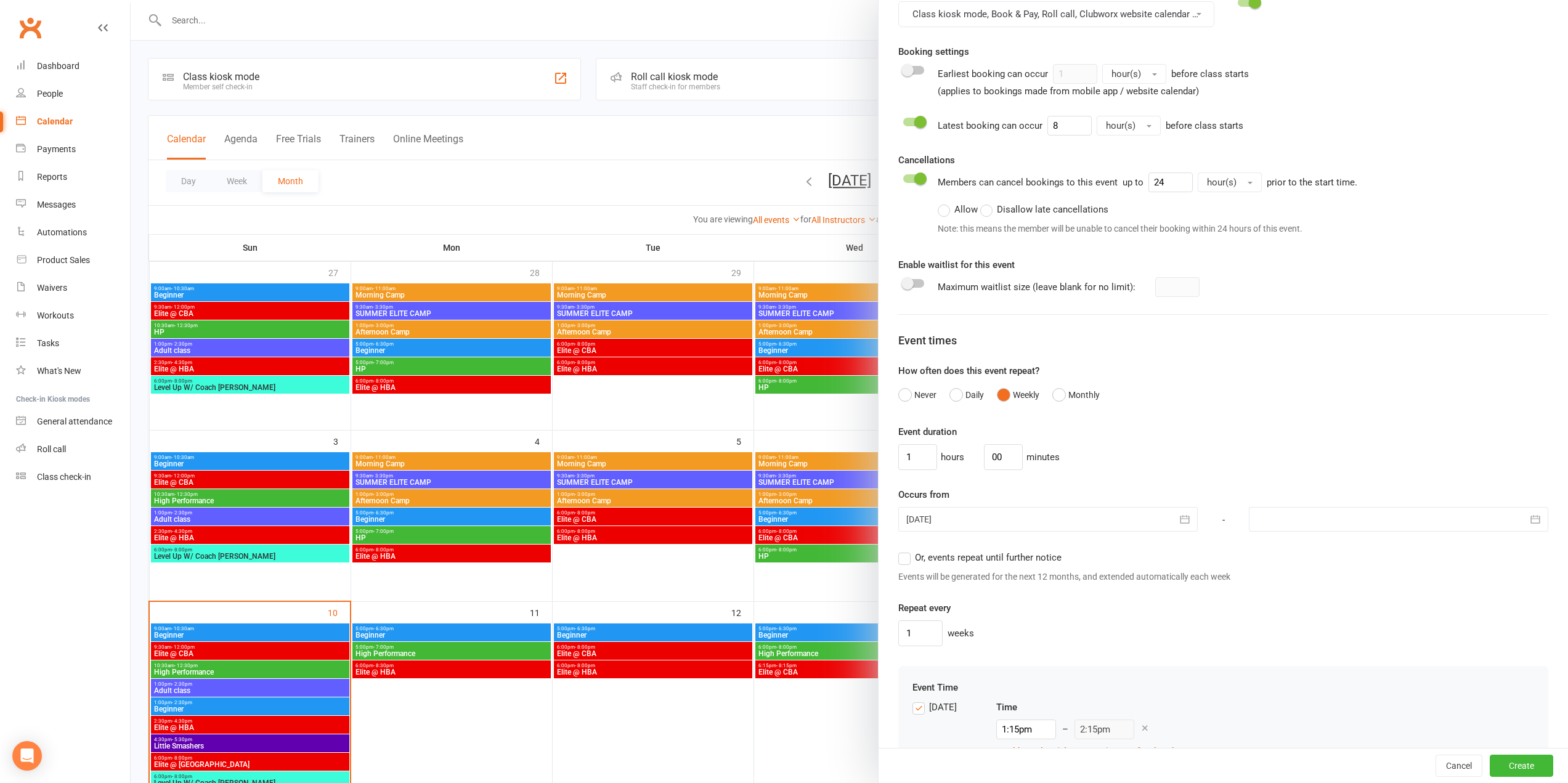
scroll to position [511, 0]
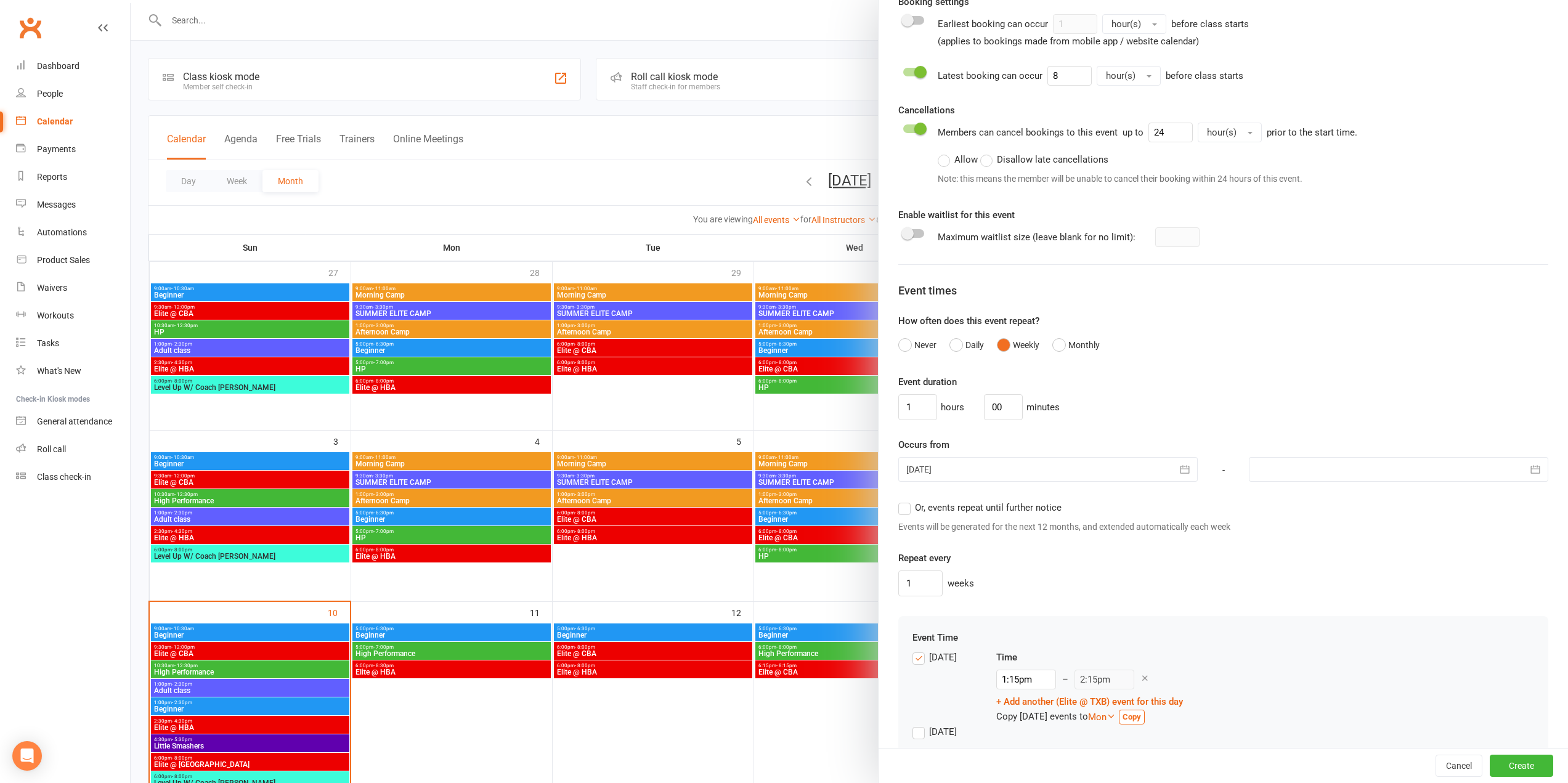
click at [934, 512] on span "Or, events repeat until further notice" at bounding box center [989, 507] width 147 height 13
click at [906, 501] on input "Or, events repeat until further notice" at bounding box center [902, 501] width 8 height 0
drag, startPoint x: 919, startPoint y: 408, endPoint x: 960, endPoint y: 483, distance: 85.5
click at [883, 421] on div "Class / Event name Elite @ TXB Class / Event description Max. attendees 10 Max.…" at bounding box center [1224, 213] width 690 height 1343
type input "2"
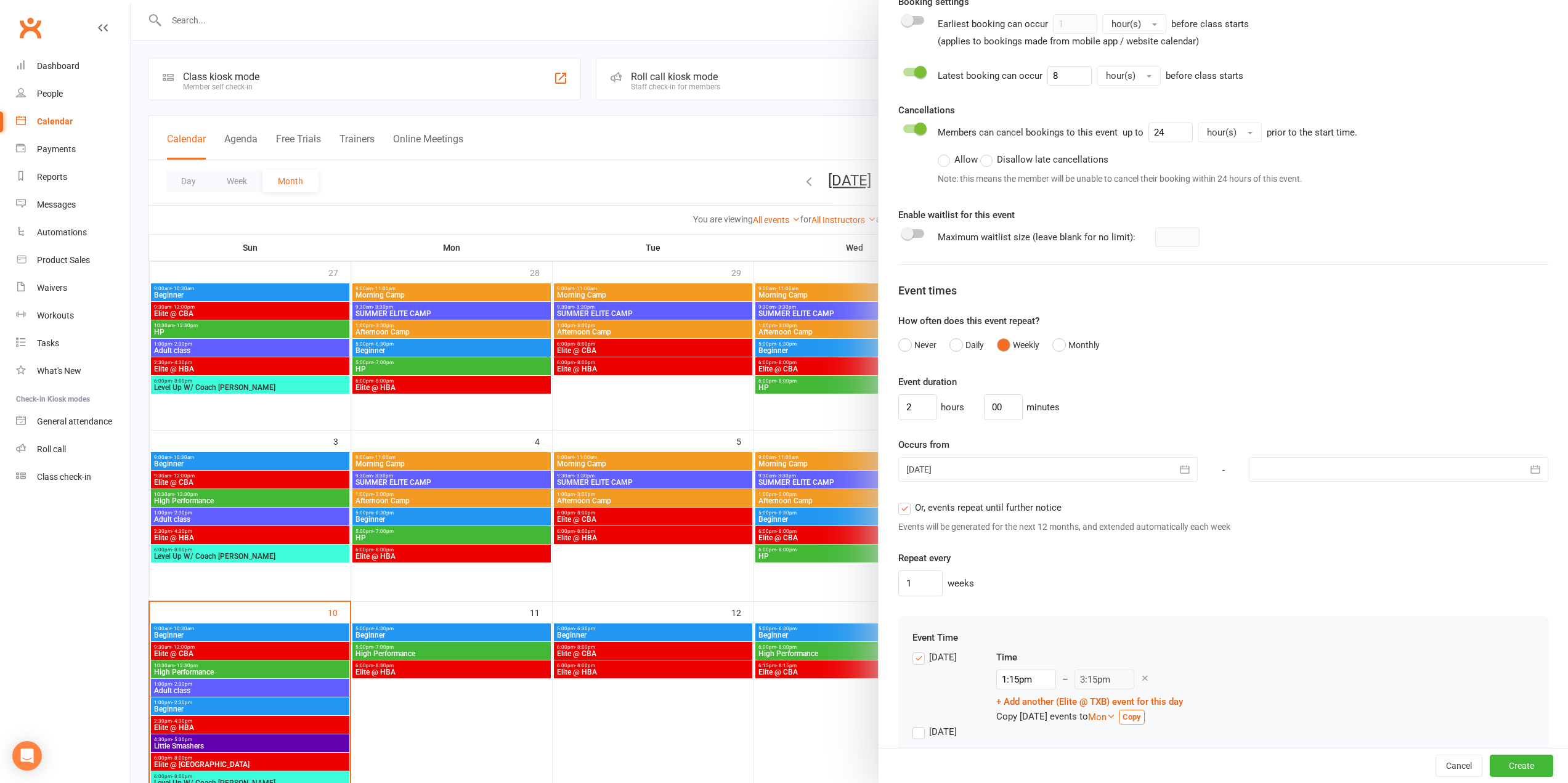
click at [974, 479] on div at bounding box center [1048, 470] width 300 height 25
click at [974, 597] on span "11" at bounding box center [975, 593] width 10 height 10
type input "11 Aug 2025"
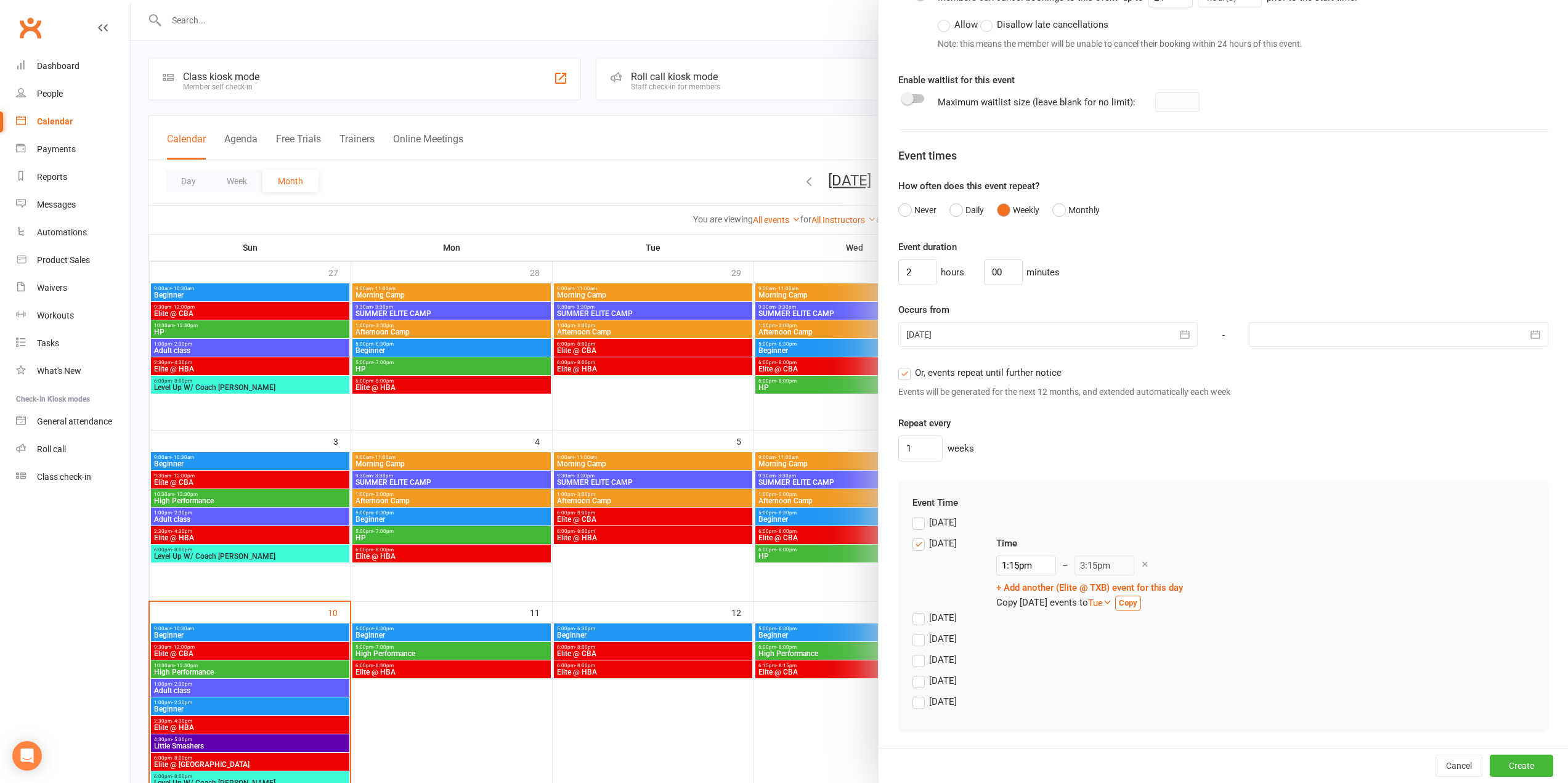
scroll to position [647, 0]
drag, startPoint x: 1031, startPoint y: 561, endPoint x: 1028, endPoint y: 572, distance: 11.4
click at [1030, 562] on input "1:15pm" at bounding box center [1026, 564] width 59 height 20
type input "6:00pm"
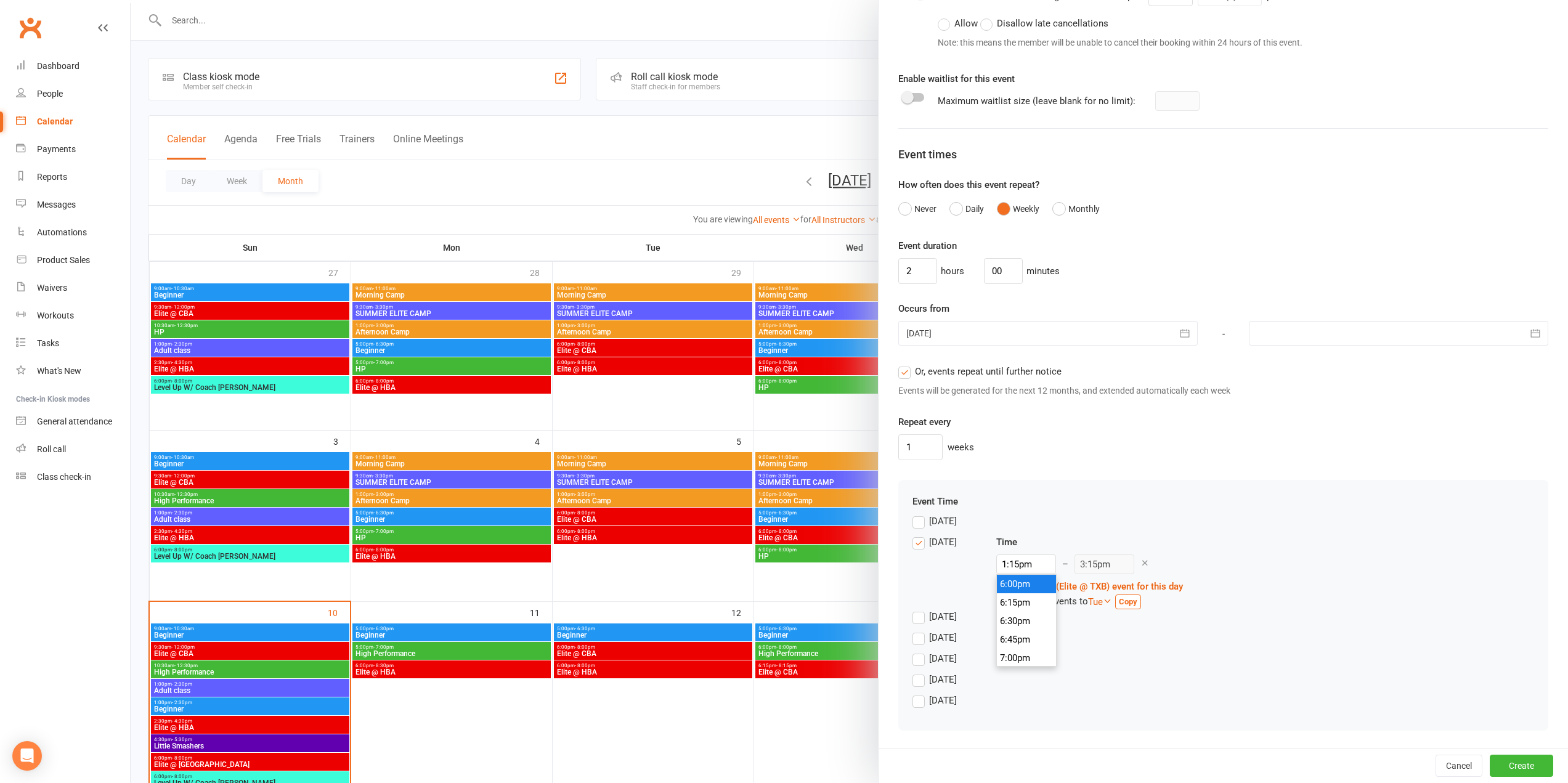
type input "8:00pm"
click at [1019, 584] on li "6:00pm" at bounding box center [1027, 584] width 59 height 19
click at [1494, 766] on button "Create" at bounding box center [1521, 766] width 63 height 22
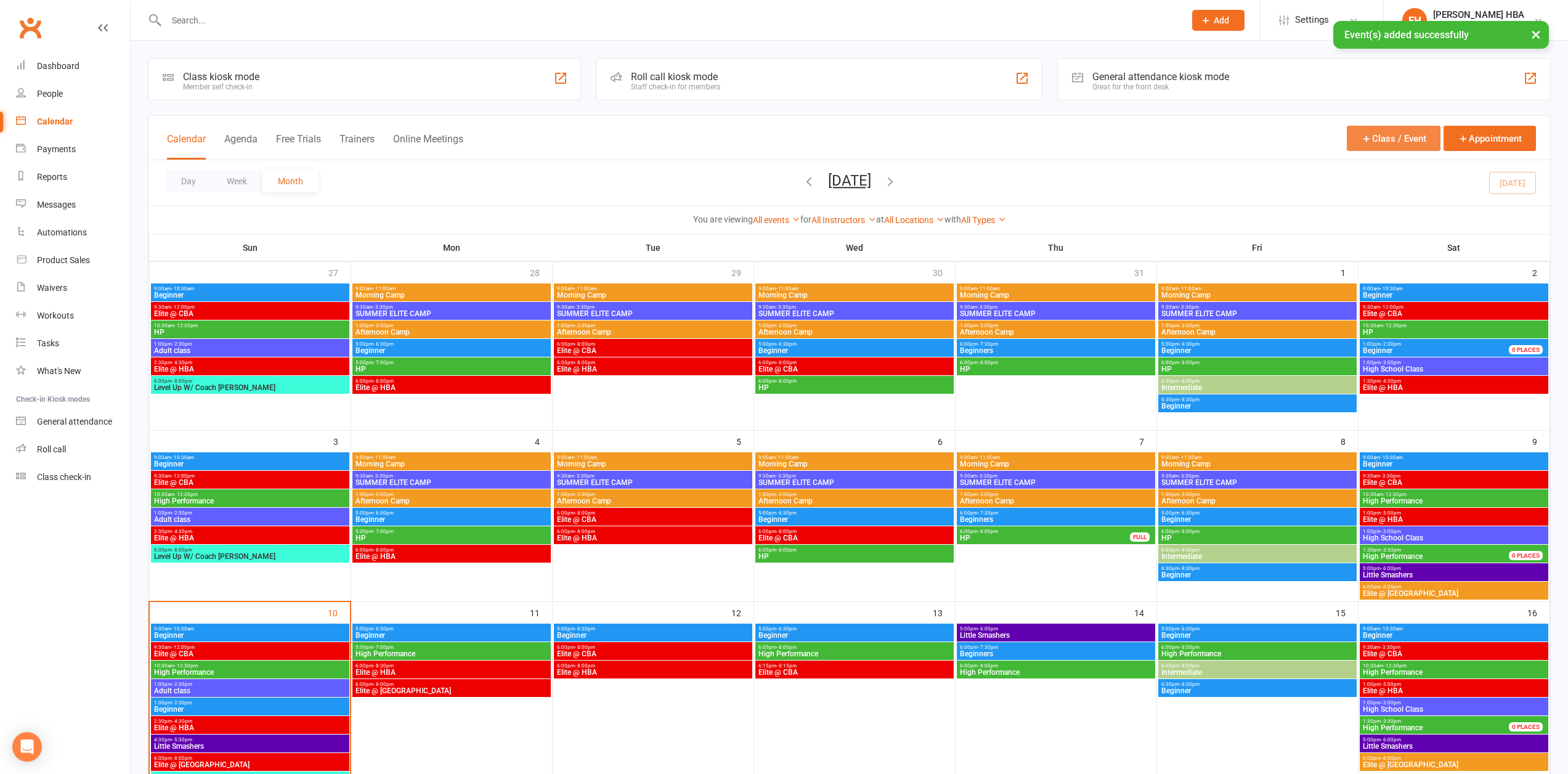
click at [1394, 131] on button "Class / Event" at bounding box center [1394, 138] width 94 height 25
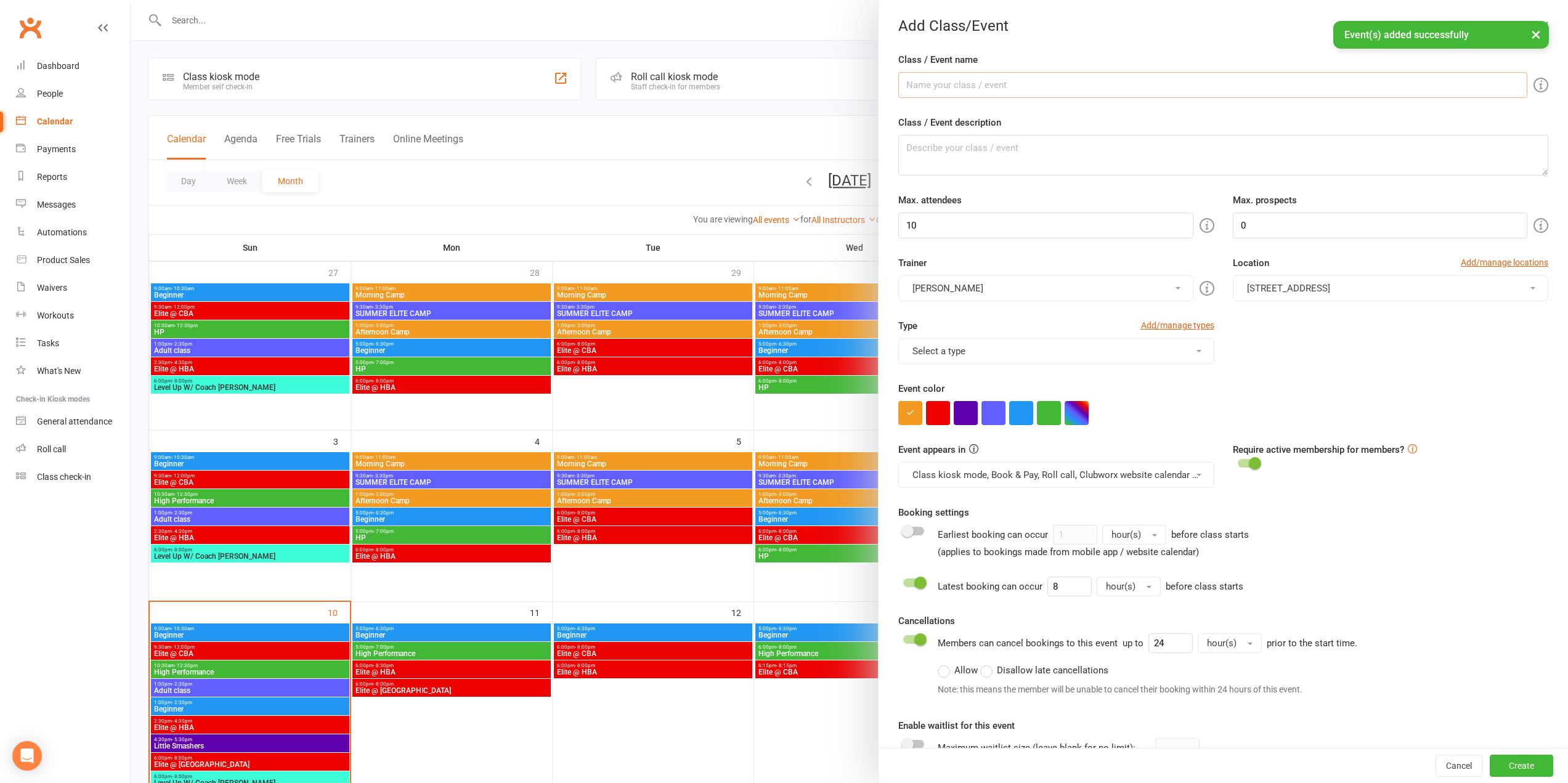
click at [1050, 95] on input "Class / Event name" at bounding box center [1213, 84] width 629 height 26
paste input "Elite @ TXB"
type input "Elite @ TXB"
click at [949, 353] on button "Select a type" at bounding box center [1056, 351] width 315 height 26
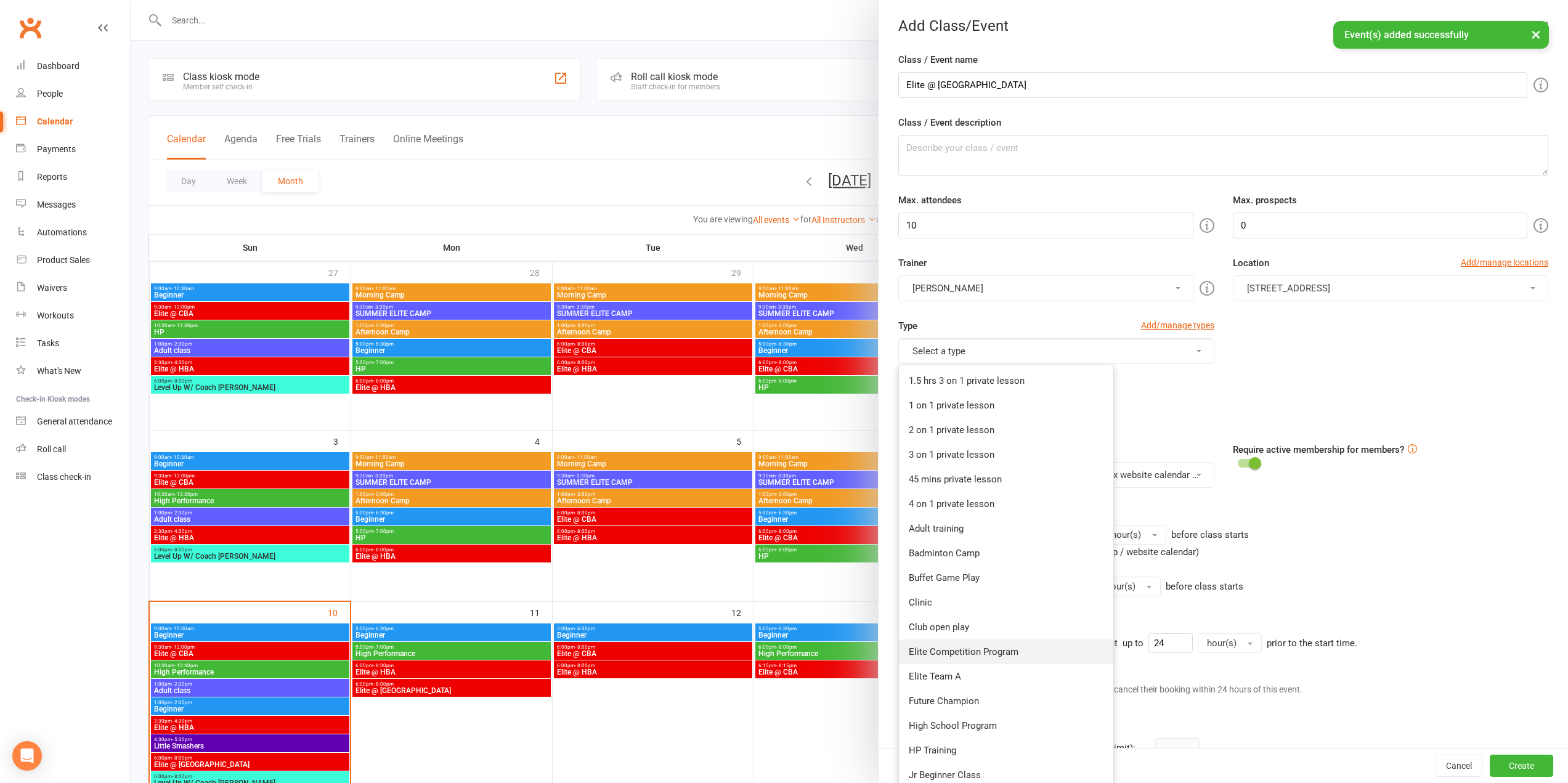
click at [971, 655] on link "Elite Competition Program" at bounding box center [1006, 652] width 214 height 25
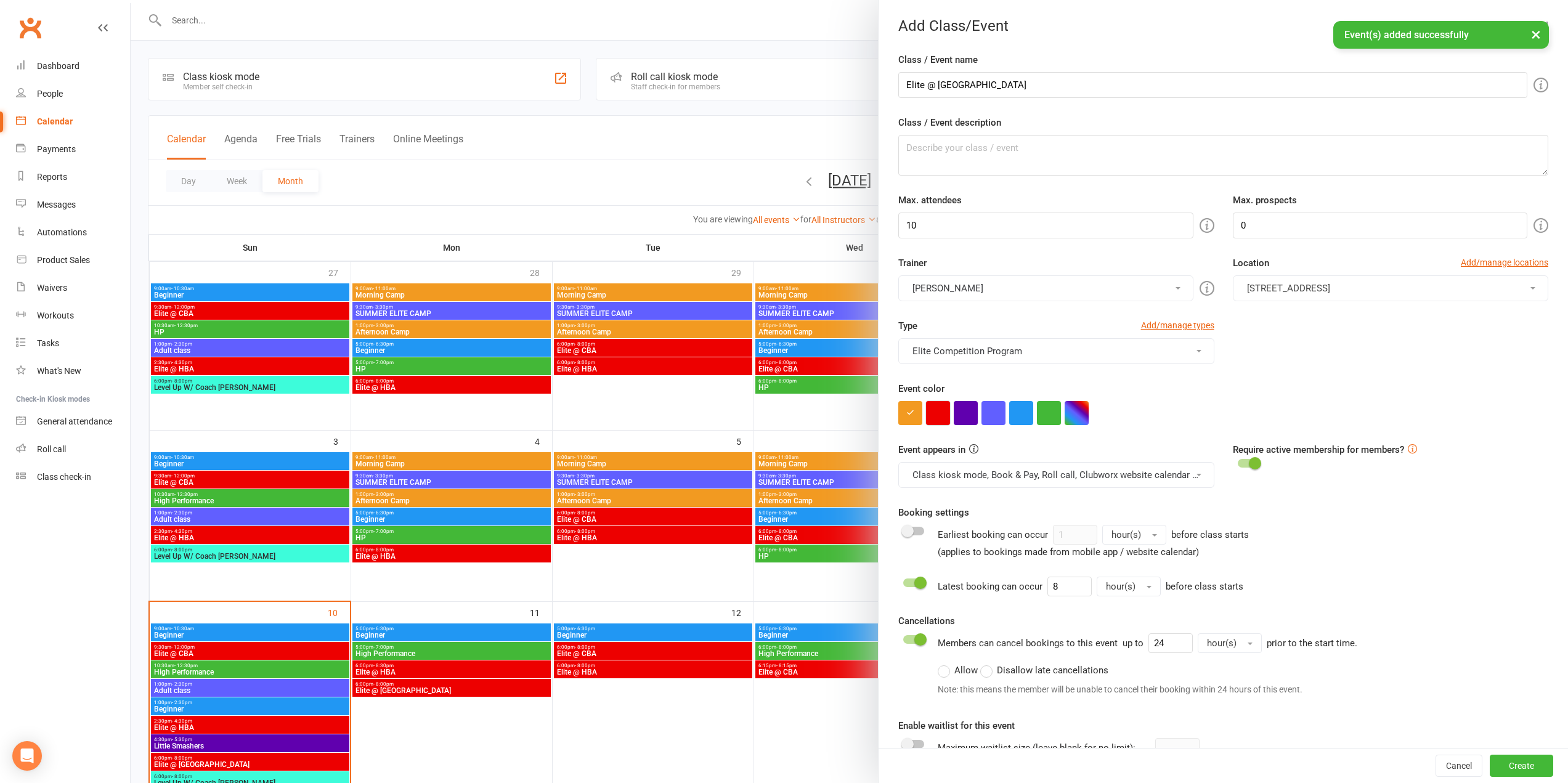
click at [928, 415] on button "button" at bounding box center [938, 413] width 24 height 24
click at [1286, 295] on button "[STREET_ADDRESS]" at bounding box center [1390, 288] width 315 height 26
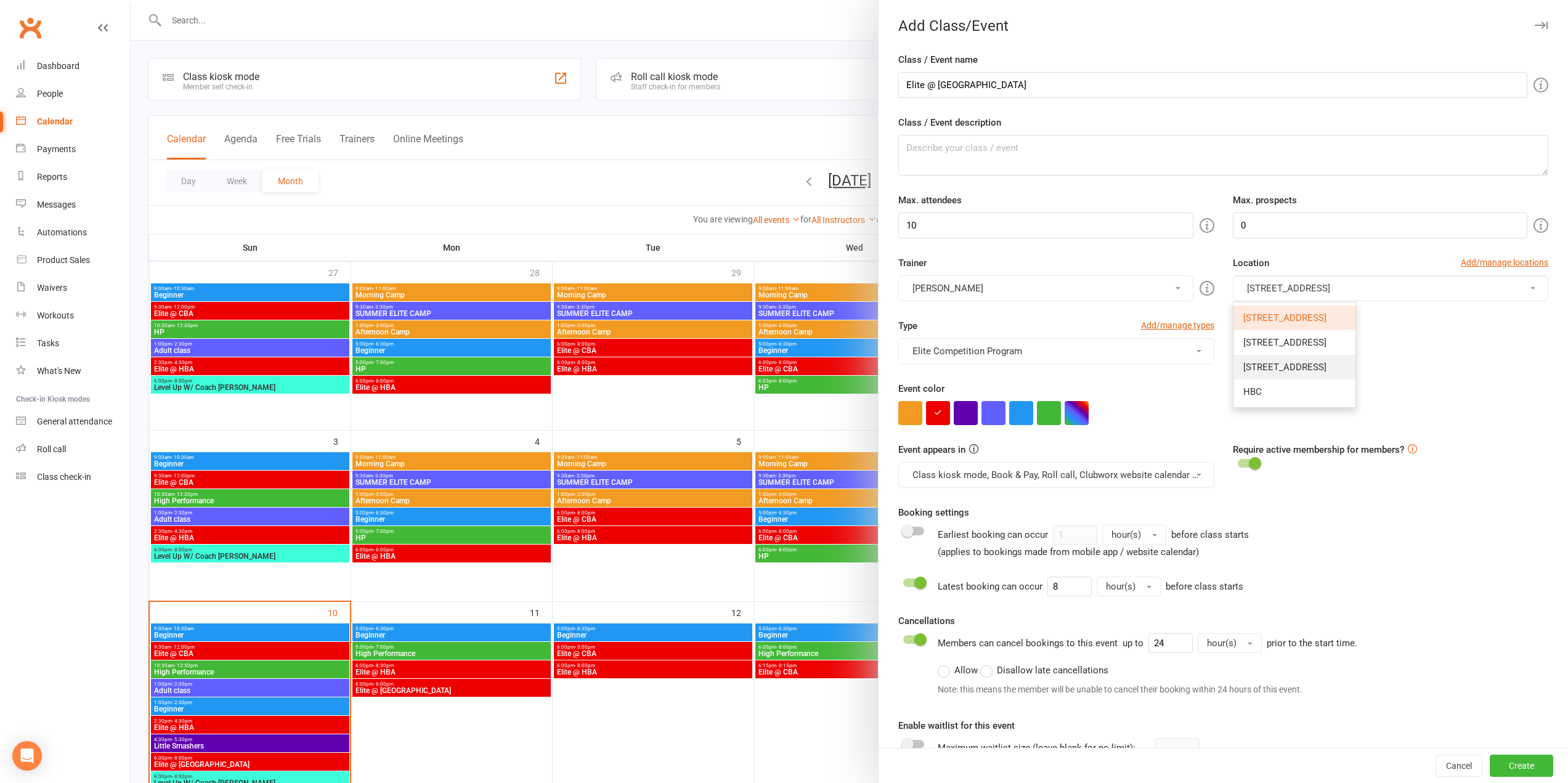
click at [1288, 373] on link "[STREET_ADDRESS]" at bounding box center [1294, 368] width 122 height 25
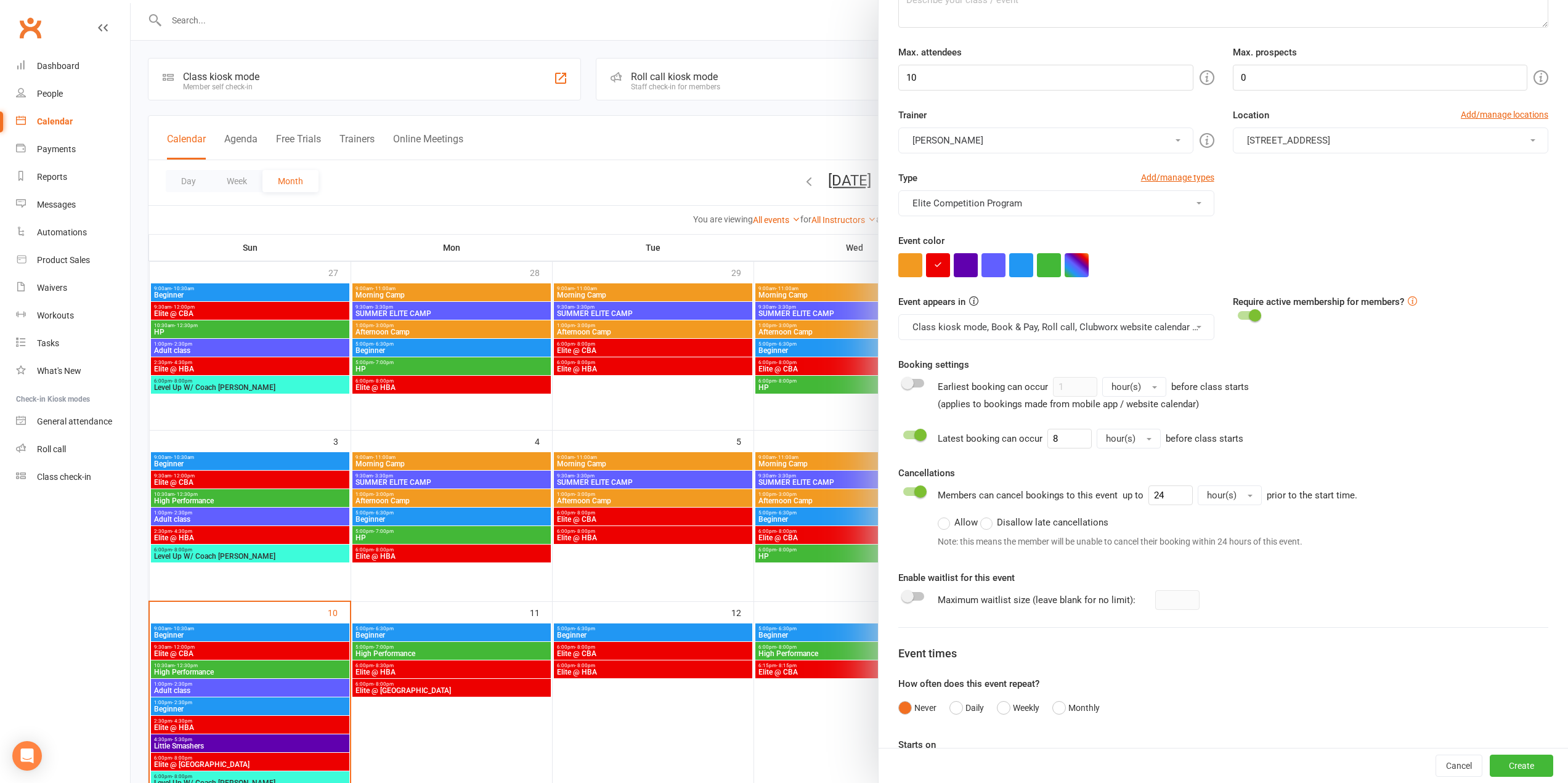
scroll to position [203, 0]
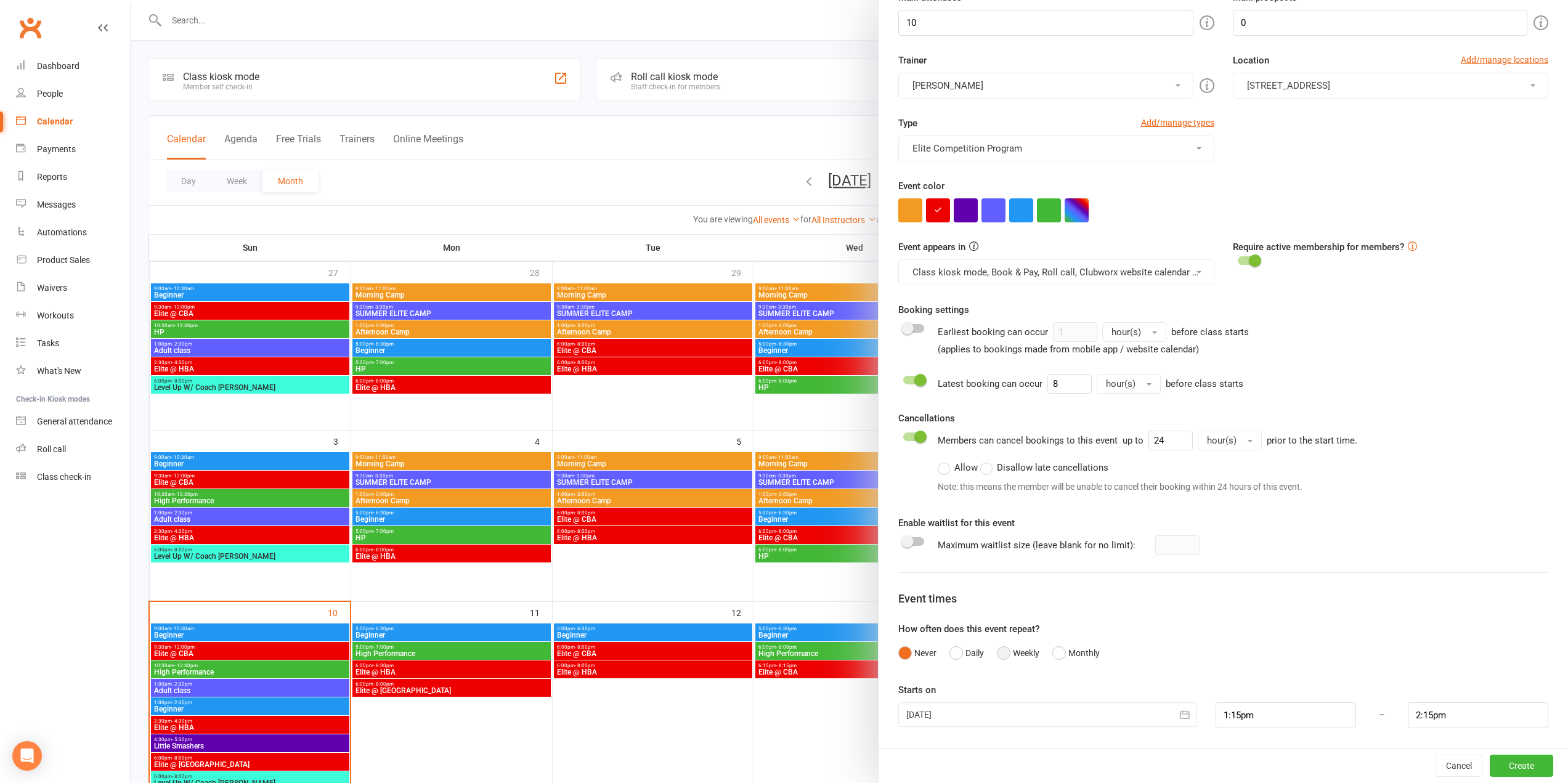
click at [1021, 647] on button "Weekly" at bounding box center [1018, 653] width 42 height 23
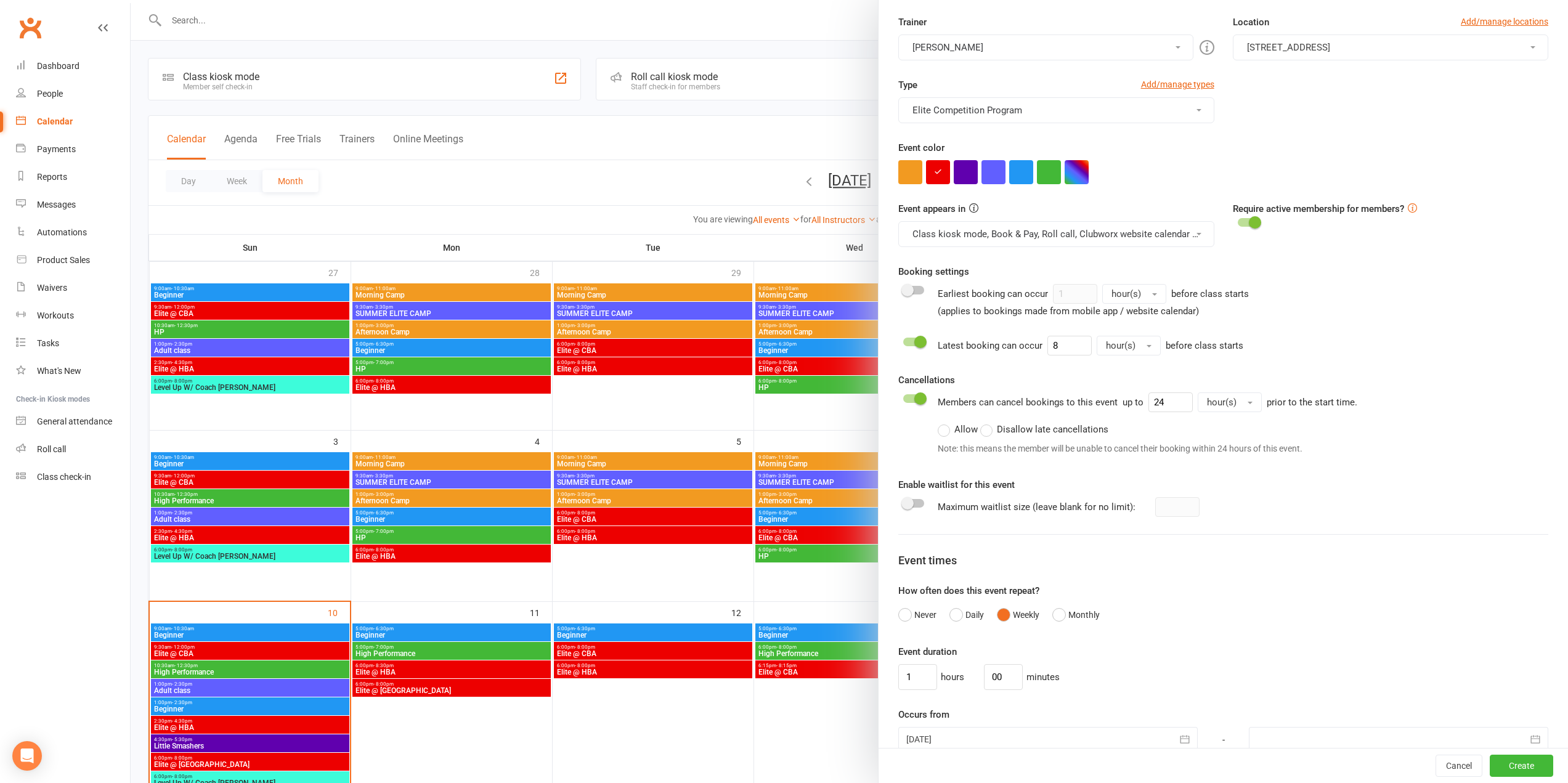
scroll to position [511, 0]
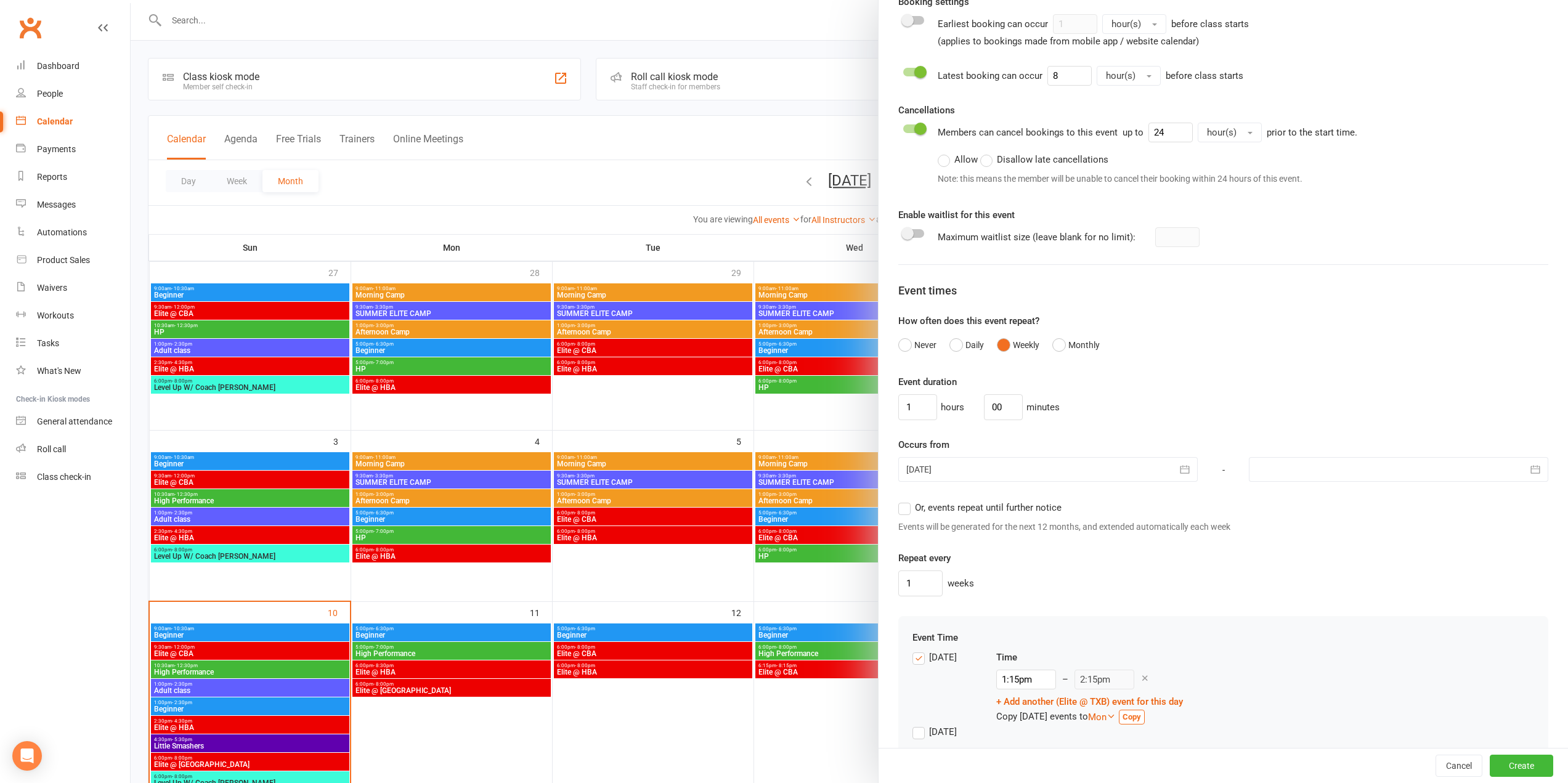
click at [936, 512] on span "Or, events repeat until further notice" at bounding box center [989, 507] width 147 height 13
click at [906, 501] on input "Or, events repeat until further notice" at bounding box center [902, 501] width 8 height 0
drag, startPoint x: 904, startPoint y: 393, endPoint x: 882, endPoint y: 405, distance: 25.1
click at [882, 405] on div "Class / Event name Elite @ TXB Class / Event description Max. attendees 10 Max.…" at bounding box center [1224, 213] width 690 height 1343
type input "2"
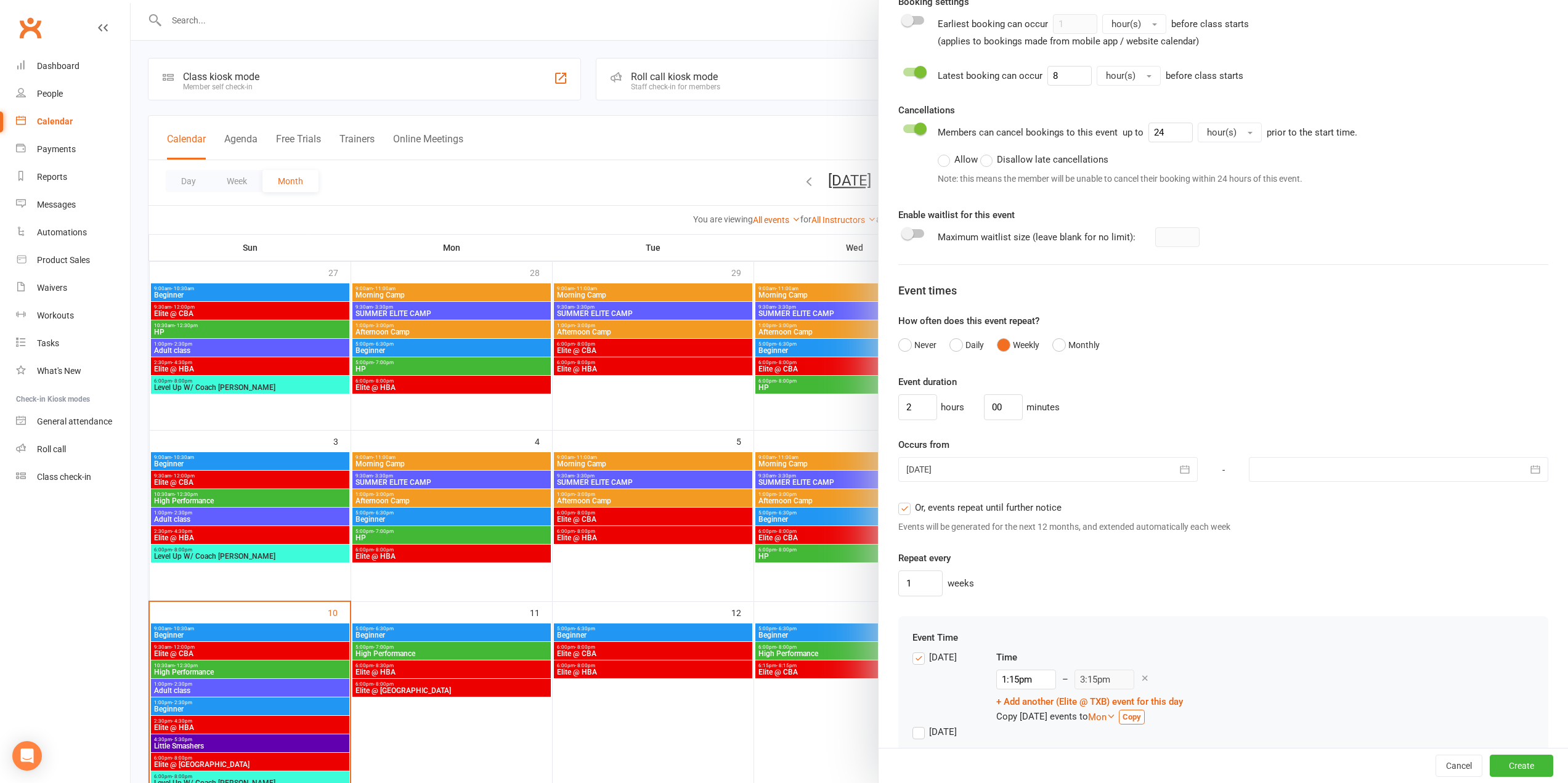
click at [1022, 472] on div at bounding box center [1048, 470] width 300 height 25
click at [998, 597] on span "12" at bounding box center [1003, 593] width 10 height 10
type input "12 Aug 2025"
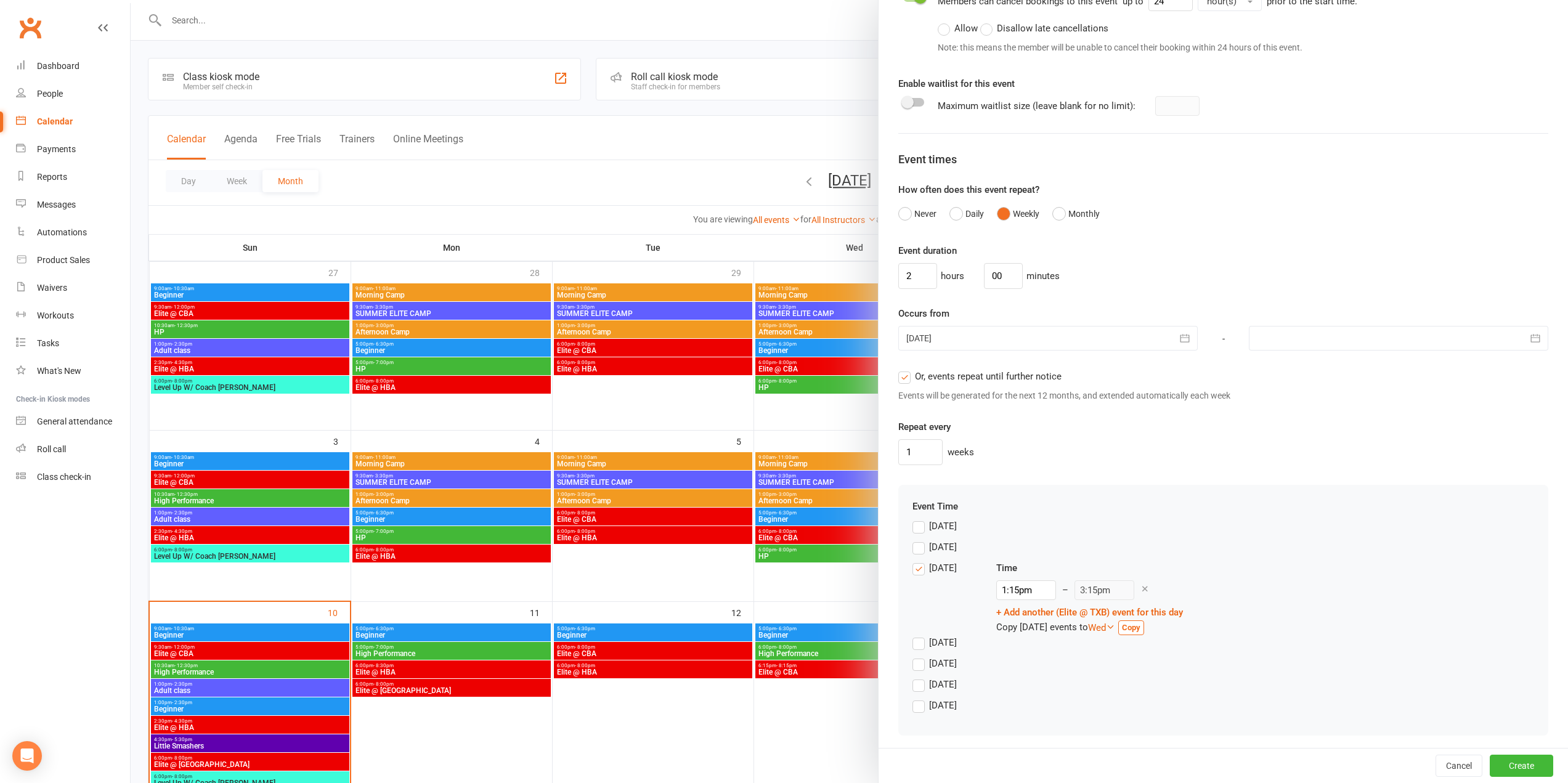
scroll to position [647, 0]
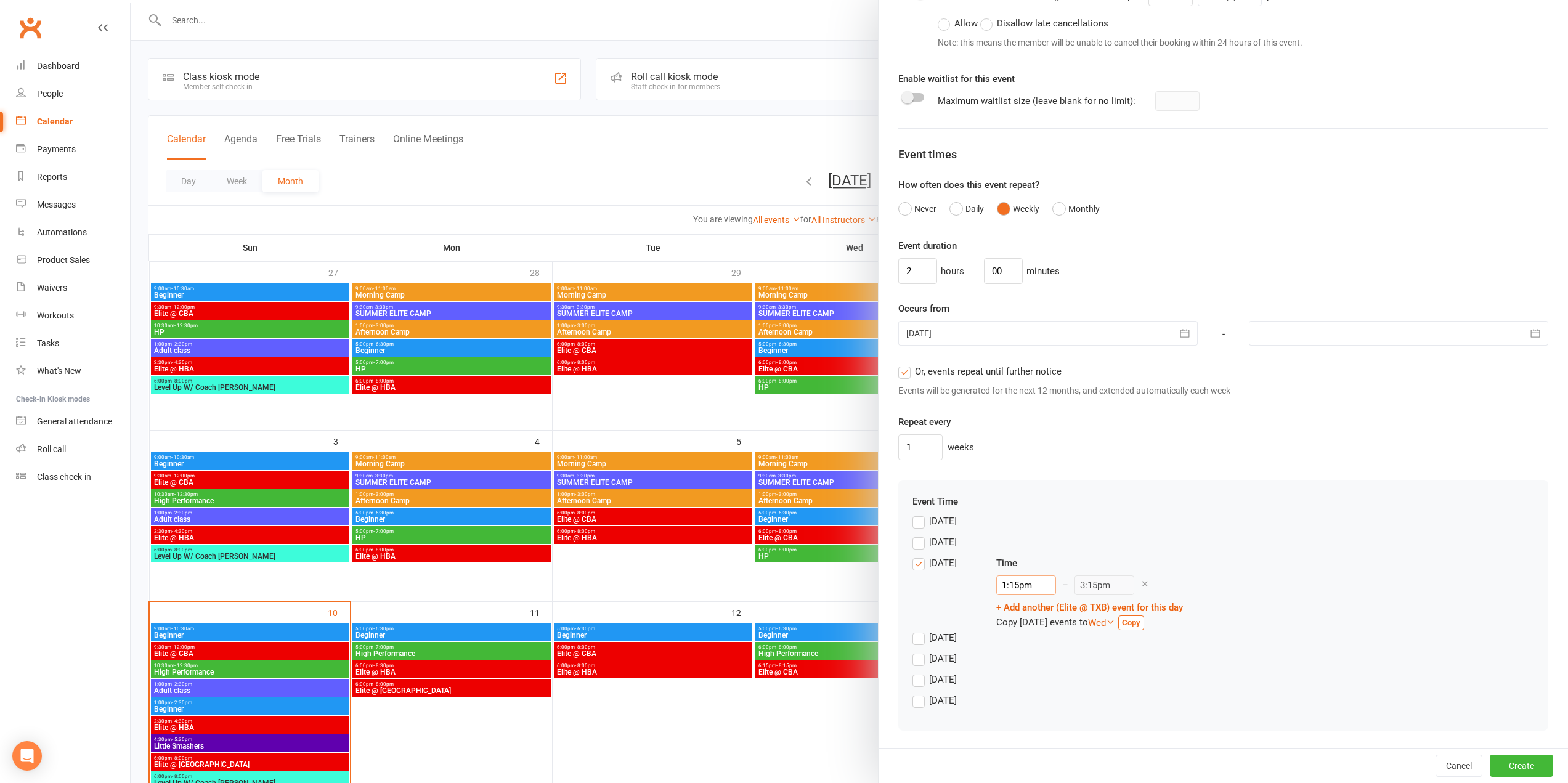
click at [1021, 584] on input "1:15pm" at bounding box center [1026, 585] width 59 height 20
type input "6:00pm"
type input "8:00pm"
click at [1024, 672] on li "6:00pm" at bounding box center [1027, 667] width 59 height 19
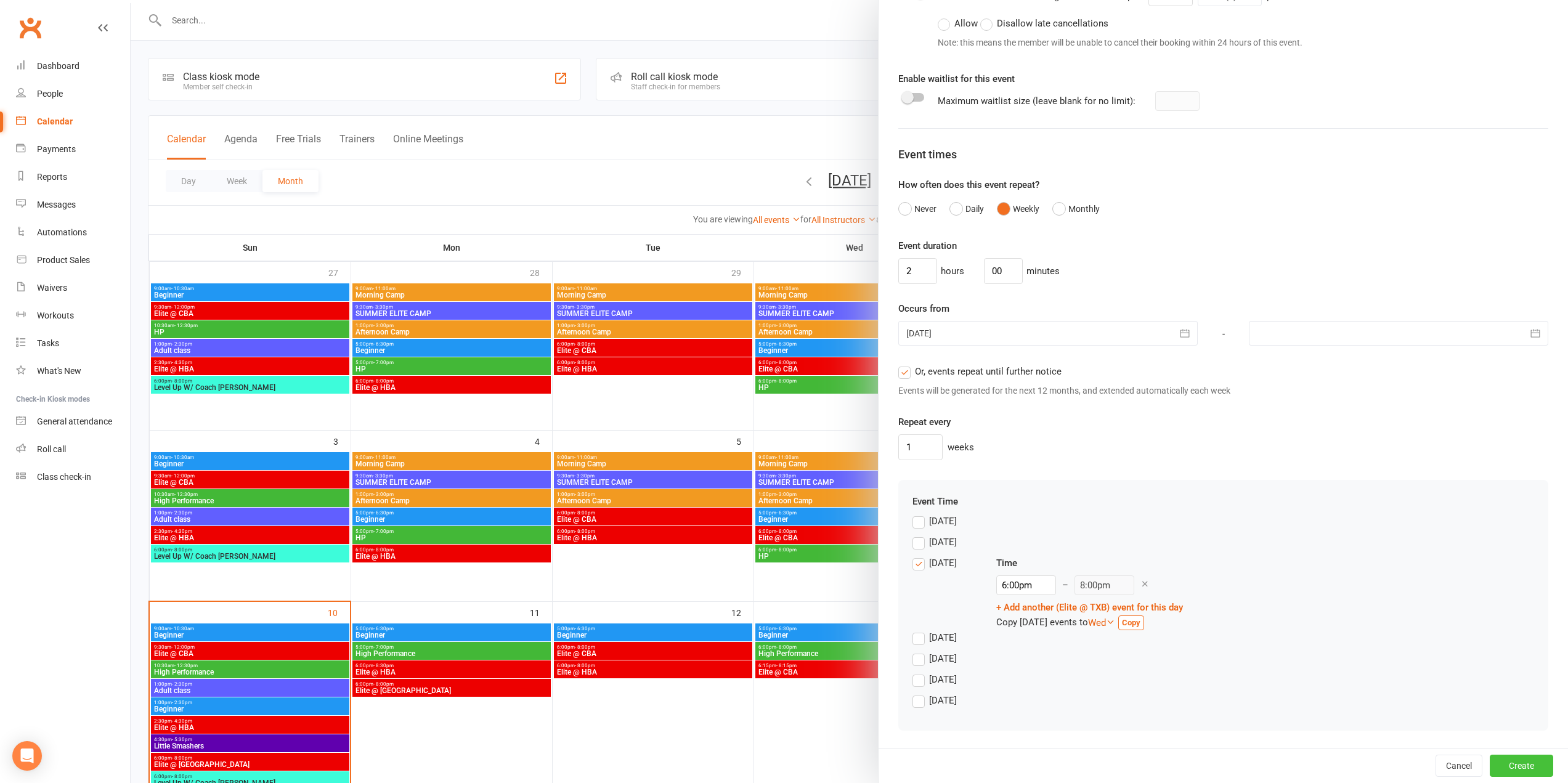
click at [1520, 761] on button "Create" at bounding box center [1521, 766] width 63 height 22
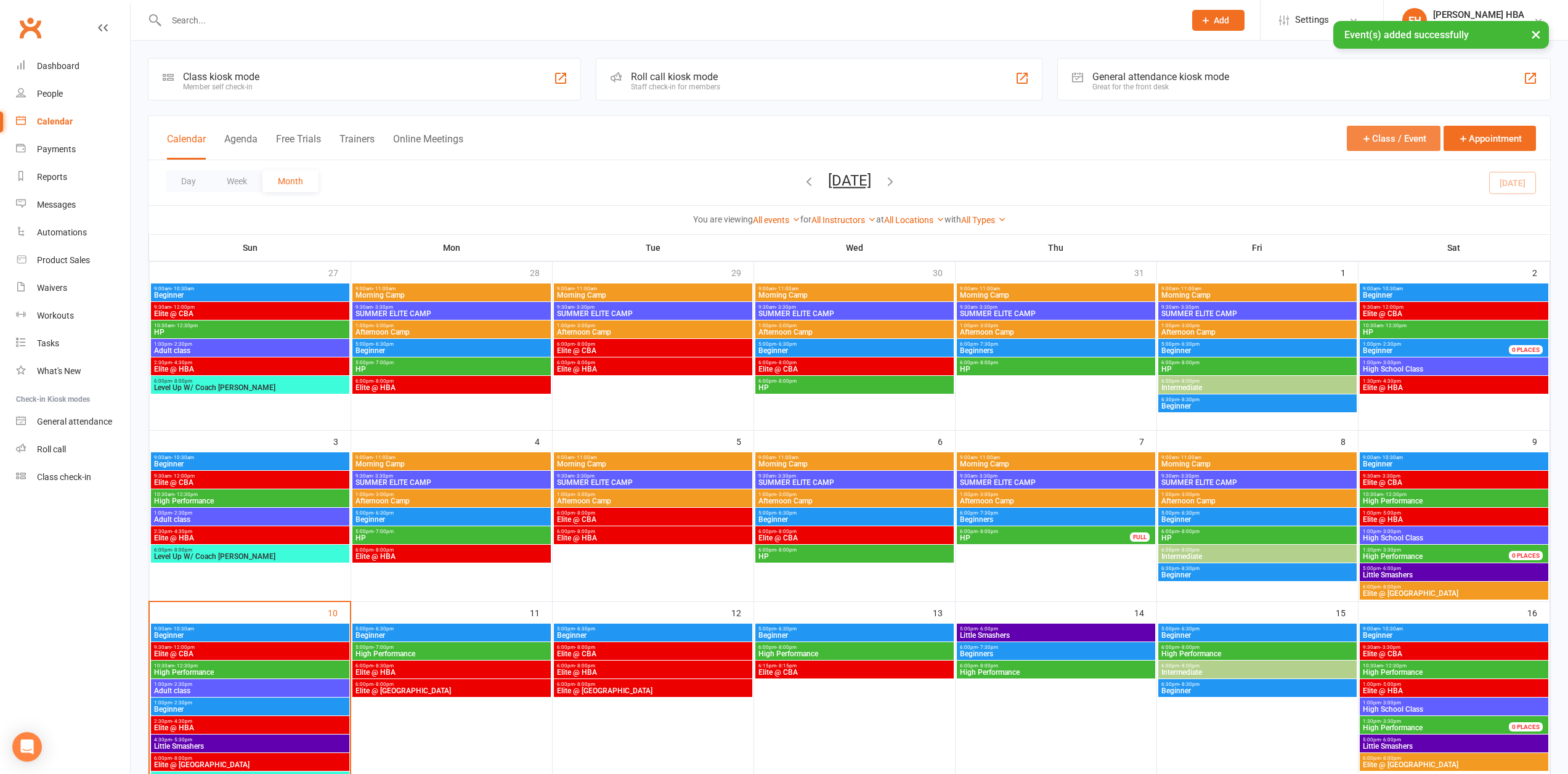
click at [1379, 134] on button "Class / Event" at bounding box center [1394, 138] width 94 height 25
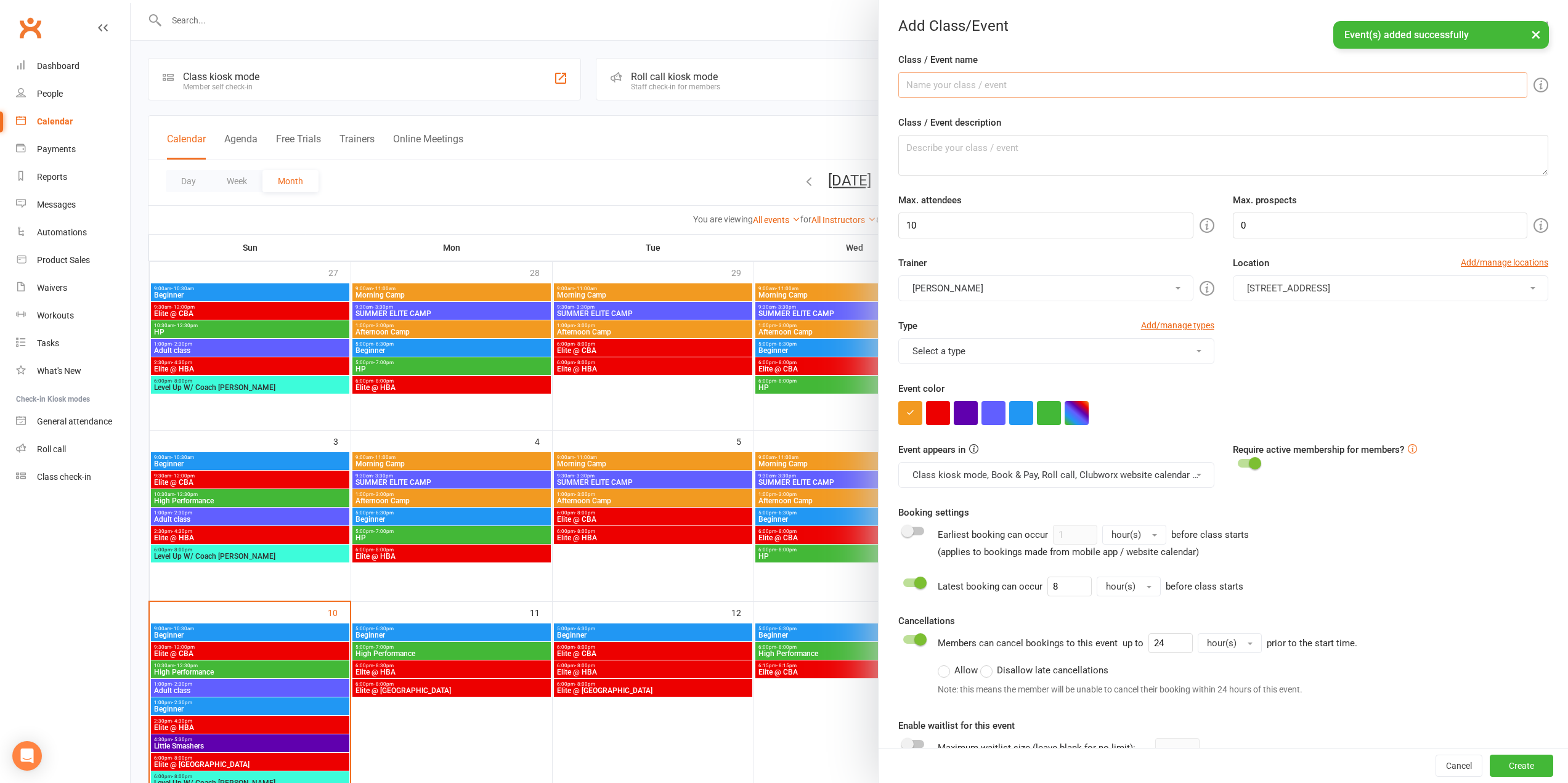
click at [1064, 88] on input "Class / Event name" at bounding box center [1213, 84] width 629 height 26
paste input "Elite @ TXB"
type input "Elite @ TXB"
click at [1269, 300] on button "[STREET_ADDRESS]" at bounding box center [1390, 288] width 315 height 26
click at [1285, 365] on span "[STREET_ADDRESS]" at bounding box center [1285, 367] width 83 height 11
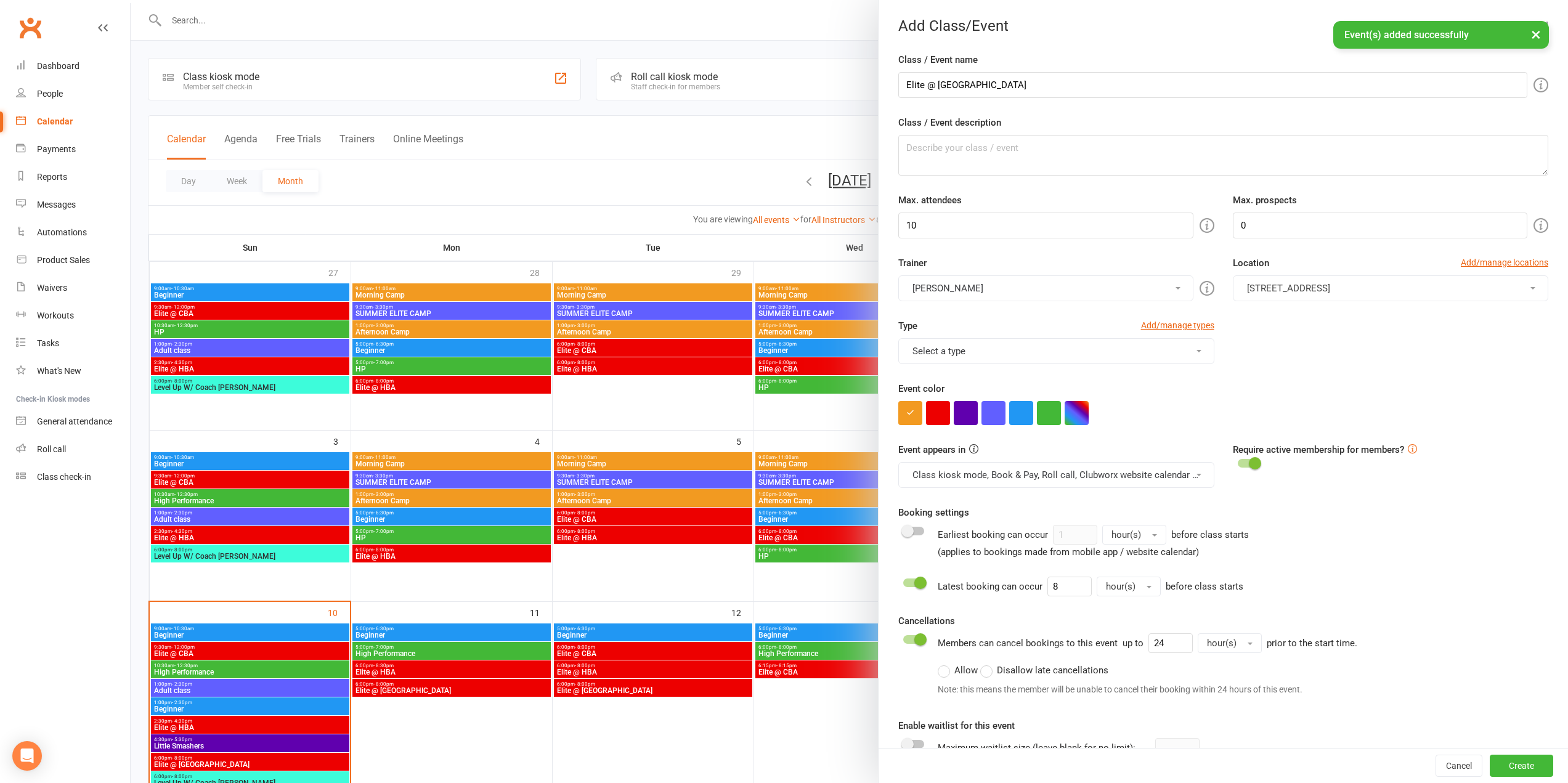
click at [1043, 364] on button "Select a type" at bounding box center [1056, 351] width 315 height 26
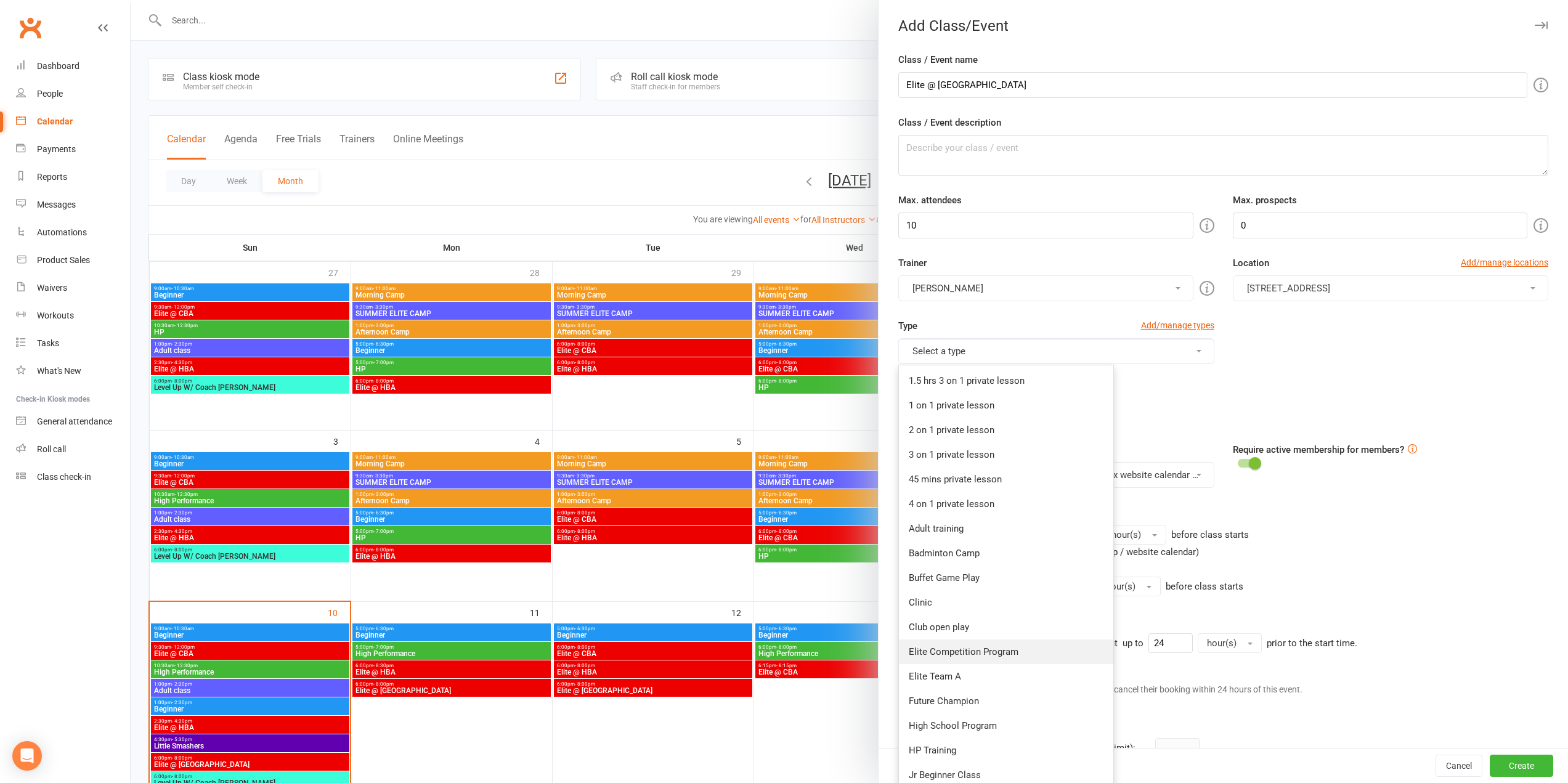
click at [954, 655] on link "Elite Competition Program" at bounding box center [1006, 652] width 214 height 25
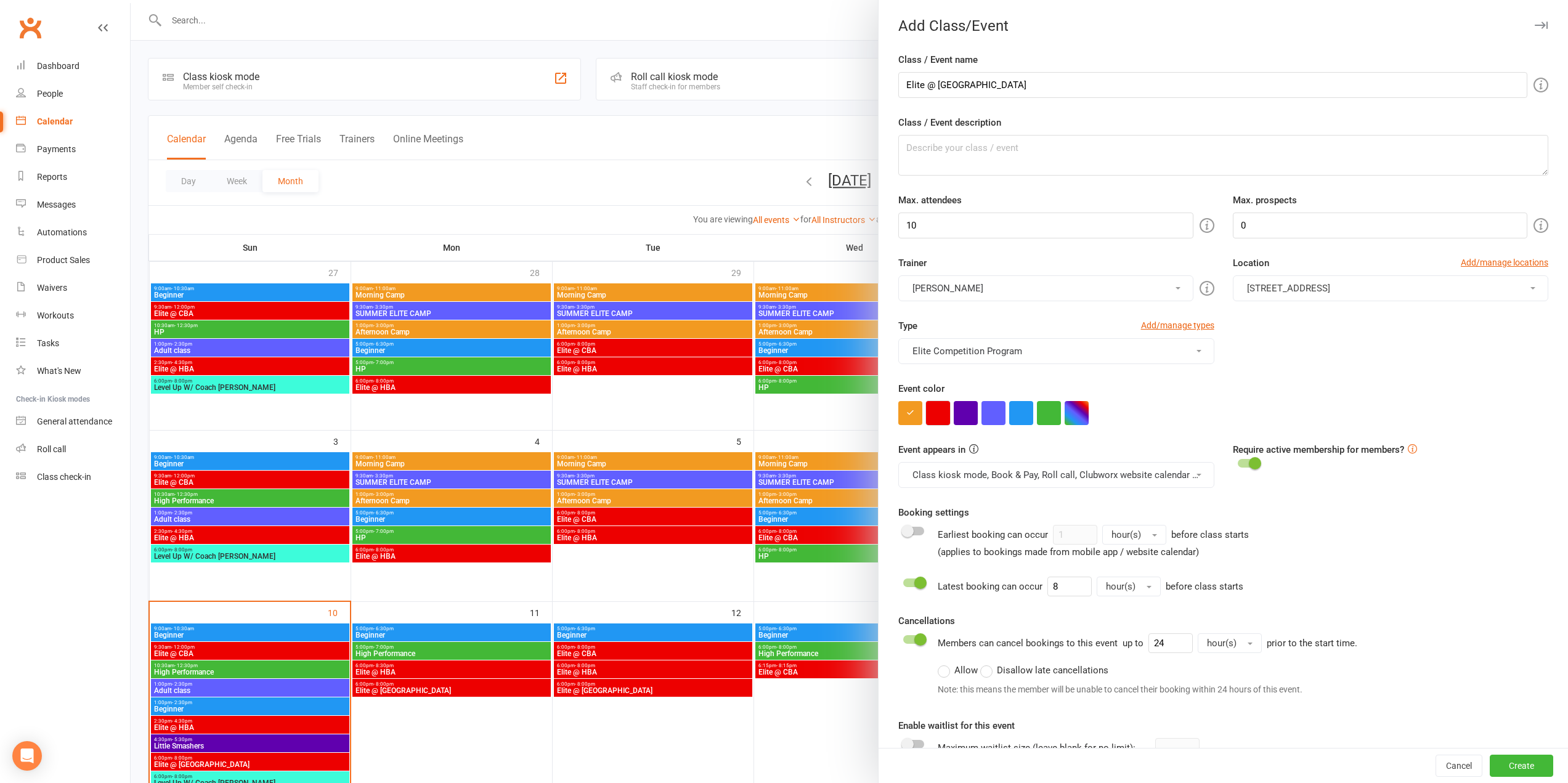
click at [929, 411] on button "button" at bounding box center [938, 413] width 24 height 24
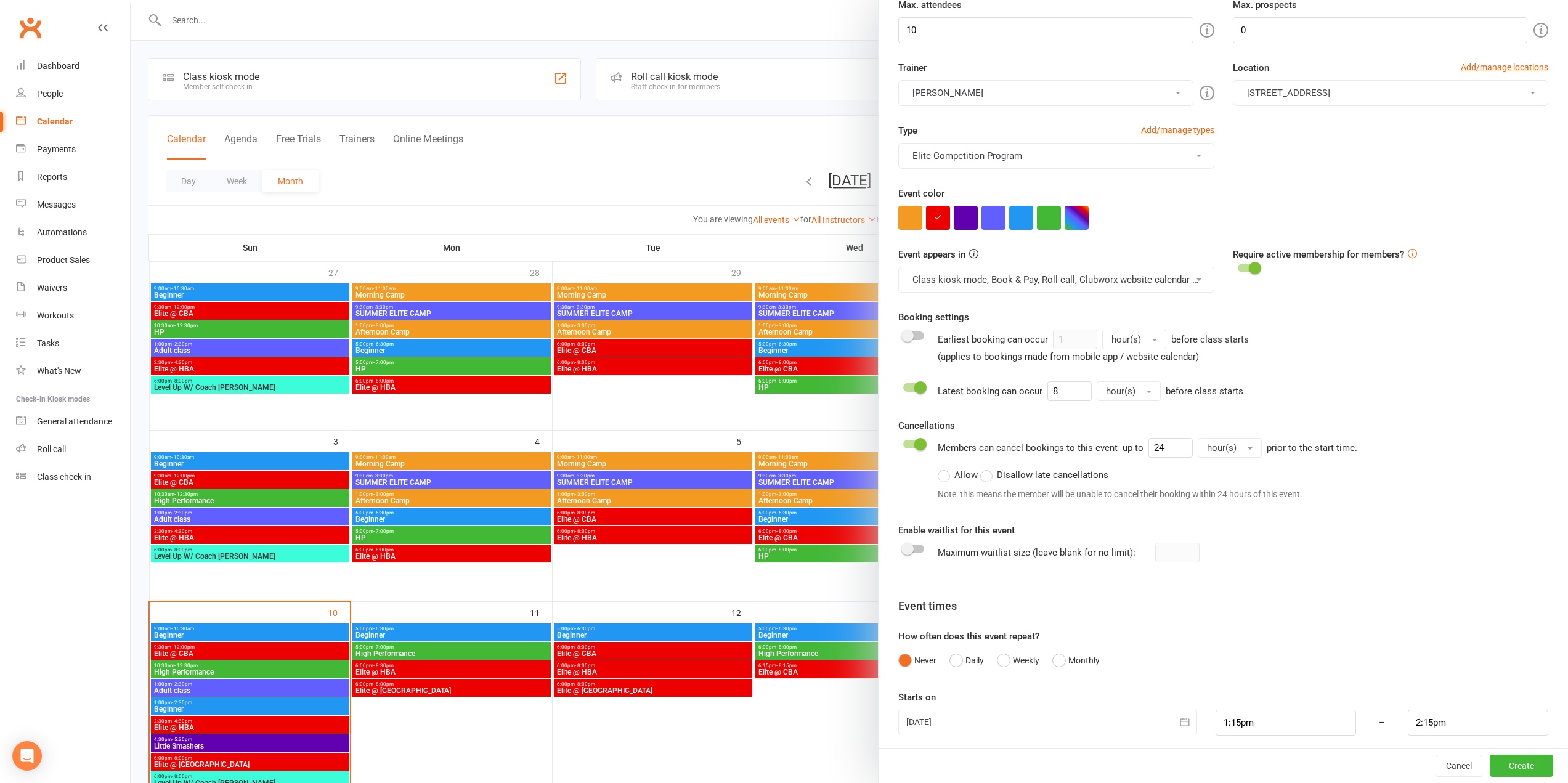
scroll to position [203, 0]
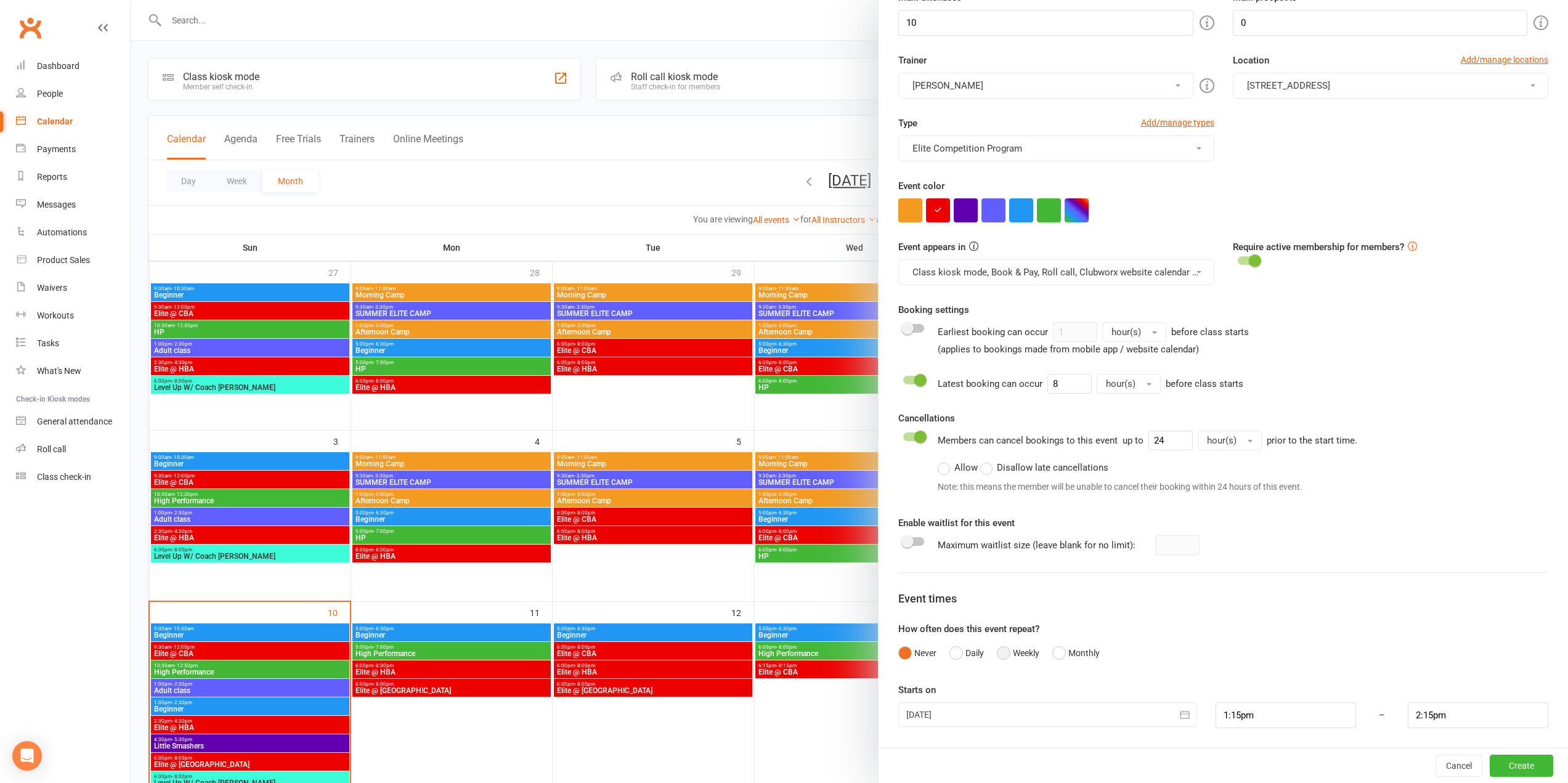
click at [1008, 658] on button "Weekly" at bounding box center [1018, 653] width 42 height 23
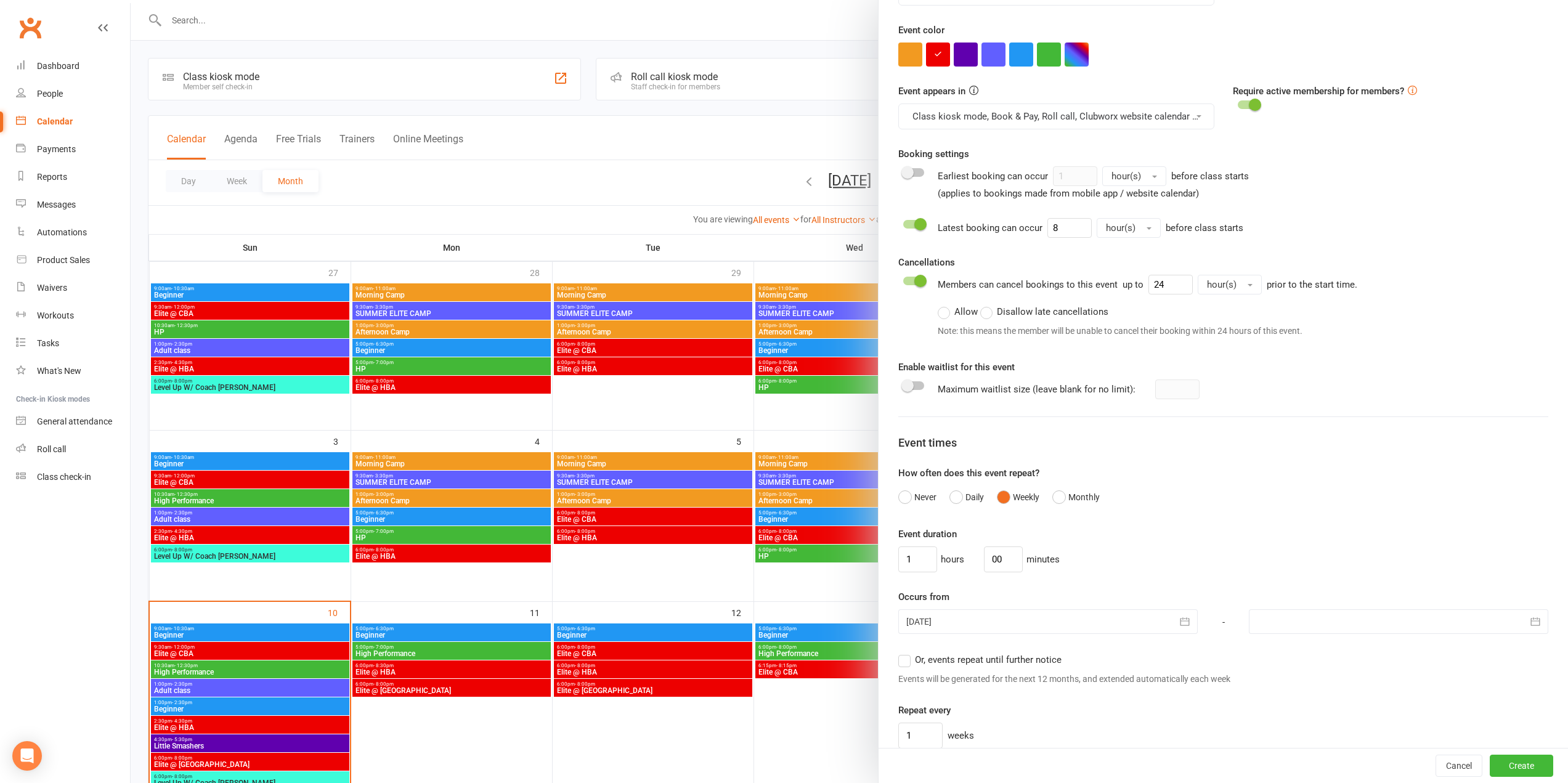
scroll to position [511, 0]
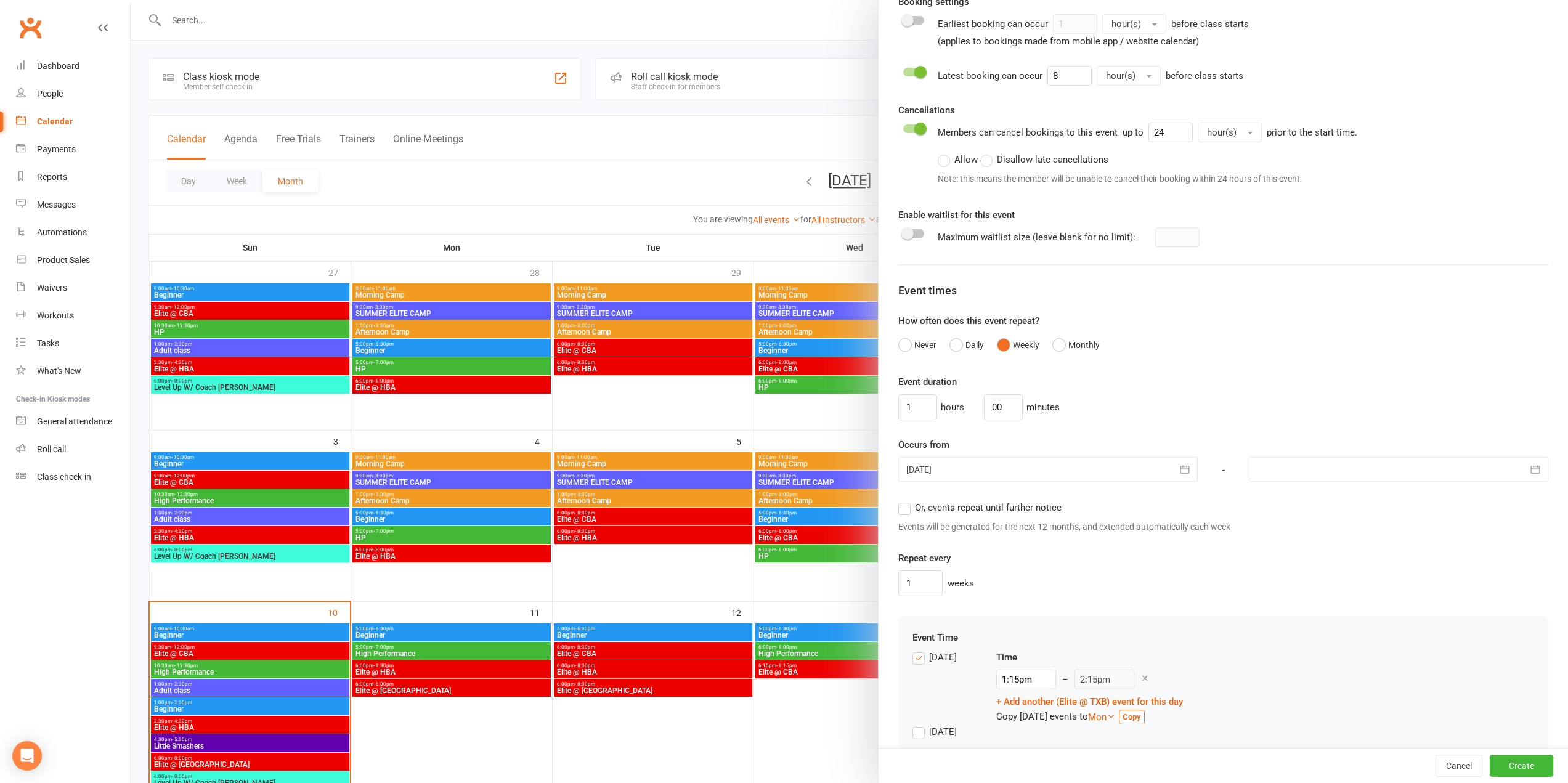
click at [917, 501] on span "Or, events repeat until further notice" at bounding box center [989, 507] width 147 height 13
click at [906, 501] on input "Or, events repeat until further notice" at bounding box center [902, 501] width 8 height 0
drag, startPoint x: 906, startPoint y: 405, endPoint x: 888, endPoint y: 420, distance: 23.4
click at [888, 419] on div "Class / Event name Elite @ TXB Class / Event description Max. attendees 10 Max.…" at bounding box center [1224, 213] width 690 height 1343
type input "2"
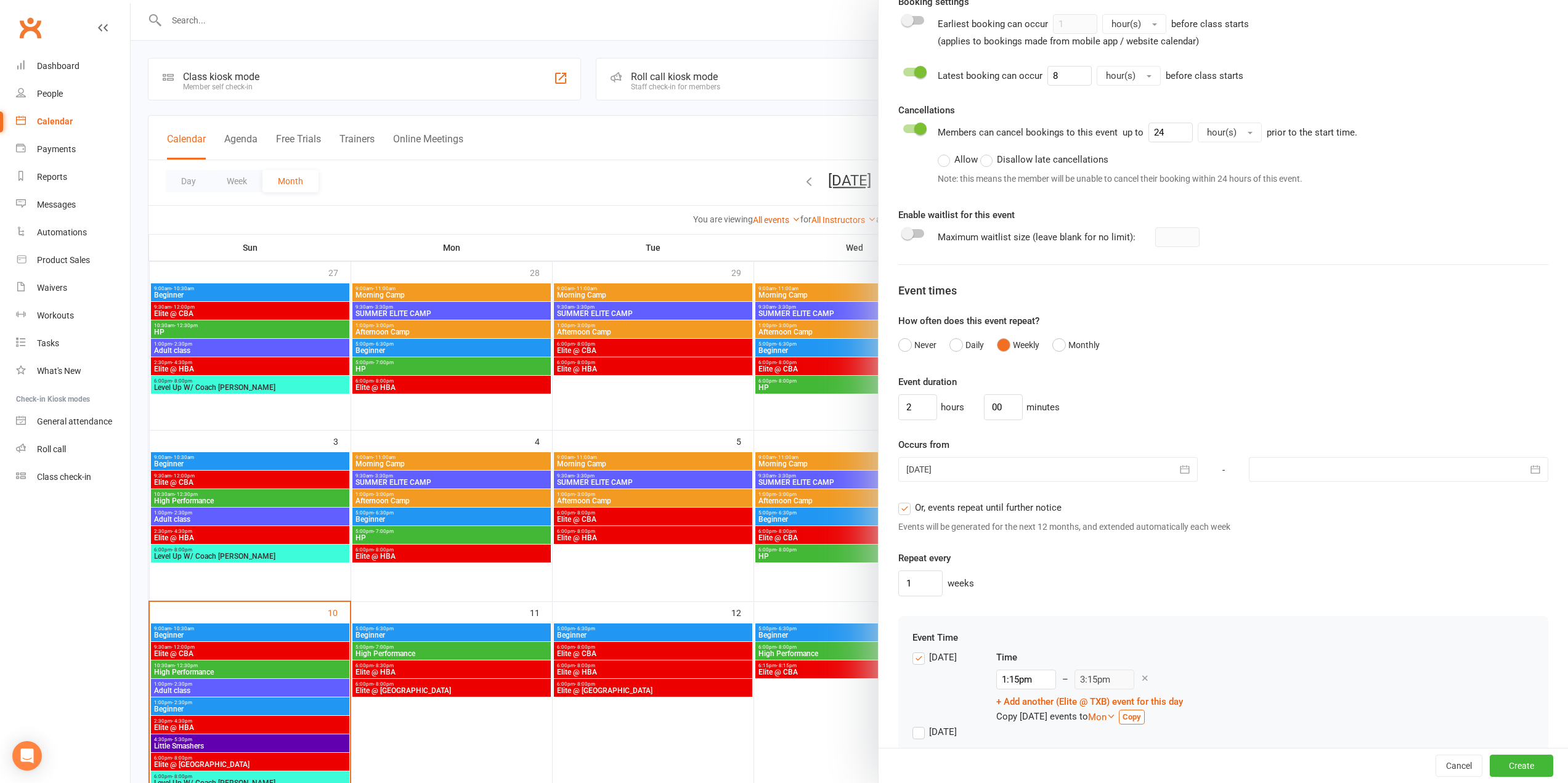
click at [986, 474] on div at bounding box center [1048, 470] width 300 height 25
click at [1026, 594] on span "13" at bounding box center [1029, 593] width 10 height 10
type input "13 Aug 2025"
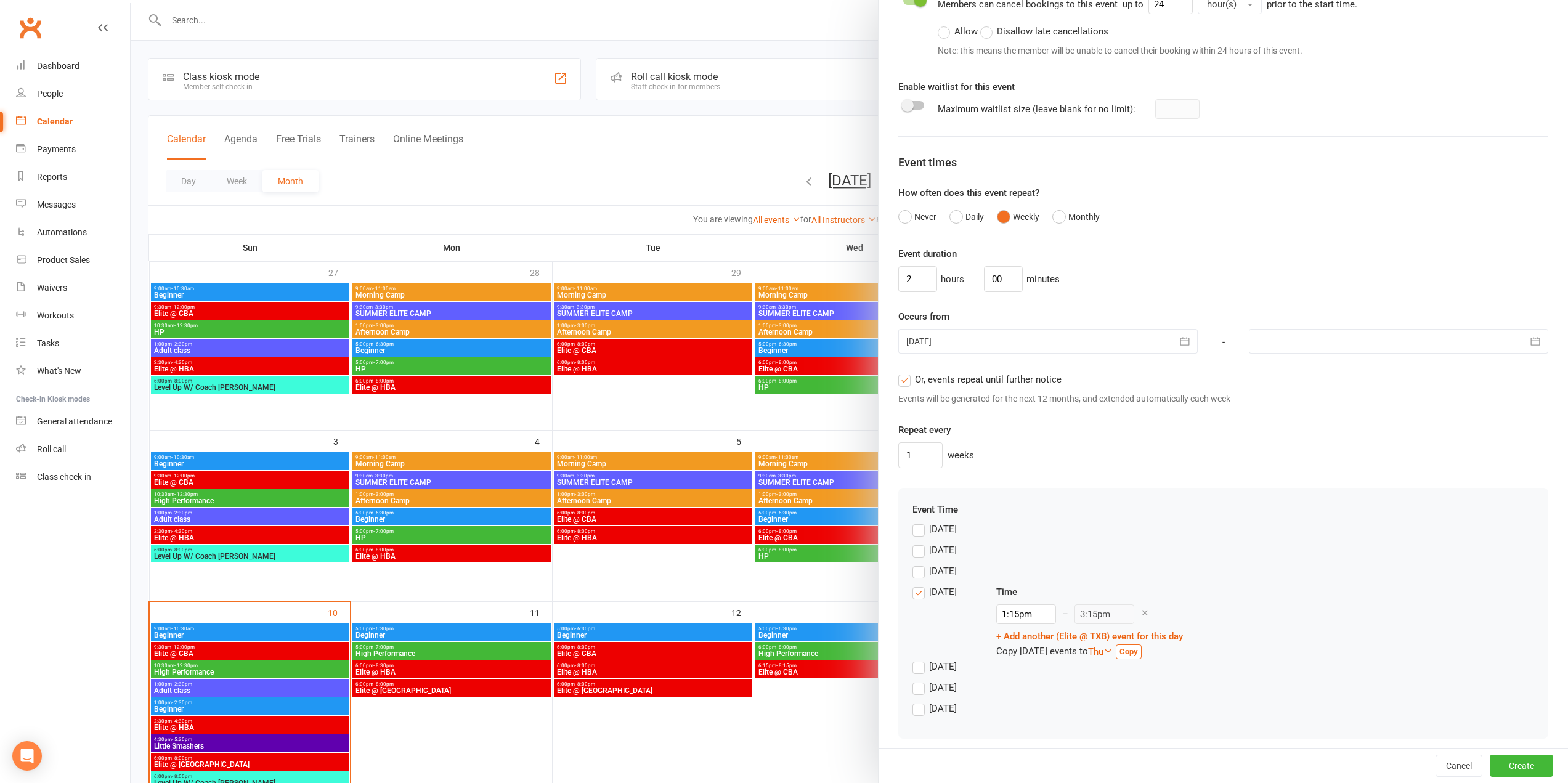
scroll to position [647, 0]
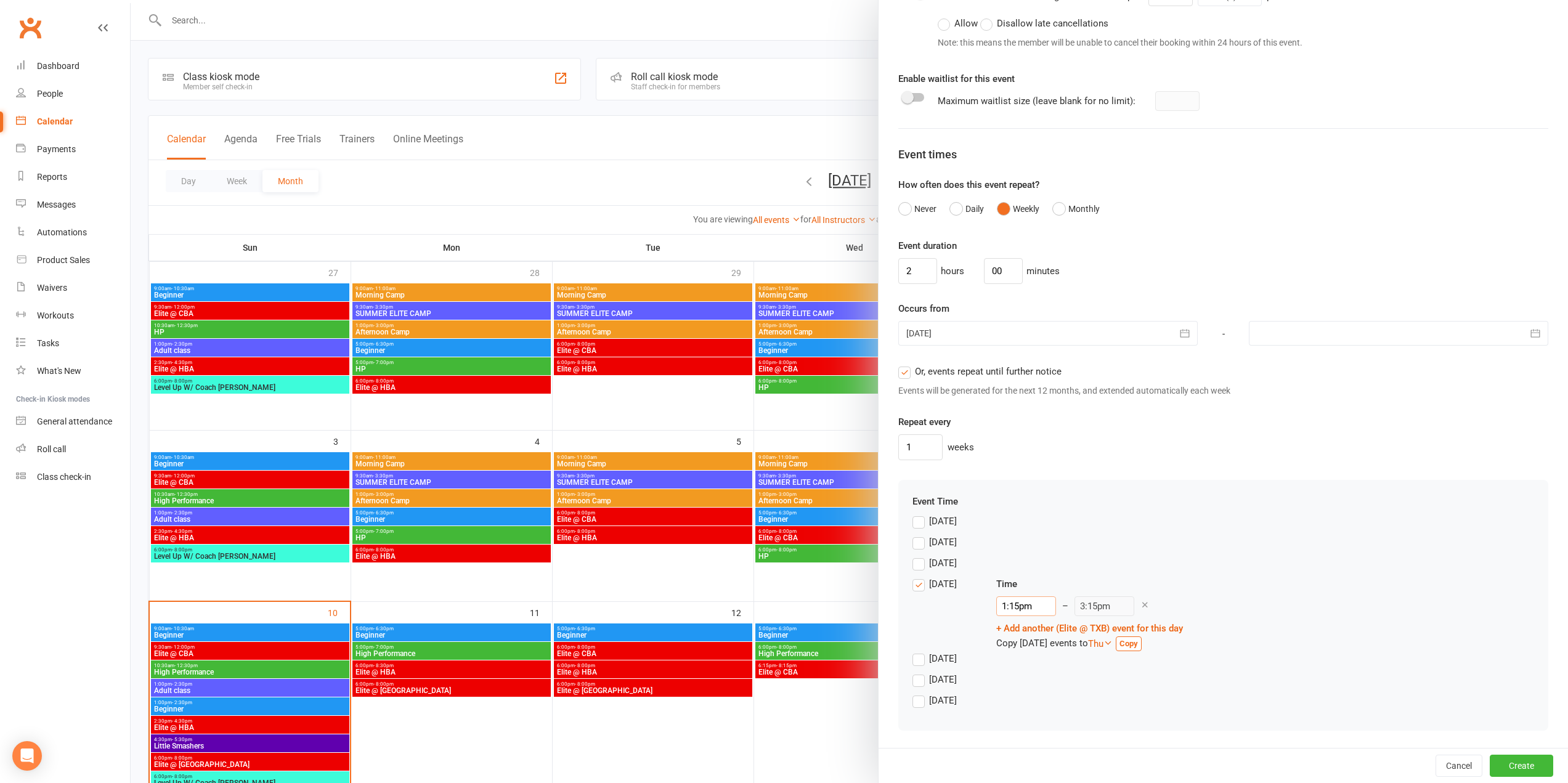
click at [1021, 605] on input "1:15pm" at bounding box center [1026, 606] width 59 height 20
type input "6:00pm"
type input "8:00pm"
click at [1011, 684] on li "6:00pm" at bounding box center [1027, 688] width 59 height 19
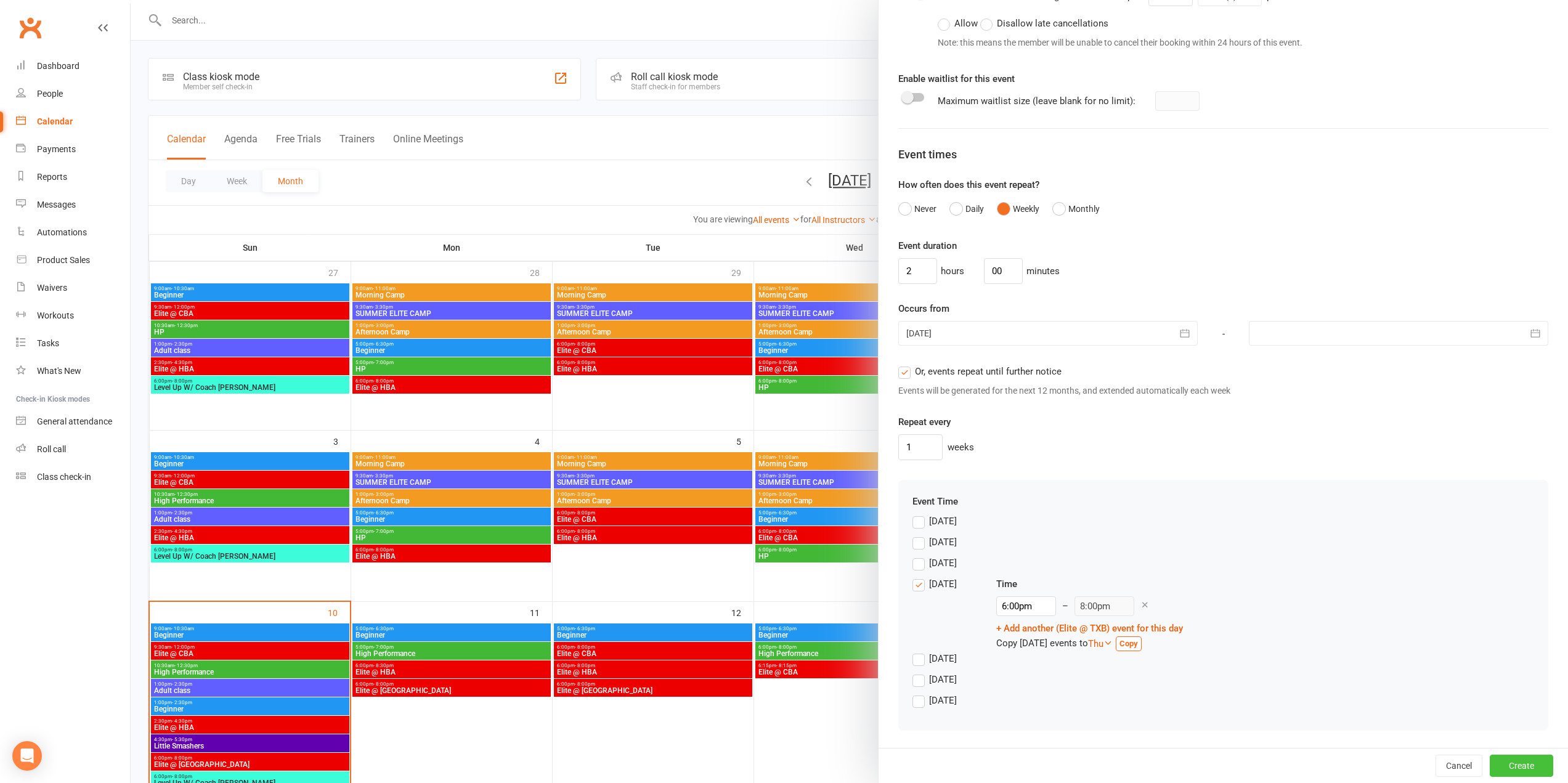
click at [1518, 765] on button "Create" at bounding box center [1521, 766] width 63 height 22
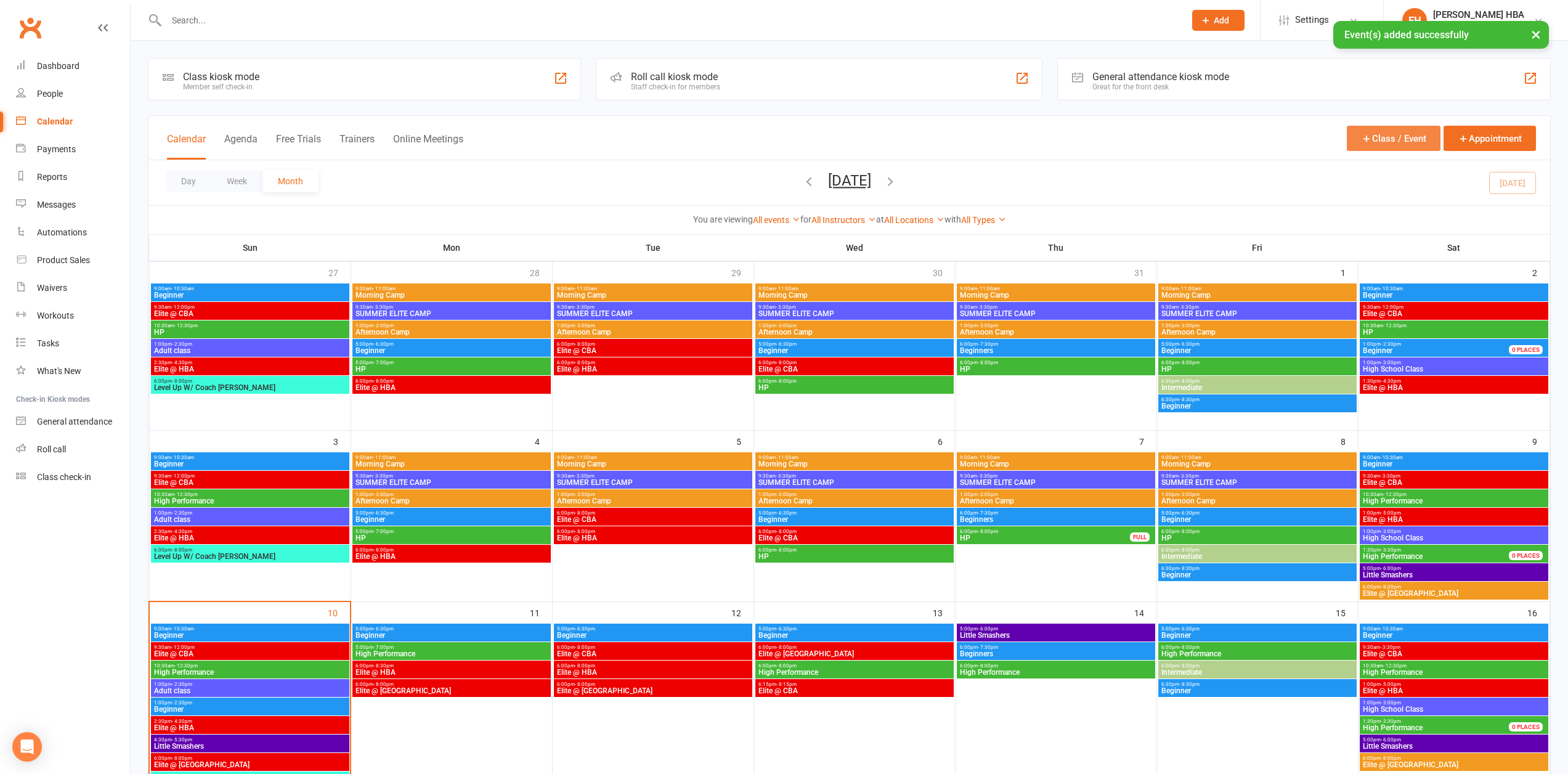
click at [1401, 138] on button "Class / Event" at bounding box center [1394, 138] width 94 height 25
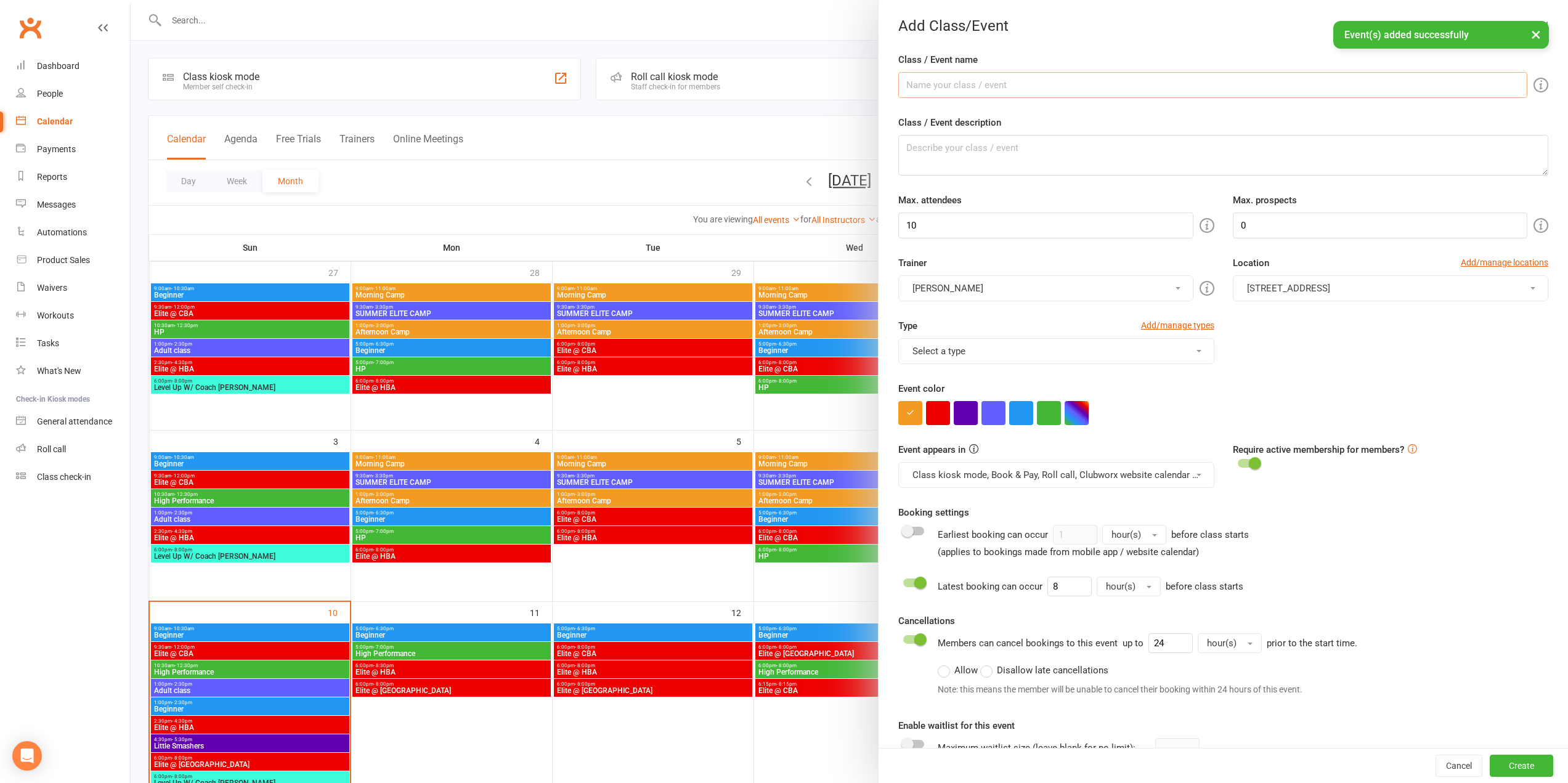
click at [1088, 80] on input "Class / Event name" at bounding box center [1213, 84] width 629 height 26
paste input "Elite @ TXB"
type input "Elite @ TXB"
click at [983, 291] on button "Boyd Tahtat" at bounding box center [1046, 288] width 295 height 26
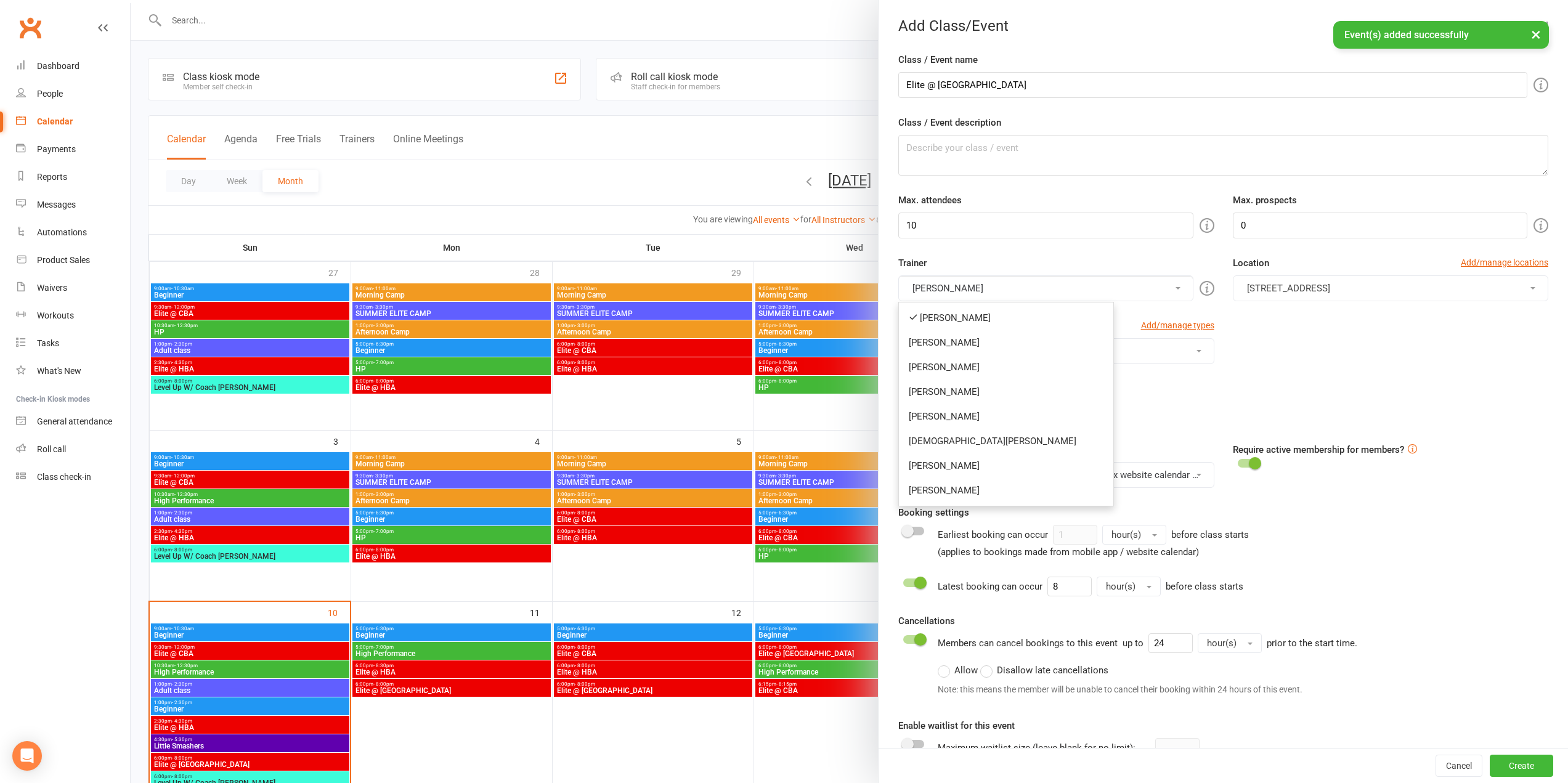
click at [983, 291] on button "Boyd Tahtat" at bounding box center [1046, 288] width 295 height 26
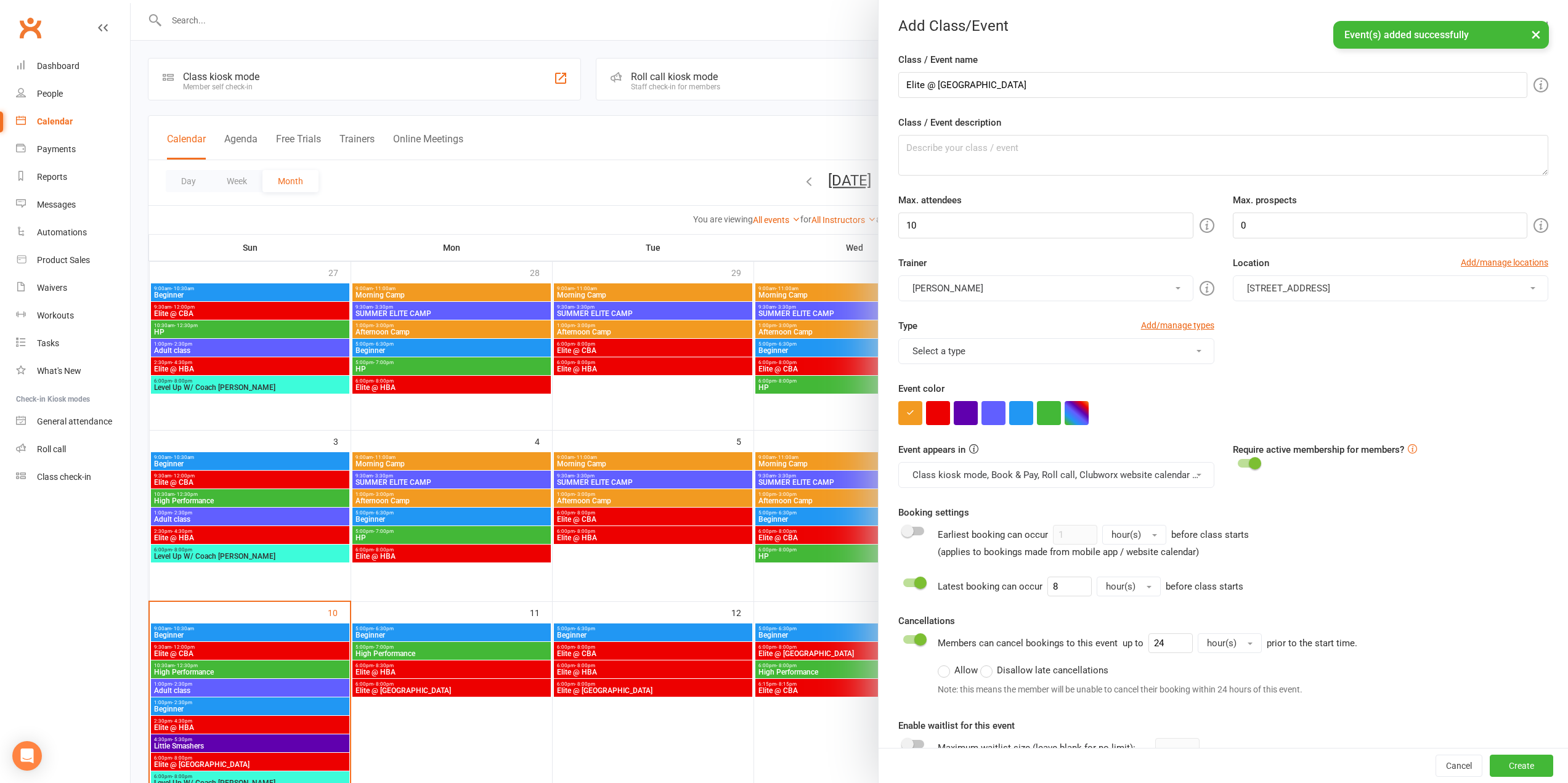
click at [971, 344] on button "Select a type" at bounding box center [1056, 351] width 315 height 26
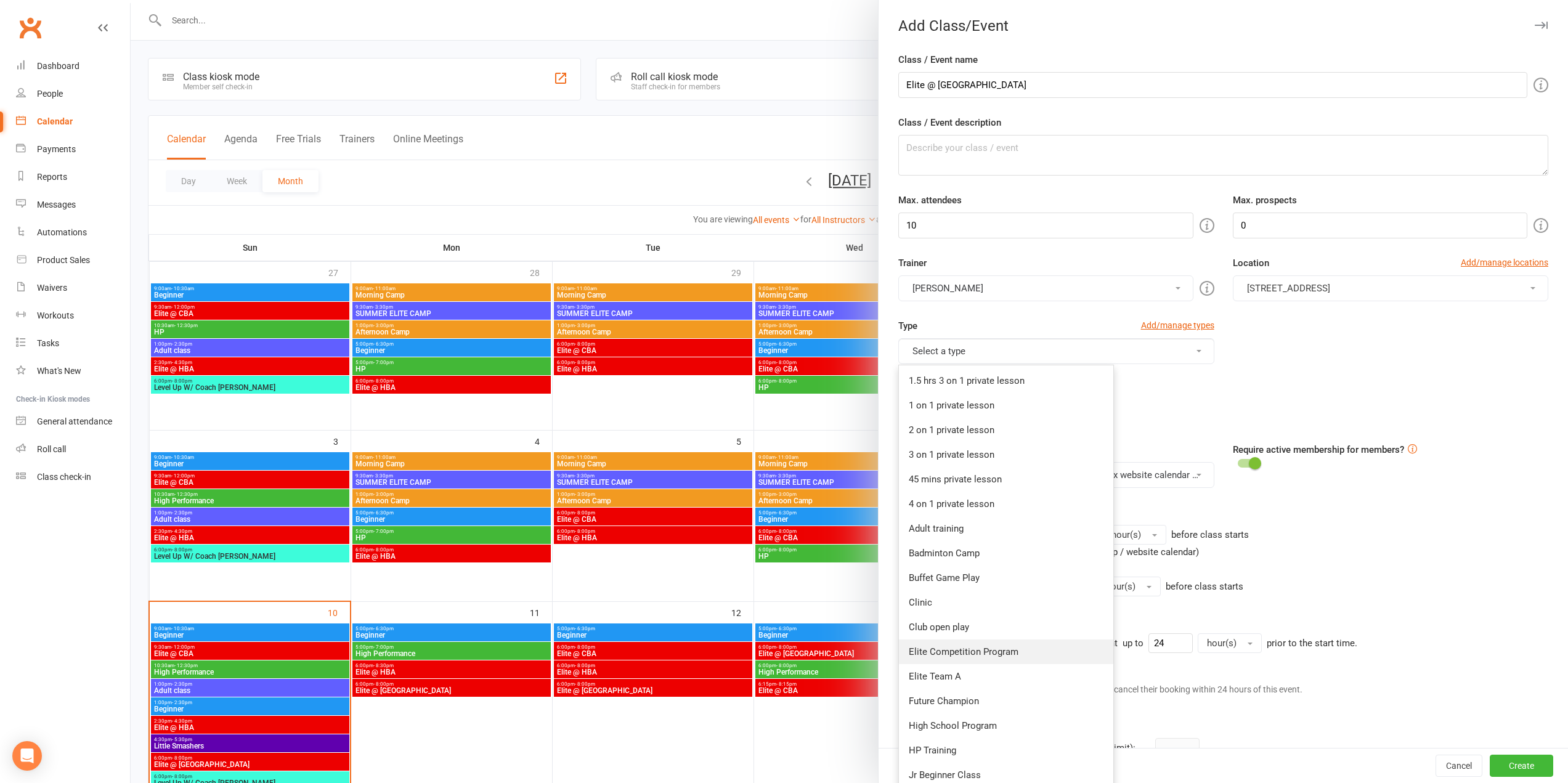
click at [1001, 648] on link "Elite Competition Program" at bounding box center [1006, 652] width 214 height 25
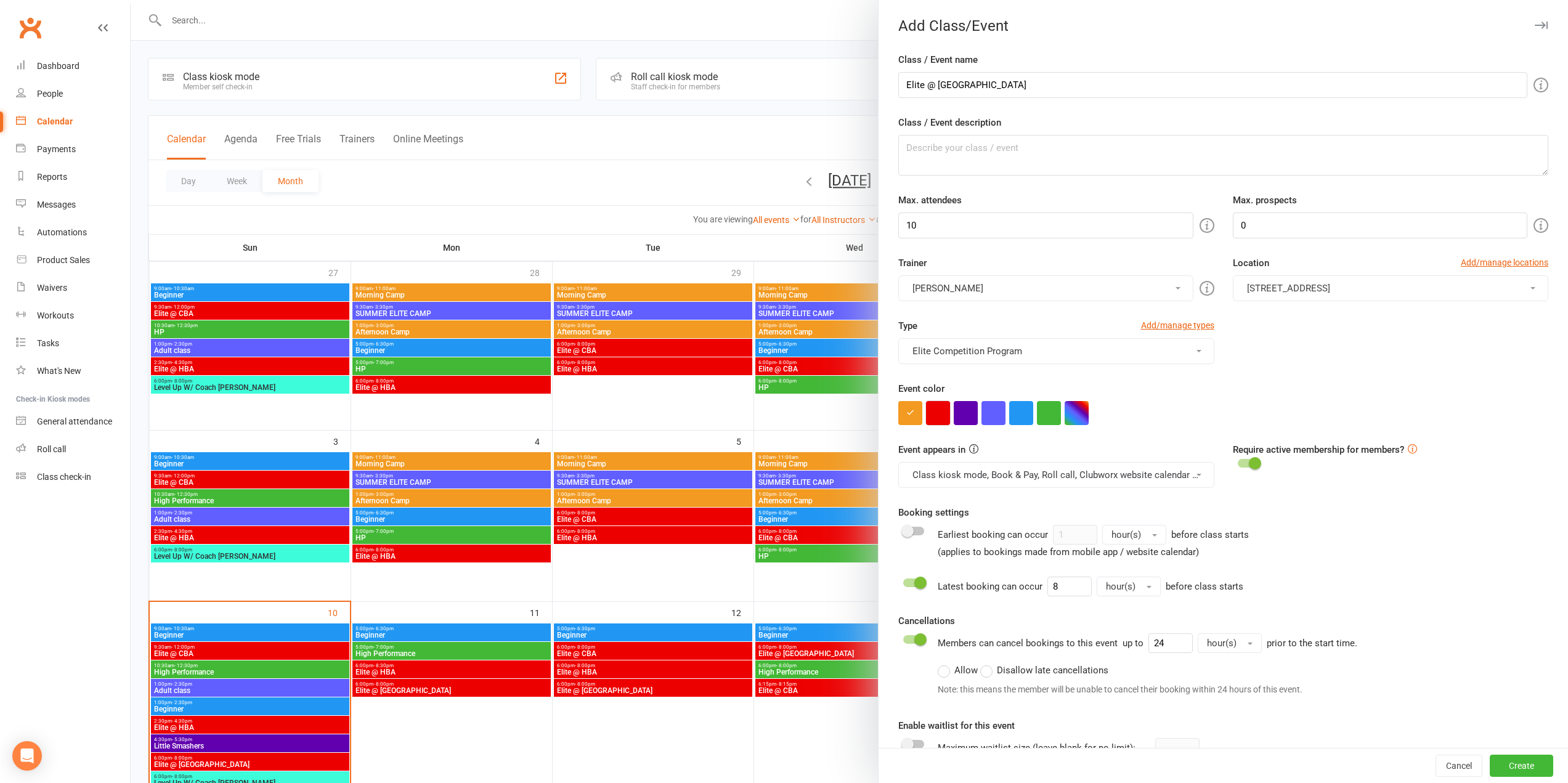
click at [930, 405] on button "button" at bounding box center [938, 413] width 24 height 24
click at [1287, 282] on button "[STREET_ADDRESS]" at bounding box center [1390, 288] width 315 height 26
click at [1295, 359] on link "[STREET_ADDRESS]" at bounding box center [1294, 368] width 122 height 25
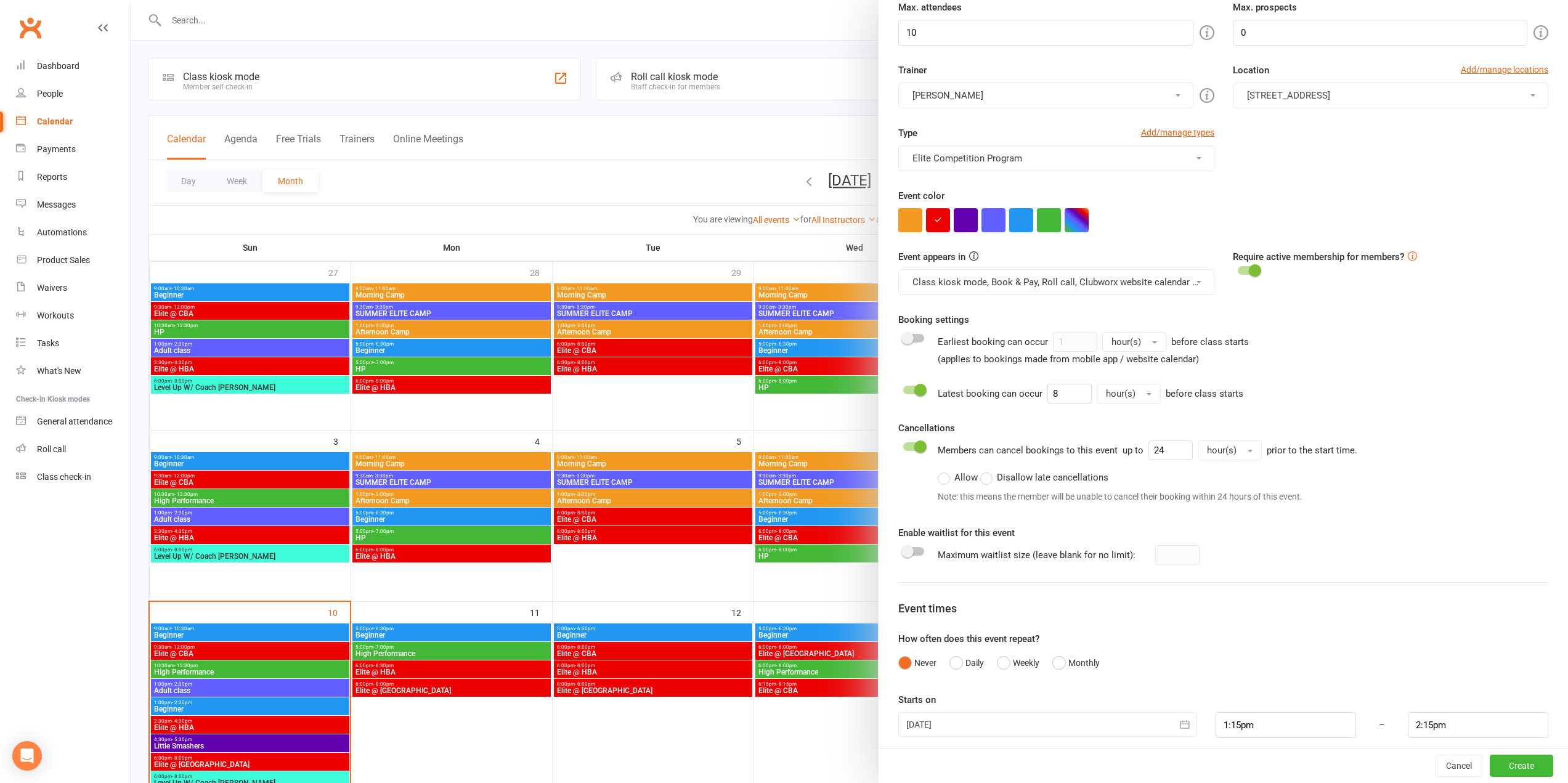
scroll to position [203, 0]
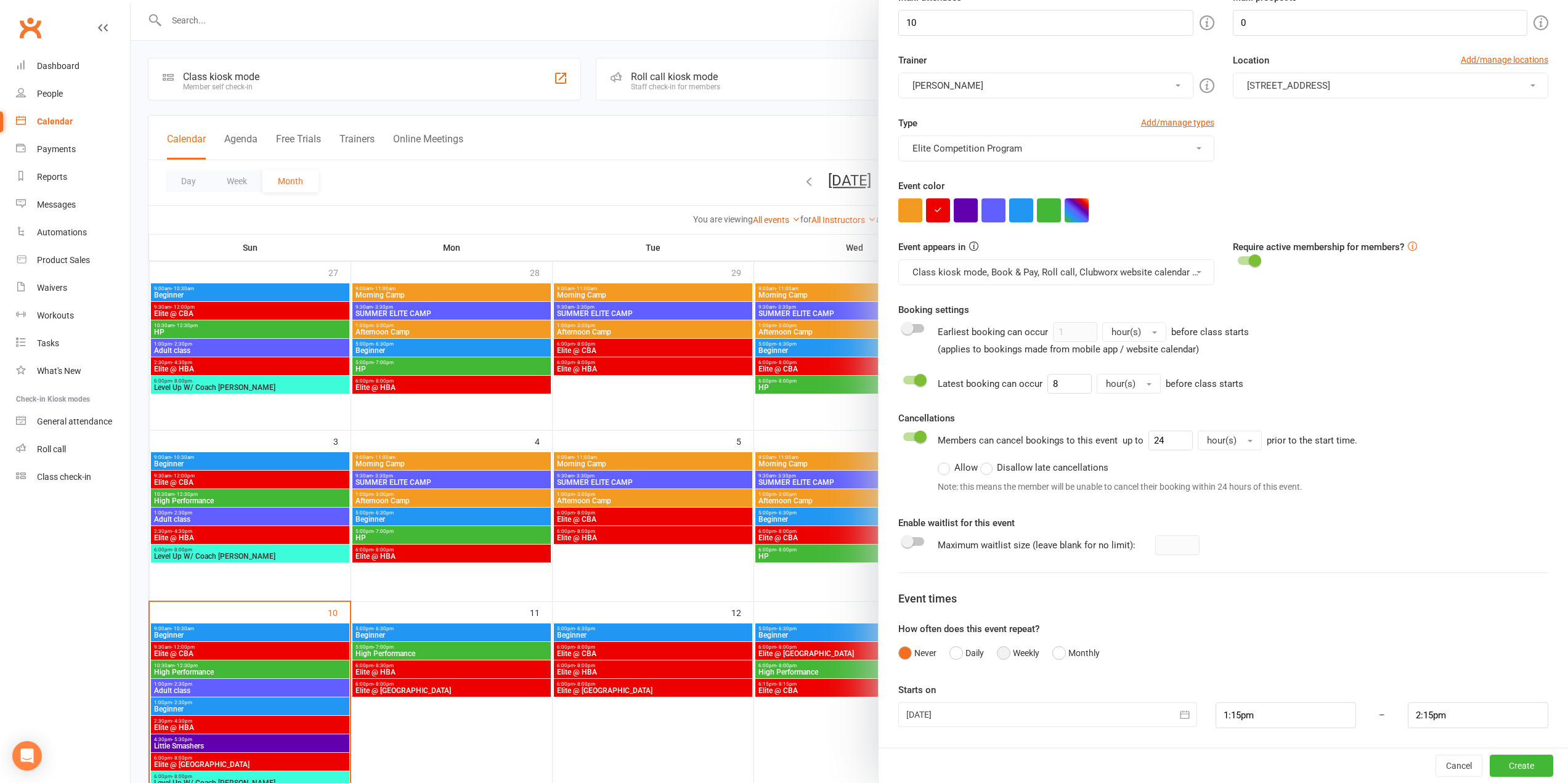
click at [1006, 660] on button "Weekly" at bounding box center [1018, 653] width 42 height 23
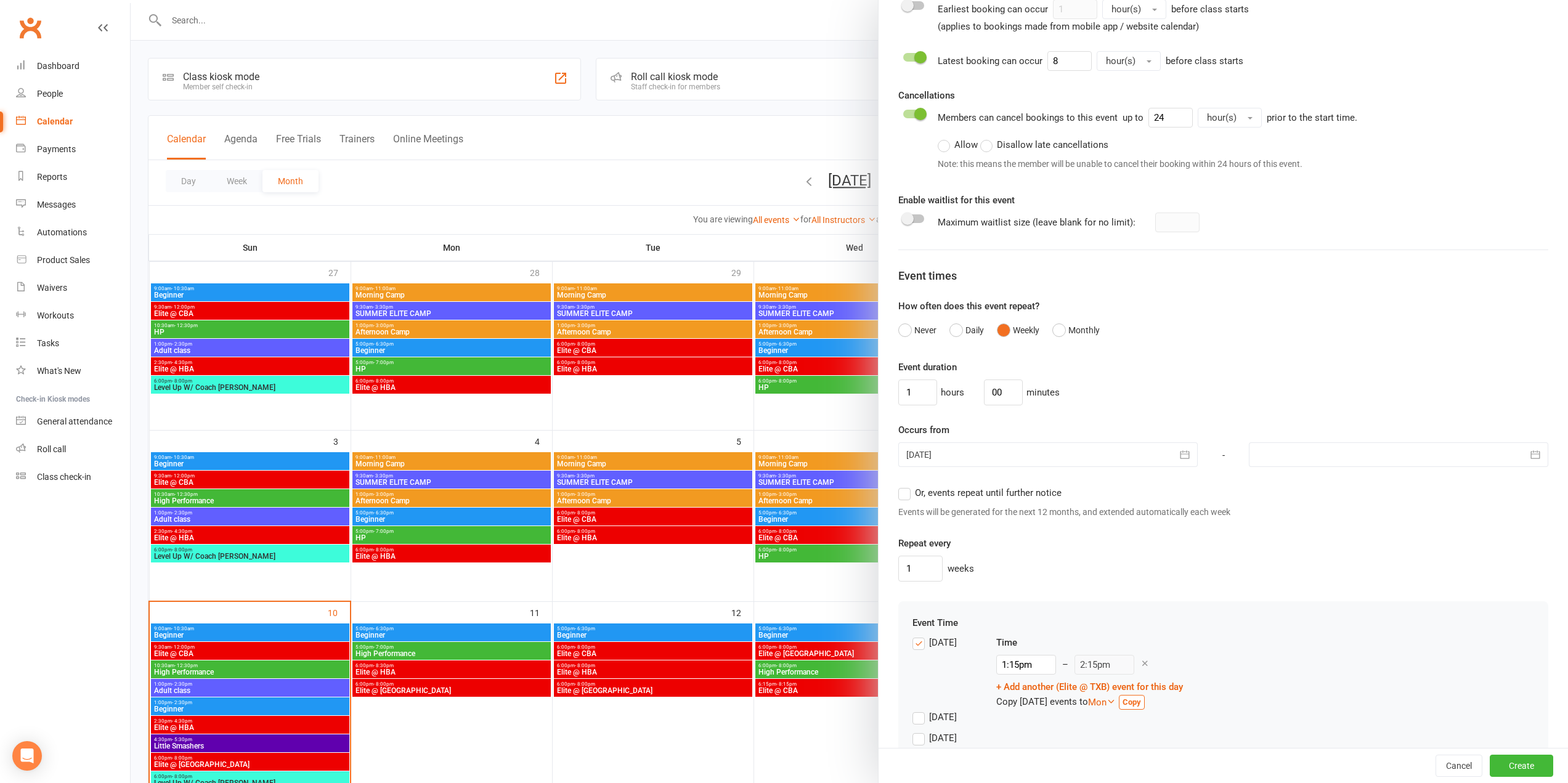
scroll to position [573, 0]
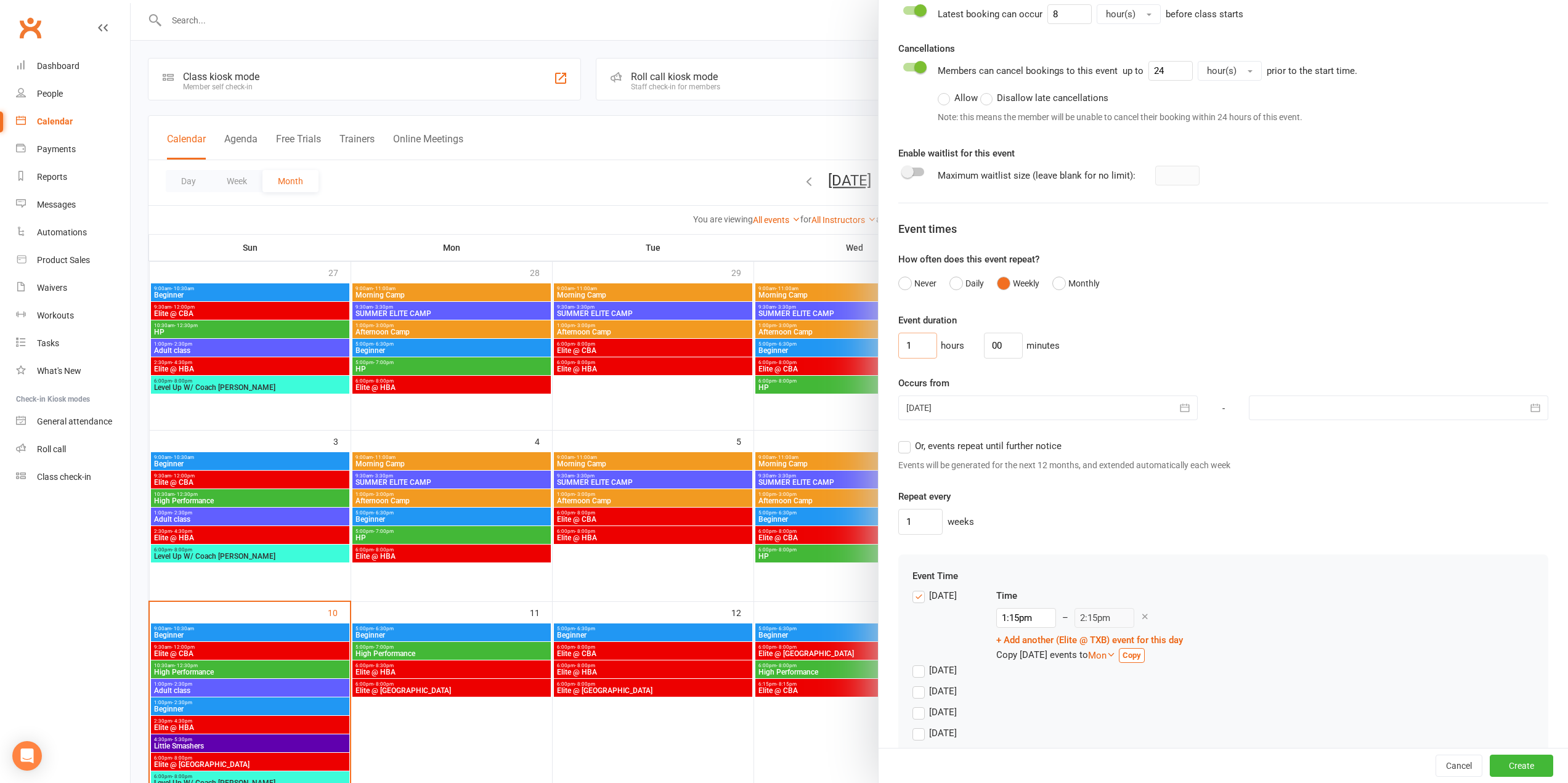
drag, startPoint x: 911, startPoint y: 349, endPoint x: 902, endPoint y: 356, distance: 11.4
click at [899, 349] on input "1" at bounding box center [918, 345] width 39 height 26
type input "2"
click at [976, 407] on div at bounding box center [1048, 408] width 300 height 25
click at [1082, 535] on span "15" at bounding box center [1084, 532] width 10 height 10
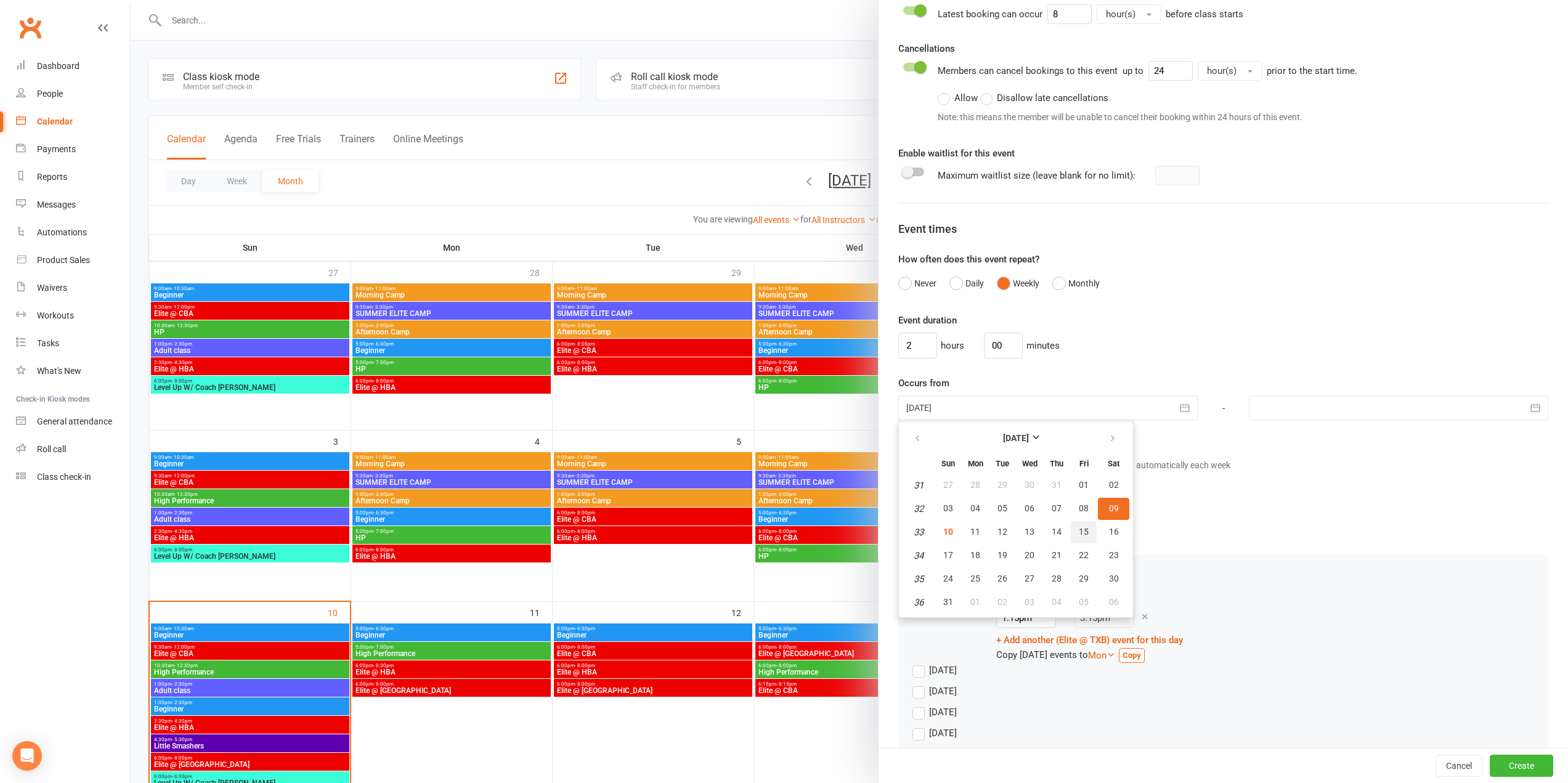
type input "15 Aug 2025"
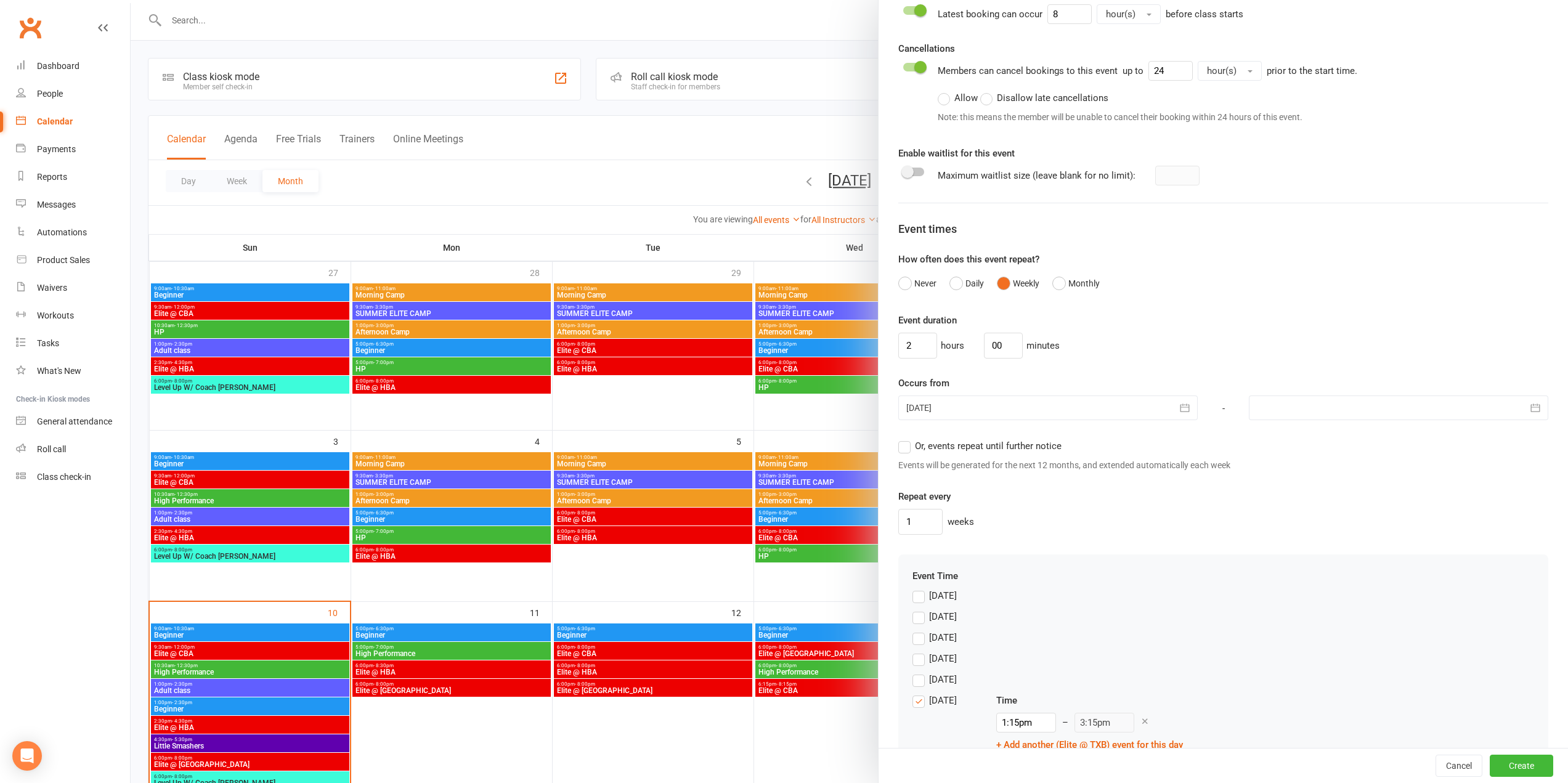
click at [1000, 447] on span "Or, events repeat until further notice" at bounding box center [989, 445] width 147 height 13
click at [906, 439] on input "Or, events repeat until further notice" at bounding box center [902, 439] width 8 height 0
click at [1012, 410] on div at bounding box center [1048, 408] width 300 height 25
click at [1268, 318] on div "Event duration 2 hours 00 minutes" at bounding box center [1223, 336] width 650 height 45
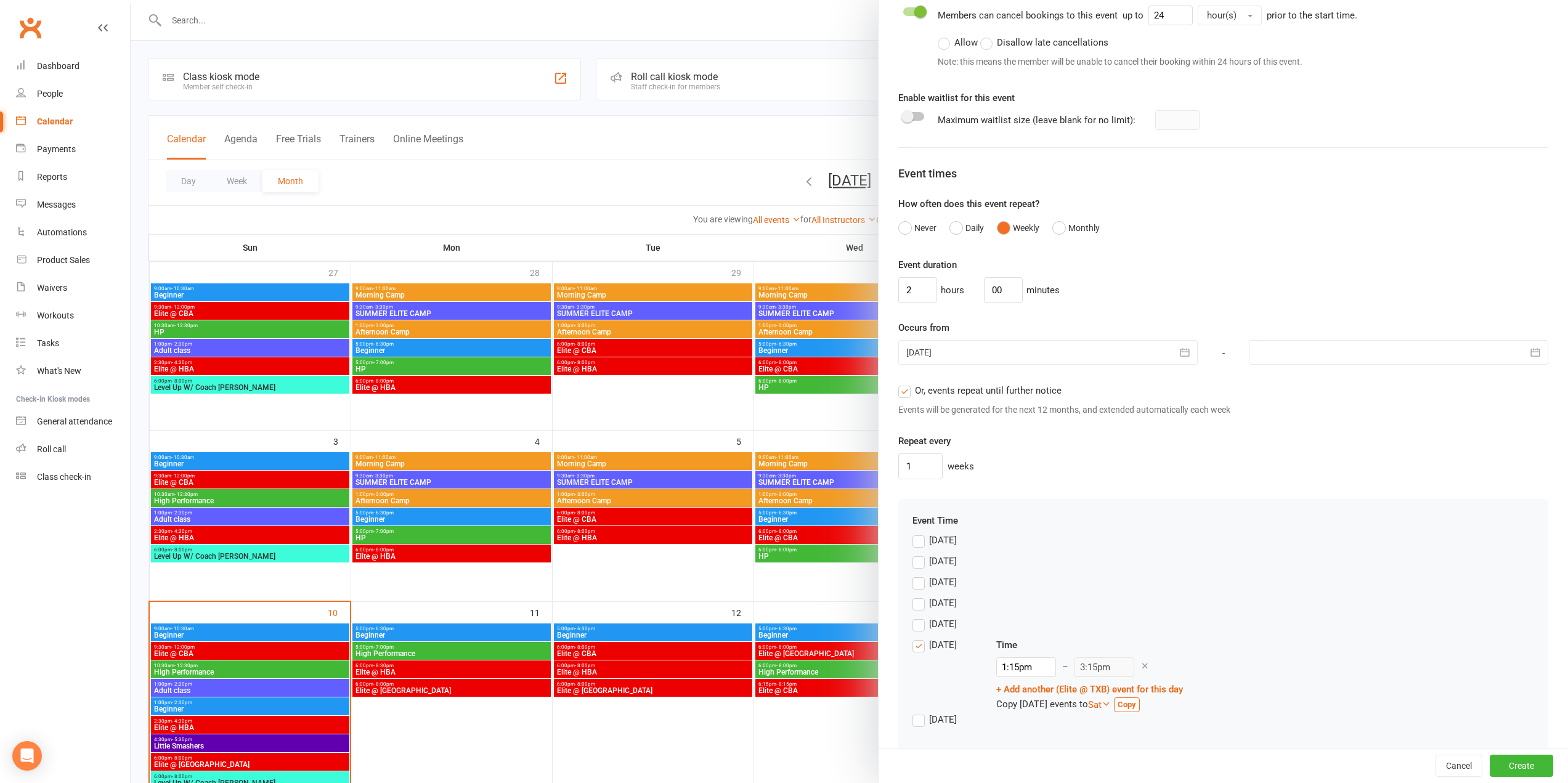
scroll to position [647, 0]
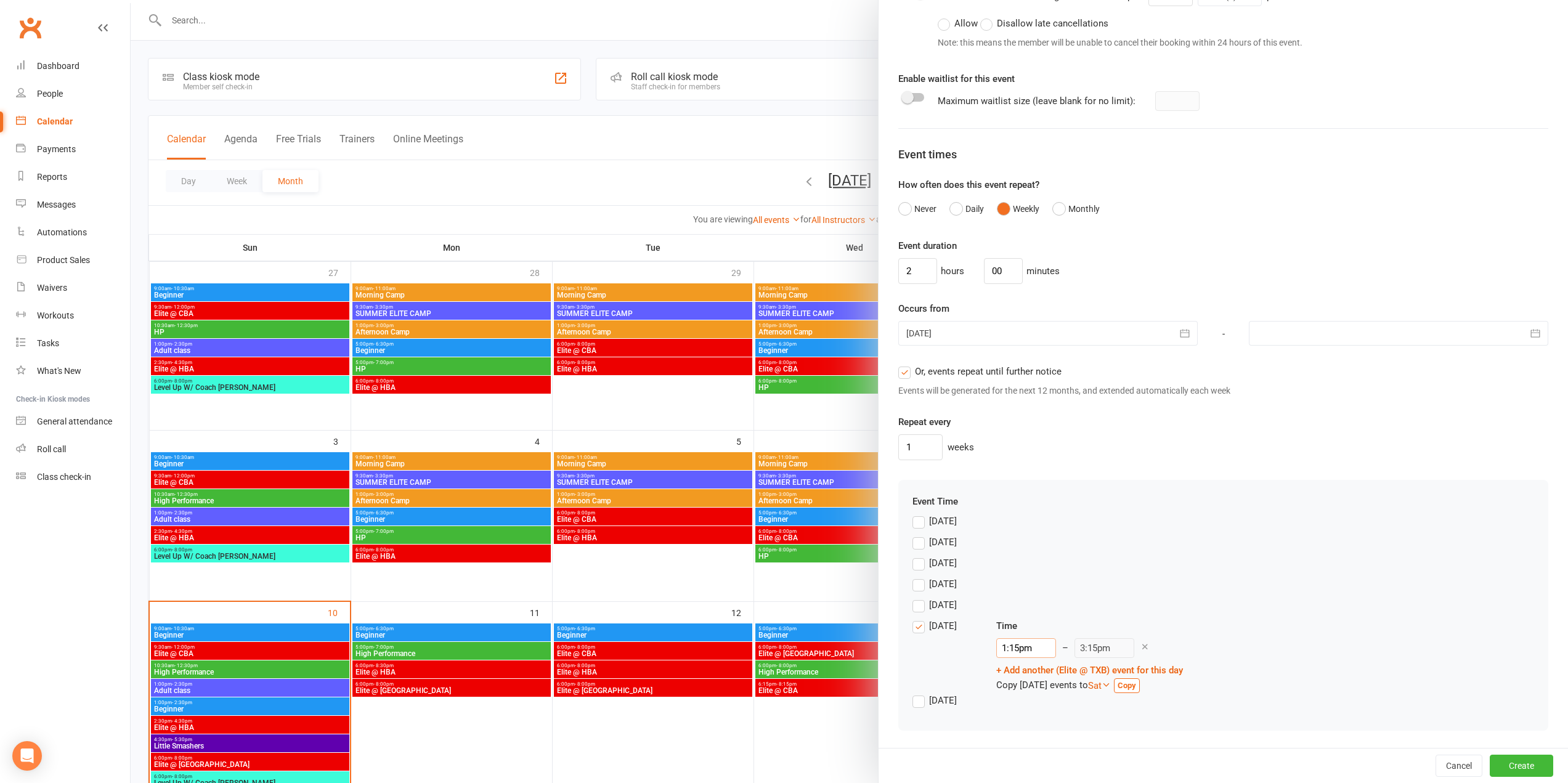
click at [1024, 651] on input "1:15pm" at bounding box center [1026, 648] width 59 height 20
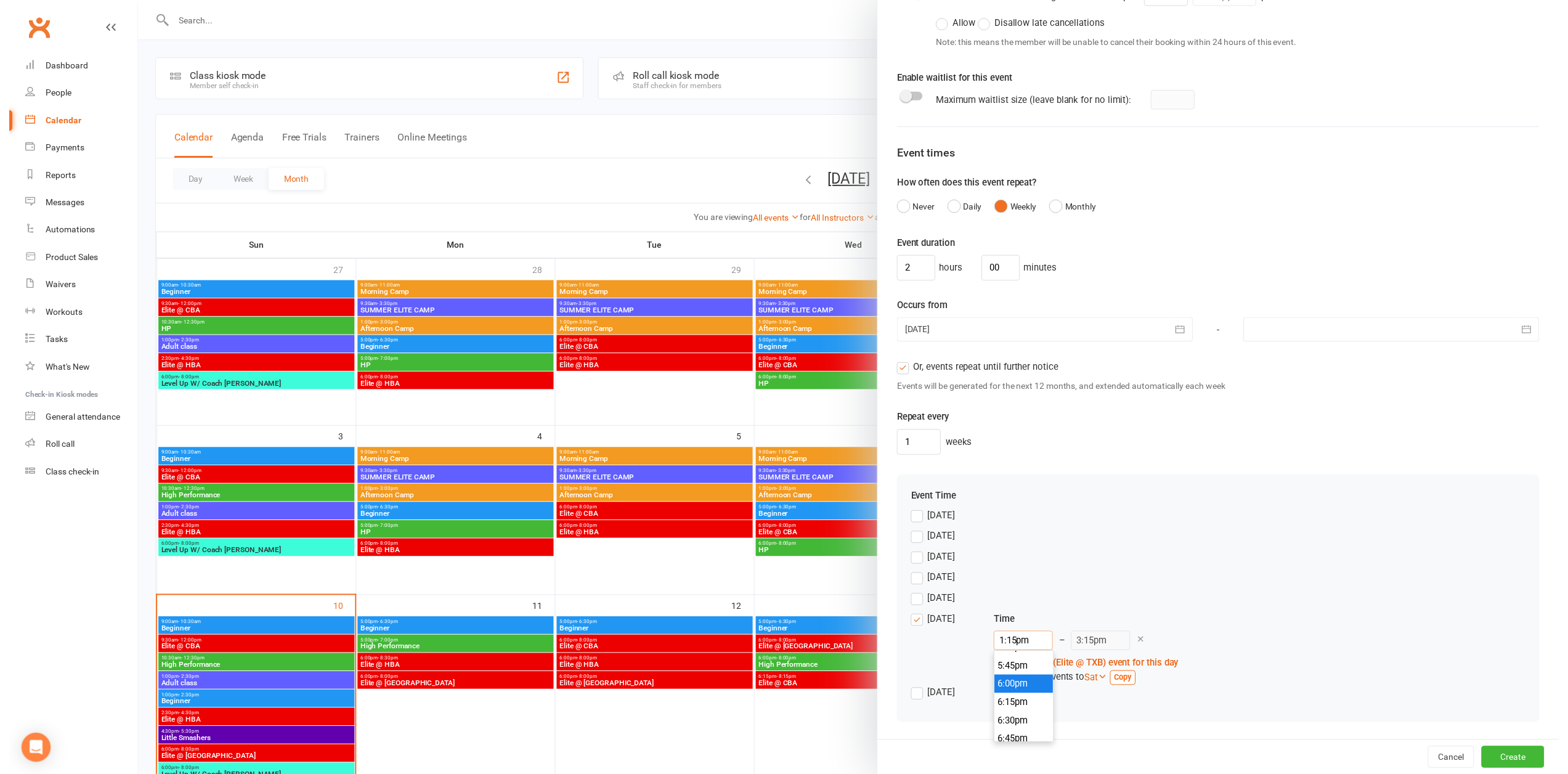
scroll to position [1331, 0]
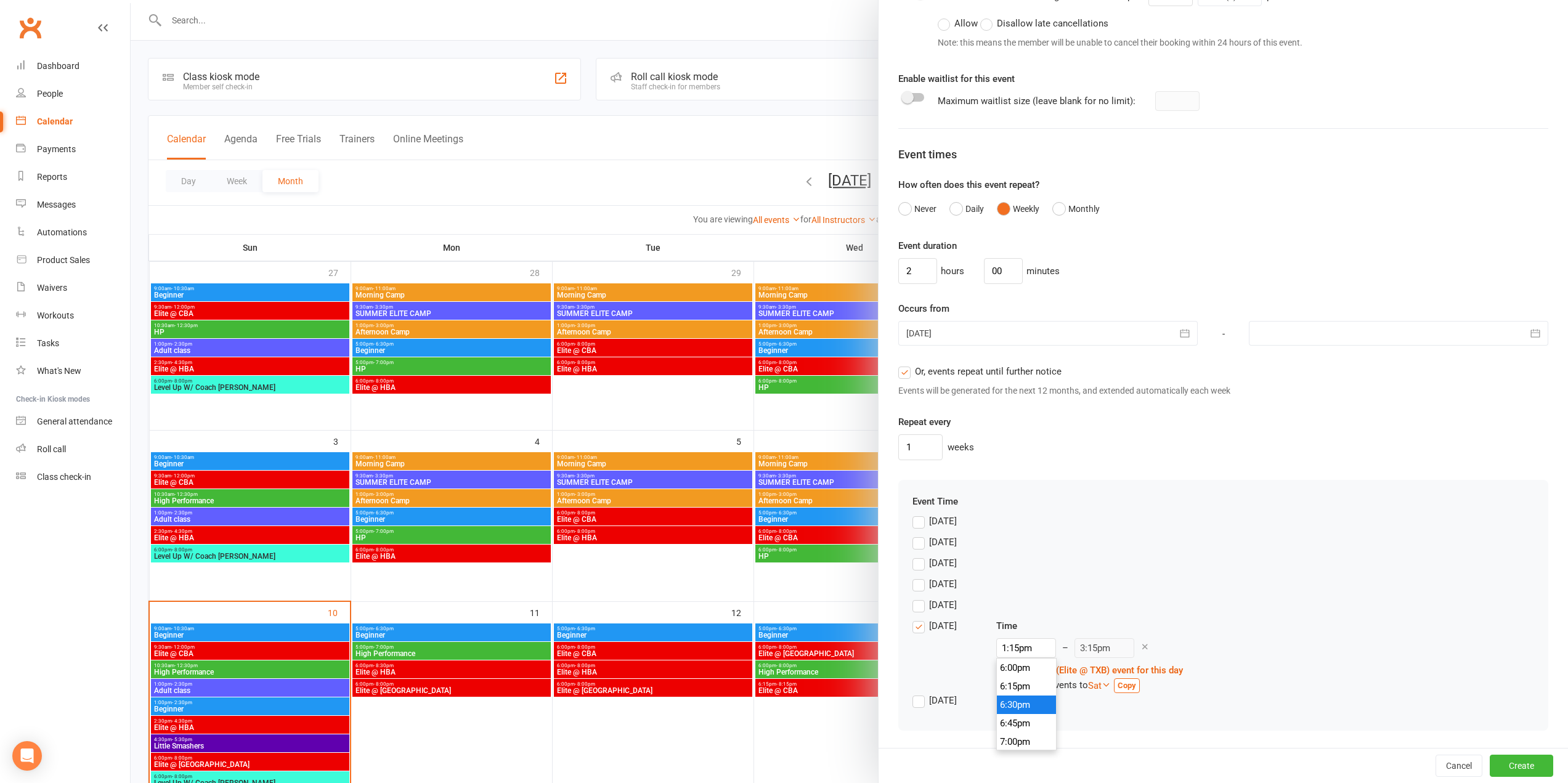
type input "6:30pm"
type input "8:30pm"
click at [1014, 705] on li "6:30pm" at bounding box center [1027, 706] width 59 height 19
click at [1507, 763] on button "Create" at bounding box center [1521, 766] width 63 height 22
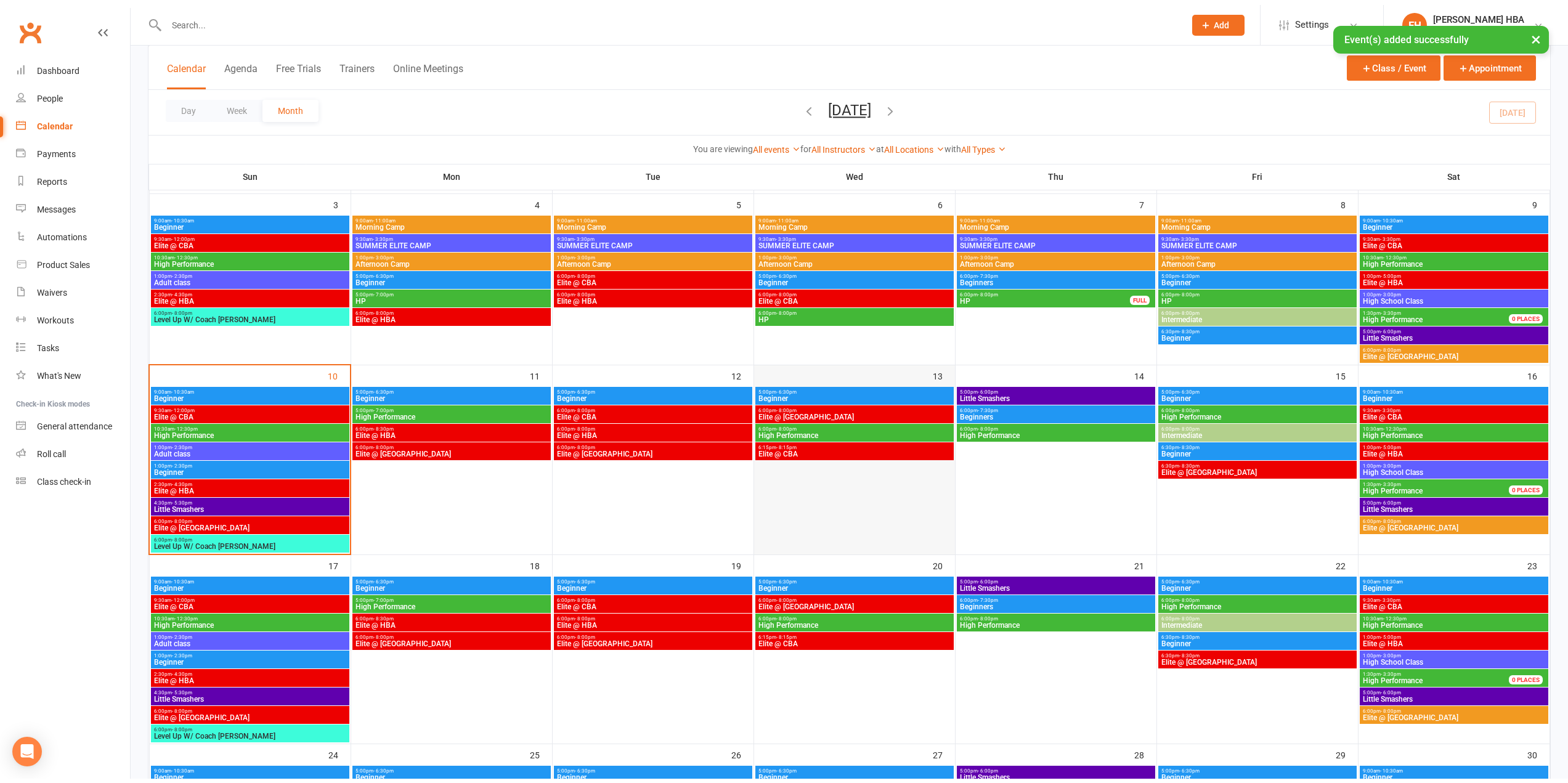
scroll to position [246, 0]
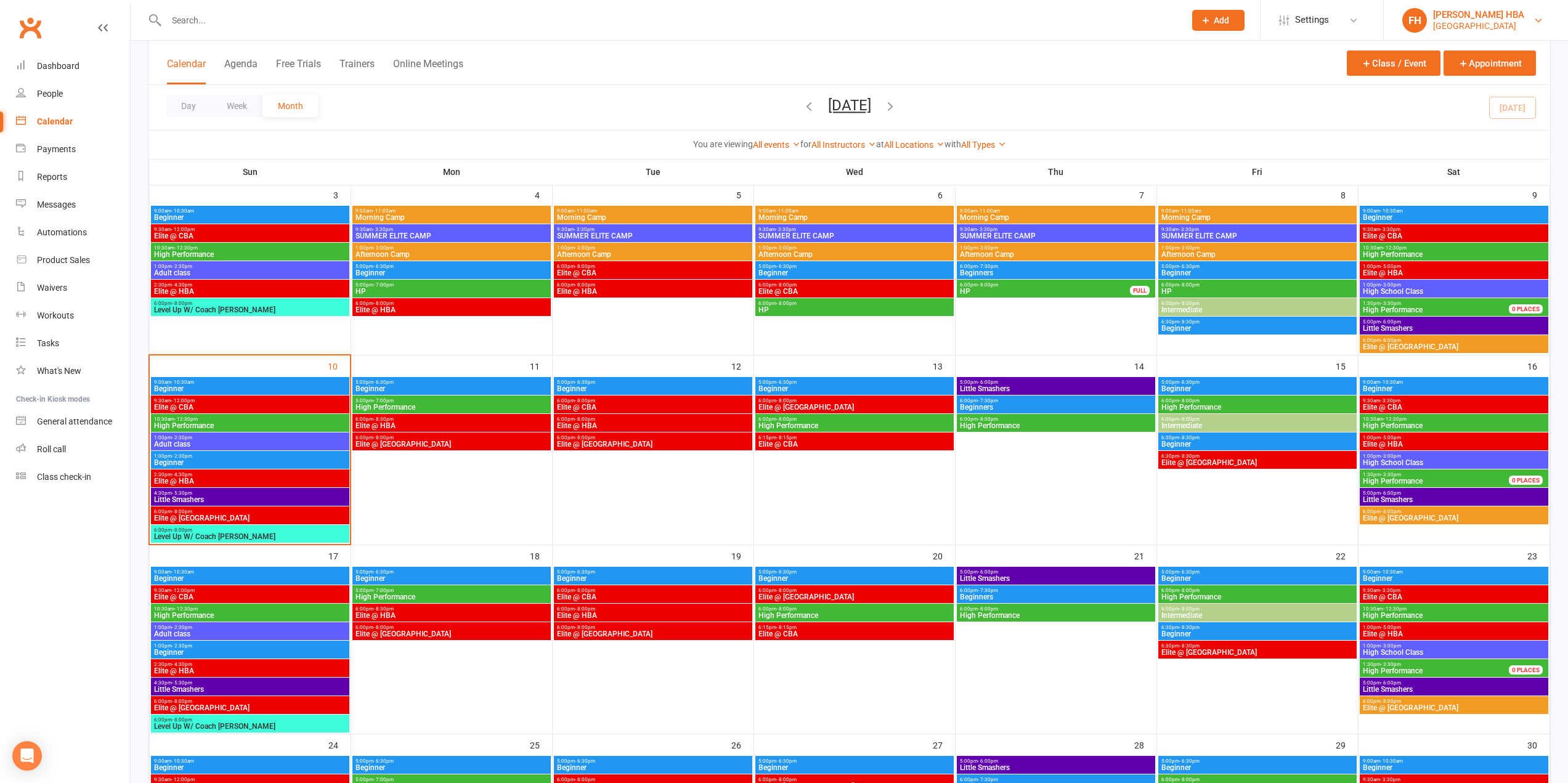
click at [1485, 16] on div "[PERSON_NAME] HBA" at bounding box center [1479, 15] width 91 height 11
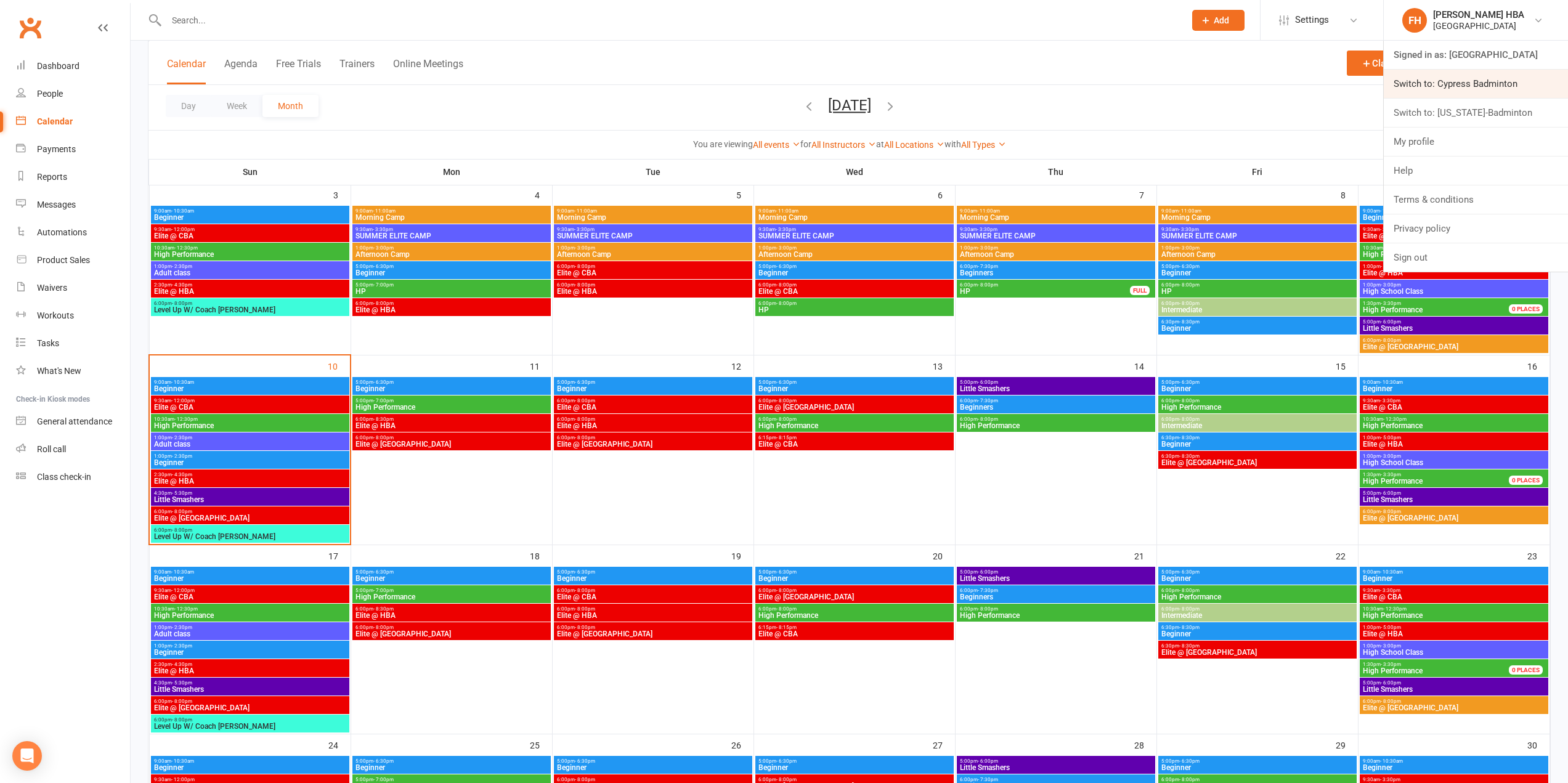
click at [1450, 80] on link "Switch to: Cypress Badminton" at bounding box center [1477, 84] width 185 height 28
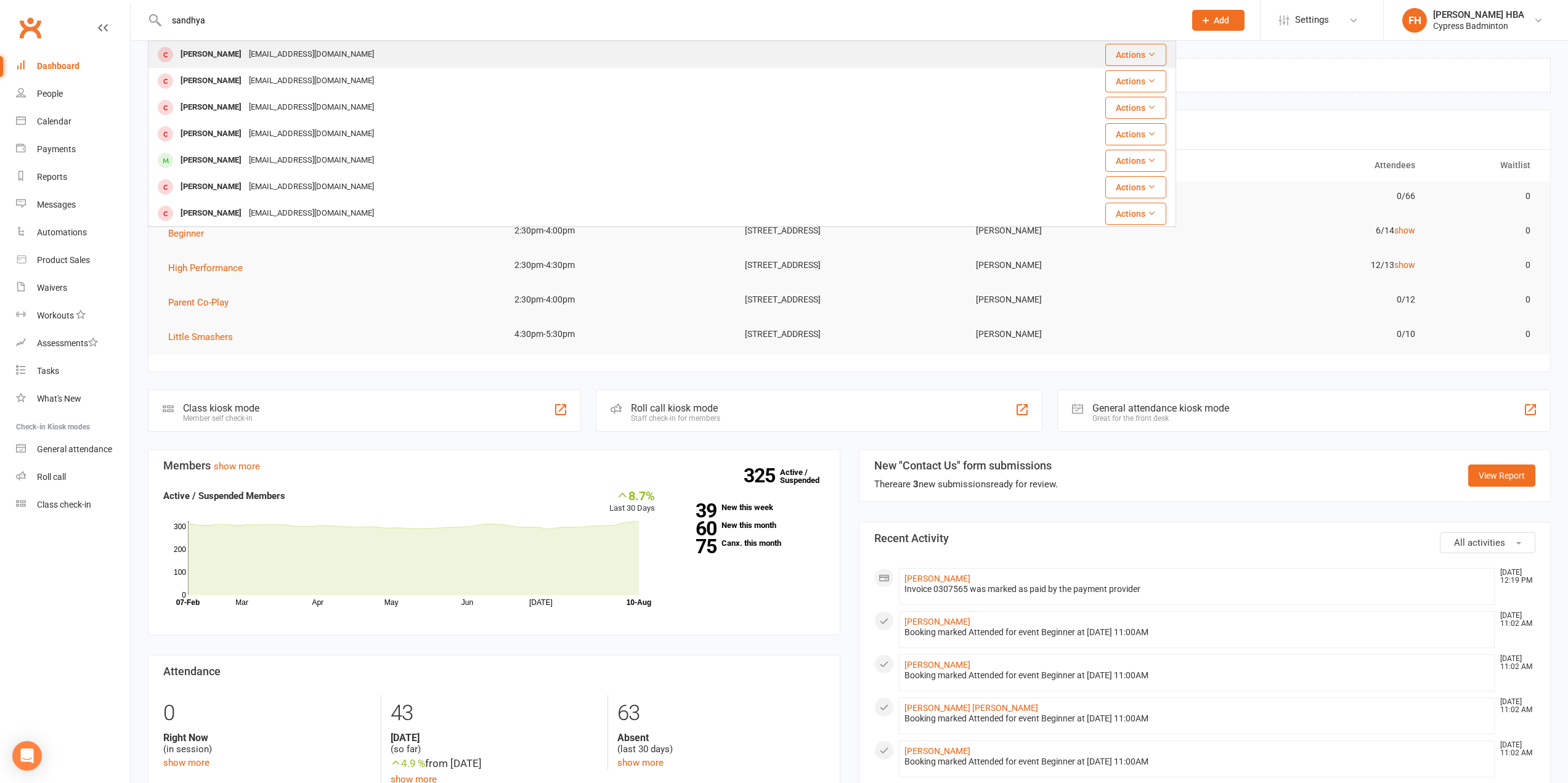
type input "sandhya"
click at [482, 51] on div "[PERSON_NAME] [EMAIL_ADDRESS][DOMAIN_NAME]" at bounding box center [576, 55] width 854 height 25
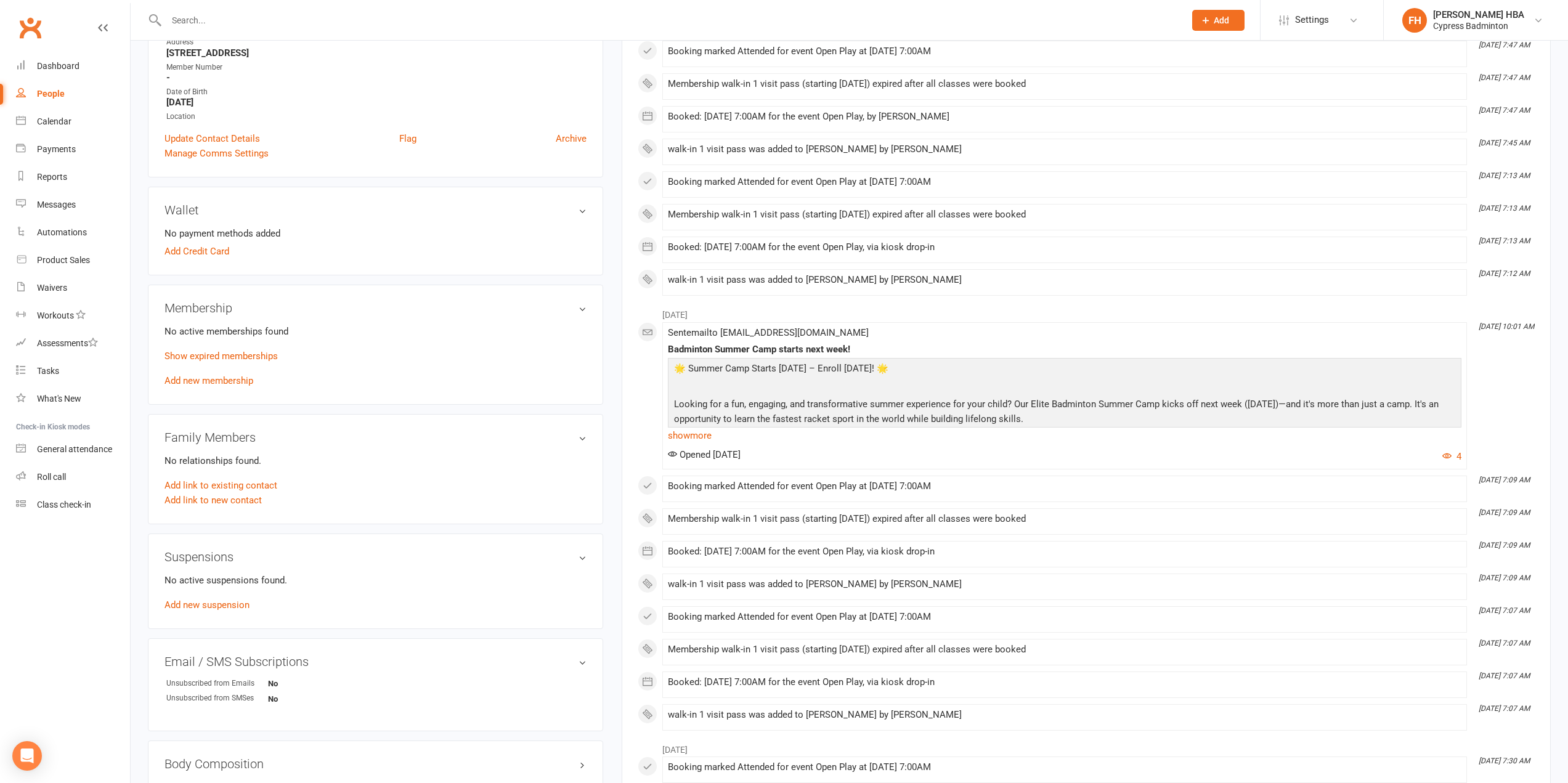
scroll to position [246, 0]
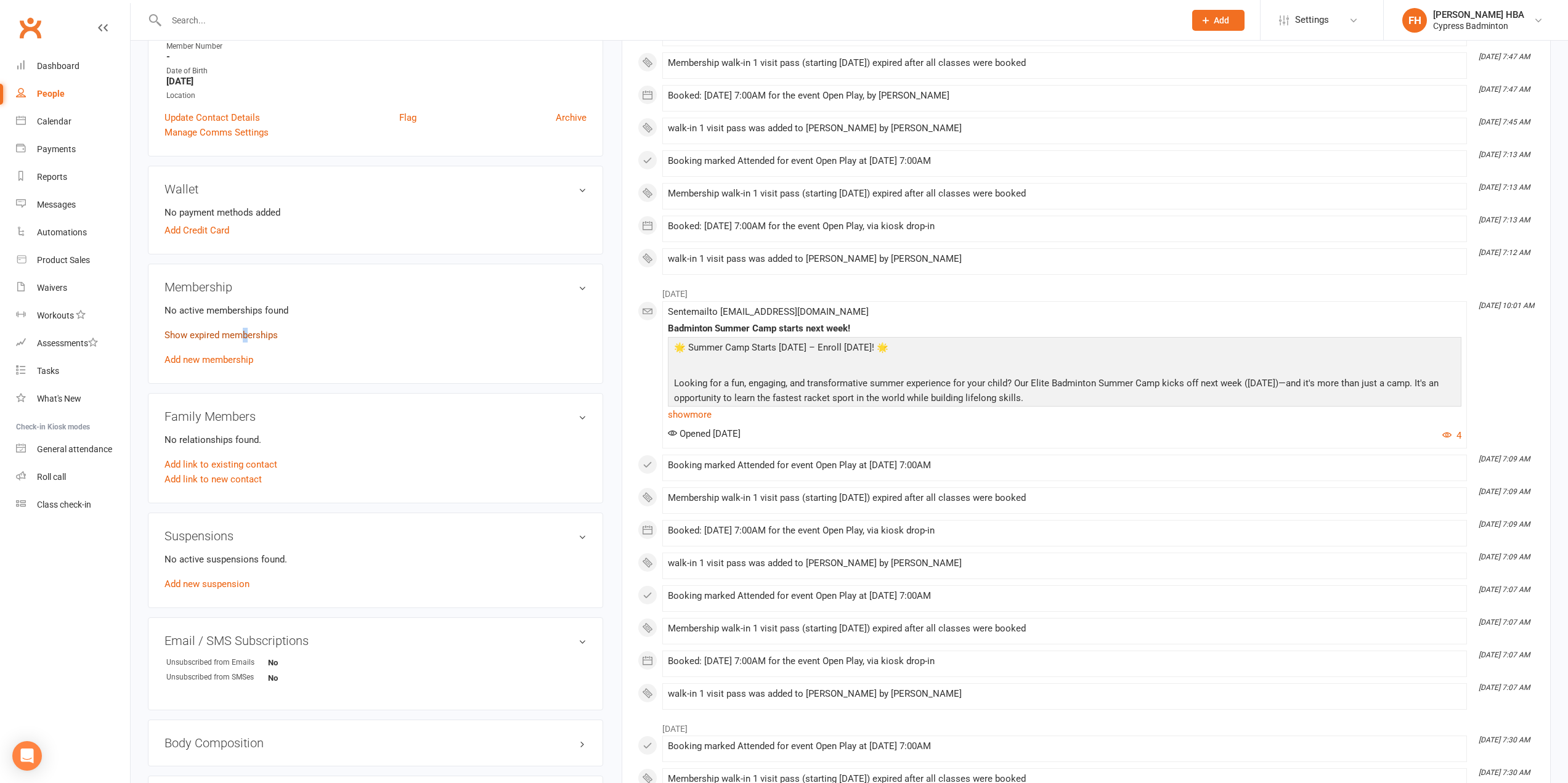
click at [245, 335] on link "Show expired memberships" at bounding box center [221, 336] width 113 height 11
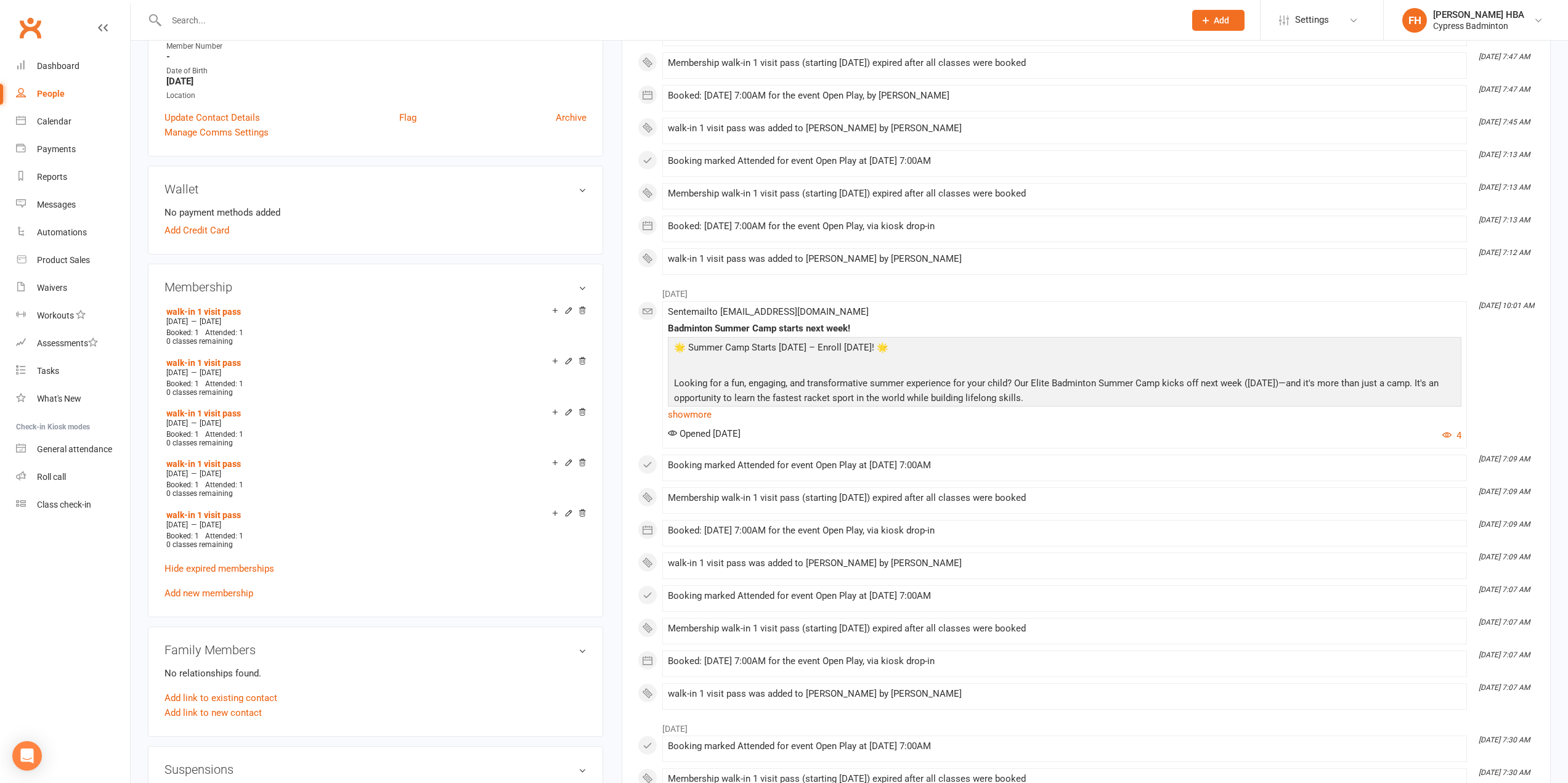
click at [66, 641] on nav "Clubworx Dashboard People Calendar Payments Reports Messages Automations Produc…" at bounding box center [65, 394] width 131 height 783
click at [64, 86] on link "People" at bounding box center [73, 93] width 114 height 27
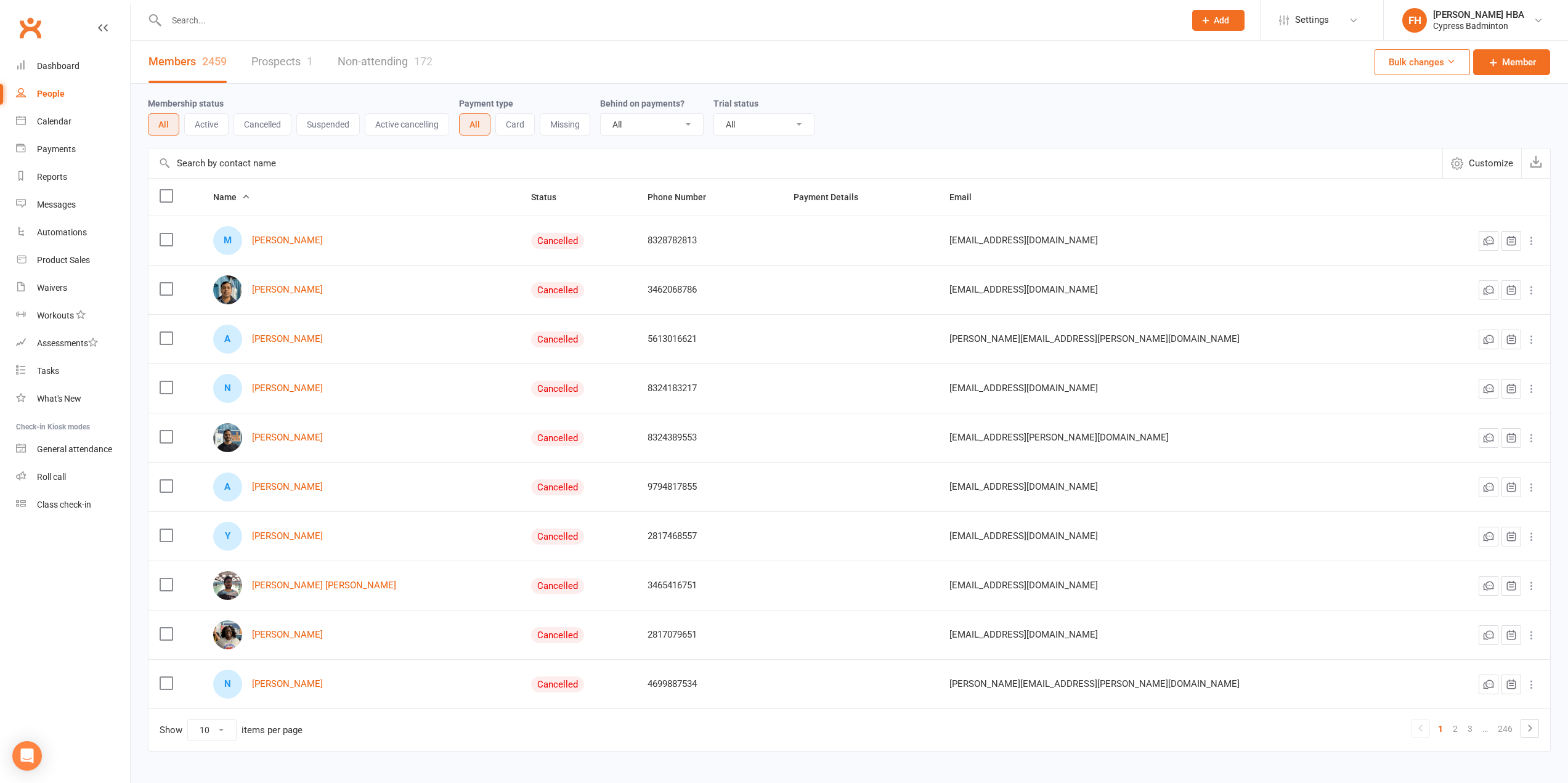
click at [307, 170] on input "text" at bounding box center [795, 163] width 1294 height 30
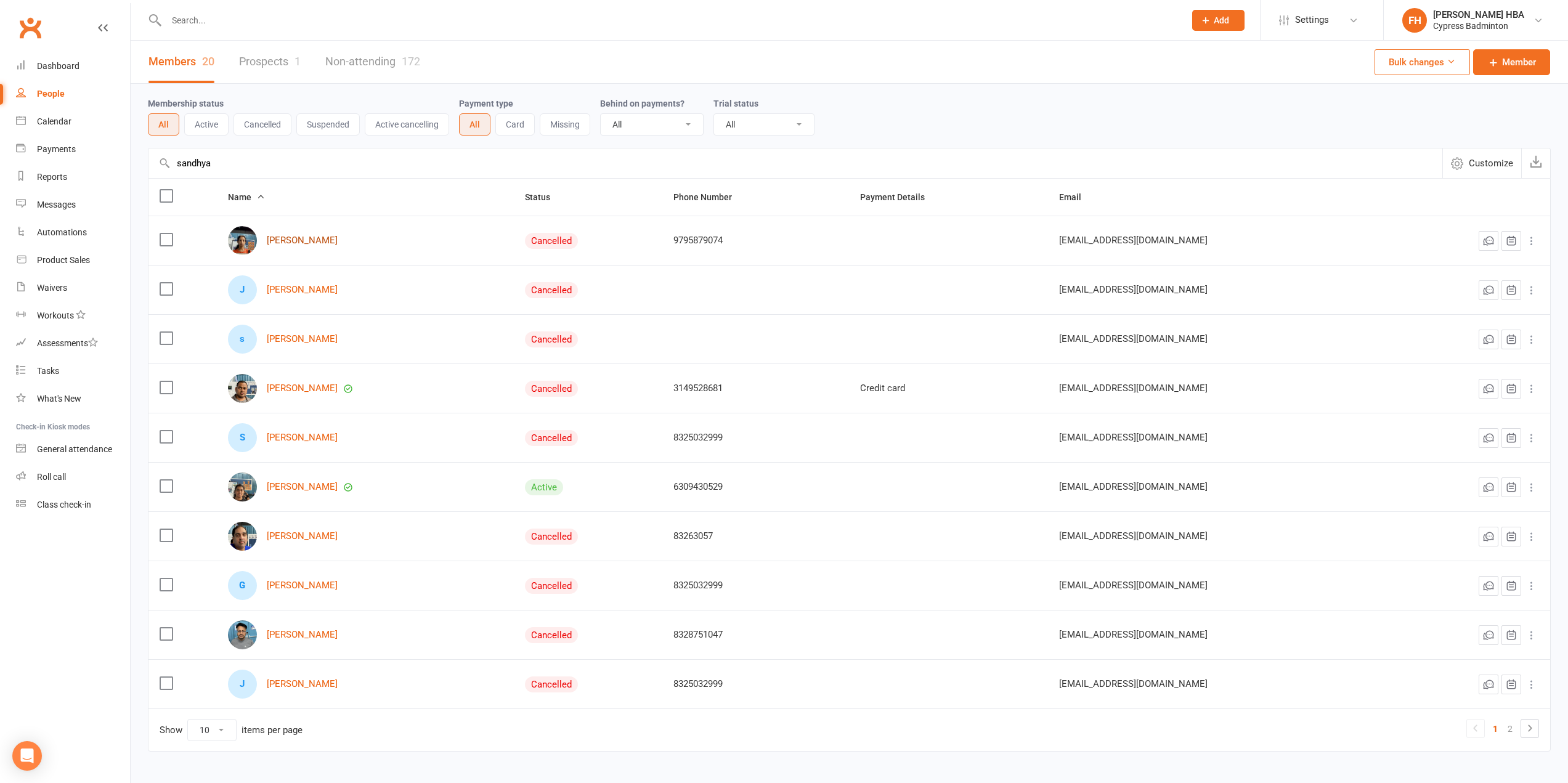
type input "sandhya"
click at [296, 239] on link "[PERSON_NAME]" at bounding box center [302, 240] width 71 height 10
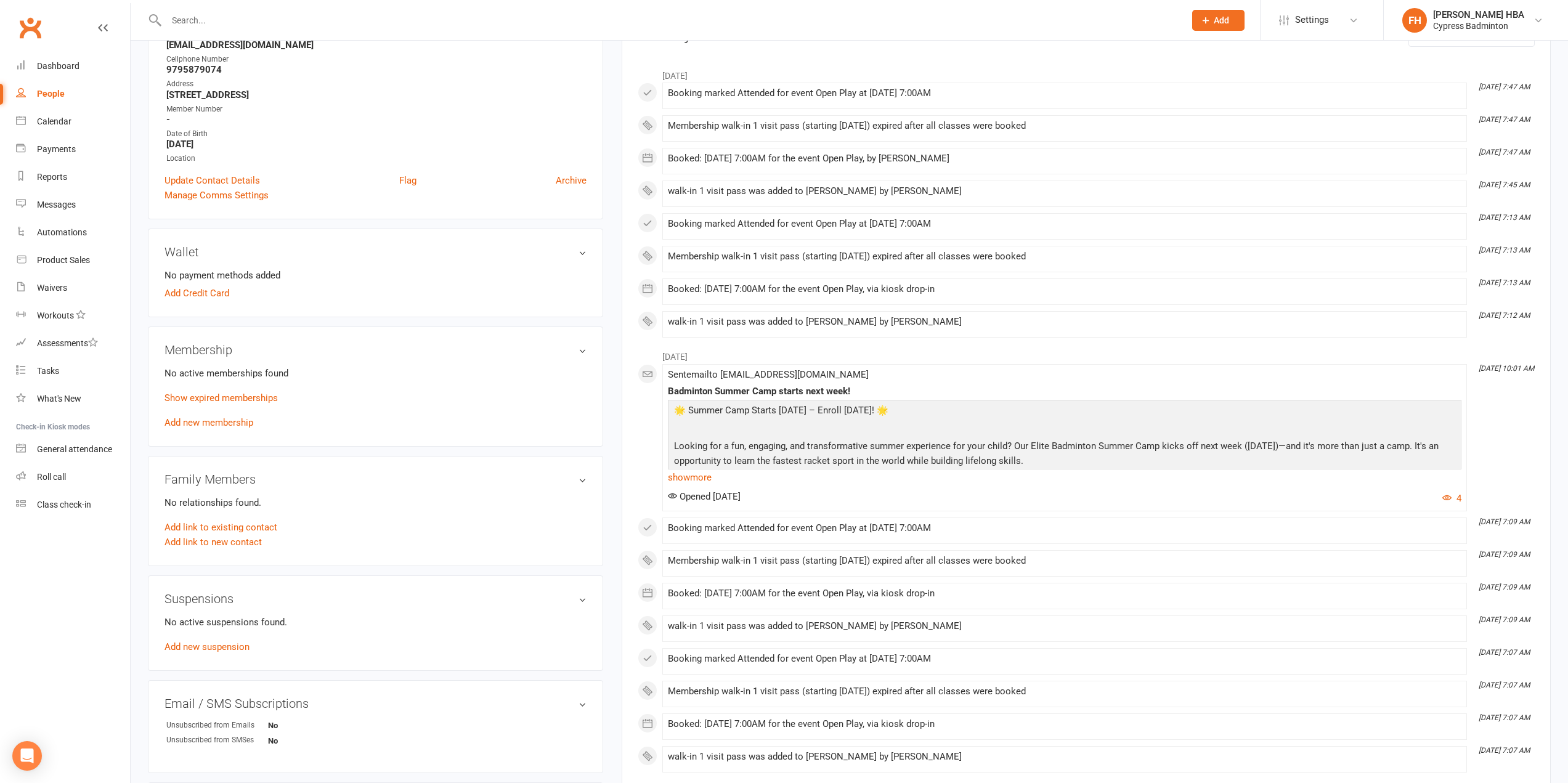
scroll to position [185, 0]
click at [249, 399] on link "Show expired memberships" at bounding box center [221, 397] width 113 height 11
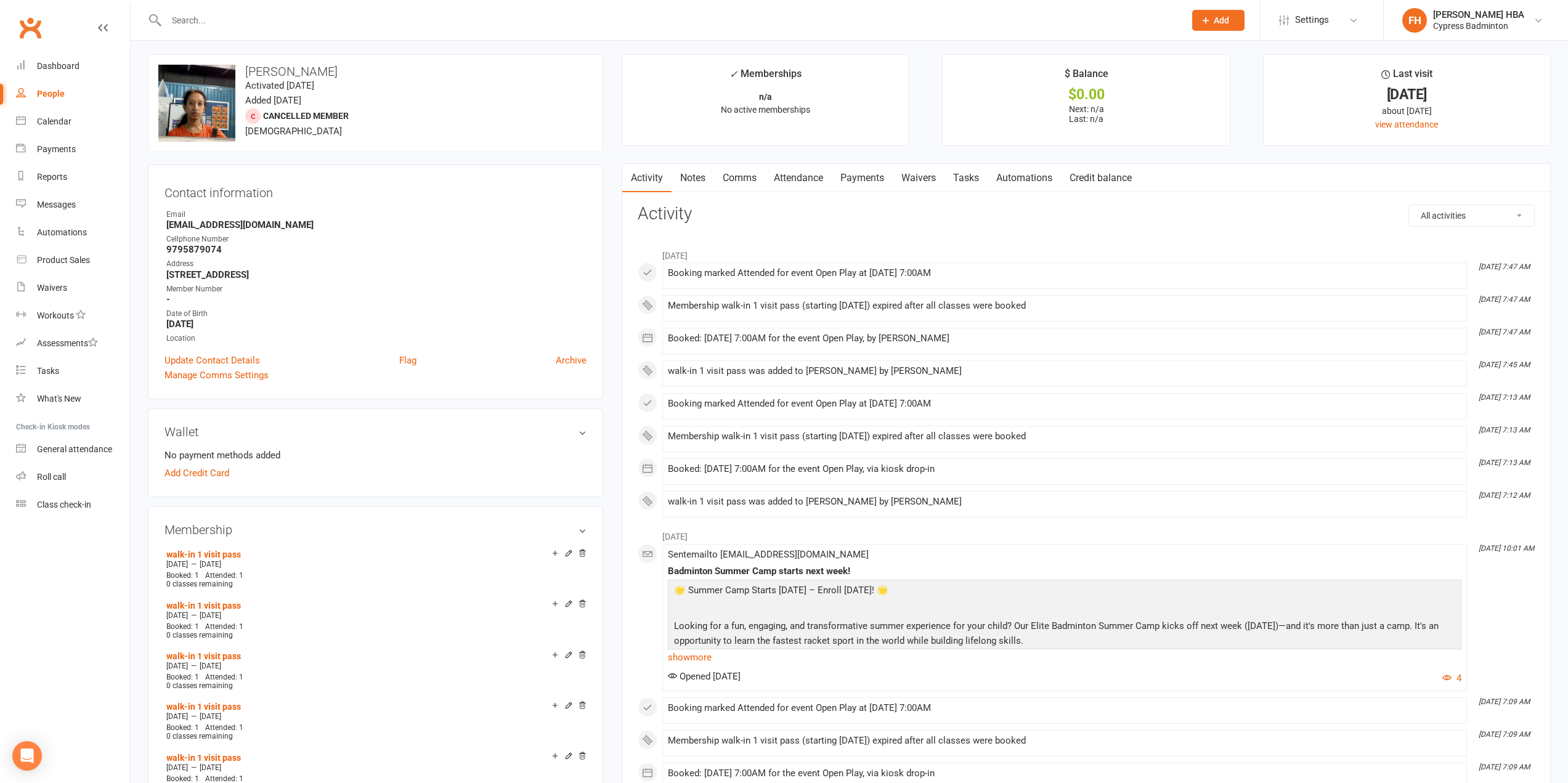
scroll to position [0, 0]
click at [356, 20] on input "text" at bounding box center [669, 20] width 1014 height 17
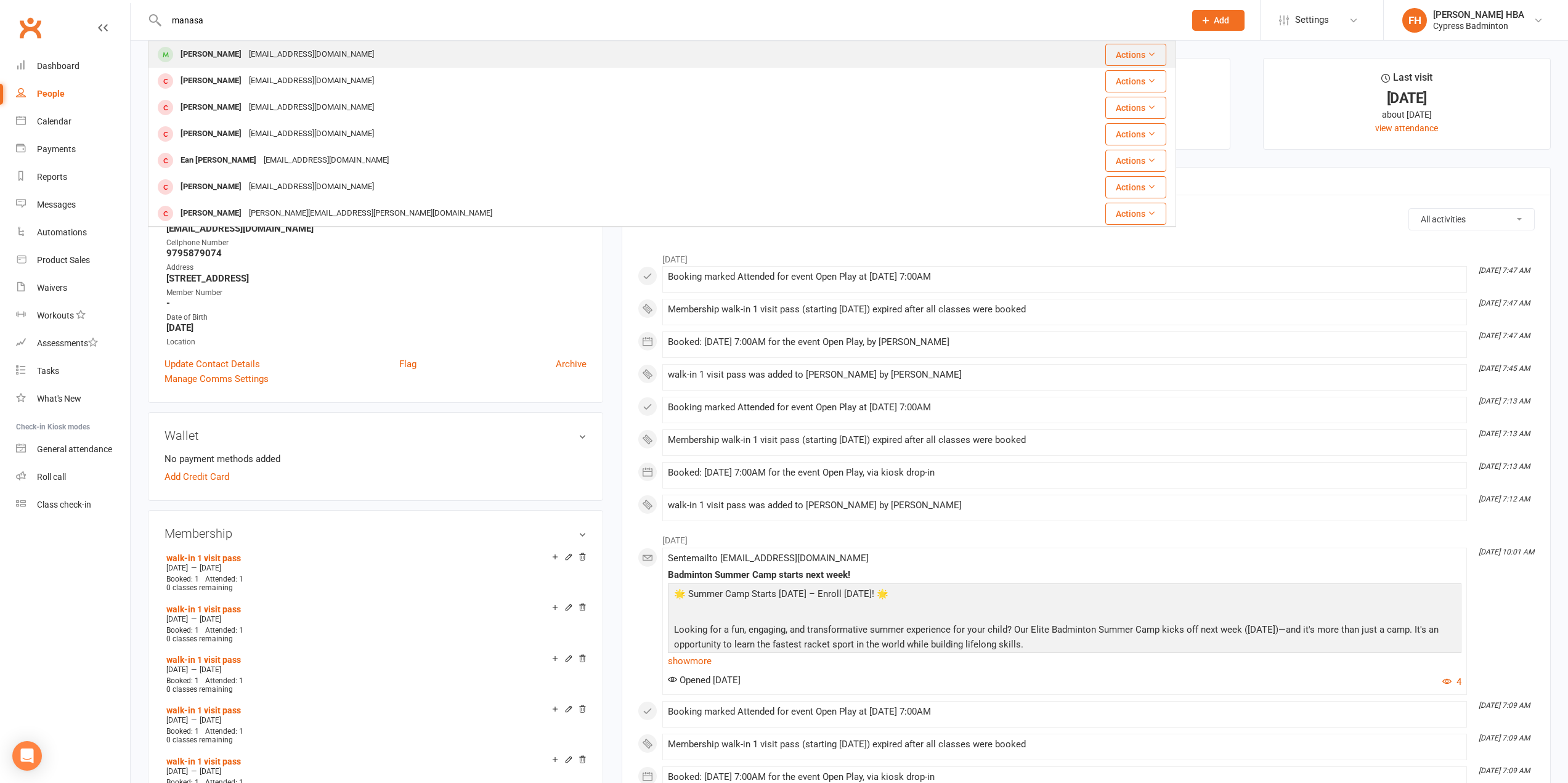
type input "manasa"
click at [331, 46] on div "[EMAIL_ADDRESS][DOMAIN_NAME]" at bounding box center [311, 54] width 132 height 18
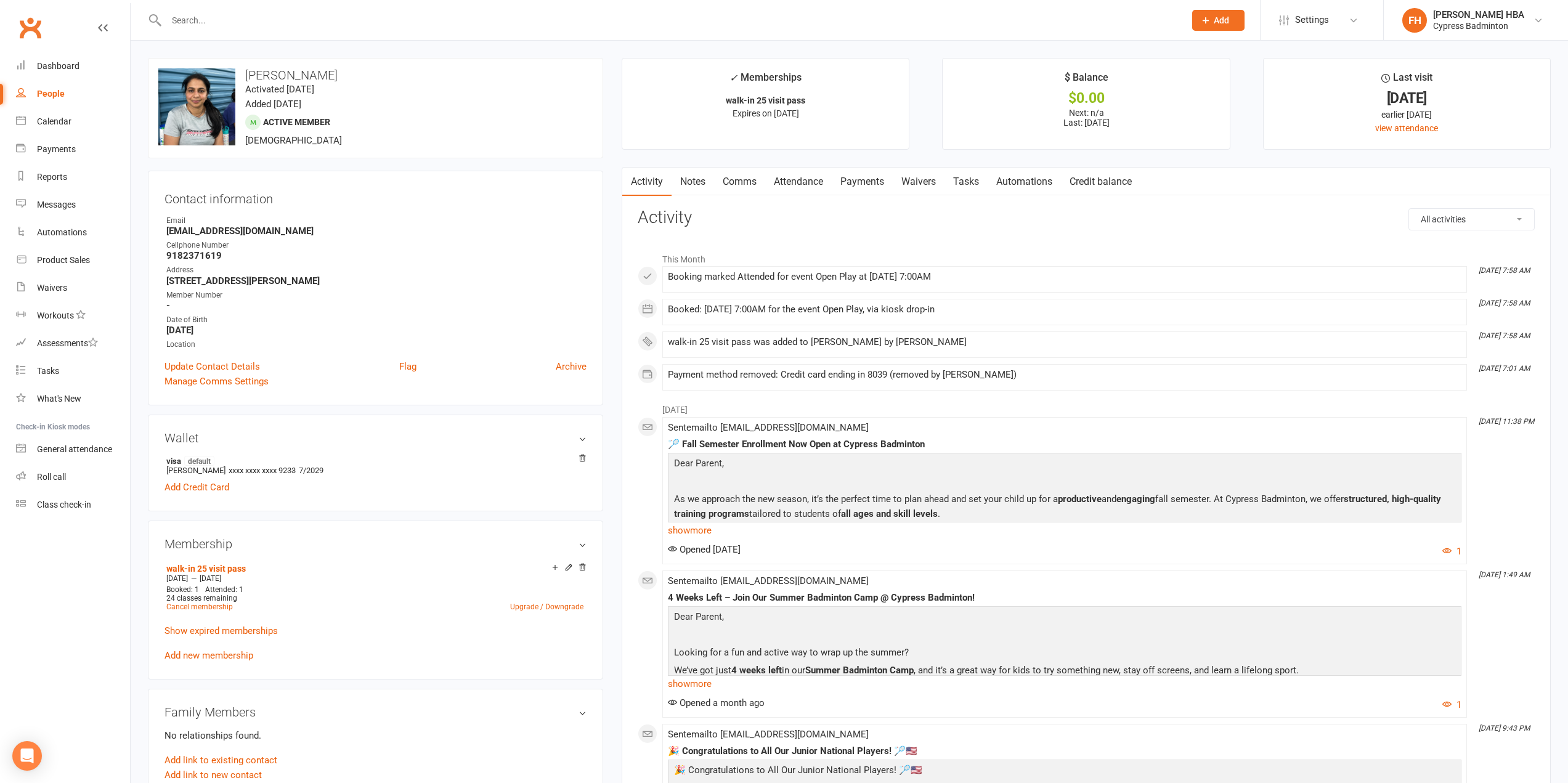
click at [465, 23] on input "text" at bounding box center [669, 20] width 1014 height 17
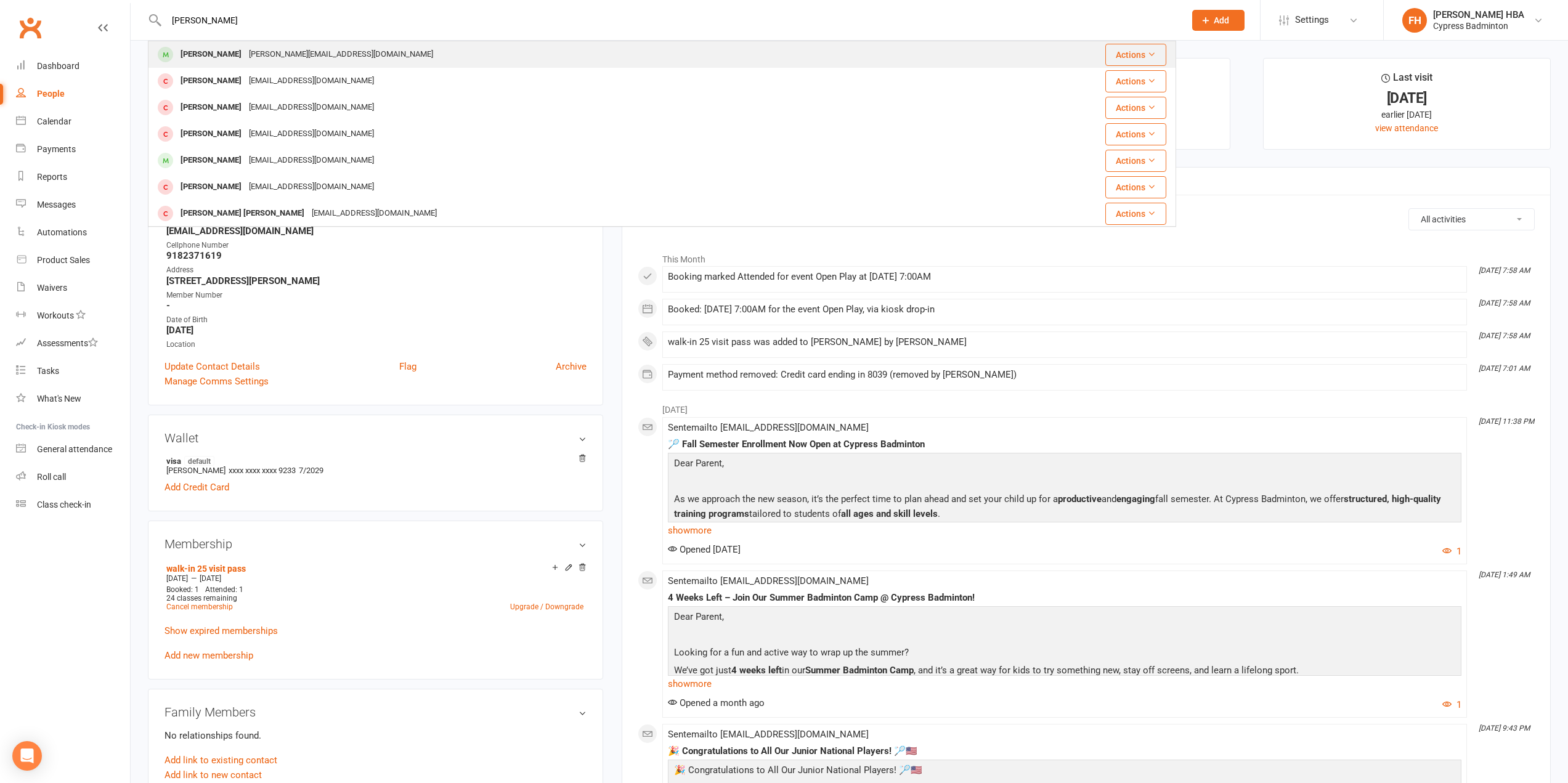
type input "[PERSON_NAME]"
click at [422, 51] on div "[PERSON_NAME] Truong [EMAIL_ADDRESS][DOMAIN_NAME]" at bounding box center [576, 55] width 854 height 25
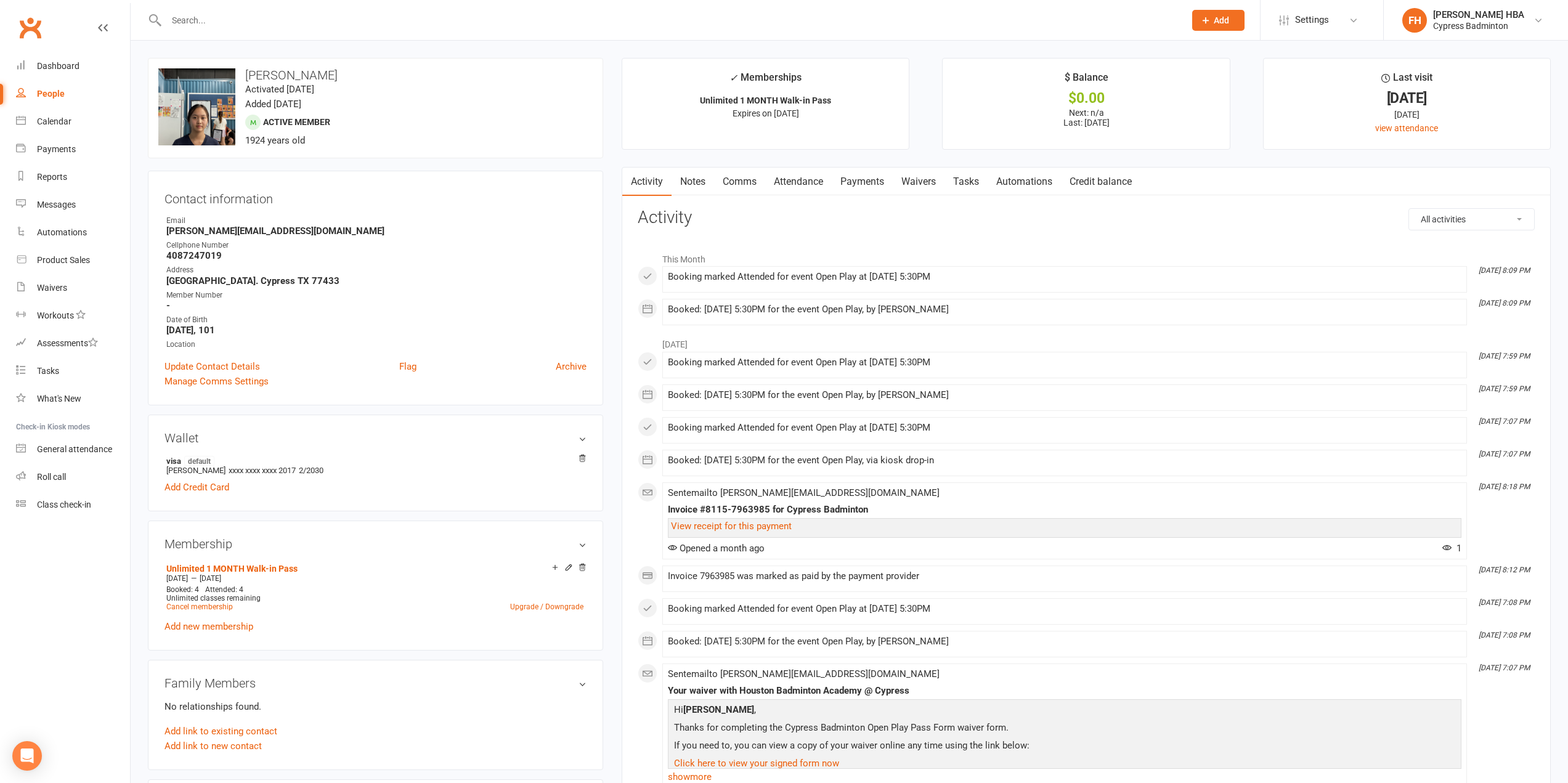
click at [219, 27] on input "text" at bounding box center [669, 20] width 1014 height 17
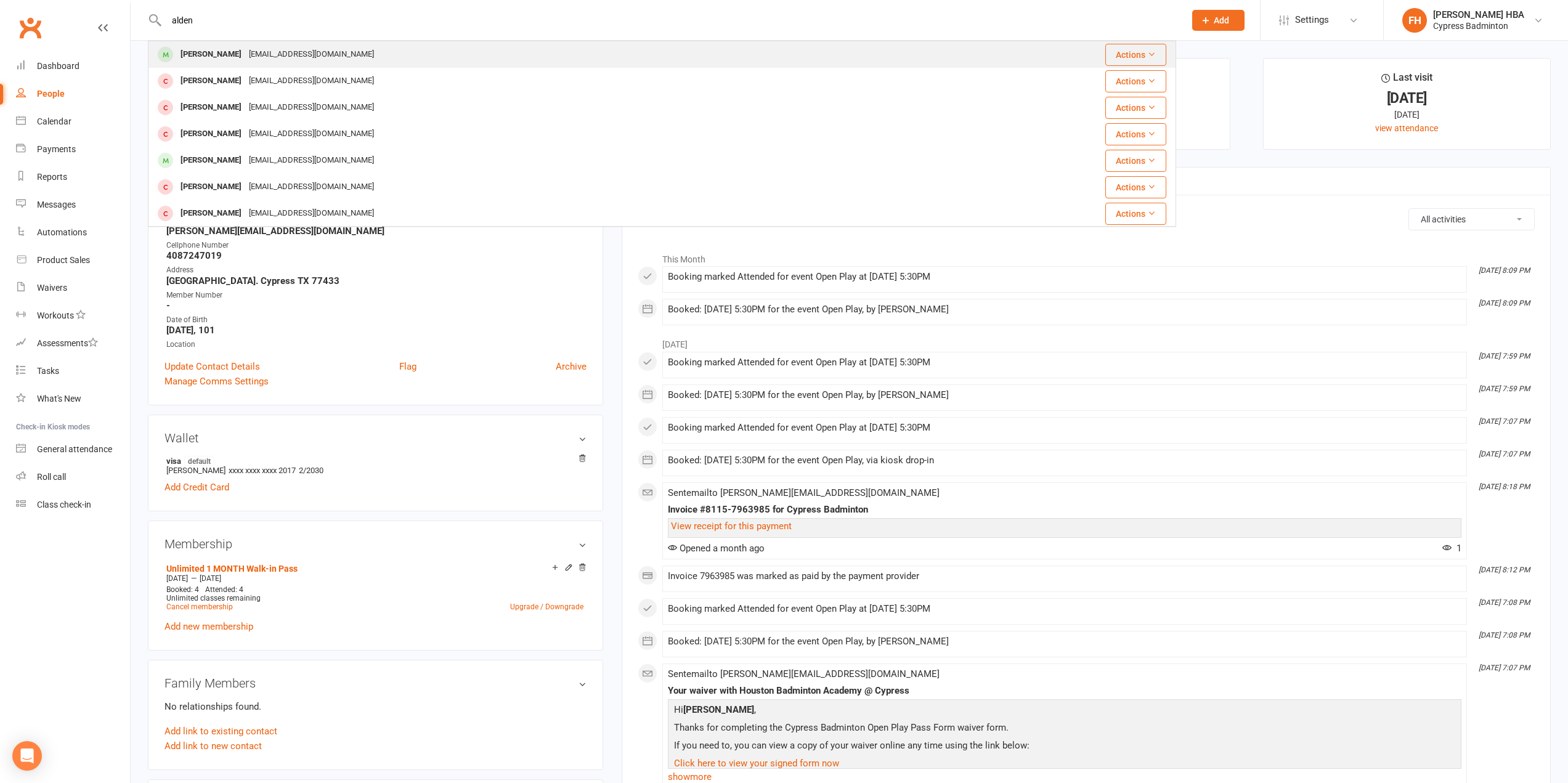
type input "alden"
click at [201, 56] on div "[PERSON_NAME]" at bounding box center [210, 54] width 68 height 18
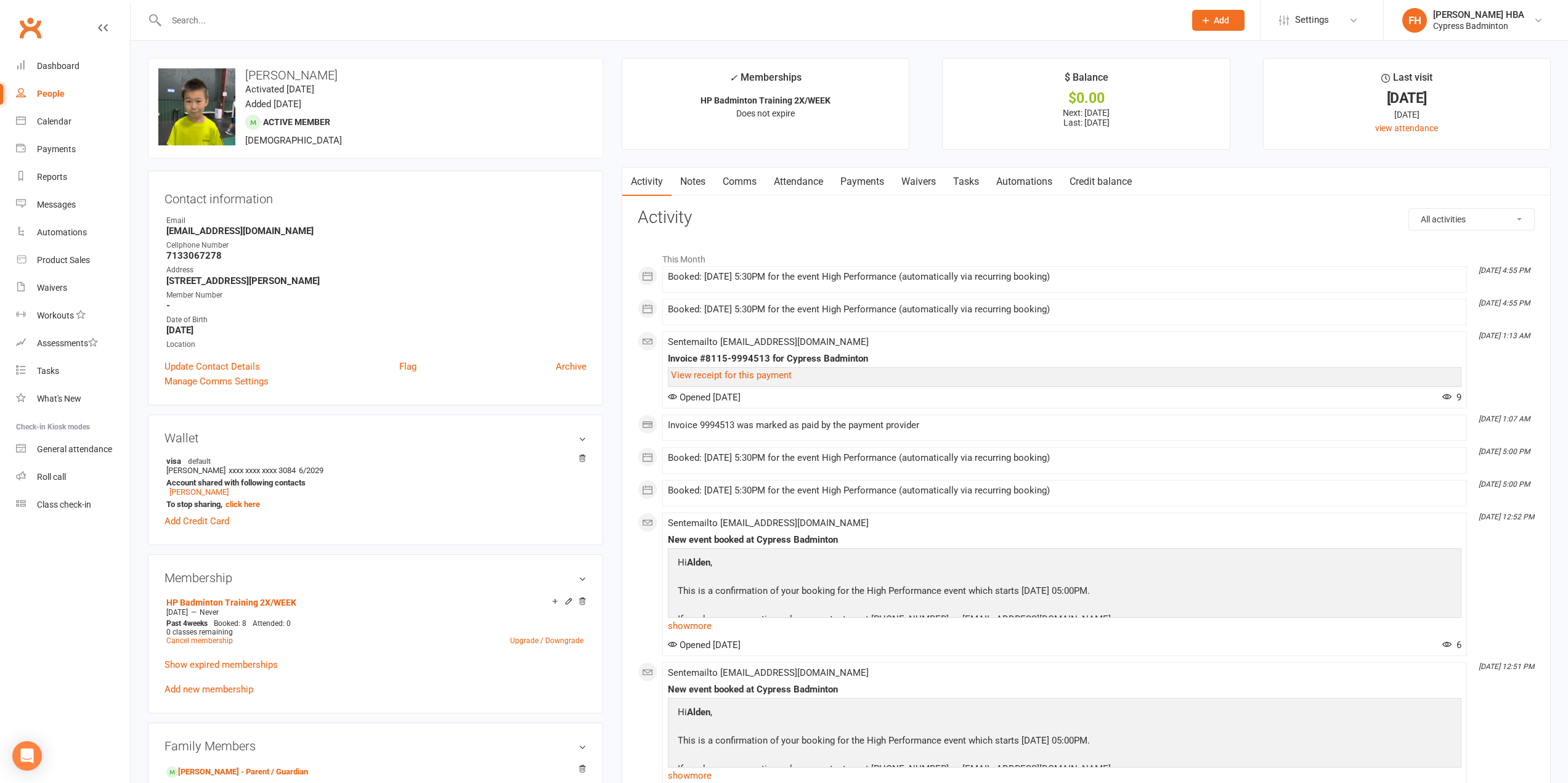
click at [796, 172] on link "Attendance" at bounding box center [798, 181] width 66 height 28
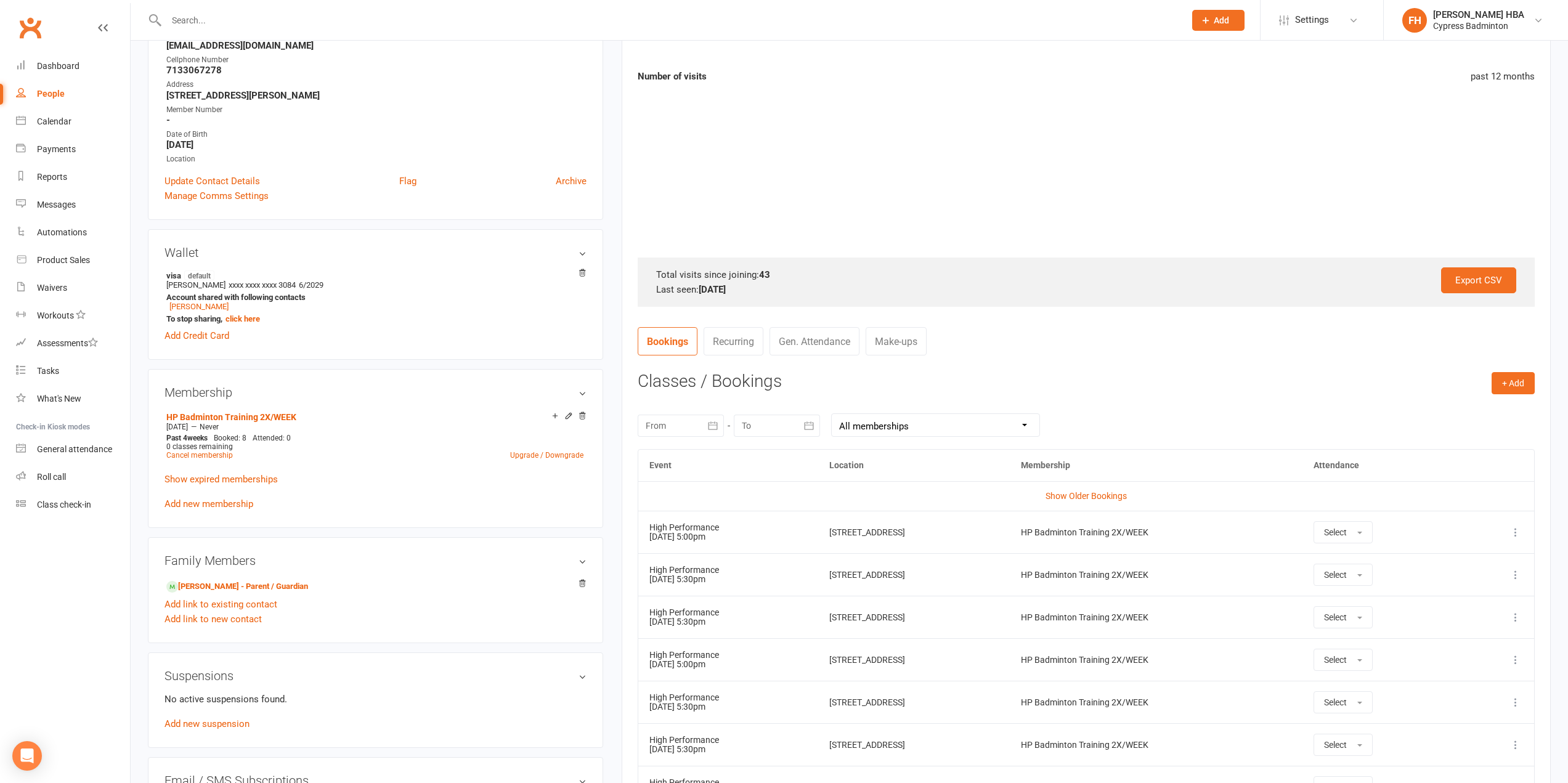
scroll to position [246, 0]
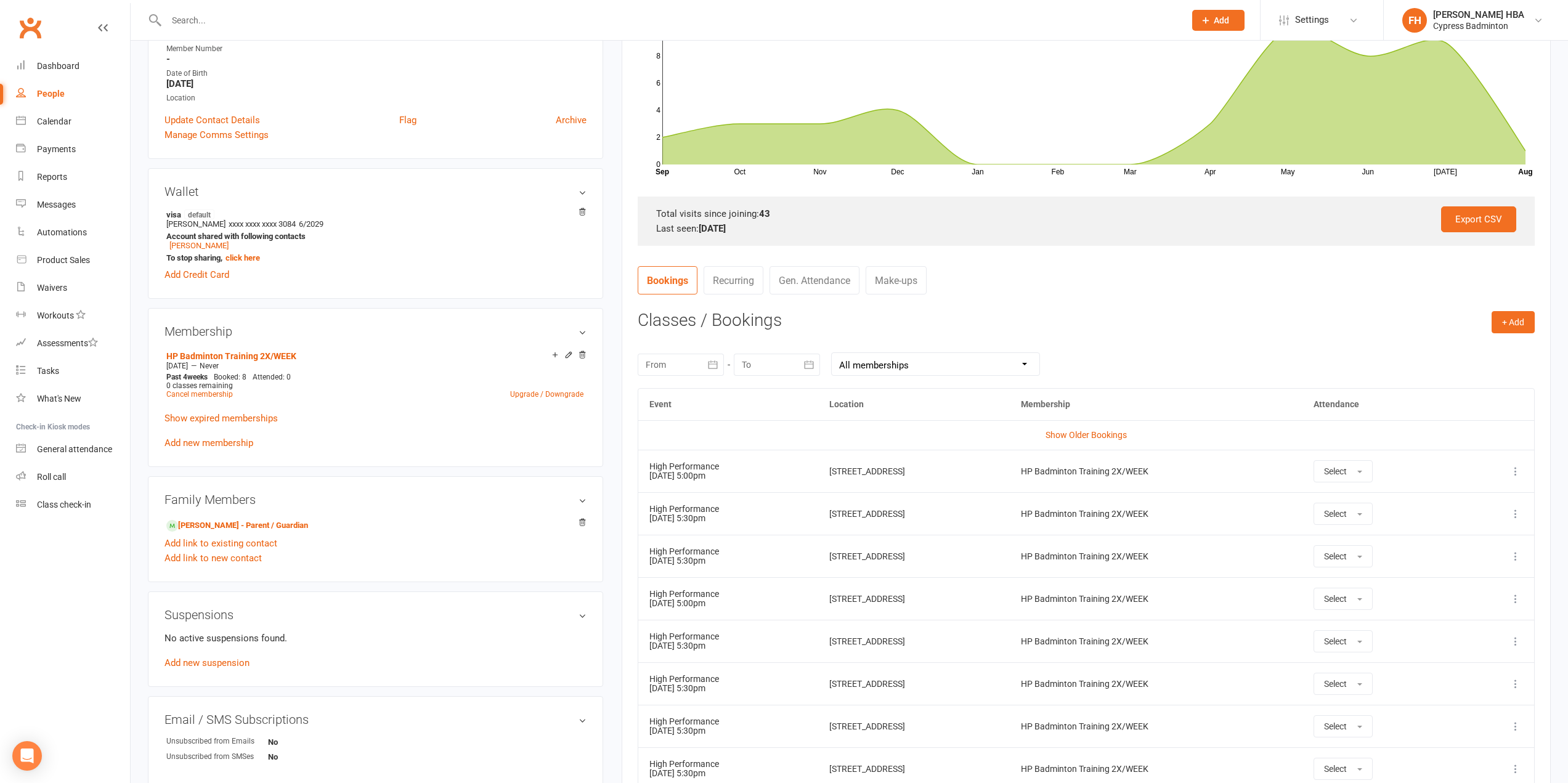
click at [1521, 469] on icon at bounding box center [1516, 472] width 13 height 13
click at [1471, 533] on link "Remove booking" at bounding box center [1462, 545] width 122 height 25
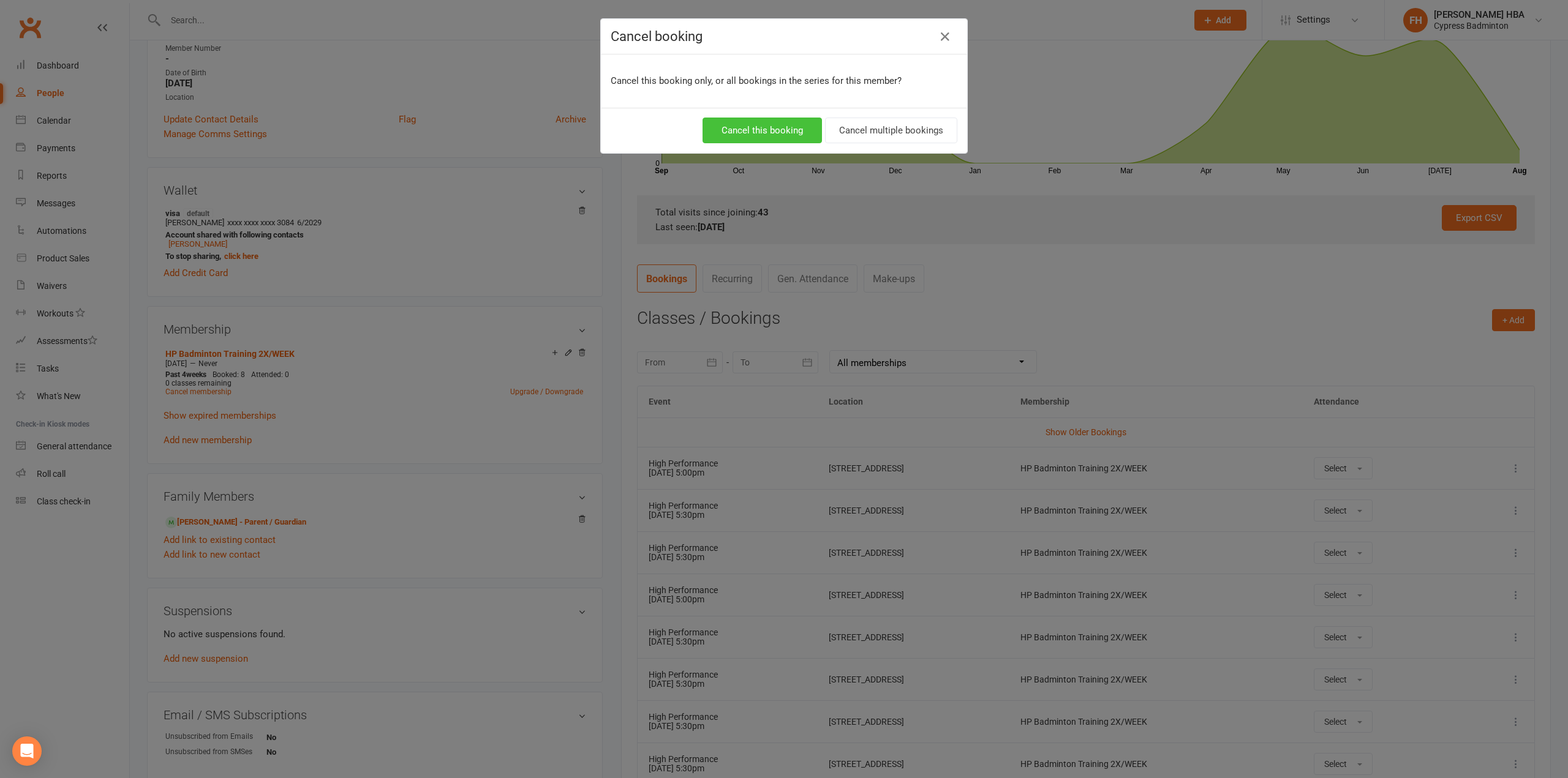
click at [770, 131] on button "Cancel this booking" at bounding box center [763, 130] width 120 height 26
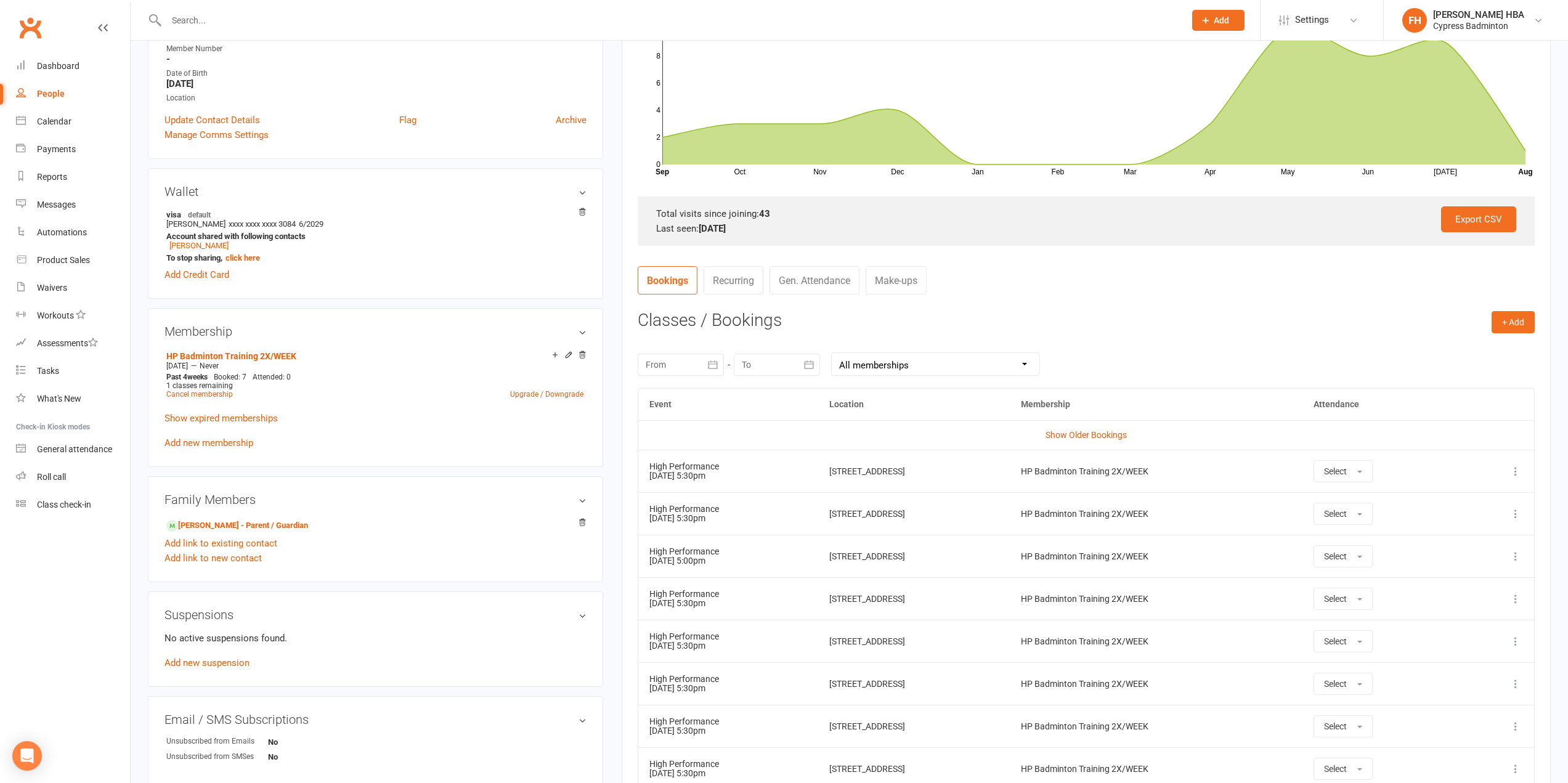
click at [74, 94] on link "People" at bounding box center [73, 93] width 114 height 27
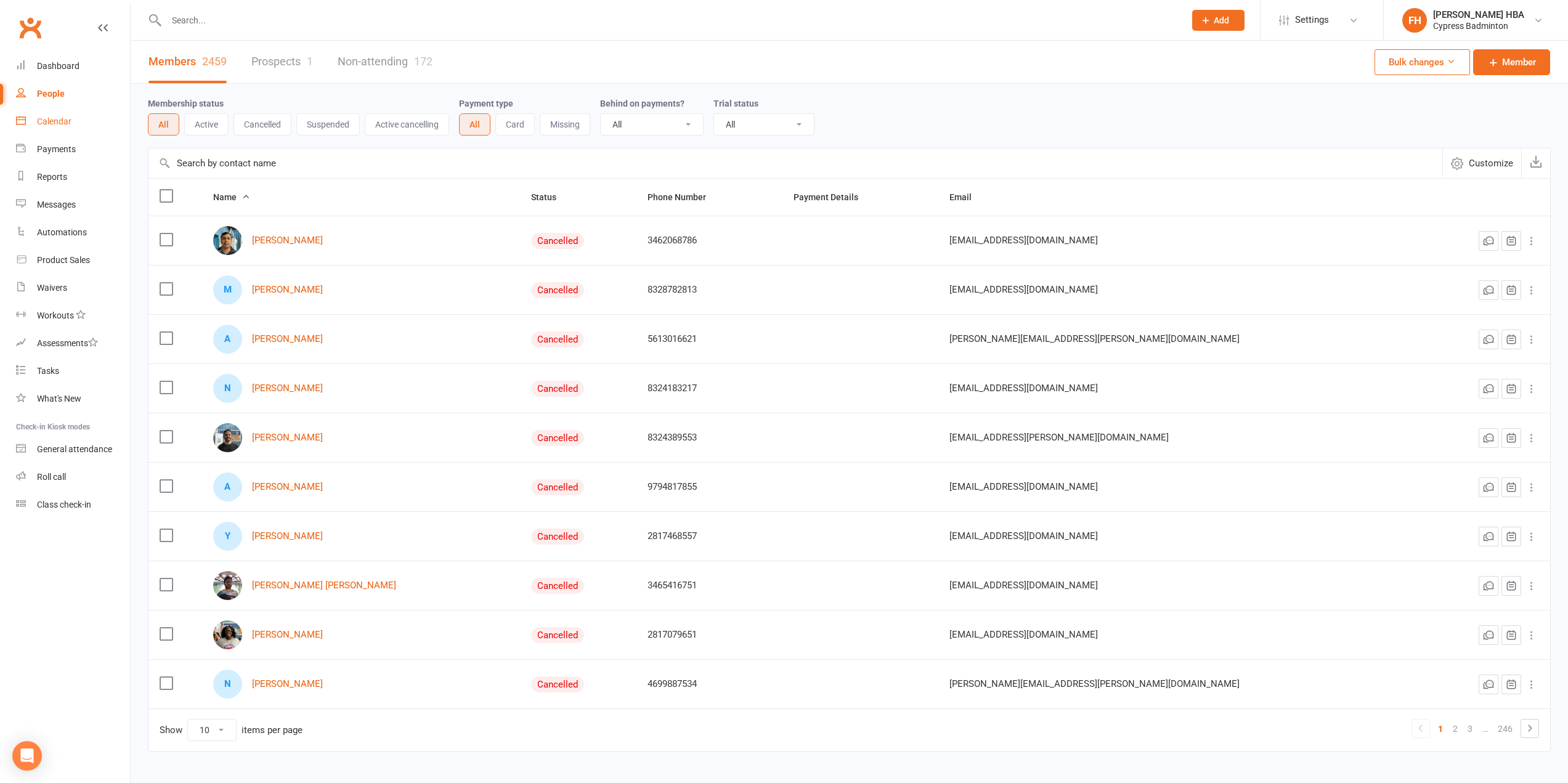
click at [65, 110] on link "Calendar" at bounding box center [73, 121] width 114 height 27
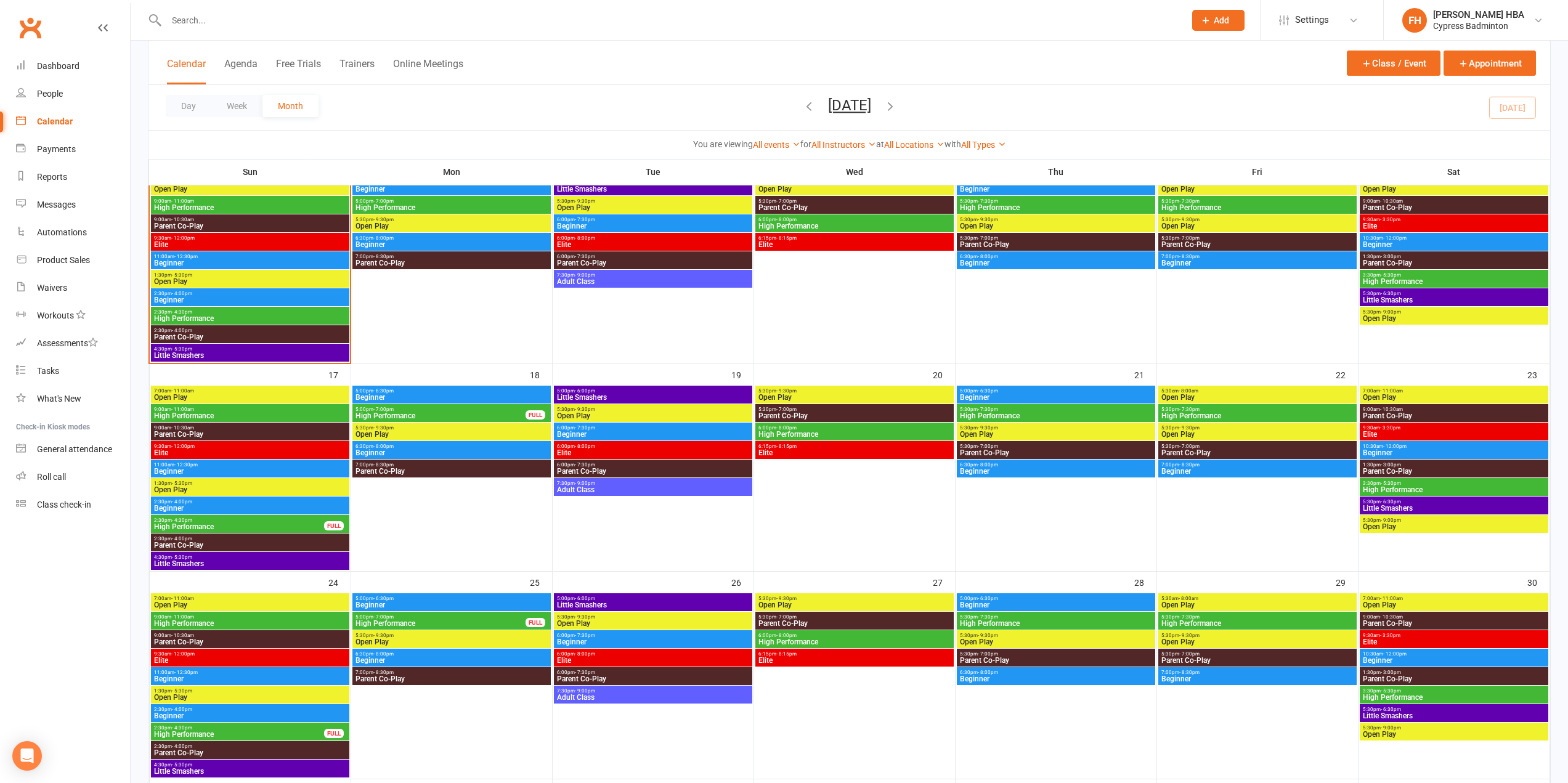
scroll to position [493, 0]
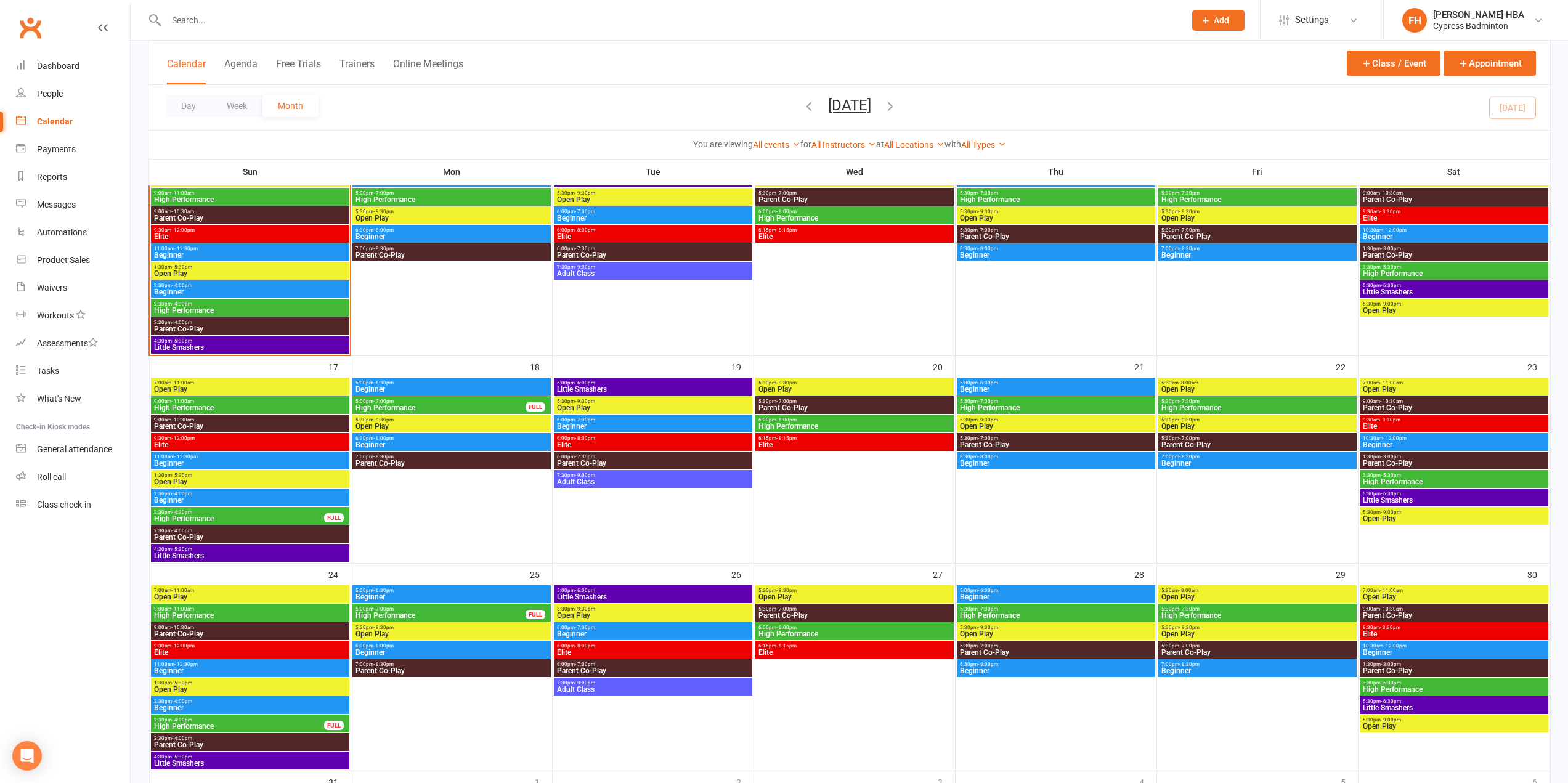
click at [726, 19] on input "text" at bounding box center [669, 20] width 1014 height 17
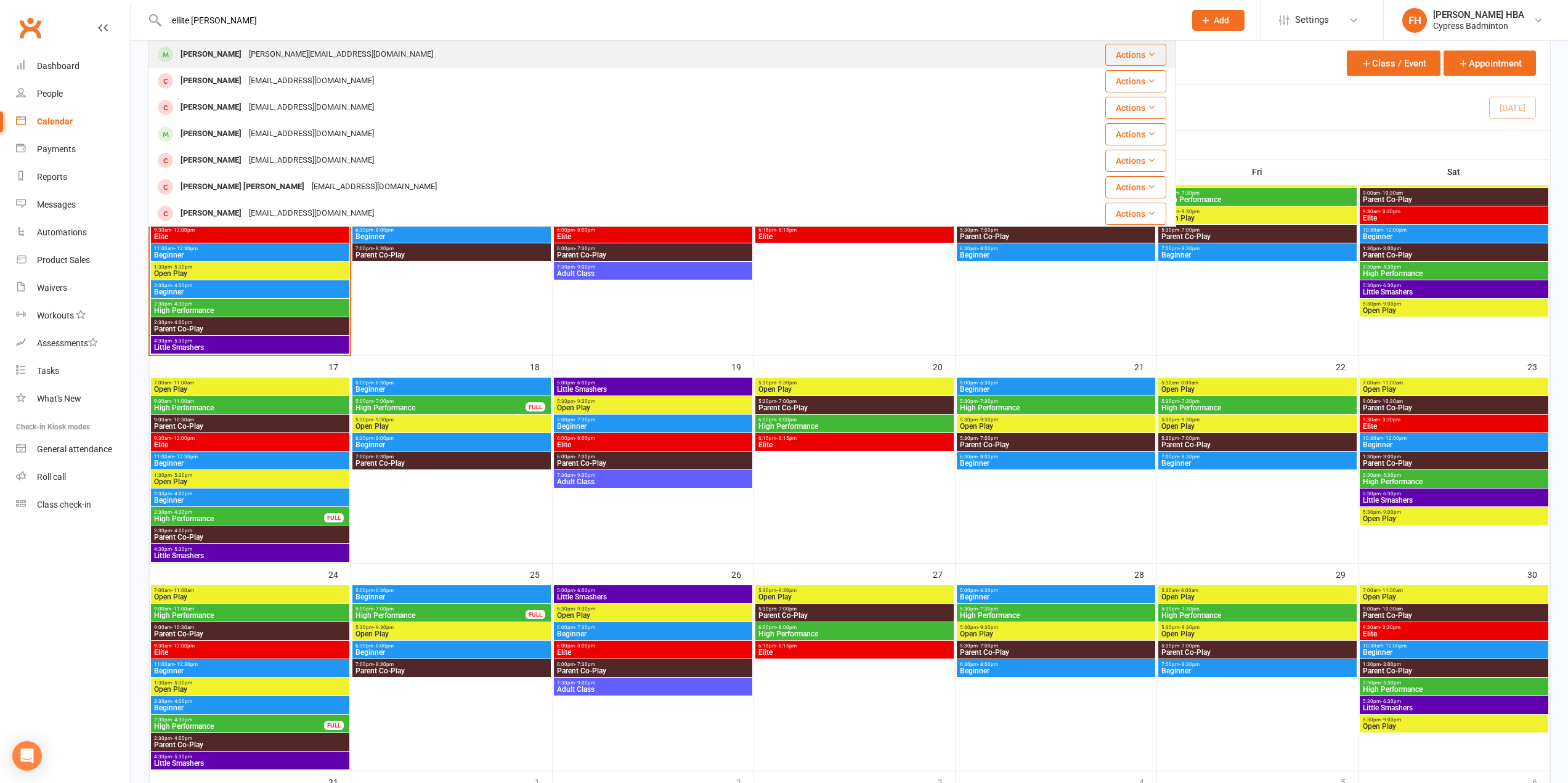
type input "ellite [PERSON_NAME]"
click at [347, 56] on div "[PERSON_NAME] Truong [EMAIL_ADDRESS][DOMAIN_NAME]" at bounding box center [563, 55] width 828 height 25
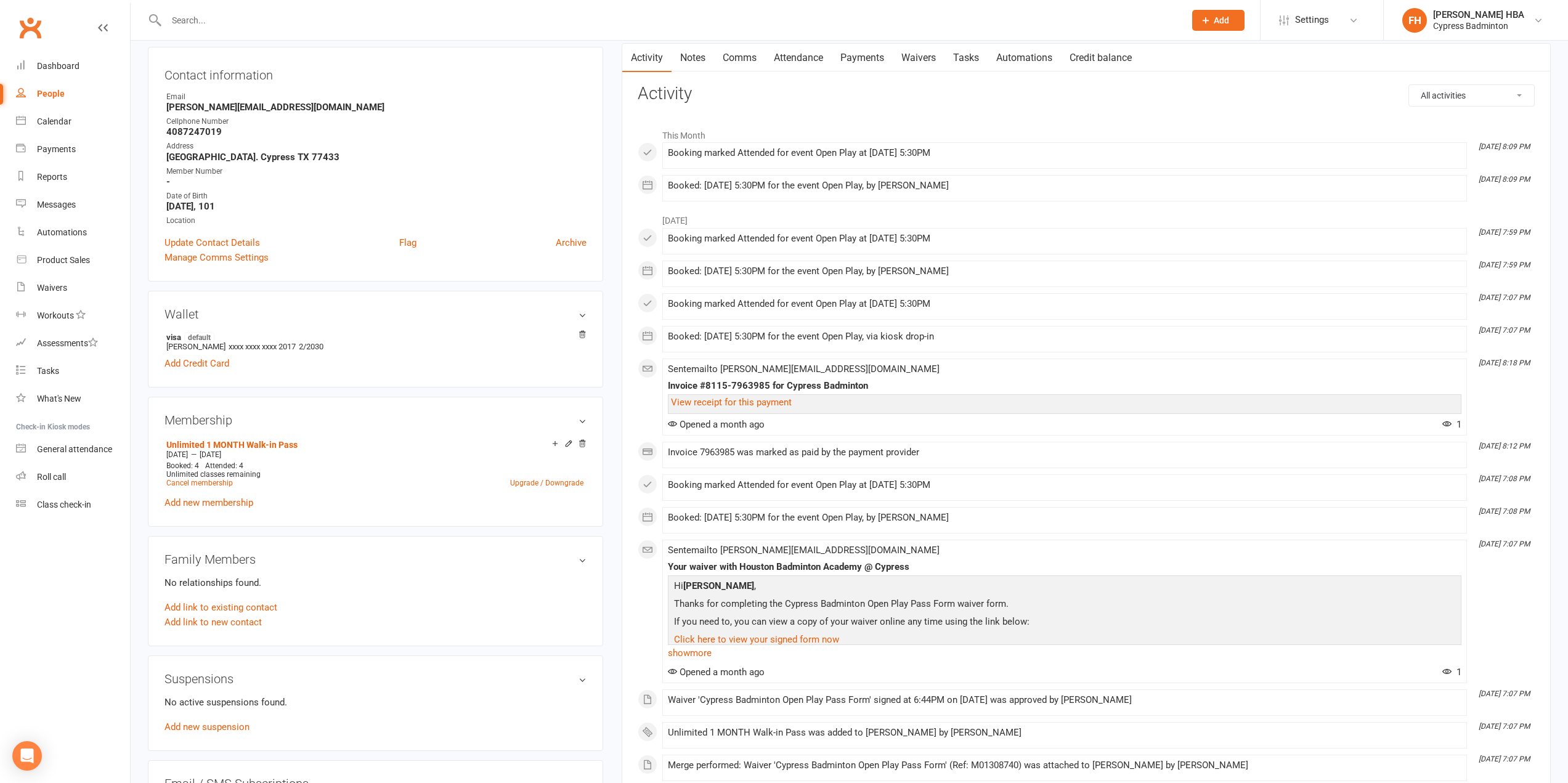
scroll to position [185, 0]
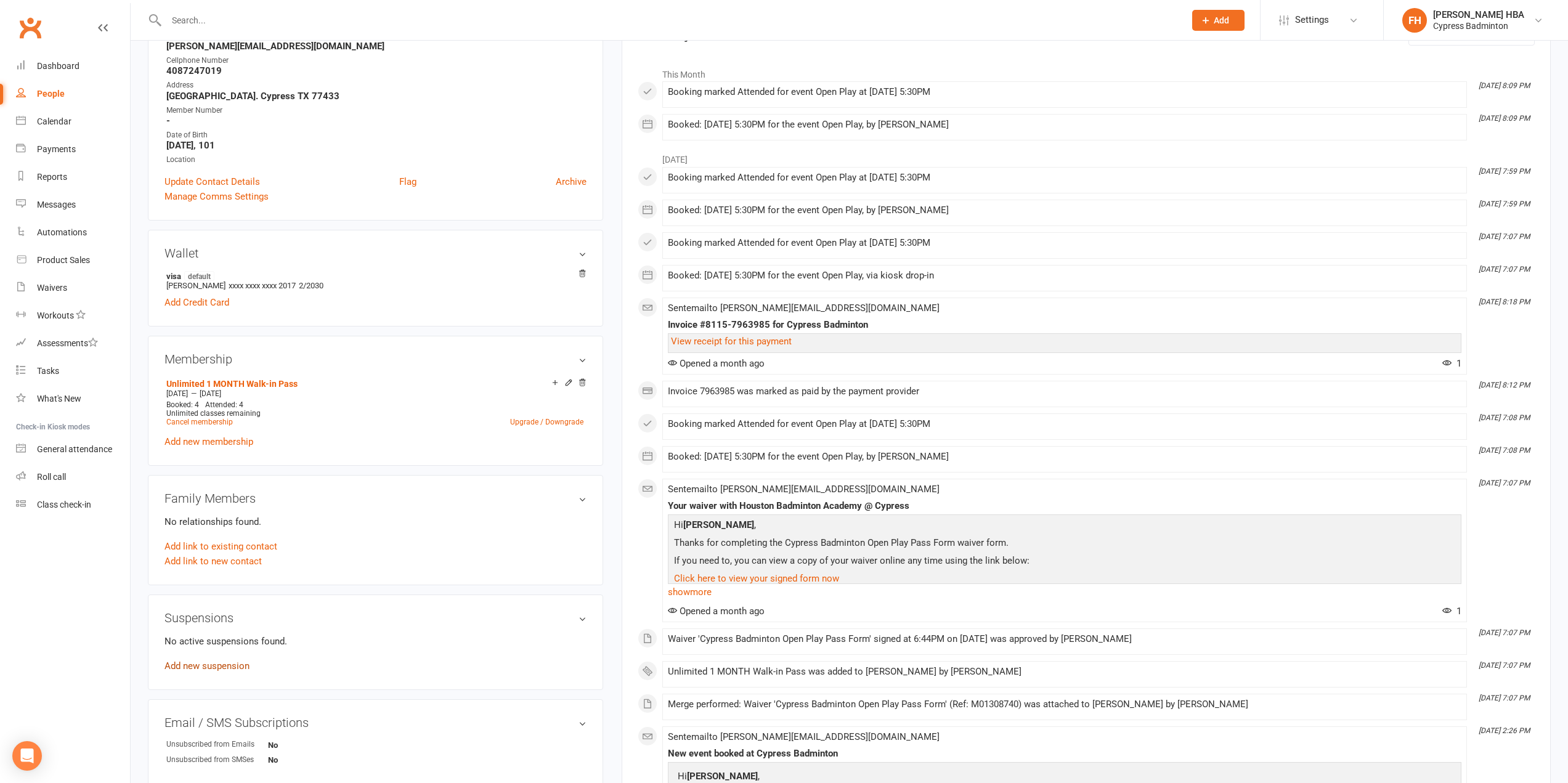
click at [227, 663] on link "Add new suspension" at bounding box center [206, 666] width 85 height 11
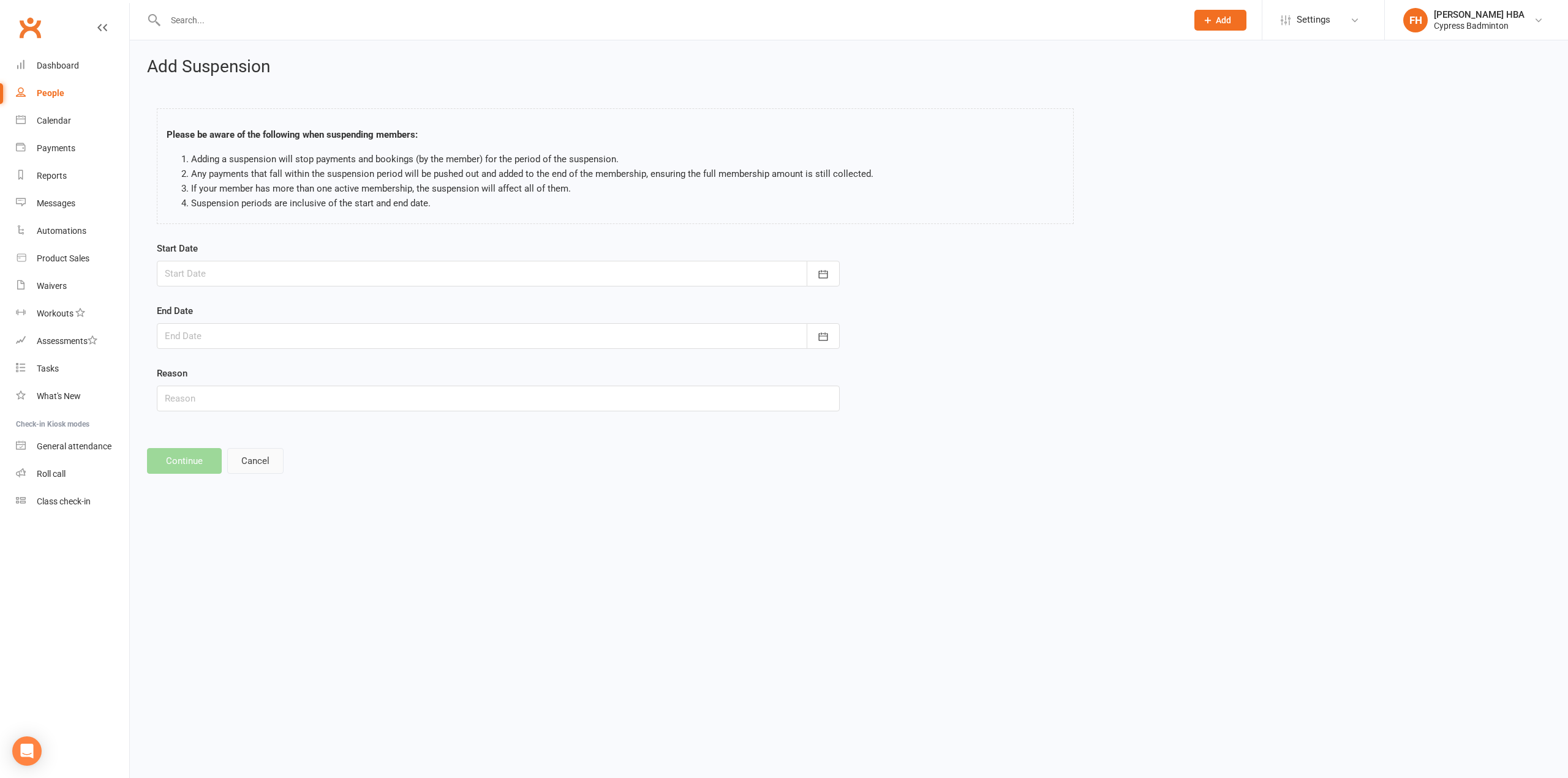
click at [256, 452] on button "Cancel" at bounding box center [255, 461] width 56 height 26
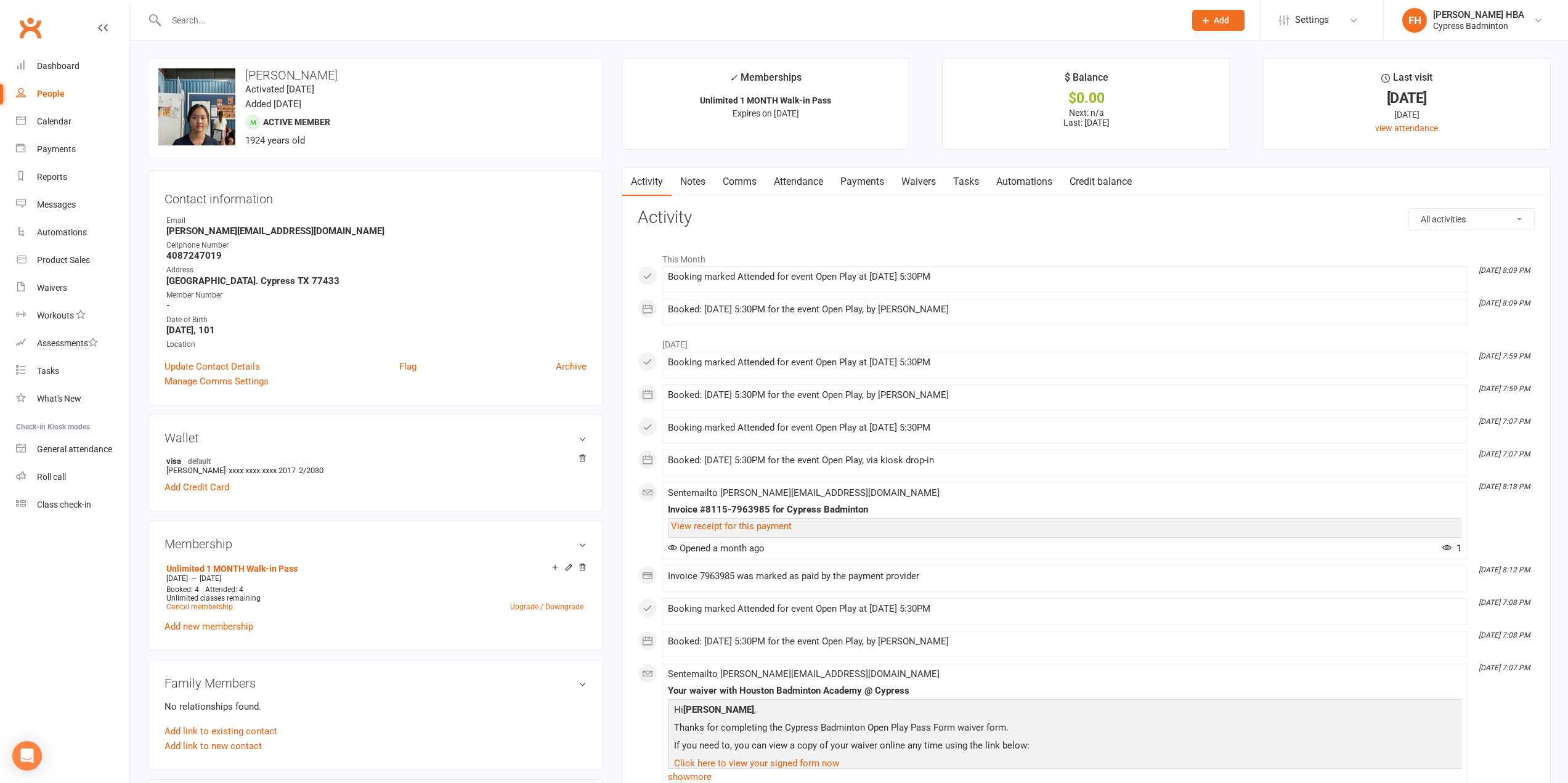
click at [856, 188] on link "Payments" at bounding box center [863, 181] width 61 height 28
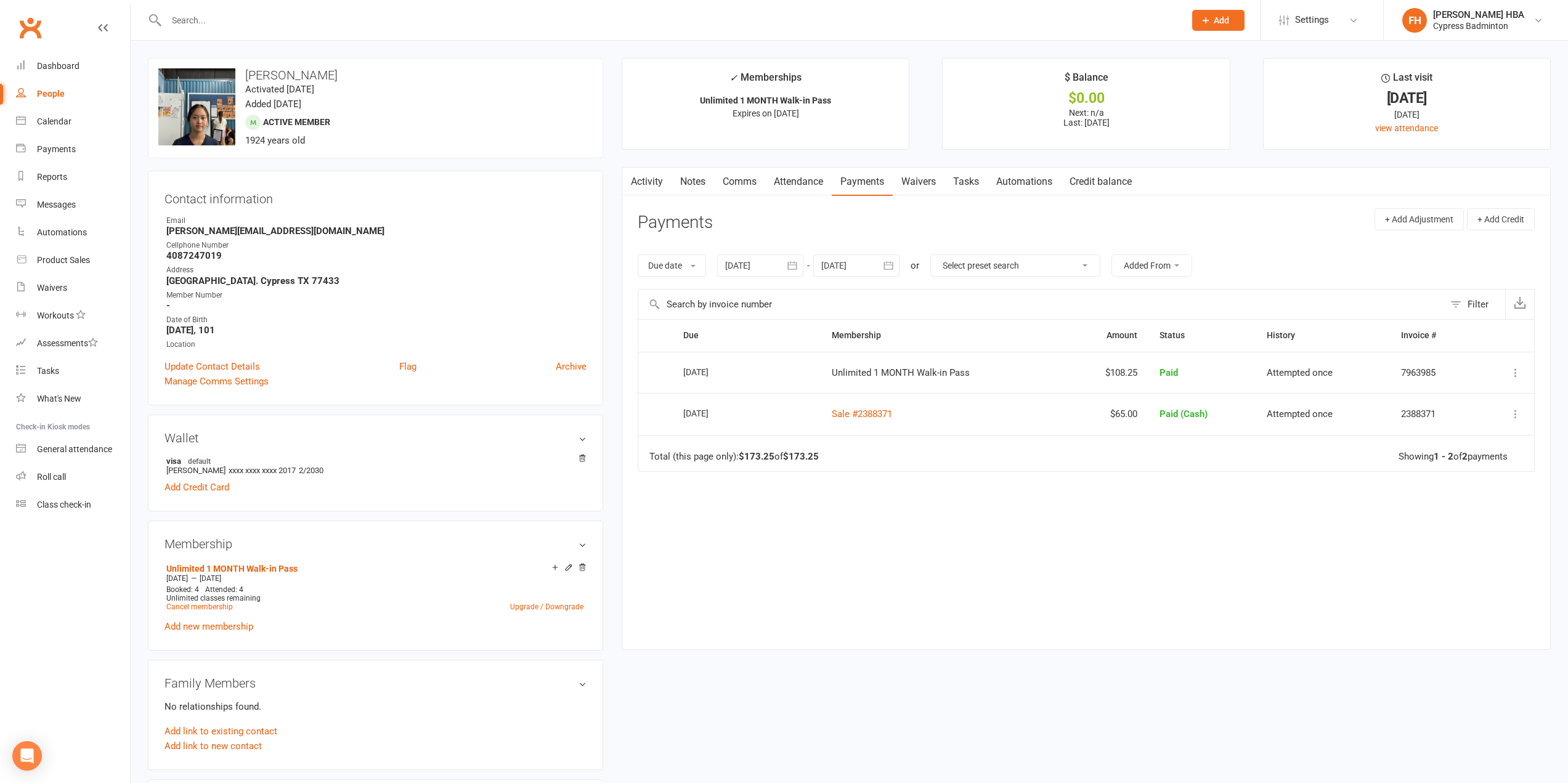
drag, startPoint x: 838, startPoint y: 246, endPoint x: 845, endPoint y: 262, distance: 17.5
click at [838, 248] on div "Due date Due date Date paid Date failed [DATE] [DATE] Sun Mon Tue Wed Thu Fri S…" at bounding box center [1085, 266] width 897 height 47
click at [846, 263] on div at bounding box center [856, 265] width 86 height 22
click at [1032, 284] on button "button" at bounding box center [1028, 295] width 27 height 22
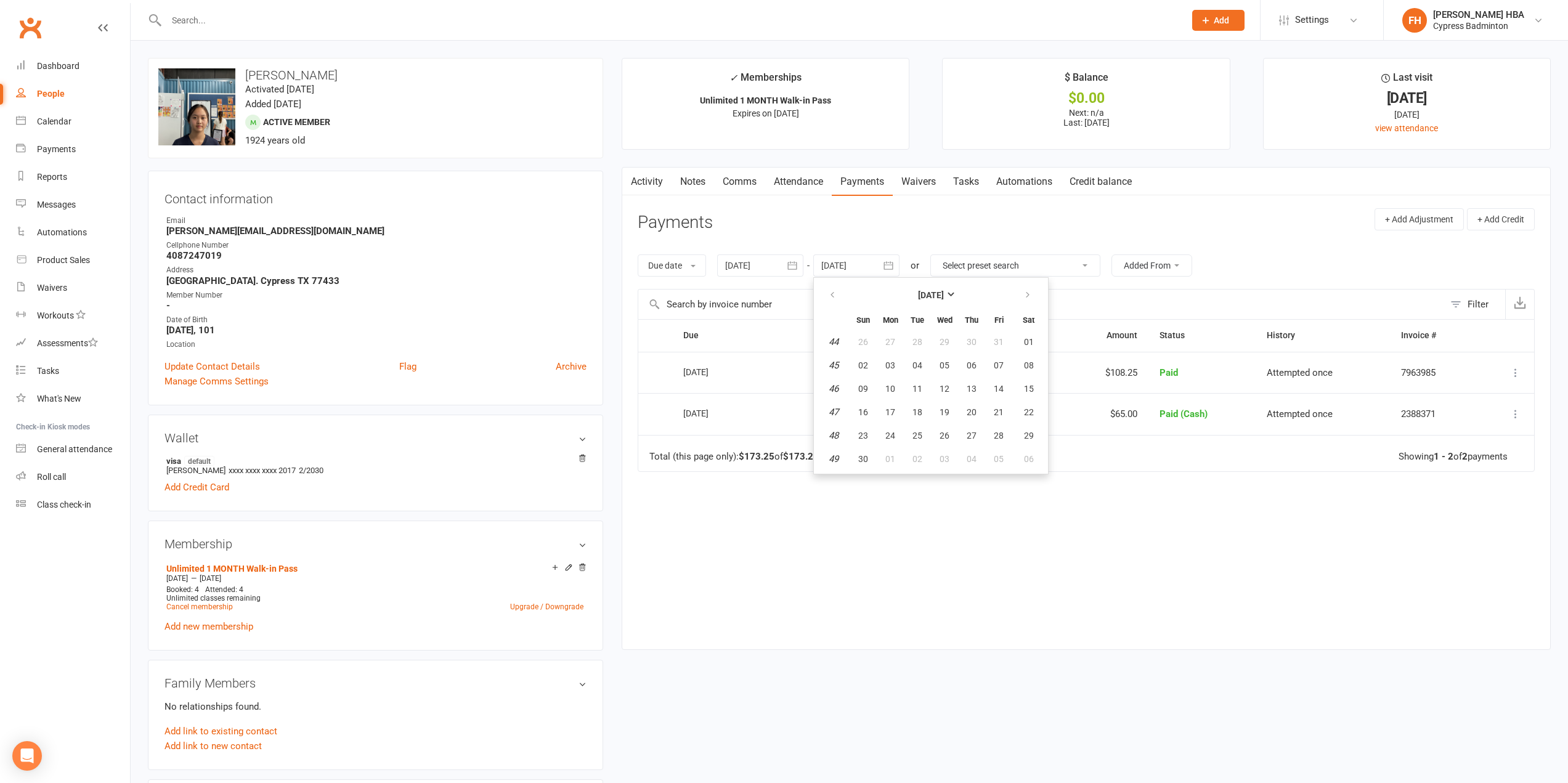
click at [995, 429] on button "28" at bounding box center [999, 436] width 26 height 22
type input "[DATE]"
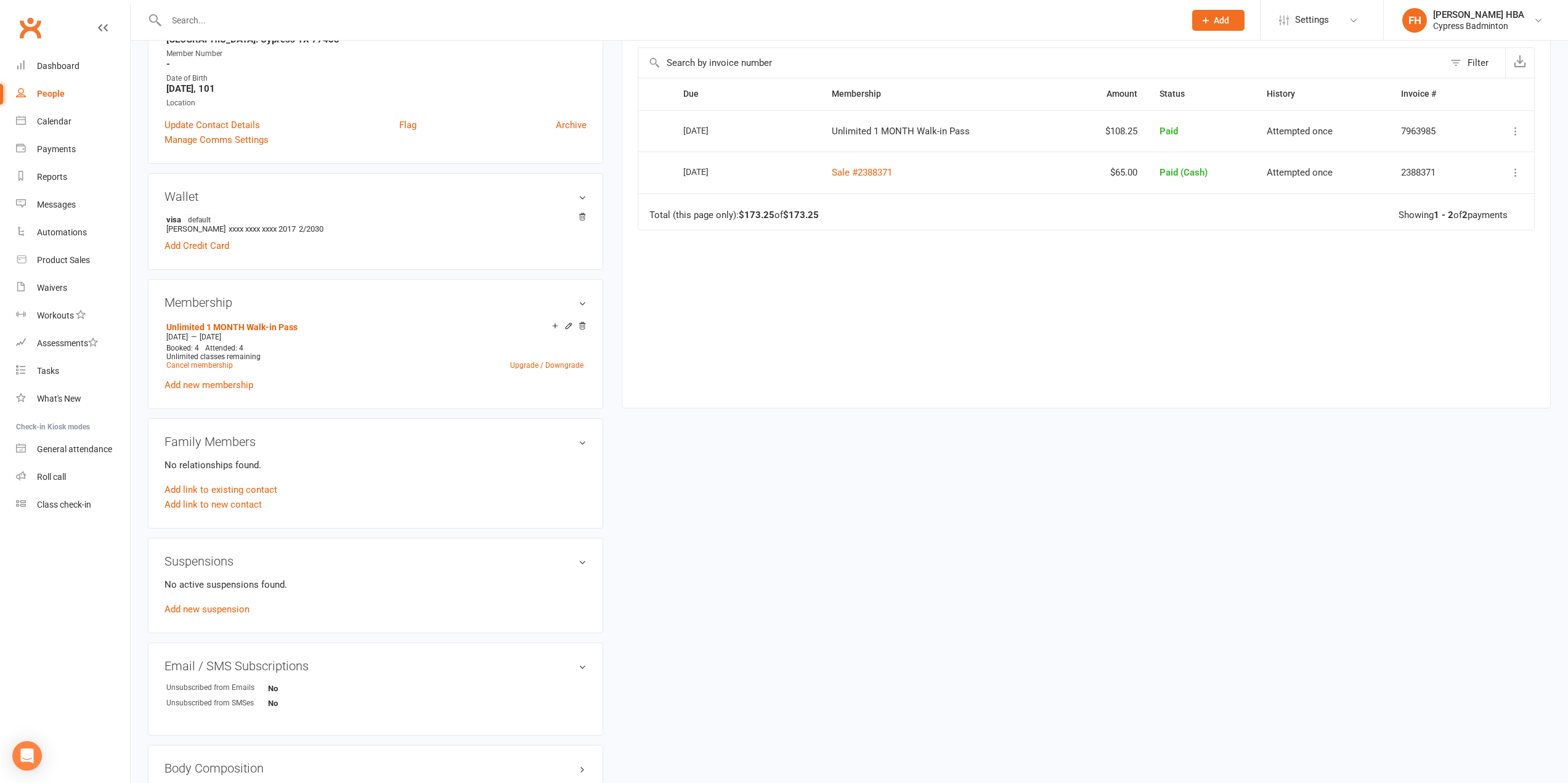
scroll to position [246, 0]
click at [231, 606] on link "Add new suspension" at bounding box center [206, 605] width 85 height 11
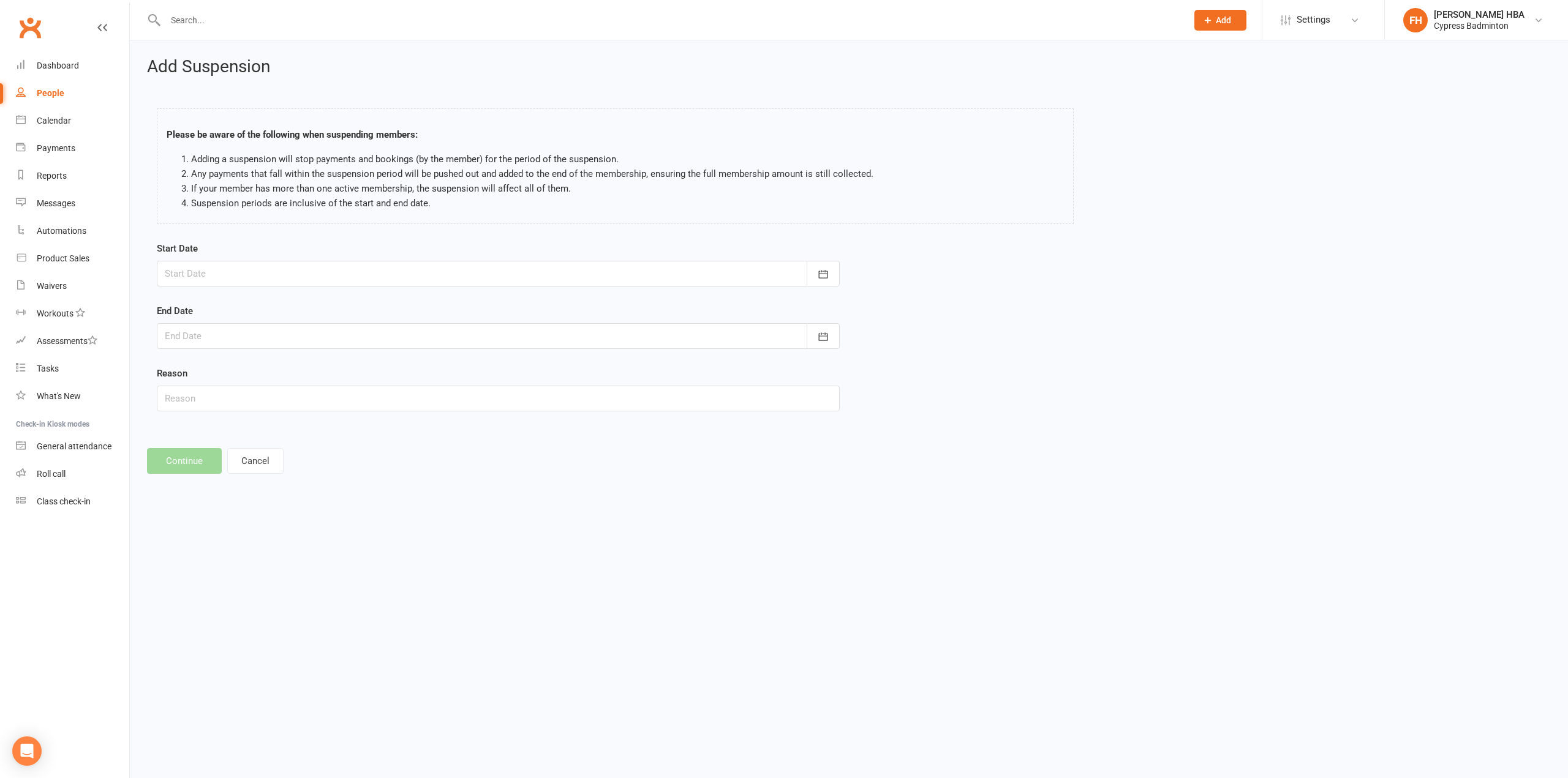
click at [322, 276] on div at bounding box center [498, 274] width 683 height 26
click at [209, 393] on span "10" at bounding box center [206, 398] width 10 height 10
type input "[DATE]"
click at [243, 340] on div at bounding box center [498, 336] width 683 height 26
click at [345, 508] on button "29" at bounding box center [340, 507] width 26 height 22
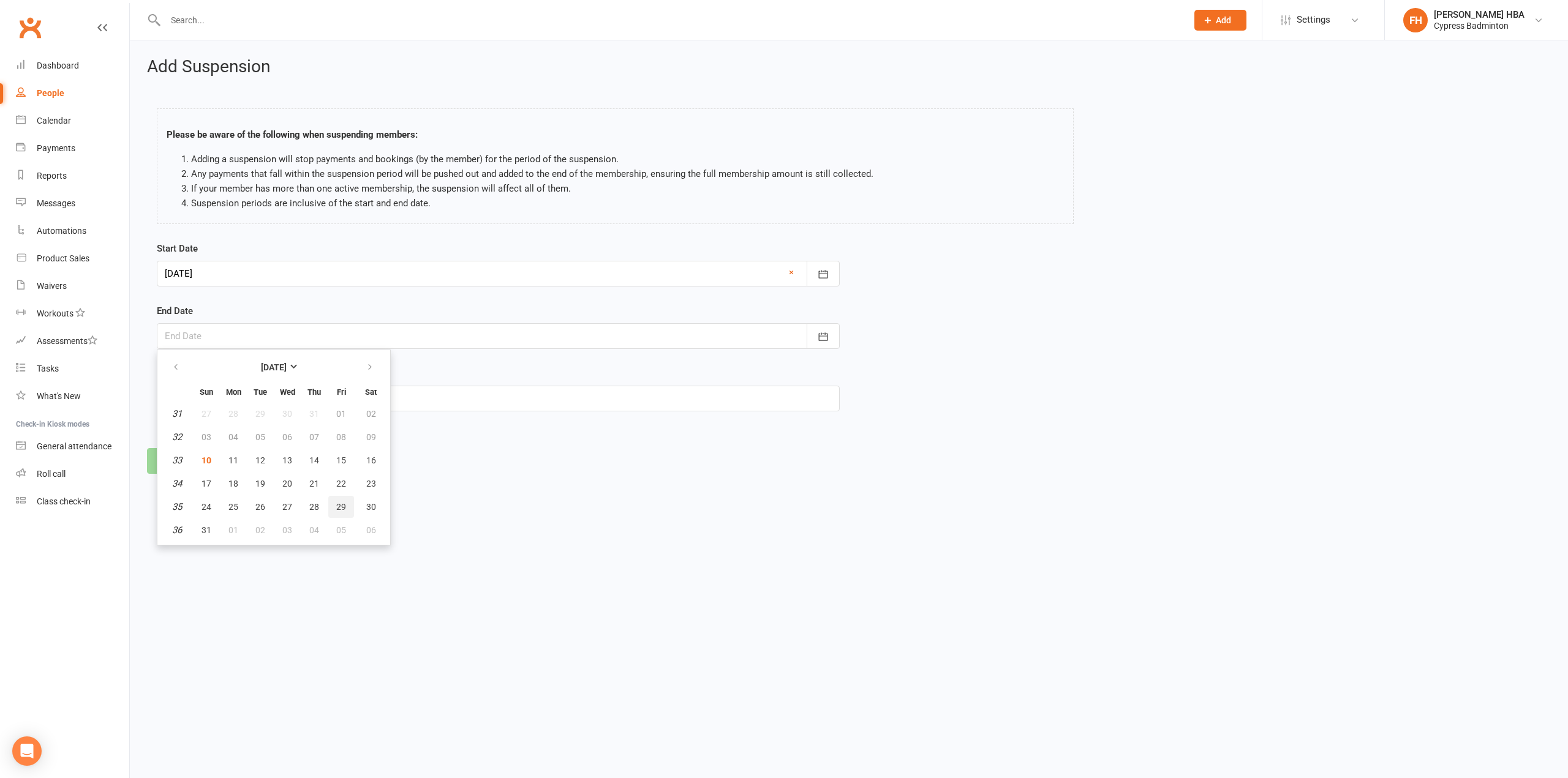
type input "[DATE]"
click at [270, 393] on input "text" at bounding box center [498, 398] width 683 height 26
type input "Family emergency"
click at [204, 448] on button "Continue" at bounding box center [184, 461] width 75 height 26
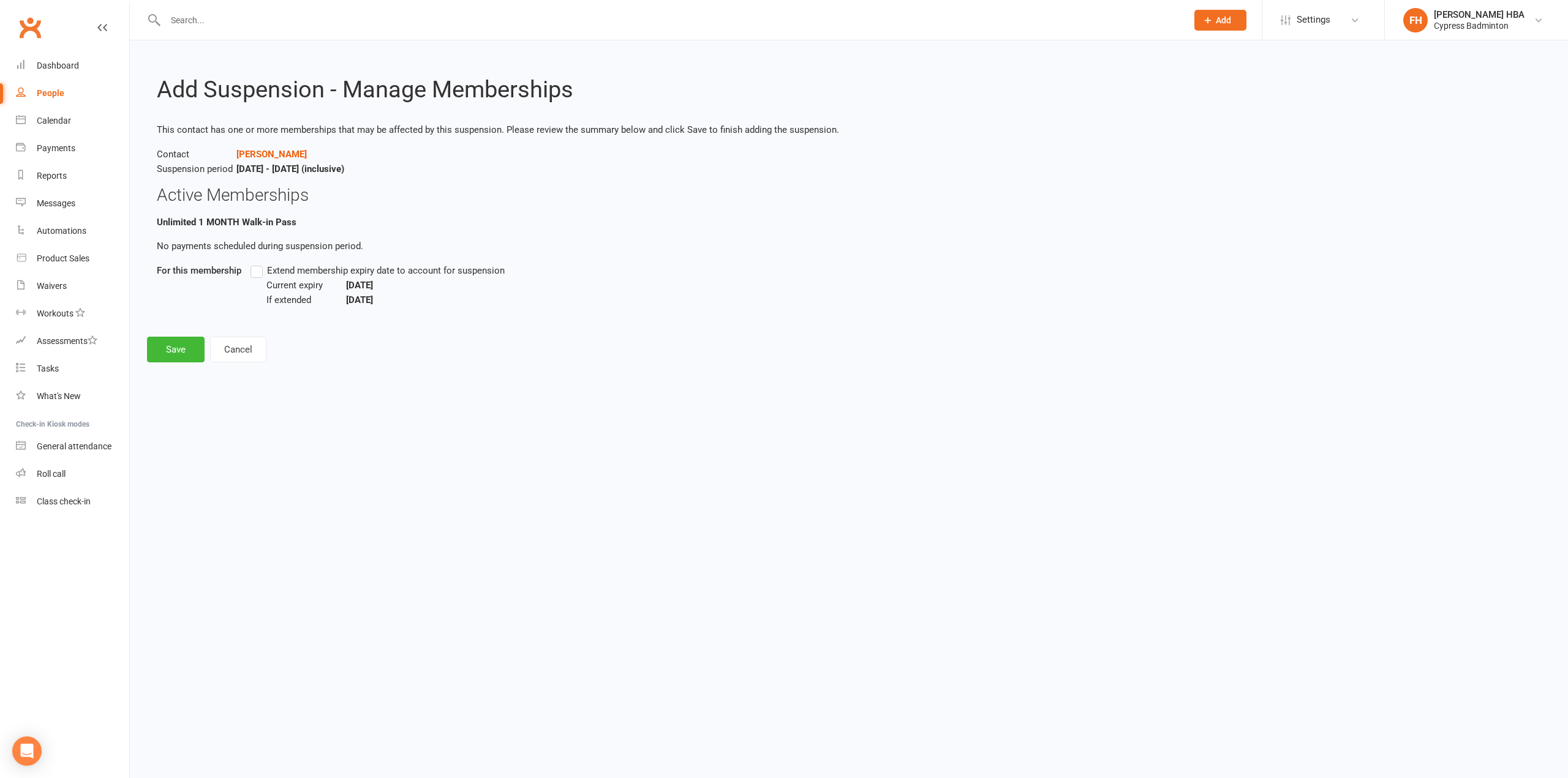
click at [290, 270] on span "Extend membership expiry date to account for suspension" at bounding box center [386, 270] width 238 height 13
click at [258, 263] on input "Extend membership expiry date to account for suspension" at bounding box center [254, 263] width 8 height 0
click at [175, 353] on button "Save" at bounding box center [176, 349] width 58 height 26
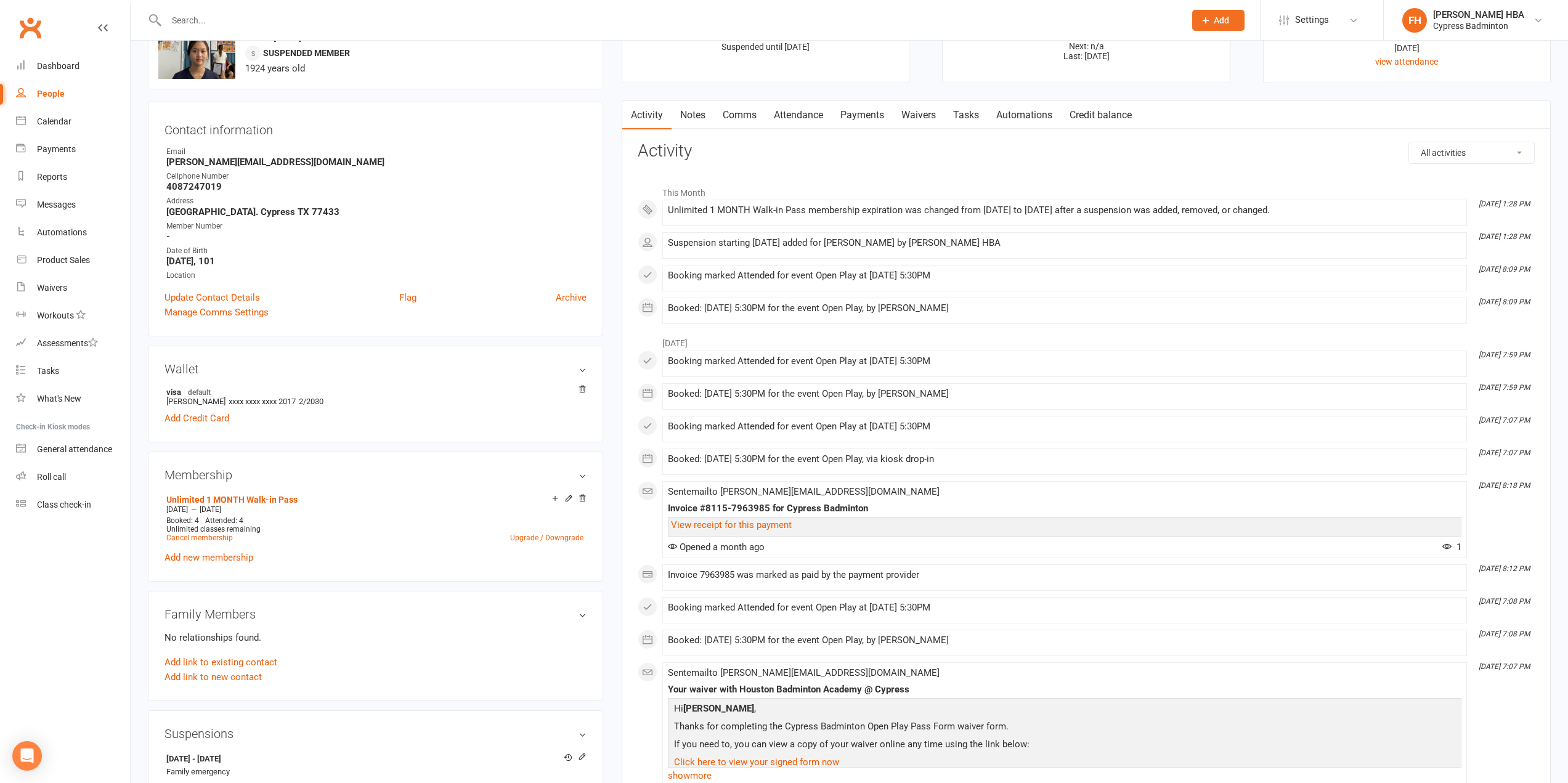
scroll to position [62, 0]
